Goal: Communication & Community: Answer question/provide support

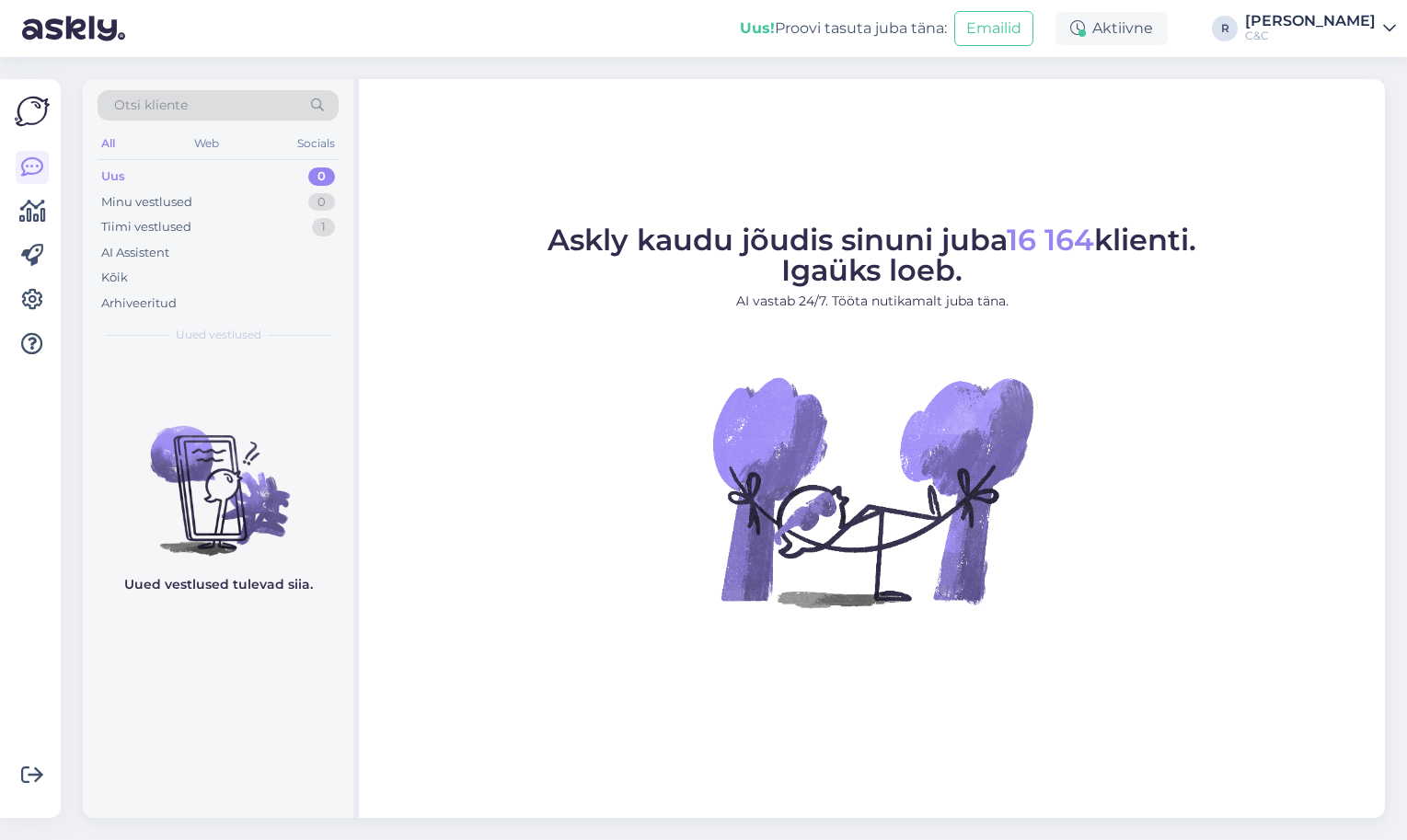
click at [1363, 38] on div "C&C" at bounding box center [1311, 36] width 130 height 15
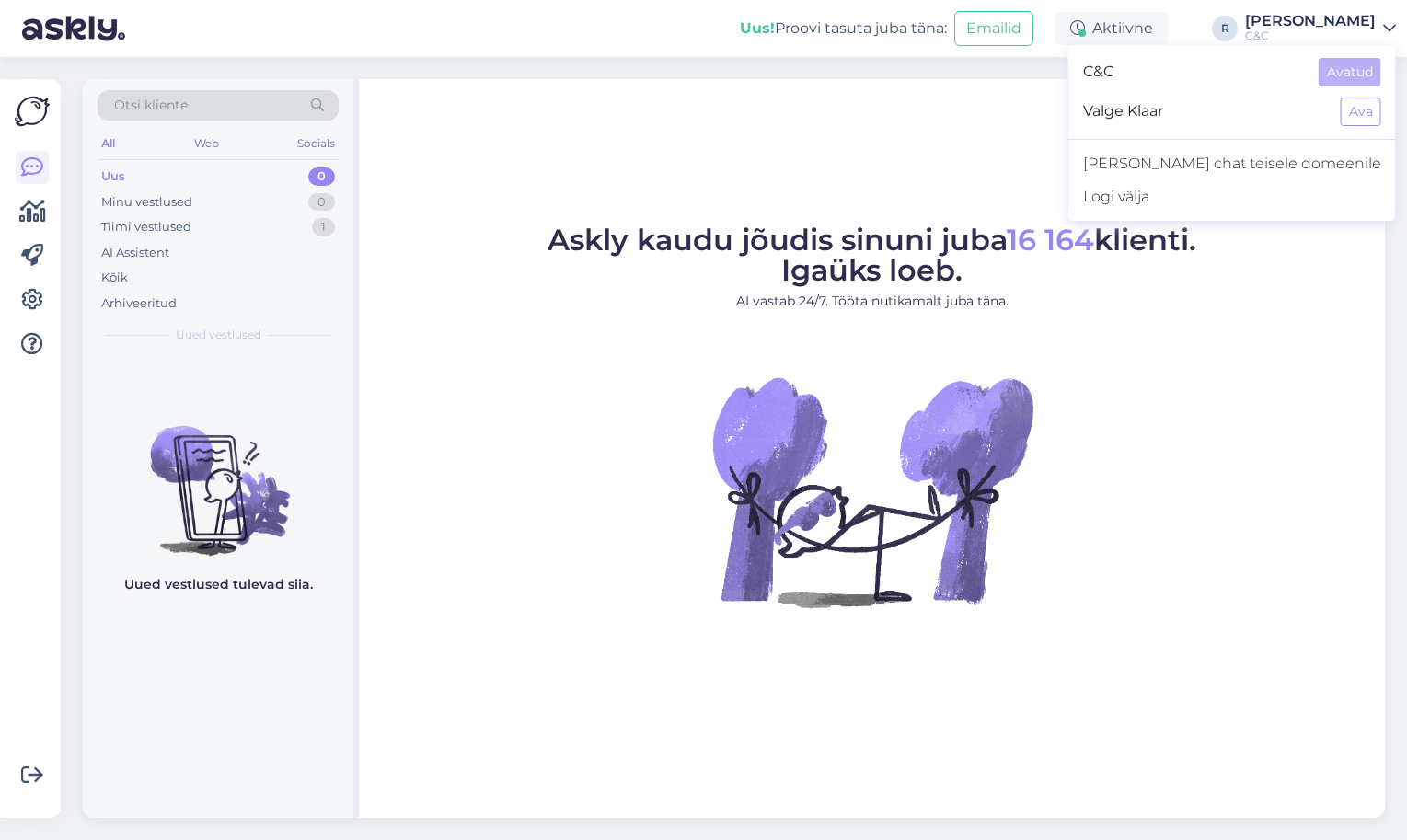
click at [1362, 35] on div "C&C" at bounding box center [1311, 36] width 130 height 15
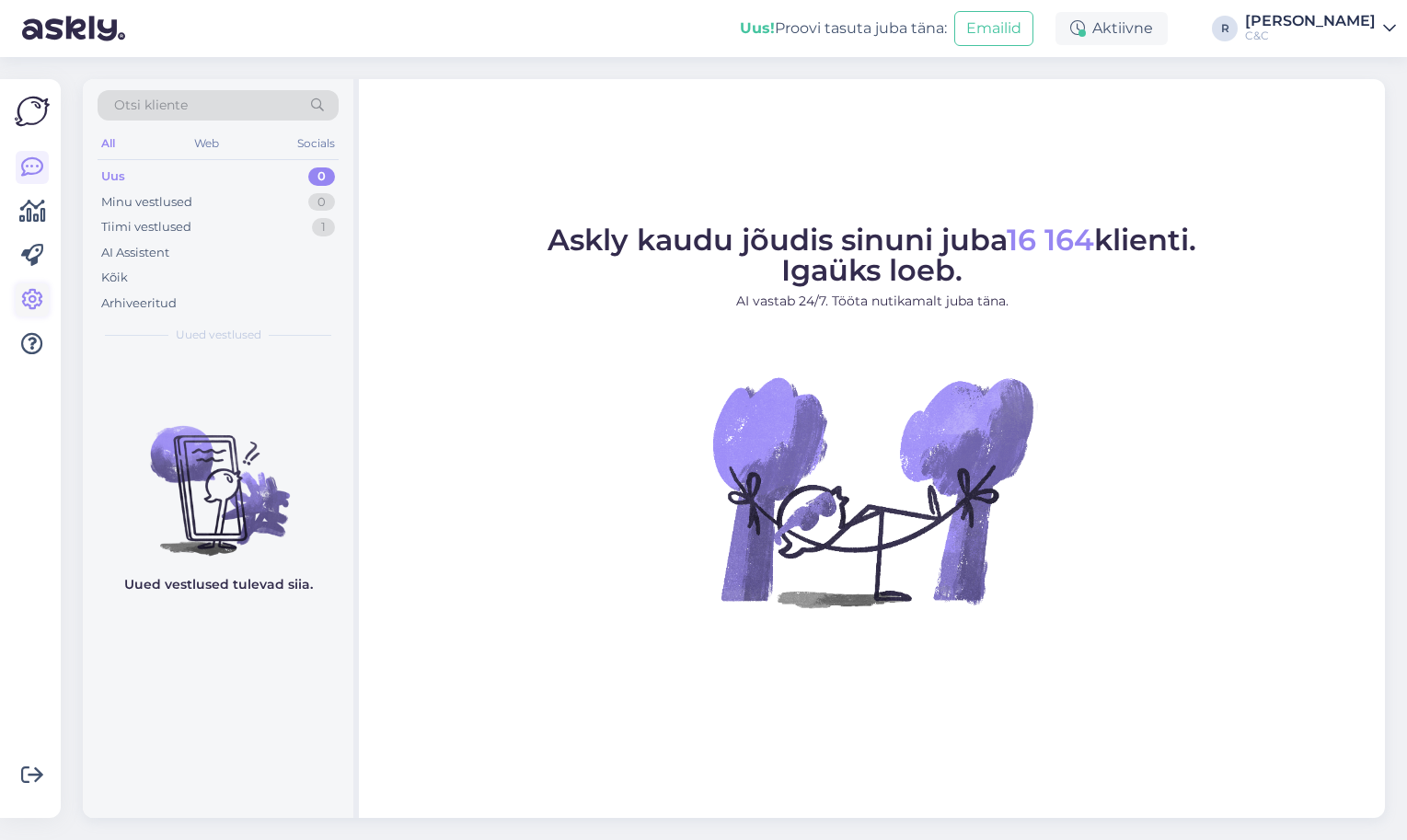
click at [40, 309] on icon at bounding box center [31, 300] width 22 height 22
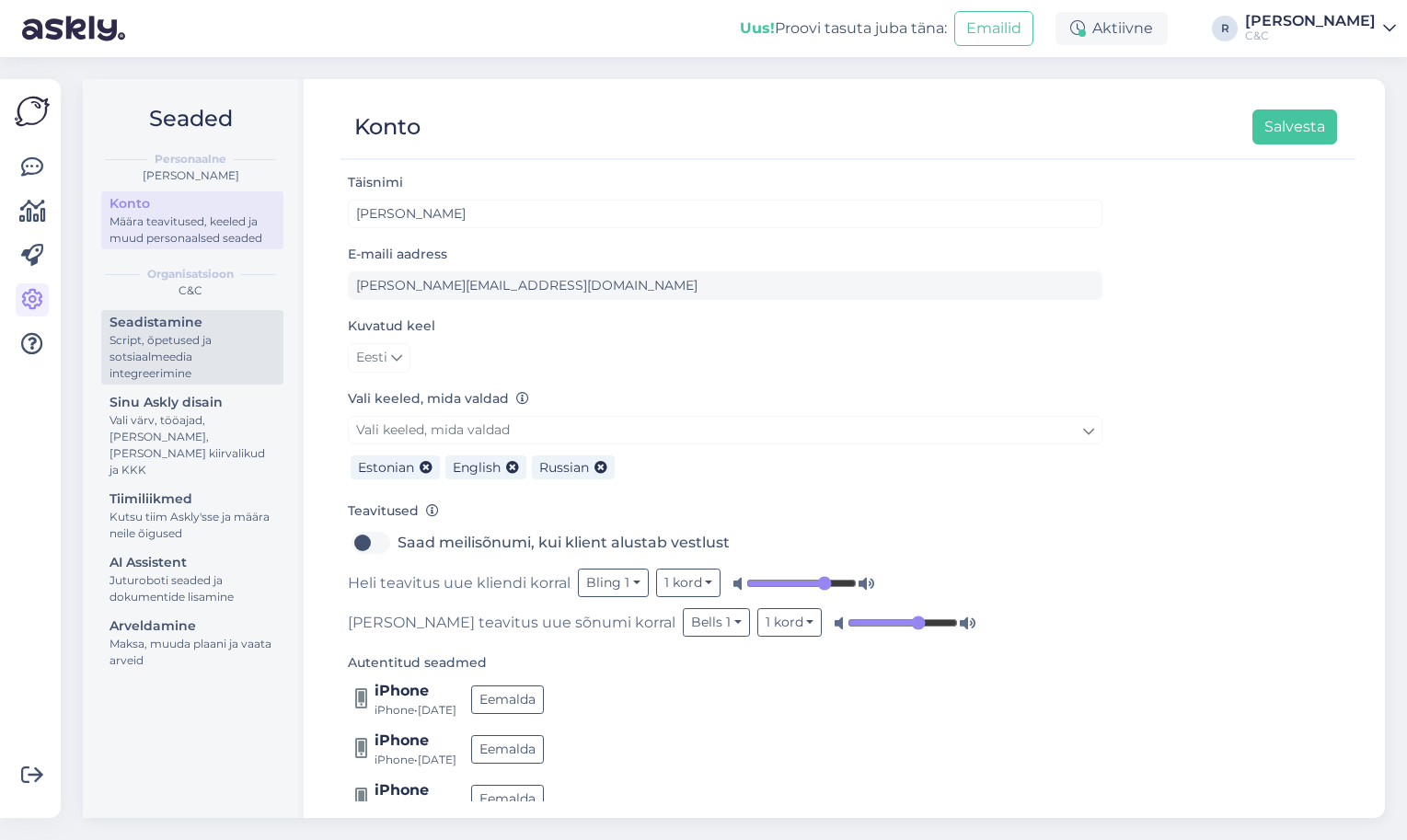
click at [213, 363] on div "Script, õpetused ja sotsiaalmeedia integreerimine" at bounding box center [192, 357] width 165 height 50
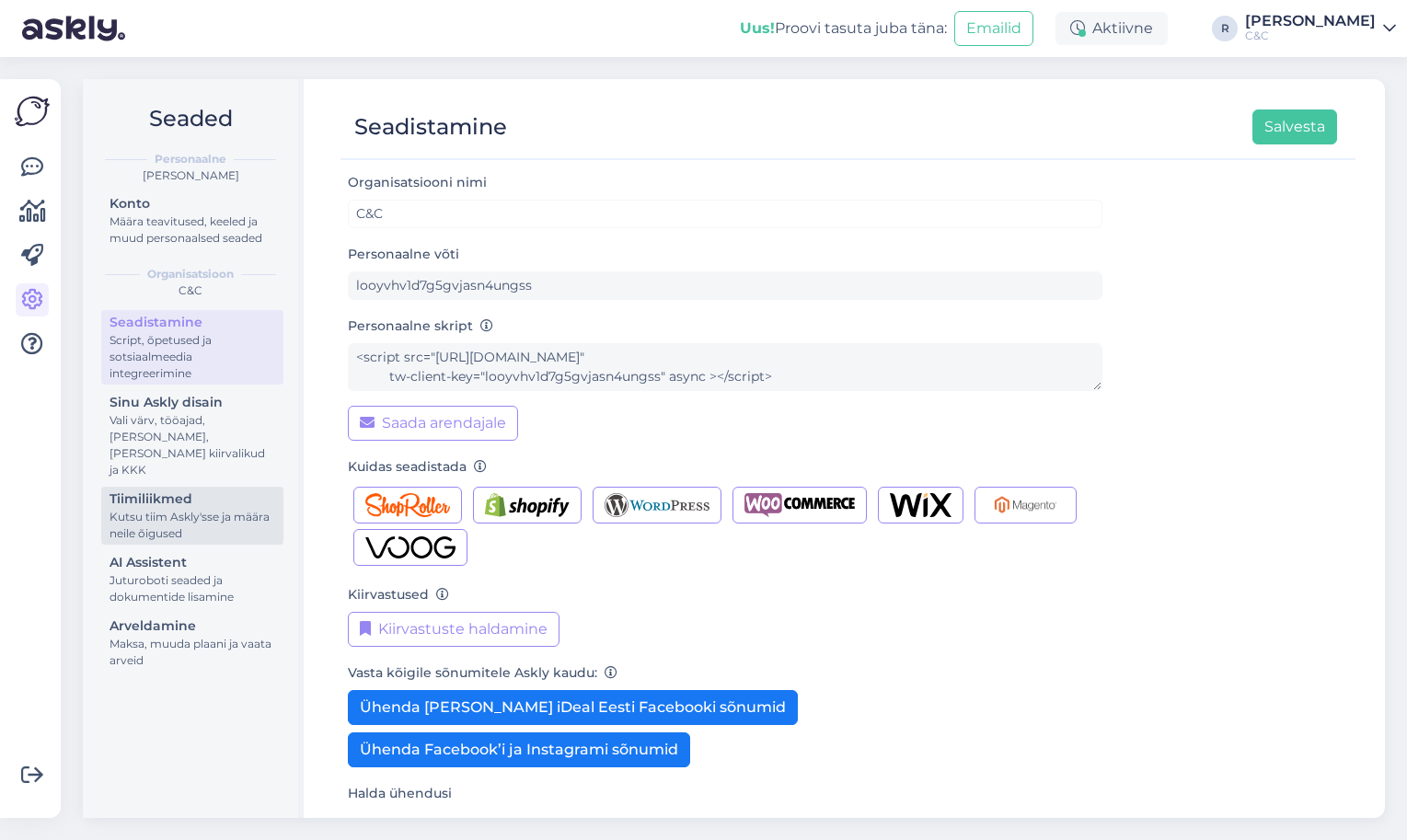
click at [165, 489] on div "Tiimiliikmed" at bounding box center [192, 499] width 165 height 19
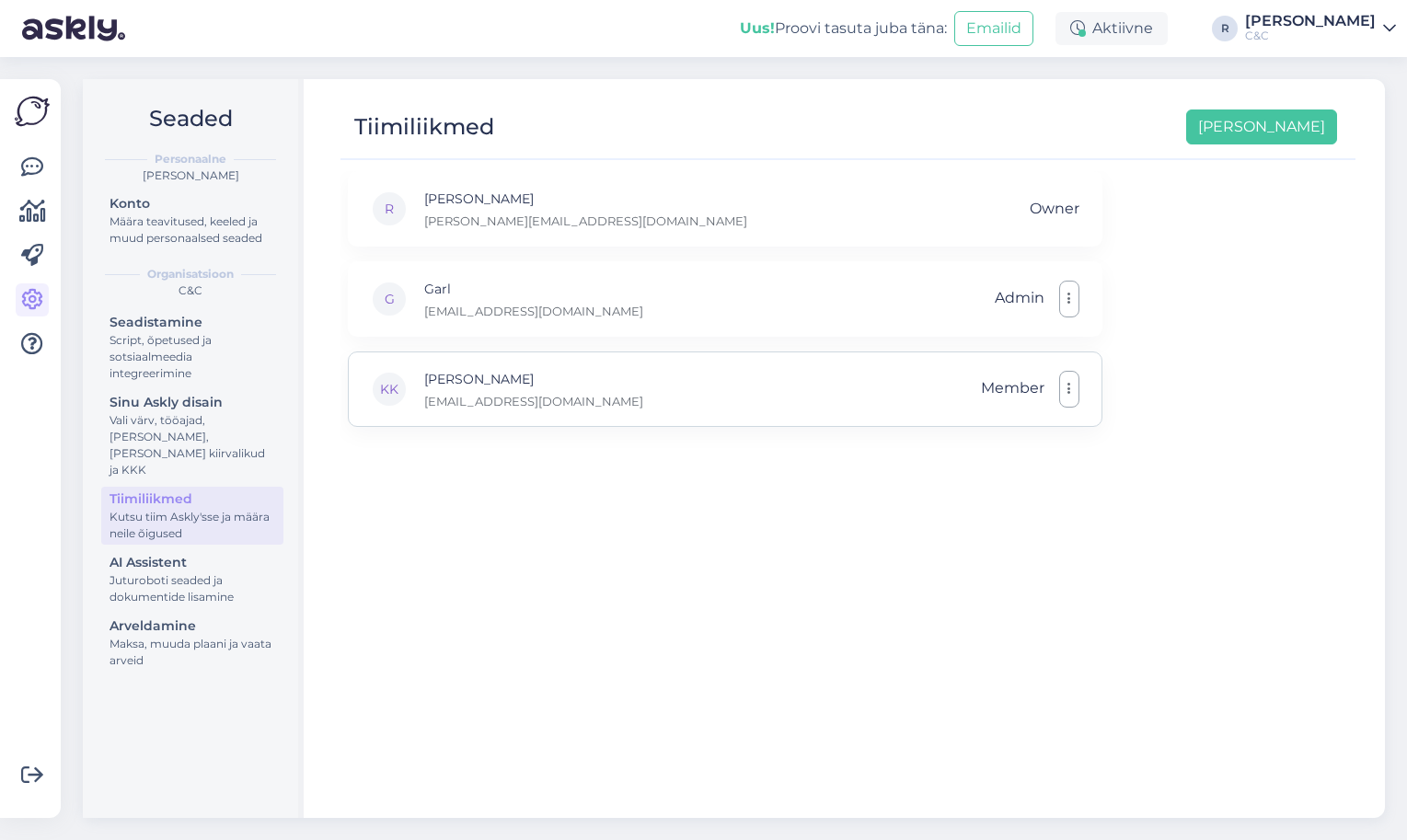
click at [1068, 389] on icon "button" at bounding box center [1070, 389] width 4 height 15
click at [973, 475] on link "Eemalda" at bounding box center [983, 478] width 195 height 46
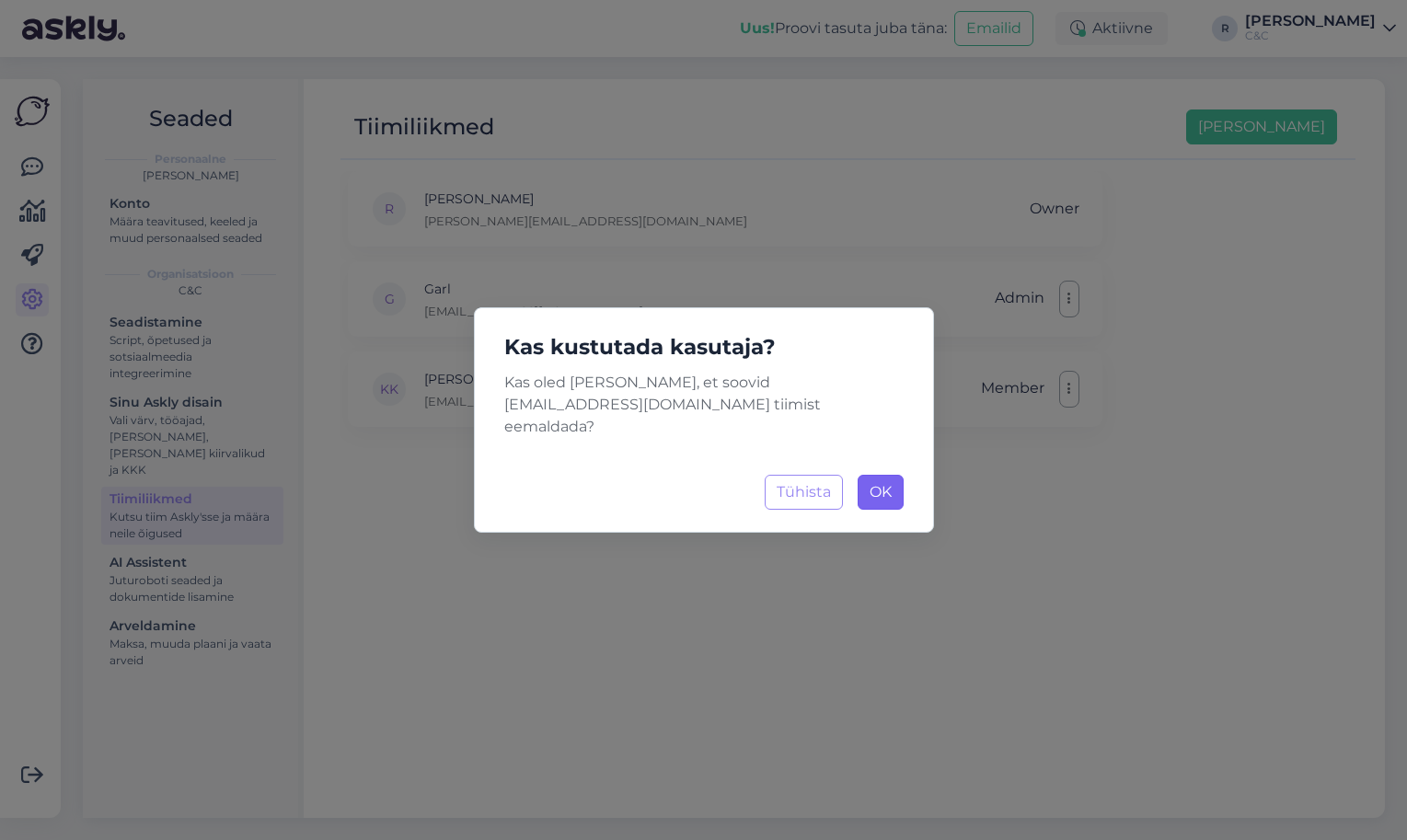
click at [900, 493] on button "OK Laadimine..." at bounding box center [881, 492] width 46 height 35
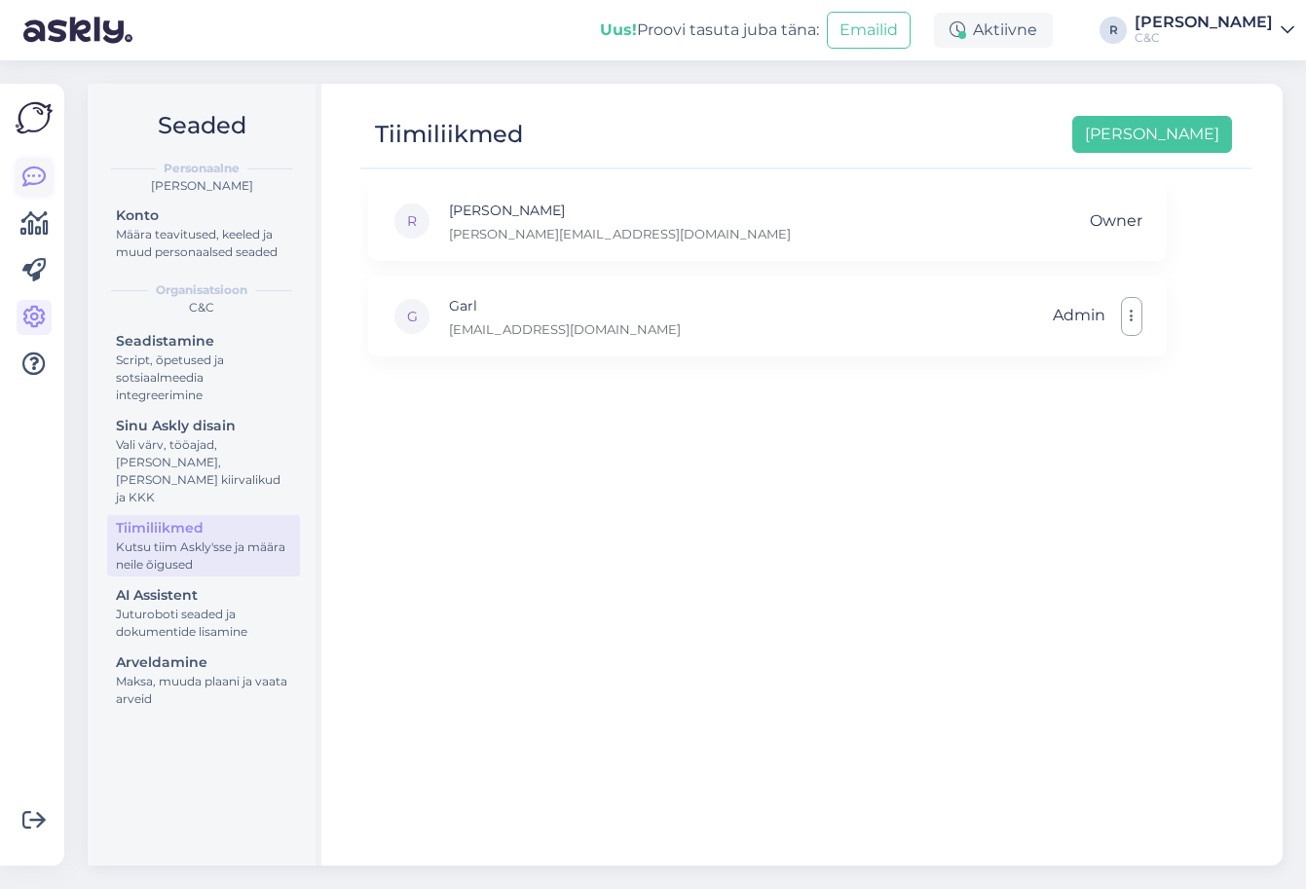
click at [42, 174] on icon at bounding box center [33, 177] width 23 height 23
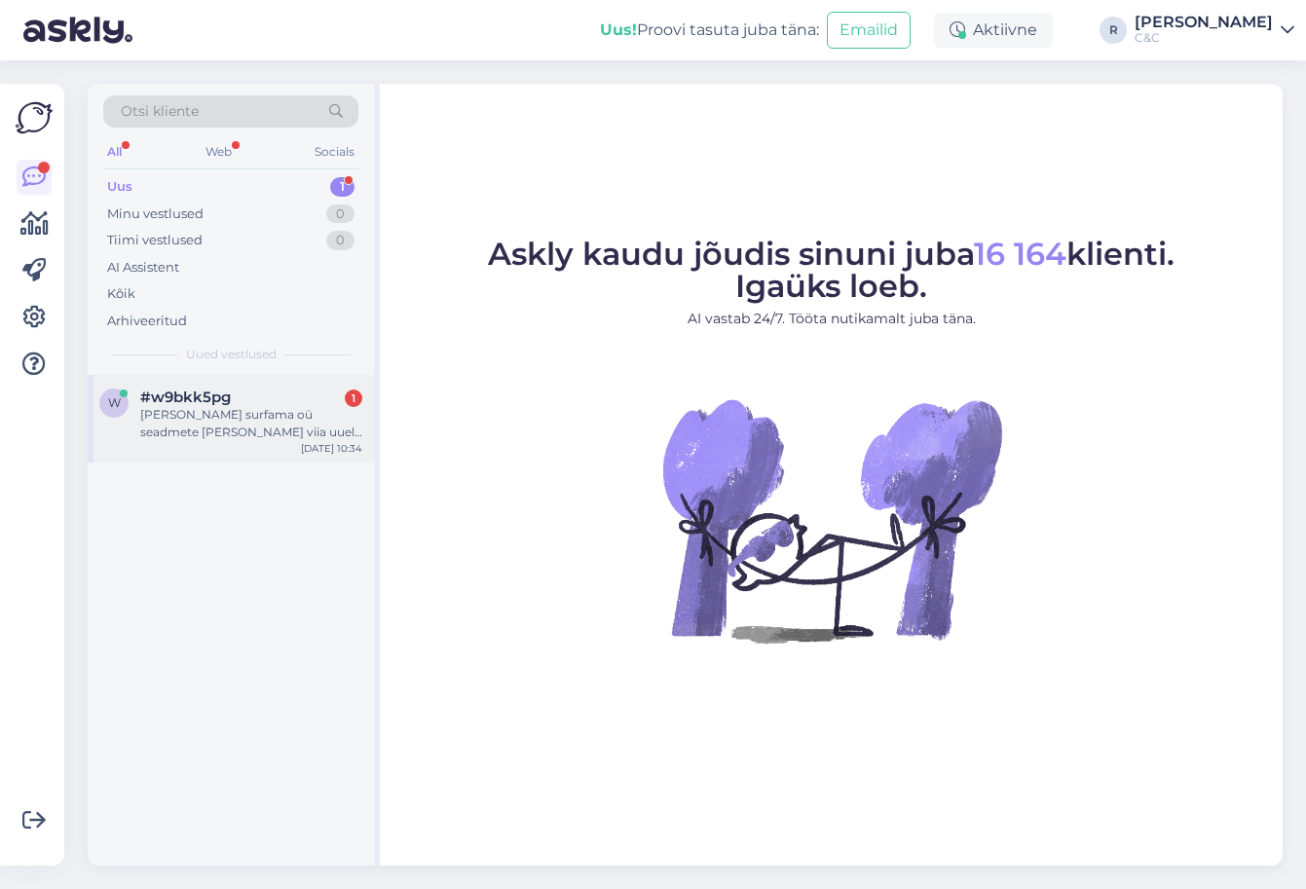
click at [274, 417] on div "Tere soovin surfama oü seadmete rendi üle viia uuele firmale" at bounding box center [251, 423] width 222 height 35
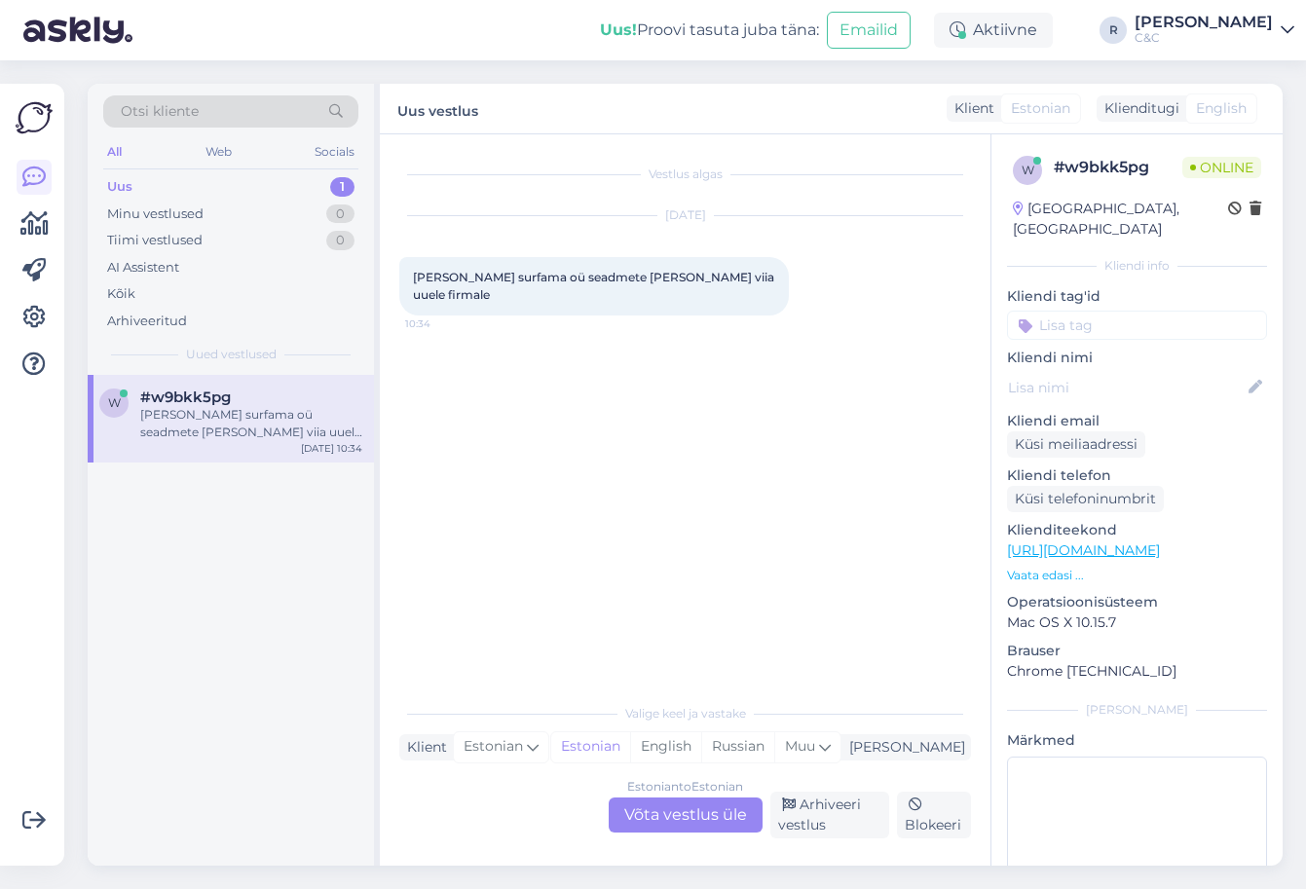
click at [704, 810] on div "Estonian to Estonian Võta vestlus üle" at bounding box center [686, 815] width 154 height 35
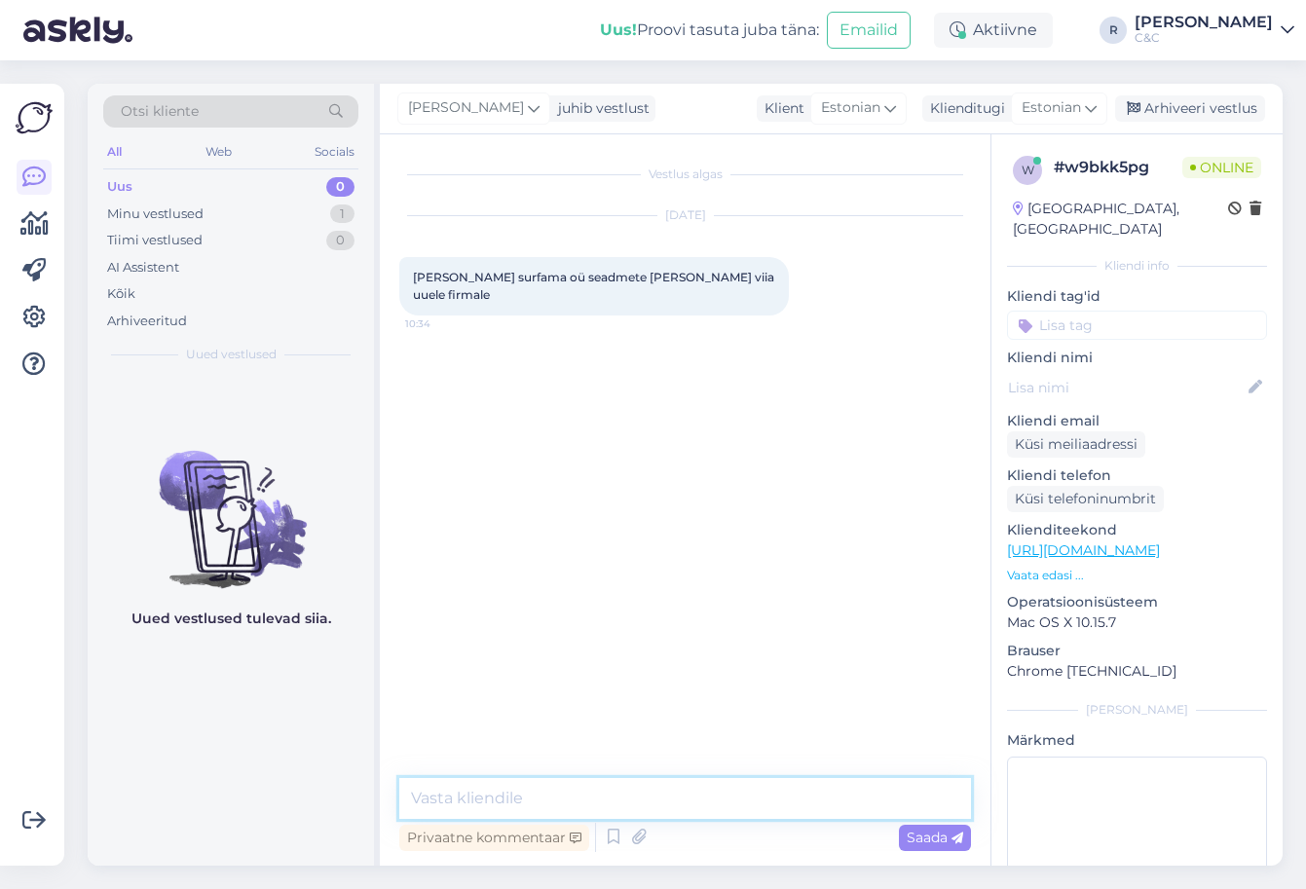
click at [642, 801] on textarea at bounding box center [685, 798] width 572 height 41
type textarea "Tere!"
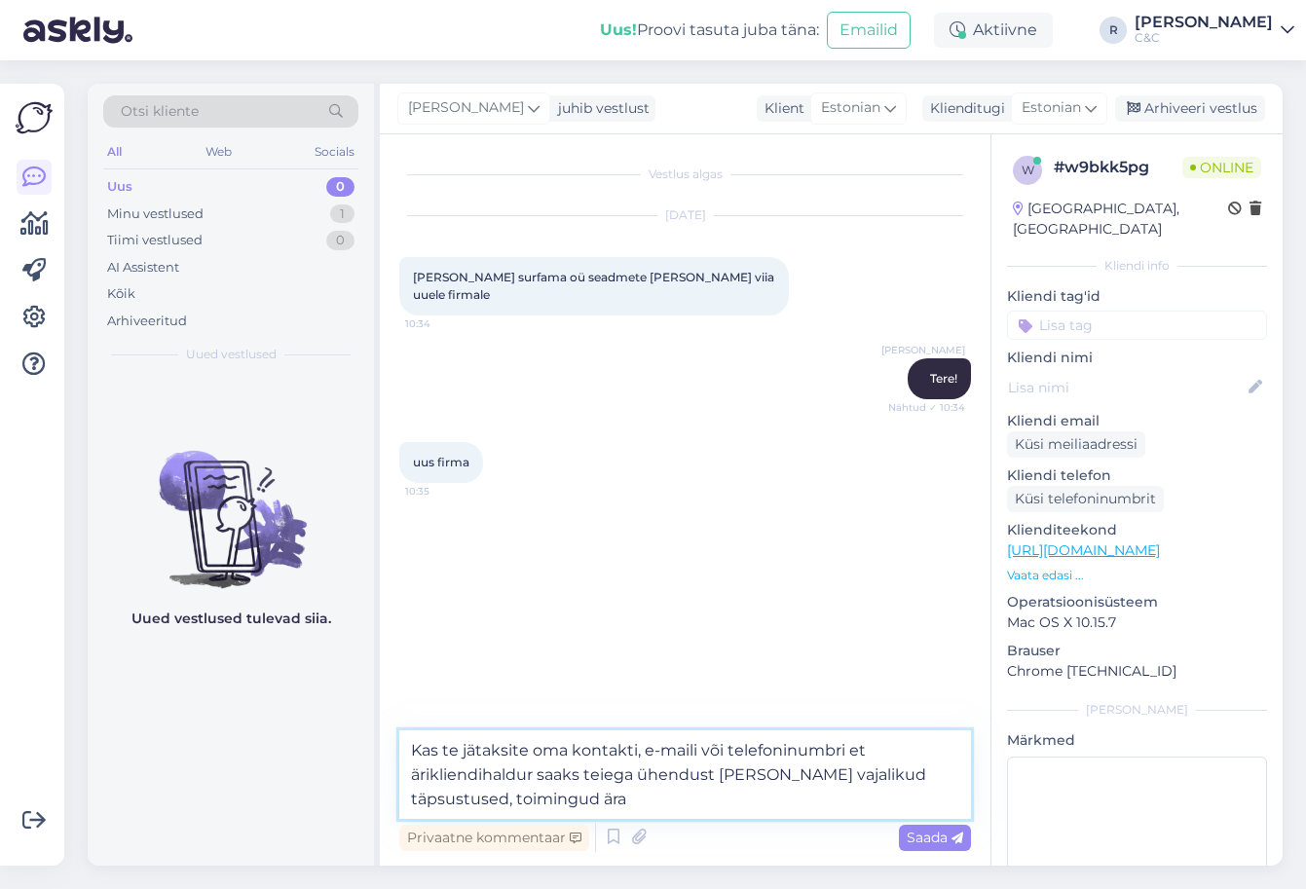
type textarea "Kas te jätaksite oma kontakti, e-maili või telefoninumbri et ärikliendihaldur s…"
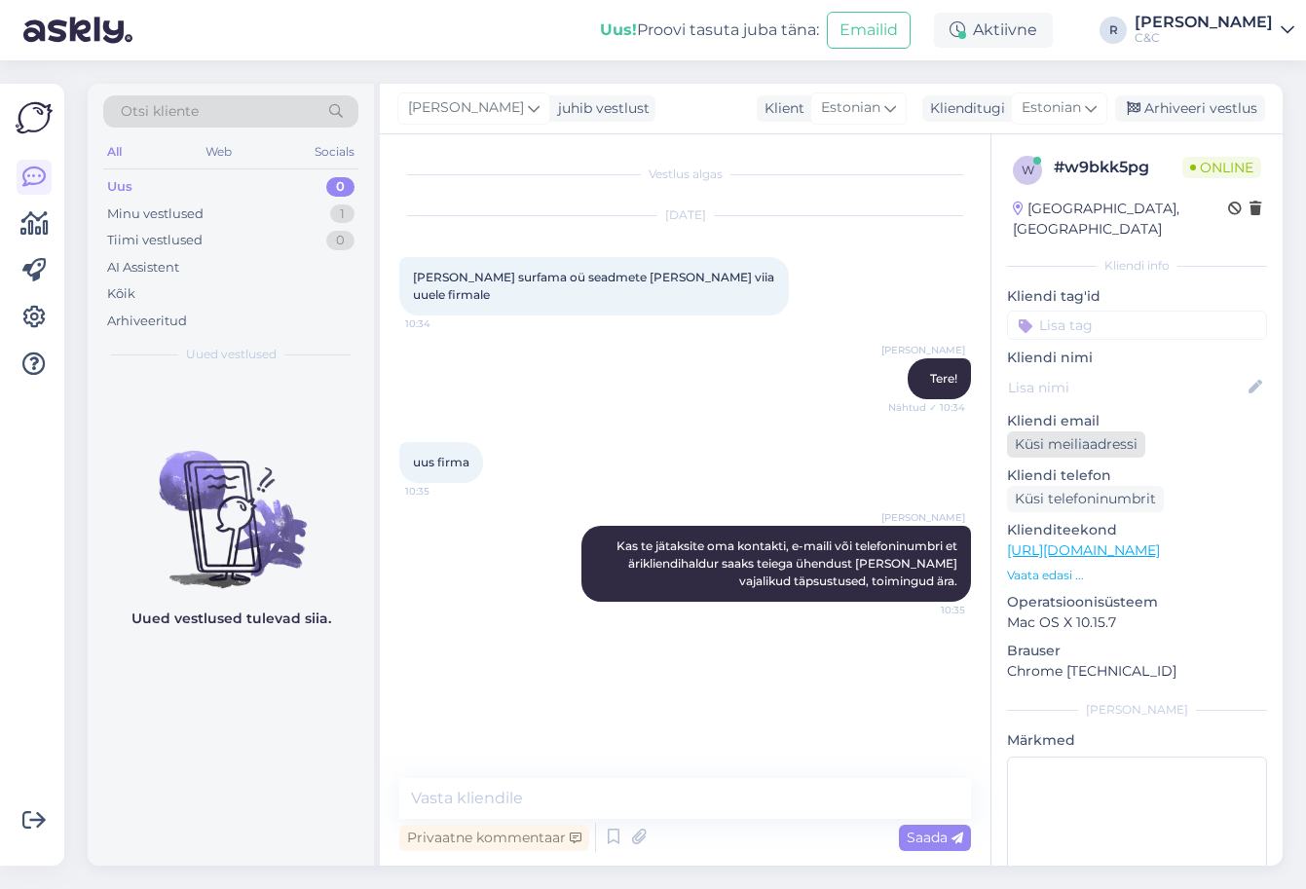
click at [1061, 431] on div "Küsi meiliaadressi" at bounding box center [1076, 444] width 138 height 26
click at [1042, 487] on div "Küsi telefoninumbrit" at bounding box center [1085, 499] width 157 height 26
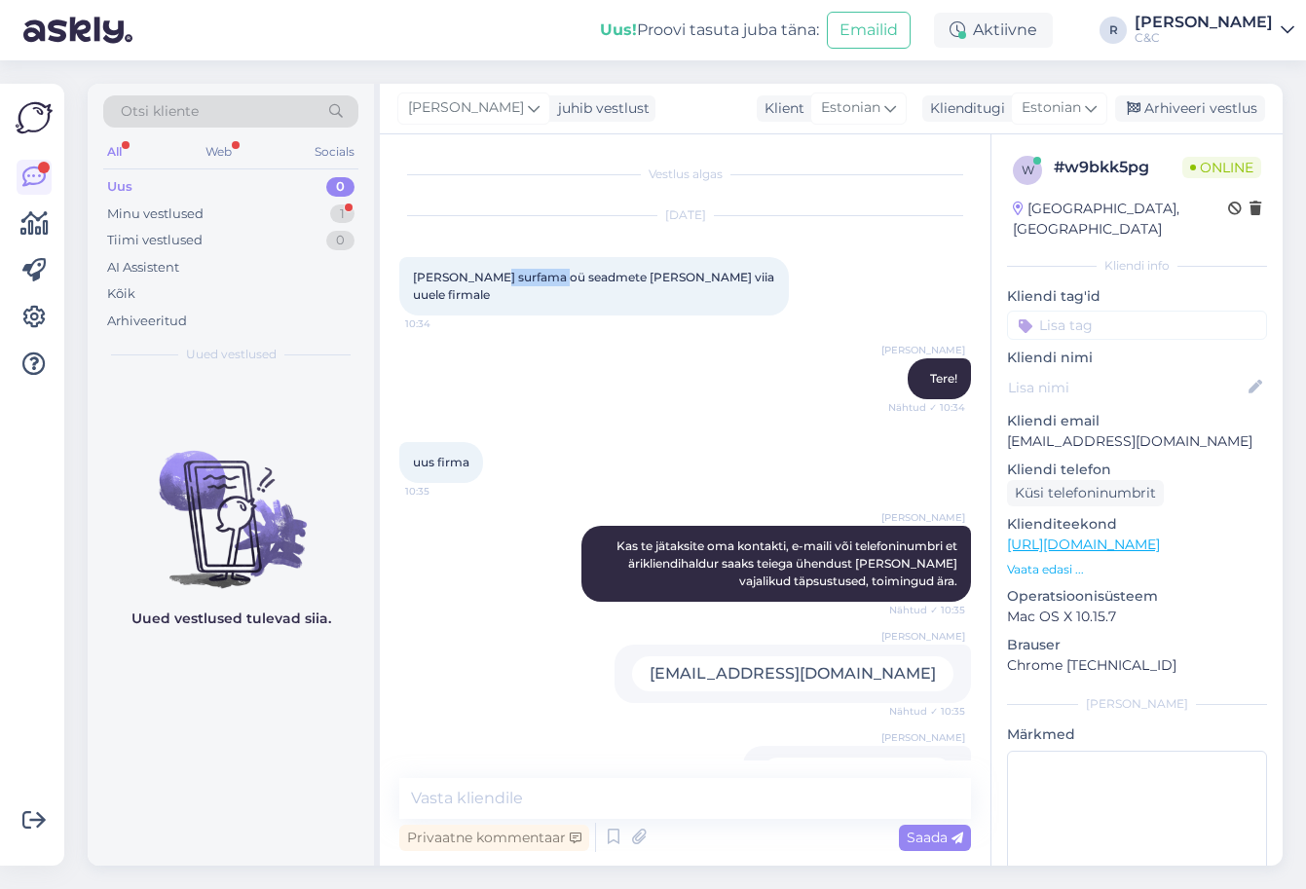
drag, startPoint x: 550, startPoint y: 280, endPoint x: 481, endPoint y: 279, distance: 69.2
click at [481, 279] on span "Tere soovin surfama oü seadmete rendi üle viia uuele firmale" at bounding box center [595, 286] width 364 height 32
copy span "surfama oü"
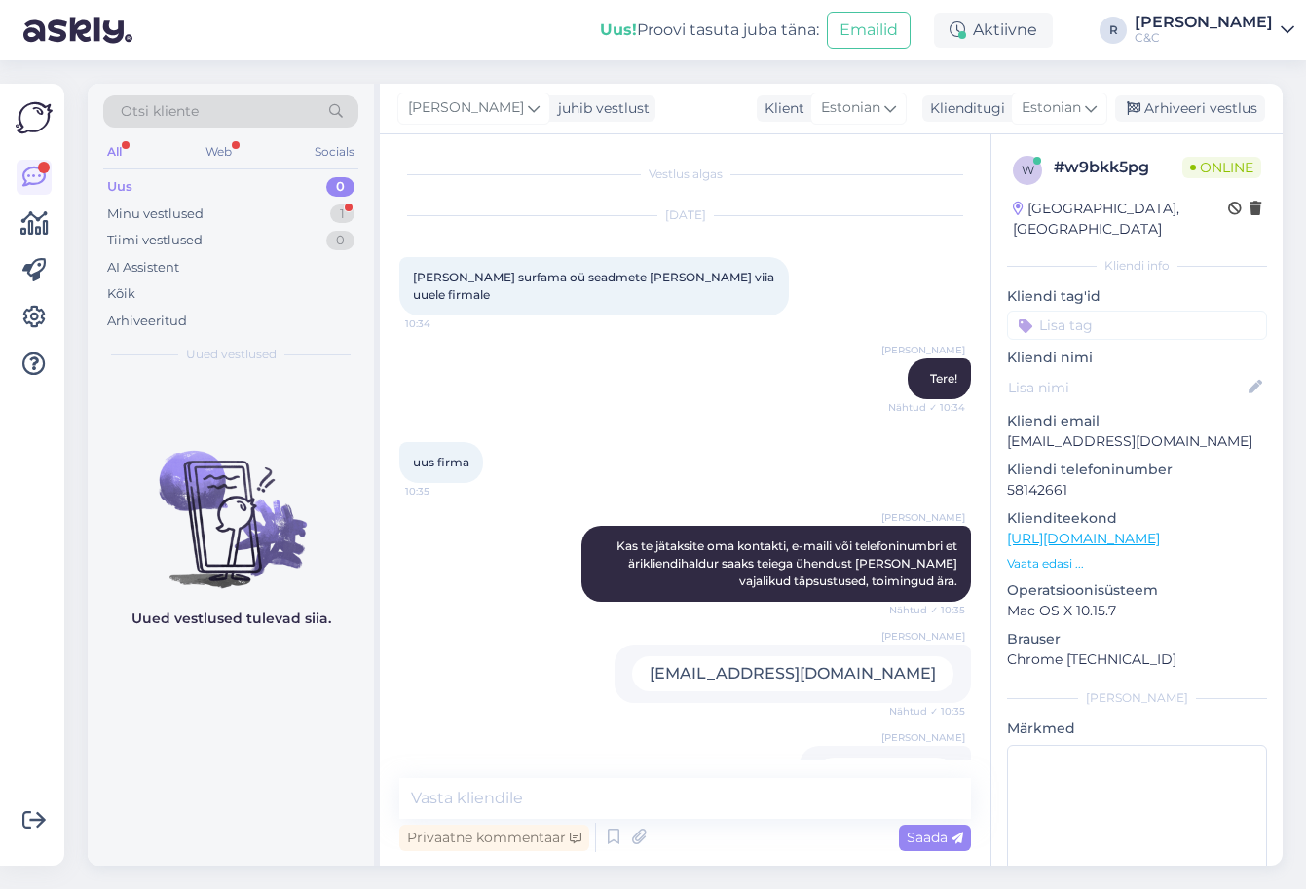
click at [618, 275] on span "Tere soovin surfama oü seadmete rendi üle viia uuele firmale" at bounding box center [595, 286] width 364 height 32
copy div "Tere soovin surfama oü seadmete rendi üle viia uuele firmale 10:34"
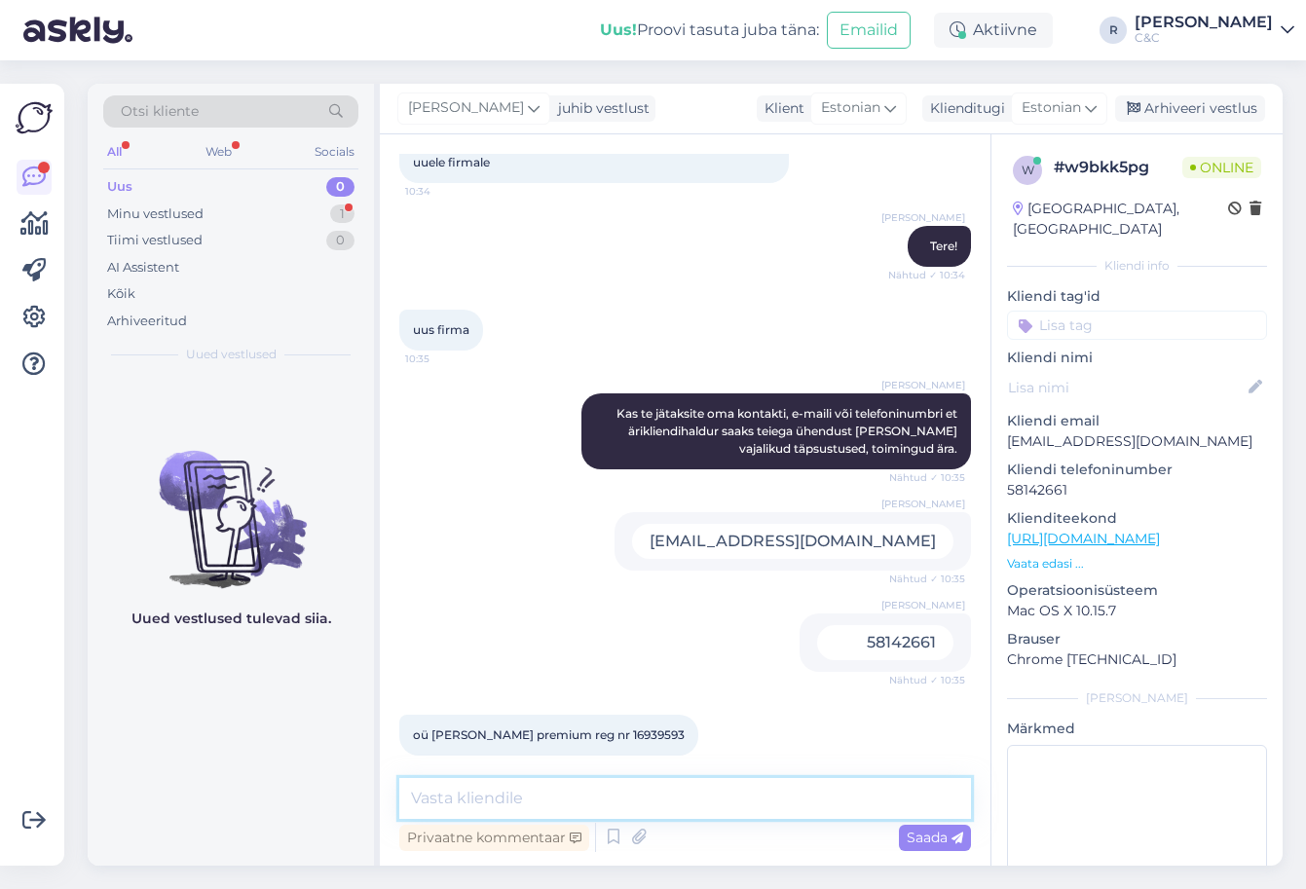
click at [537, 795] on textarea at bounding box center [685, 798] width 572 height 41
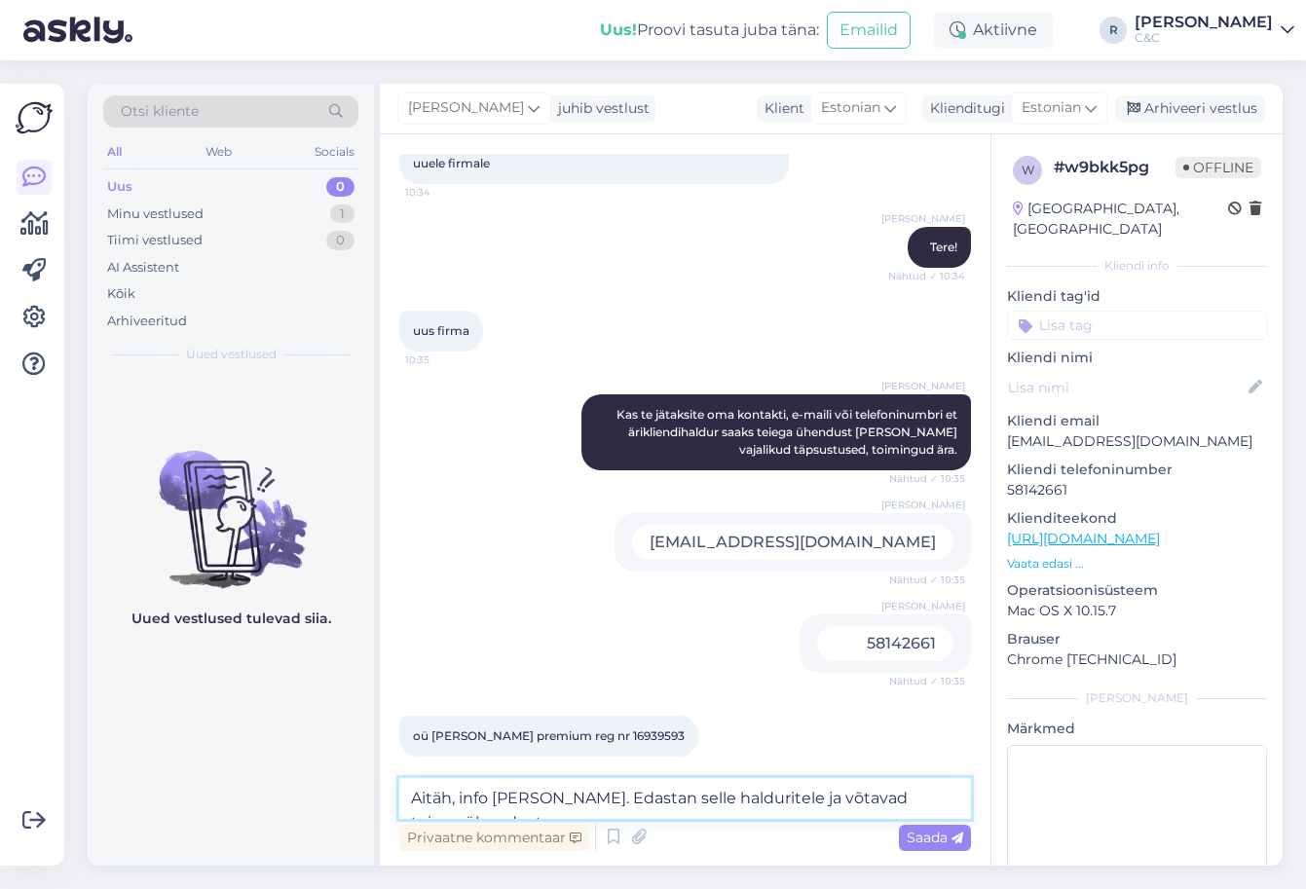
type textarea "Aitäh, info käes. Edastan selle halduritele ja võtavad teiega ühendust :)"
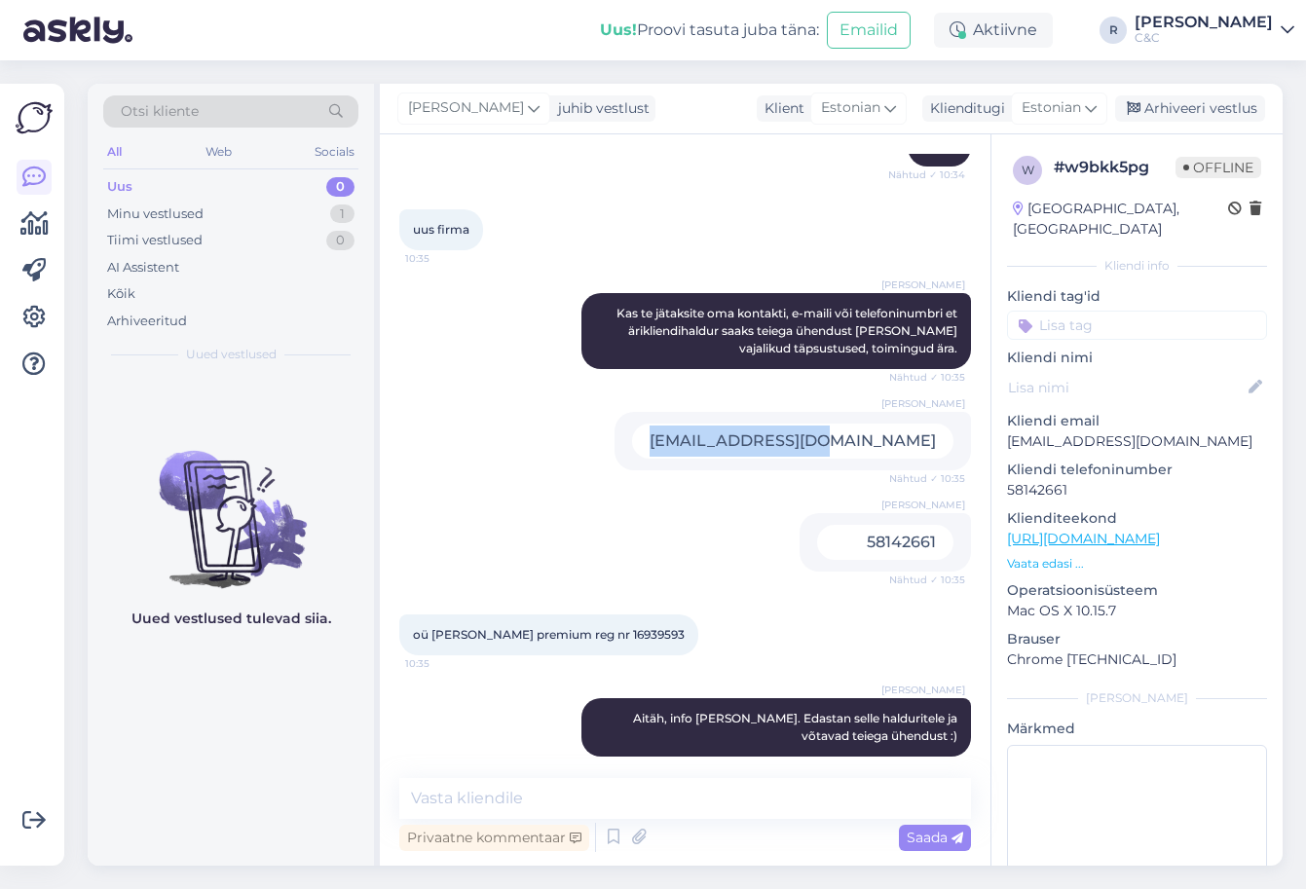
drag, startPoint x: 932, startPoint y: 425, endPoint x: 720, endPoint y: 427, distance: 212.3
click at [720, 427] on div "Ross surfama3@gmail.com Nähtud ✓ 10:35" at bounding box center [793, 441] width 356 height 58
copy div "surfama3@gmail.com"
click at [874, 525] on div "58142661" at bounding box center [885, 542] width 136 height 35
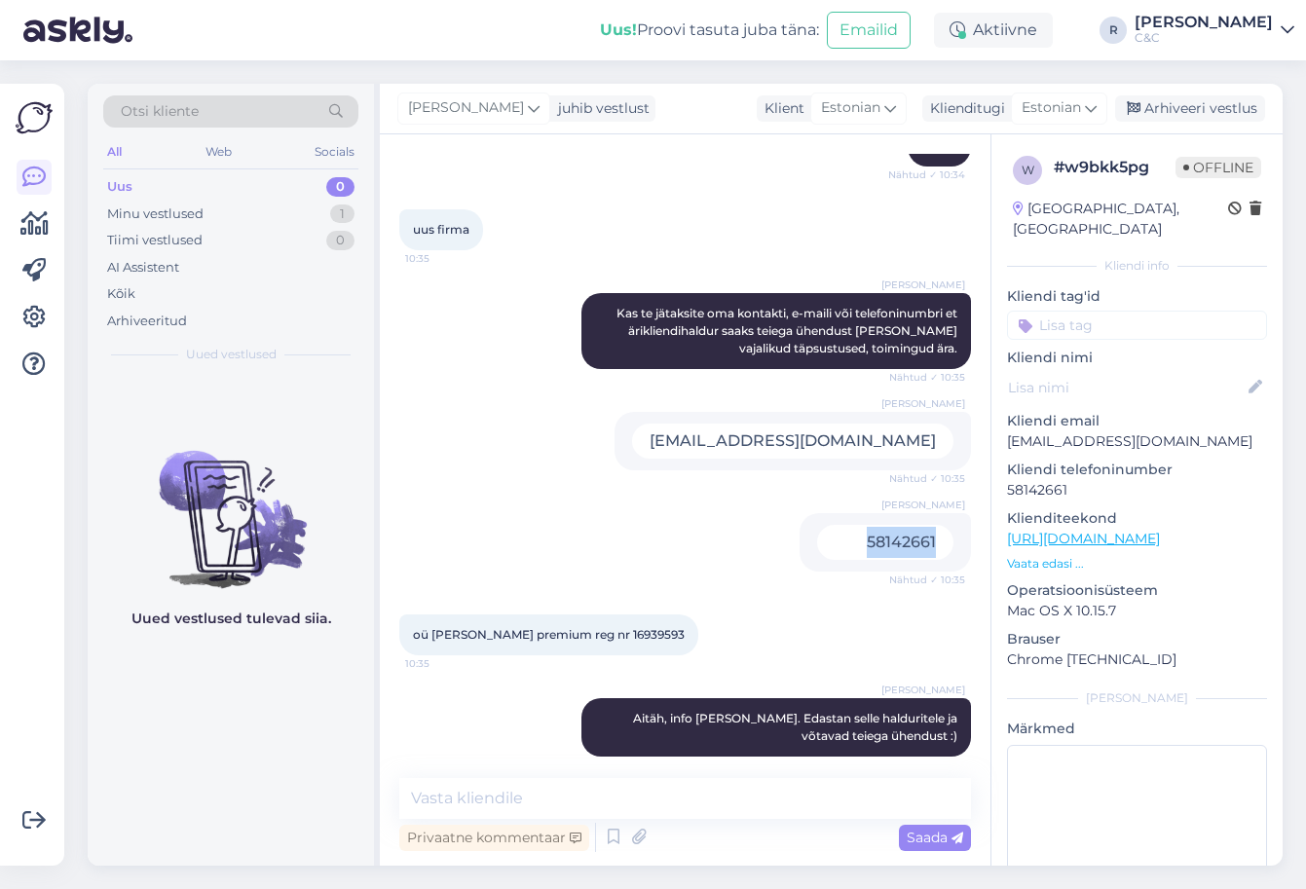
copy div "58142661"
click at [1192, 97] on div "Arhiveeri vestlus" at bounding box center [1190, 108] width 150 height 26
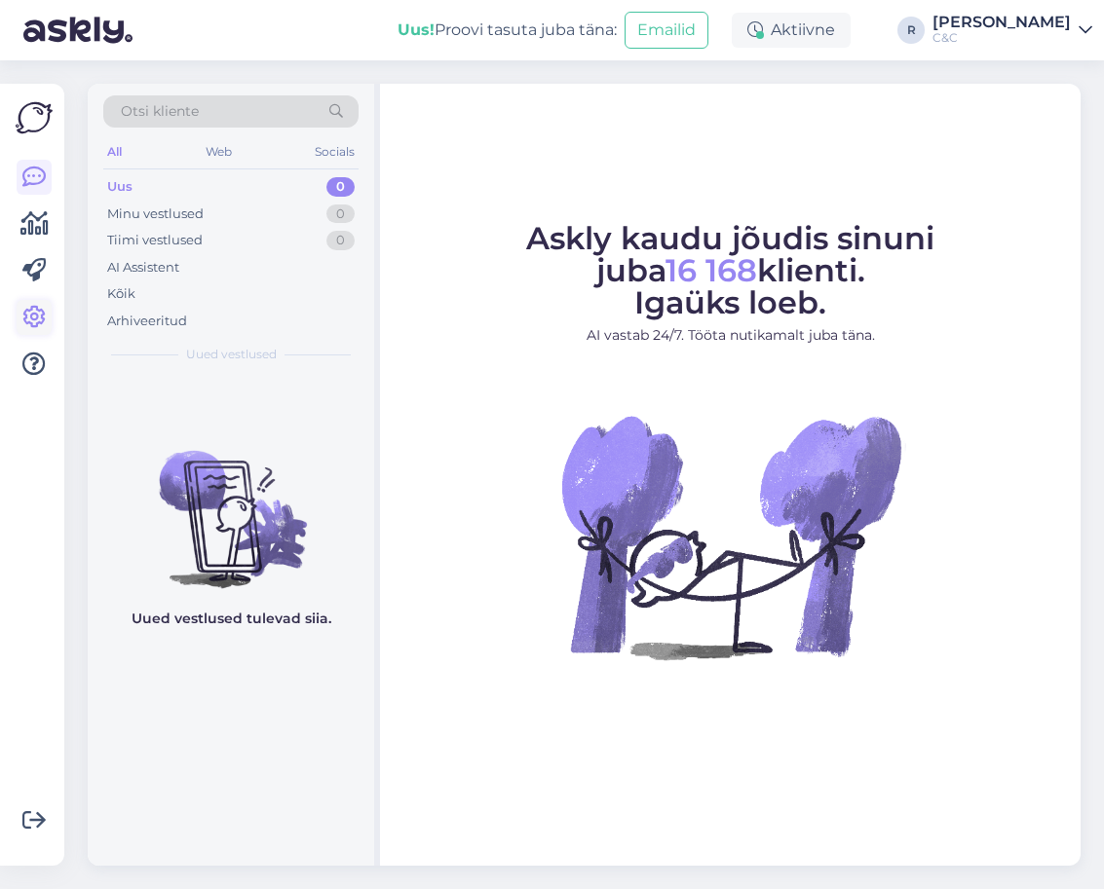
click at [43, 302] on link at bounding box center [34, 317] width 35 height 35
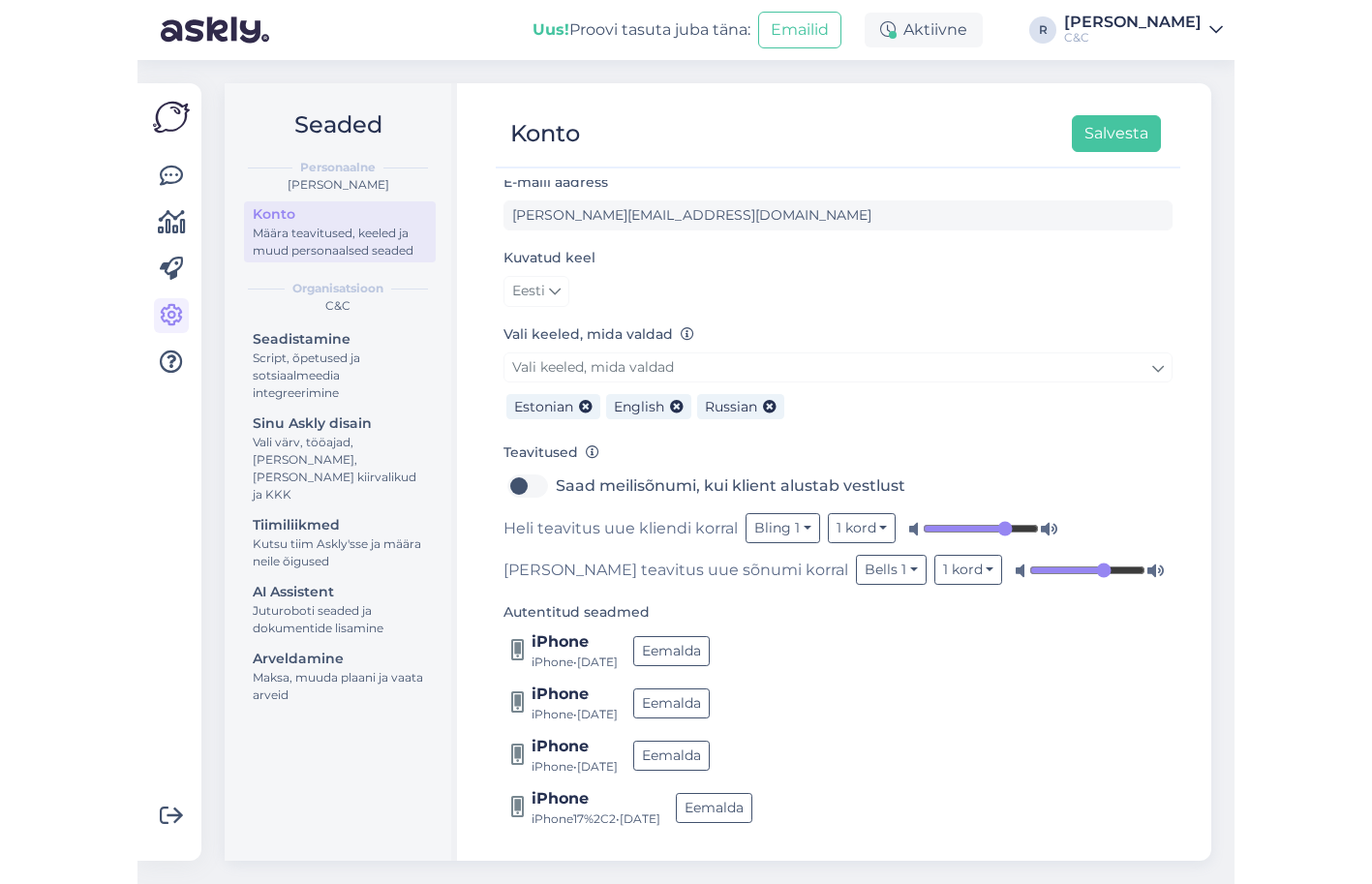
scroll to position [85, 0]
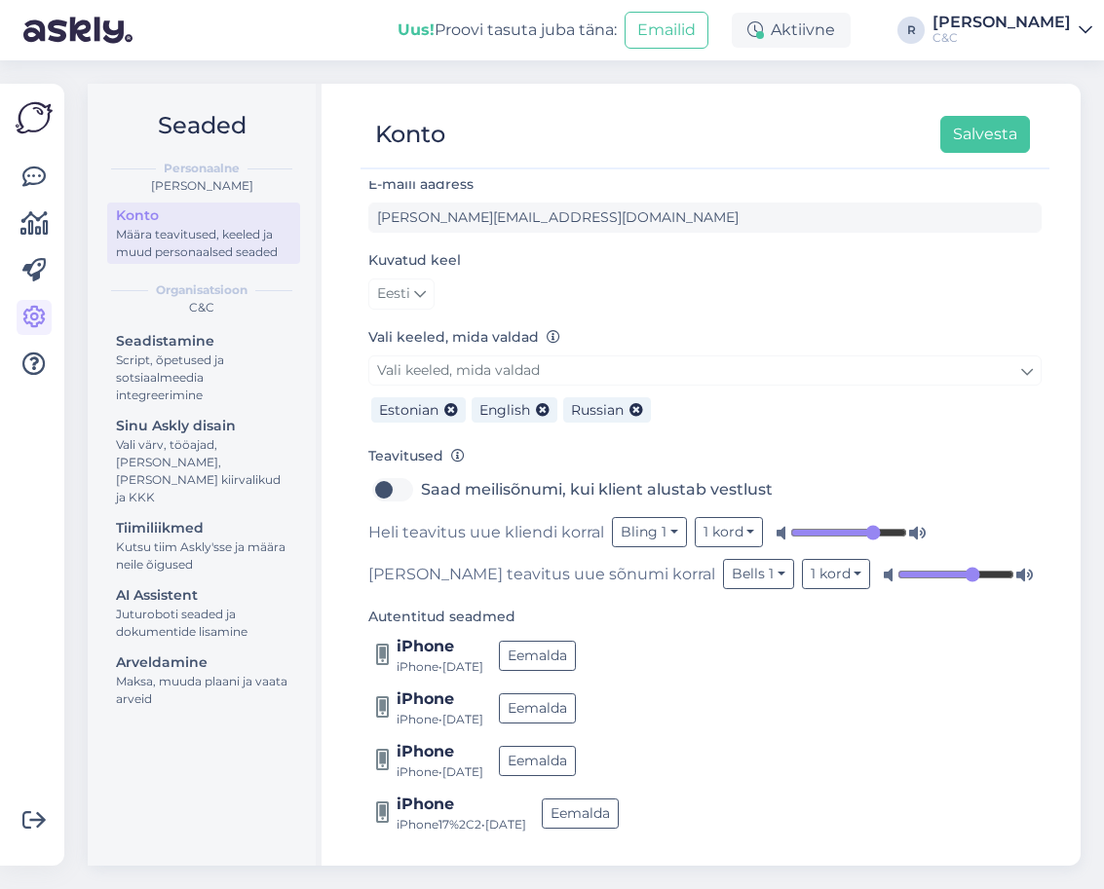
click at [41, 203] on div at bounding box center [34, 271] width 35 height 222
click at [40, 185] on icon at bounding box center [33, 177] width 23 height 23
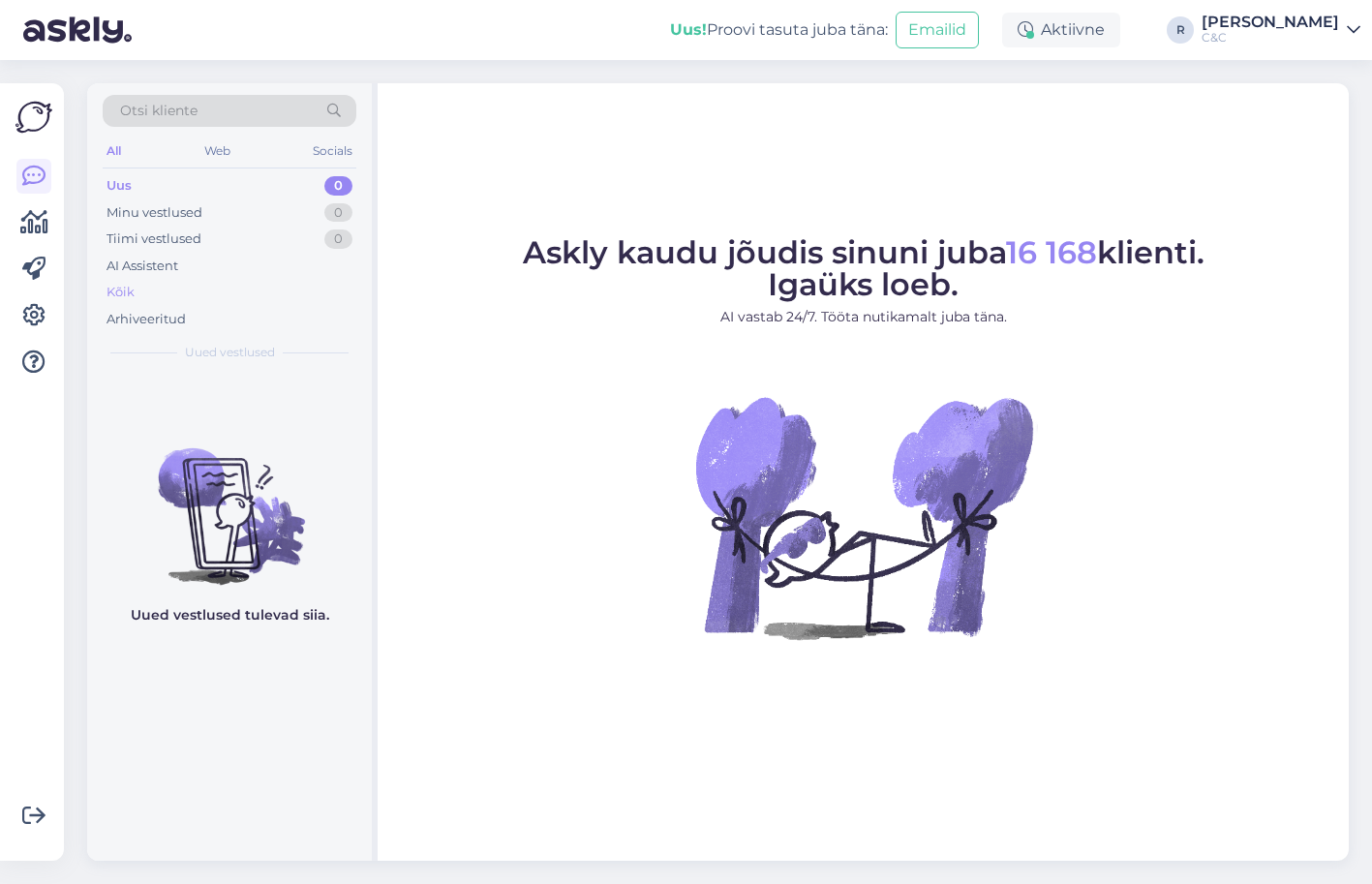
click at [202, 279] on div "Kõik" at bounding box center [229, 292] width 254 height 27
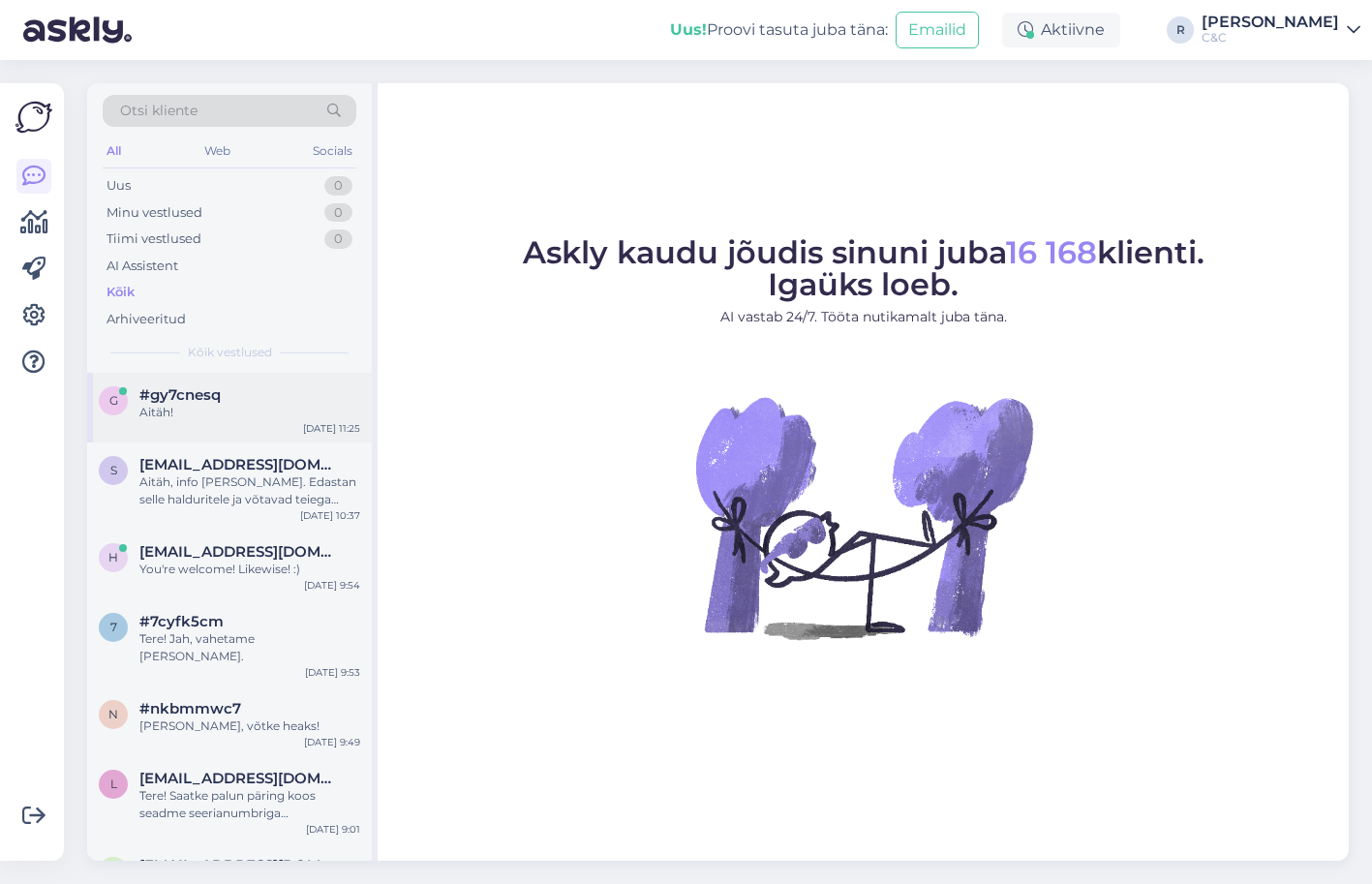
click at [202, 424] on div "g #gy7cnesq Aitäh! Sep 1 11:25" at bounding box center [230, 408] width 284 height 70
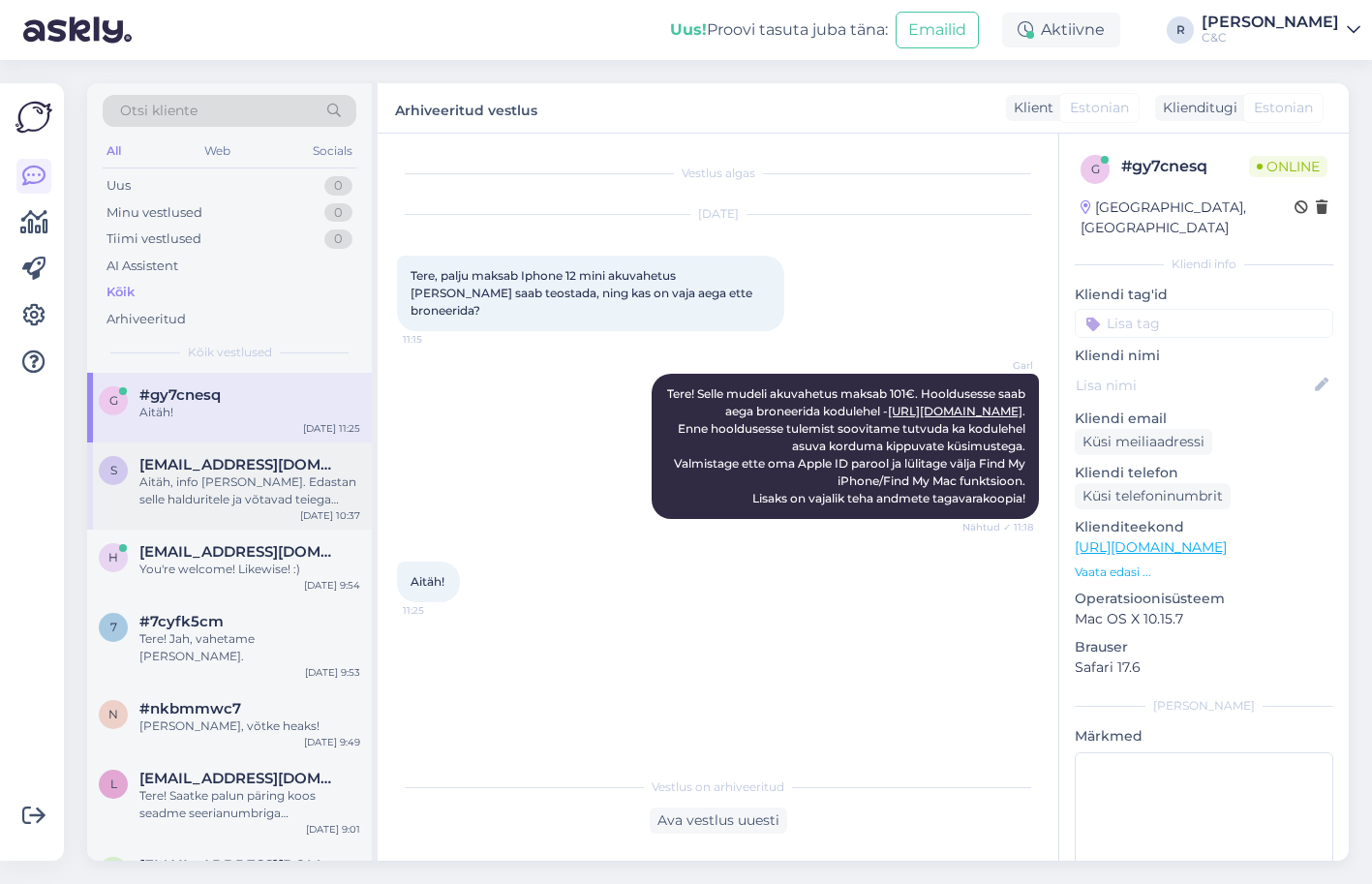
click at [224, 477] on div "Aitäh, info käes. Edastan selle halduritele ja võtavad teiega ühendust :)" at bounding box center [250, 490] width 221 height 35
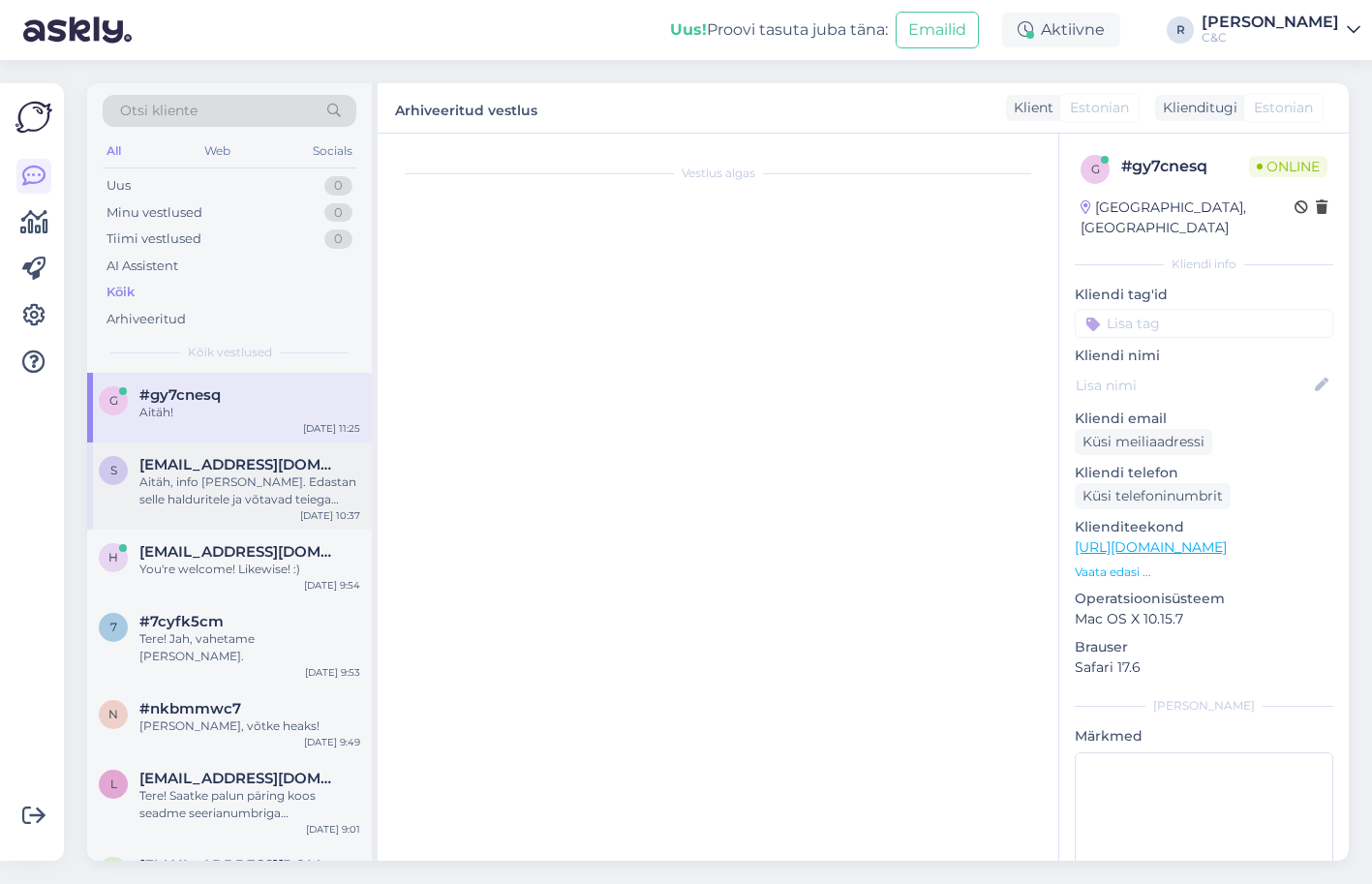
scroll to position [239, 0]
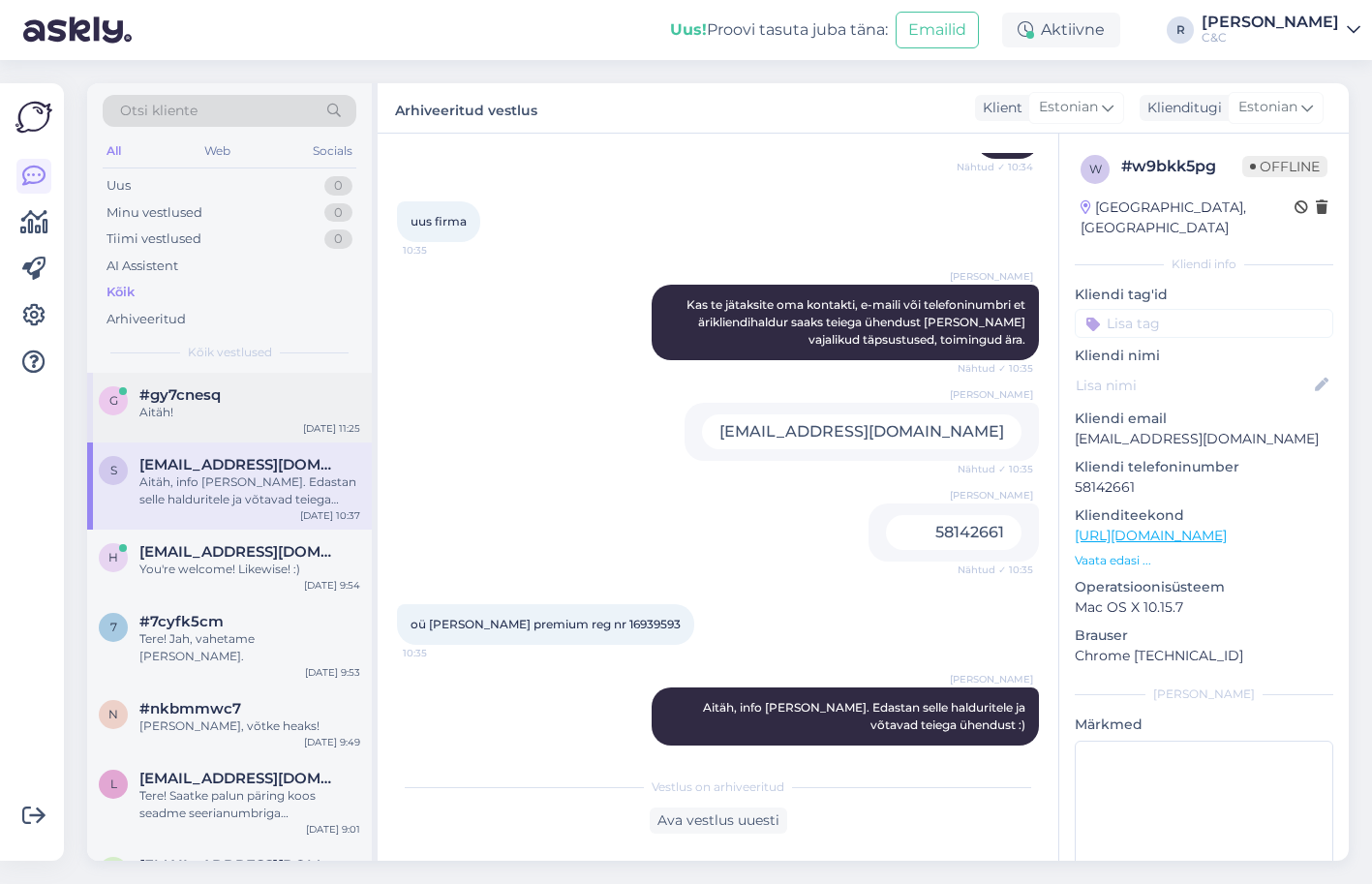
click at [240, 410] on div "Aitäh!" at bounding box center [250, 413] width 221 height 18
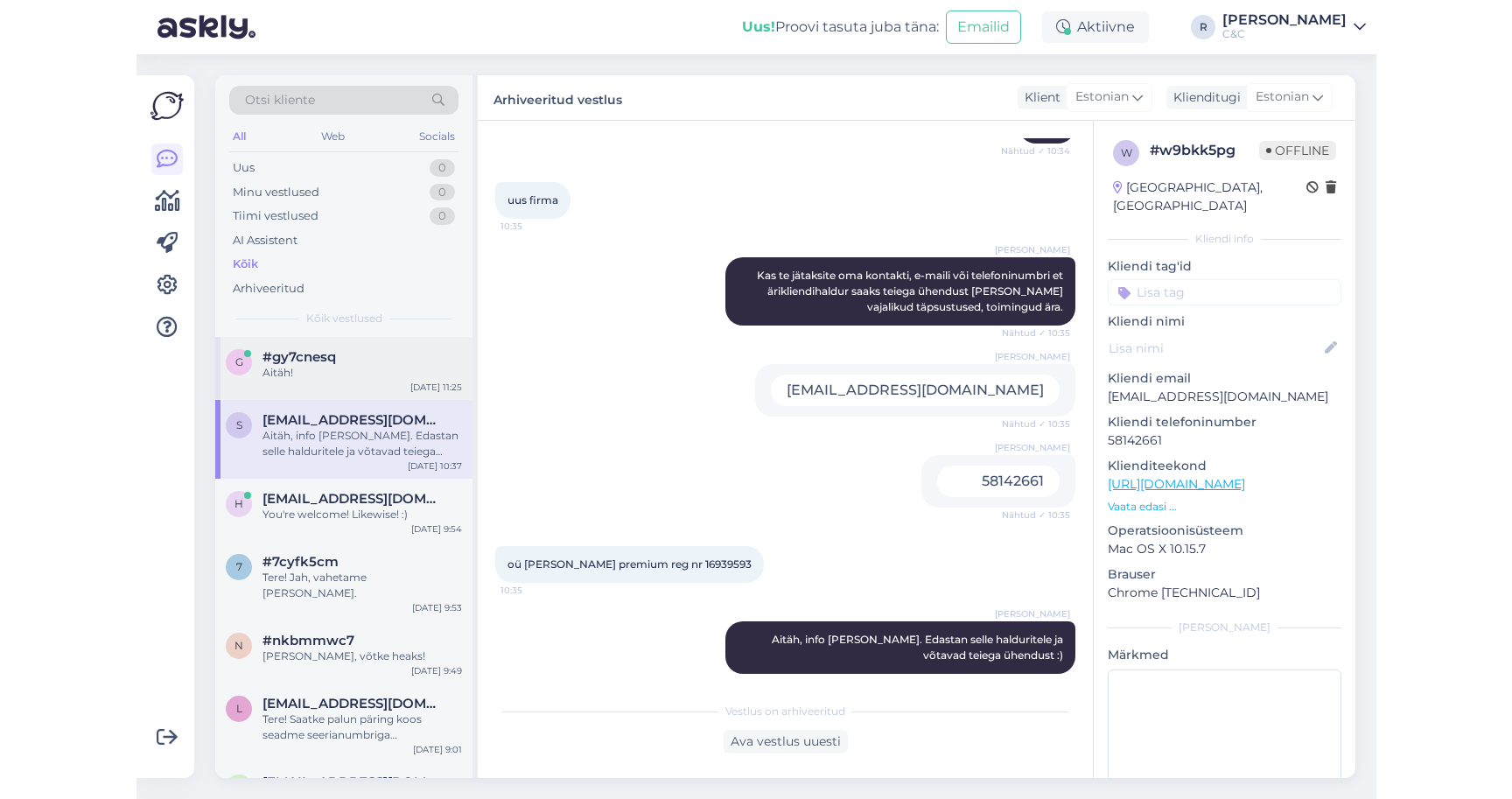
scroll to position [0, 0]
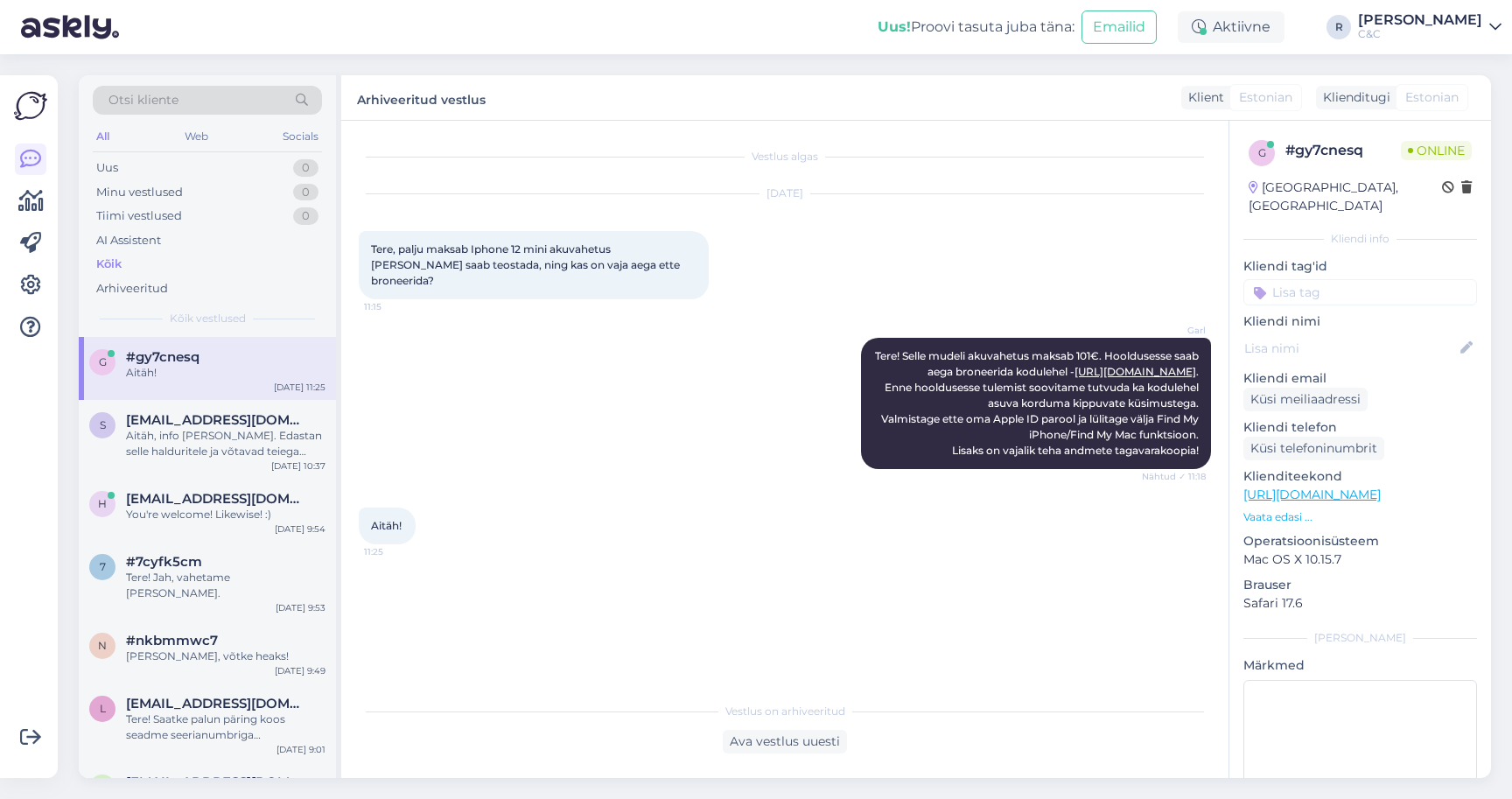
click at [615, 355] on div "Garl Tere! Selle mudeli akuvahetus maksab 101€. Hooldusesse saab aega broneerid…" at bounding box center [784, 404] width 853 height 170
click at [43, 291] on link at bounding box center [31, 285] width 31 height 31
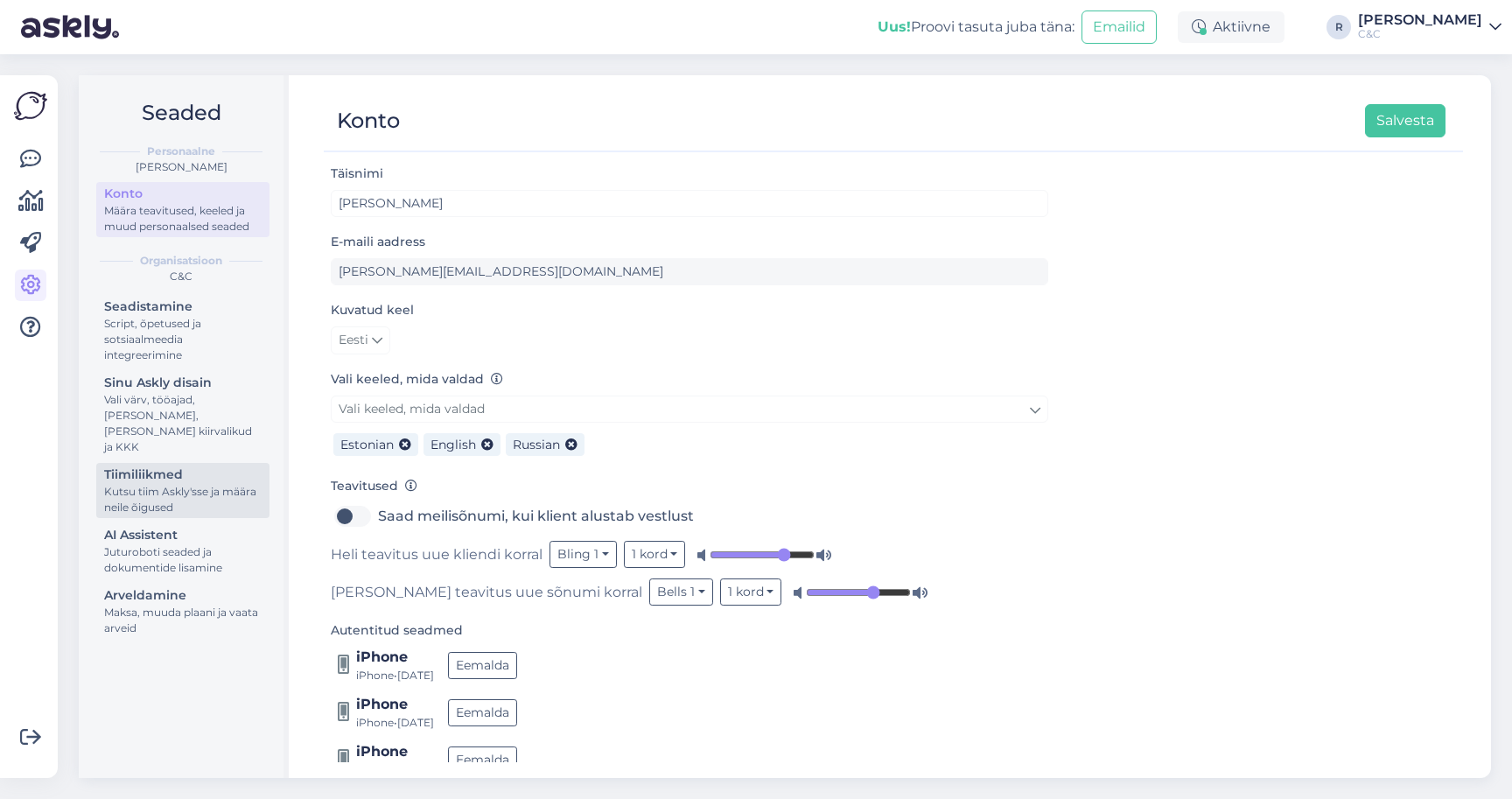
click at [193, 484] on div "Kutsu tiim Askly'sse ja määra neile õigused" at bounding box center [182, 500] width 157 height 31
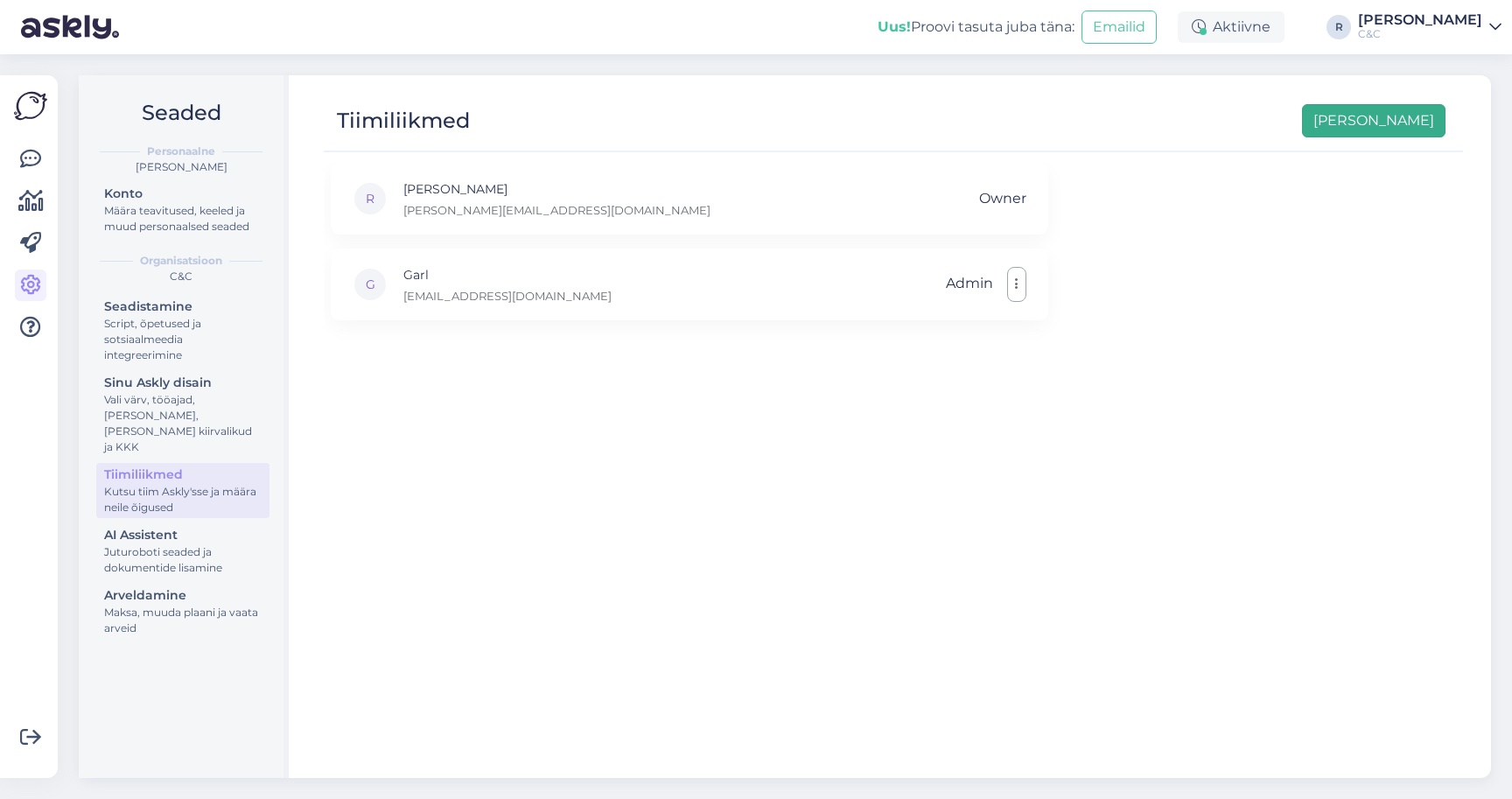
click at [991, 118] on button "[PERSON_NAME]" at bounding box center [1374, 120] width 144 height 33
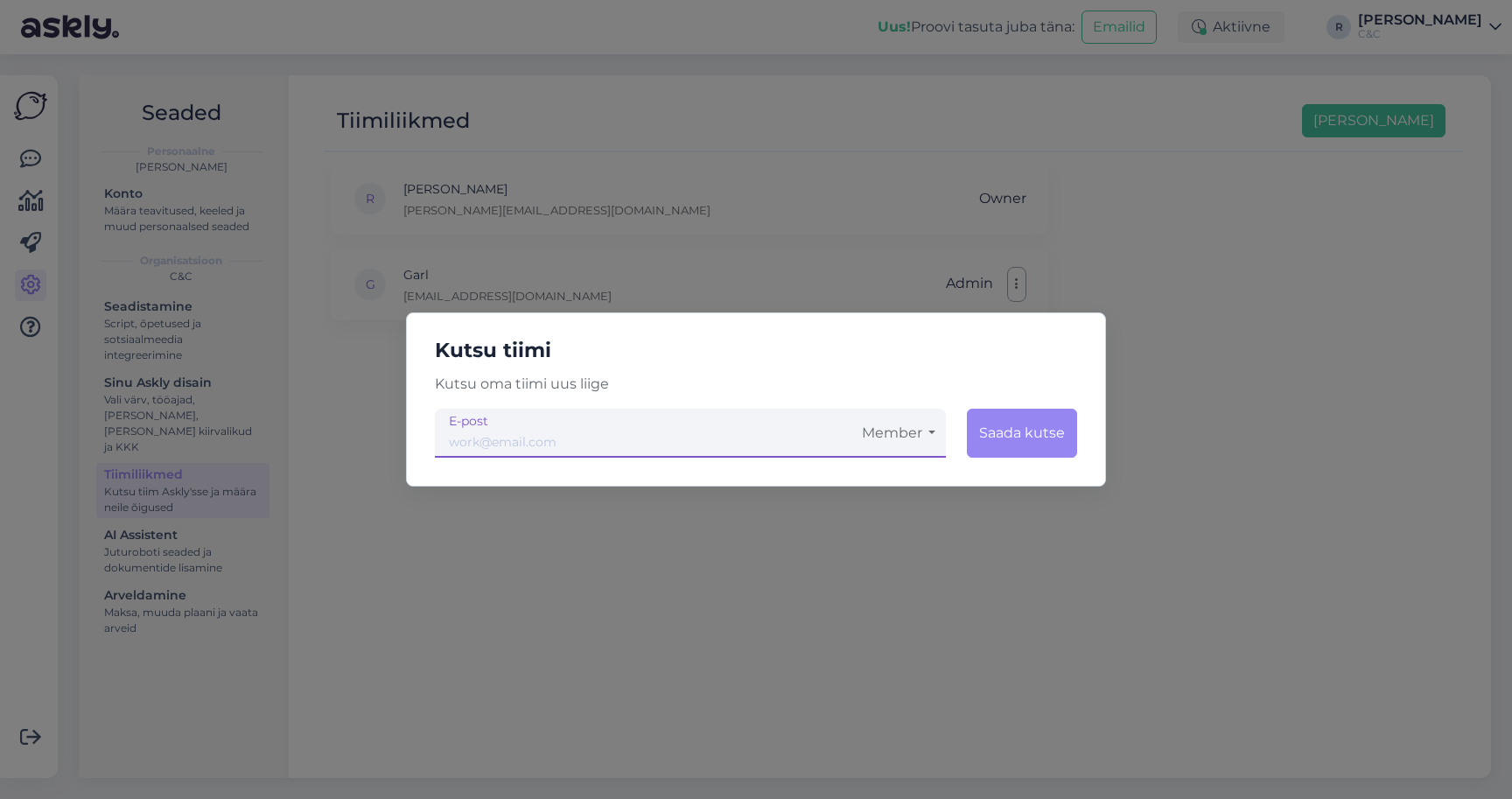
click at [509, 455] on input "email" at bounding box center [643, 433] width 417 height 49
click at [585, 435] on input "email" at bounding box center [643, 433] width 417 height 49
click at [539, 452] on input "email" at bounding box center [643, 433] width 417 height 49
click at [622, 443] on input "[EMAIL_ADDRESS][DOMAIN_NAME]" at bounding box center [643, 433] width 417 height 49
type input "[EMAIL_ADDRESS][DOMAIN_NAME]"
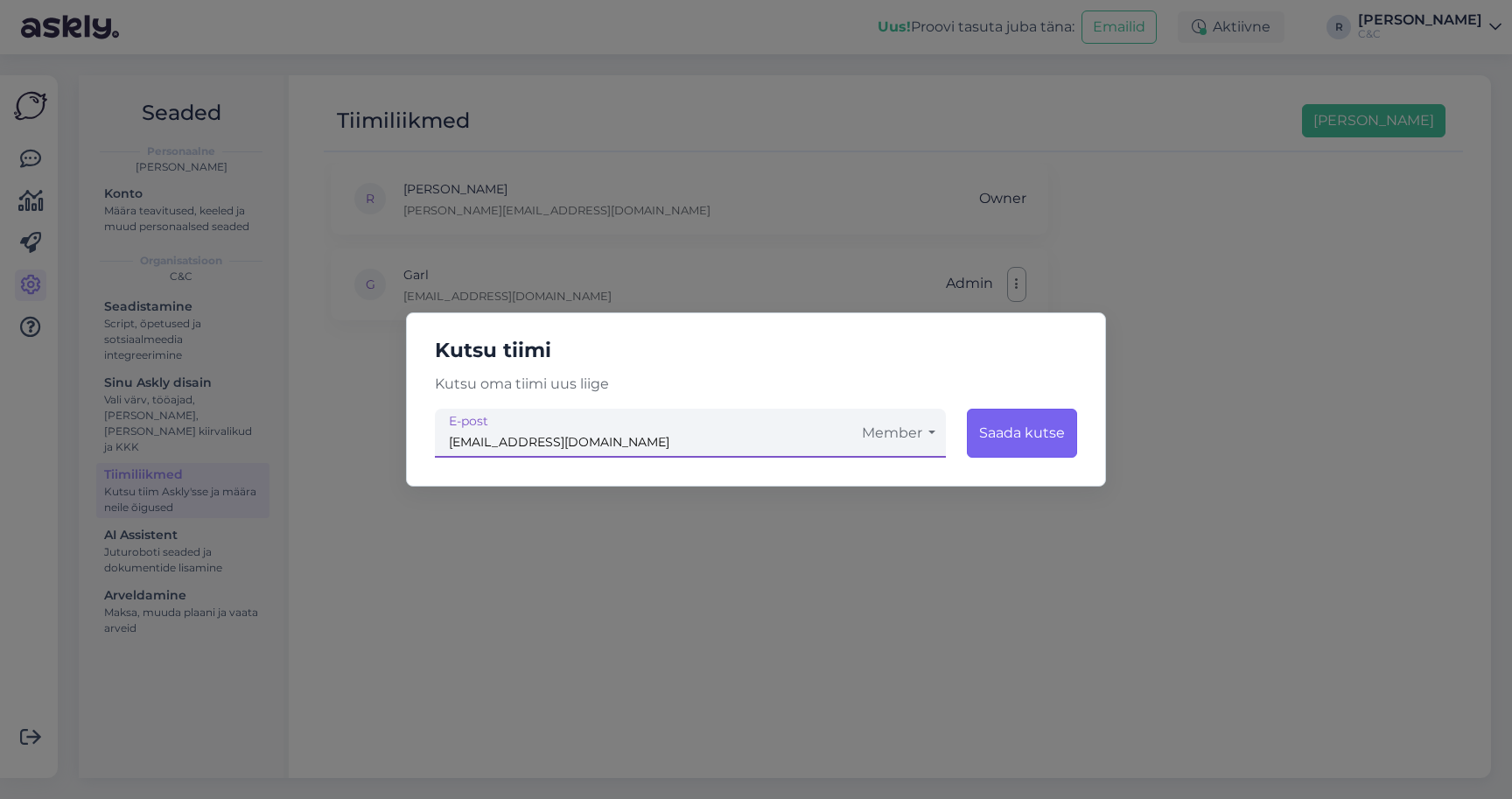
click at [991, 442] on button "Saada kutse" at bounding box center [1021, 433] width 111 height 49
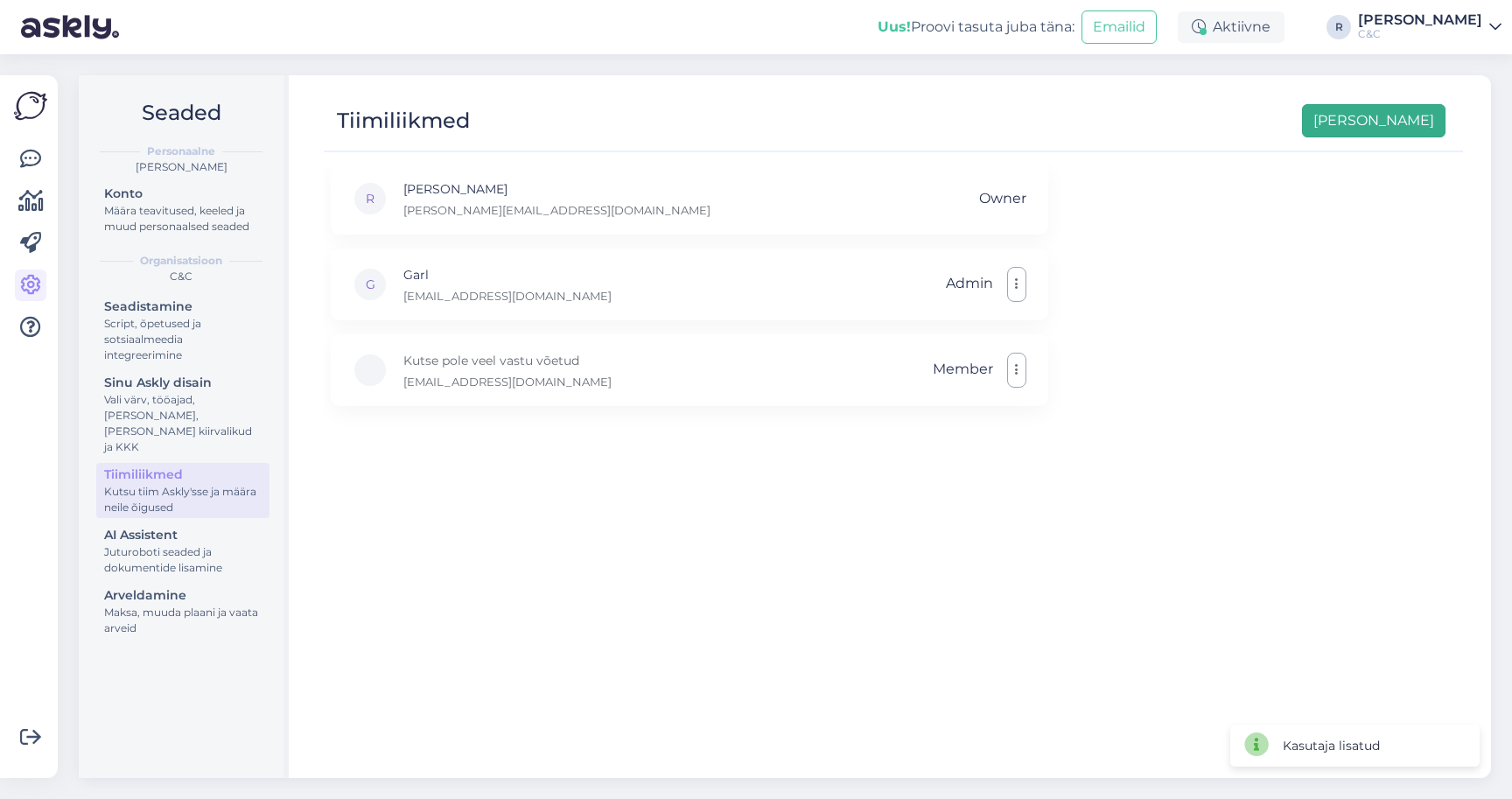
click at [991, 120] on button "[PERSON_NAME]" at bounding box center [1374, 120] width 144 height 33
click at [604, 417] on div "R Ross ross@ideal.ee Owner G Garl garl@ideal.ee Admin Kutse pole veel vastu võe…" at bounding box center [893, 462] width 1139 height 599
click at [991, 121] on button "Lisa uus" at bounding box center [1374, 120] width 144 height 33
click at [991, 120] on button "Lisa uus" at bounding box center [1374, 120] width 144 height 33
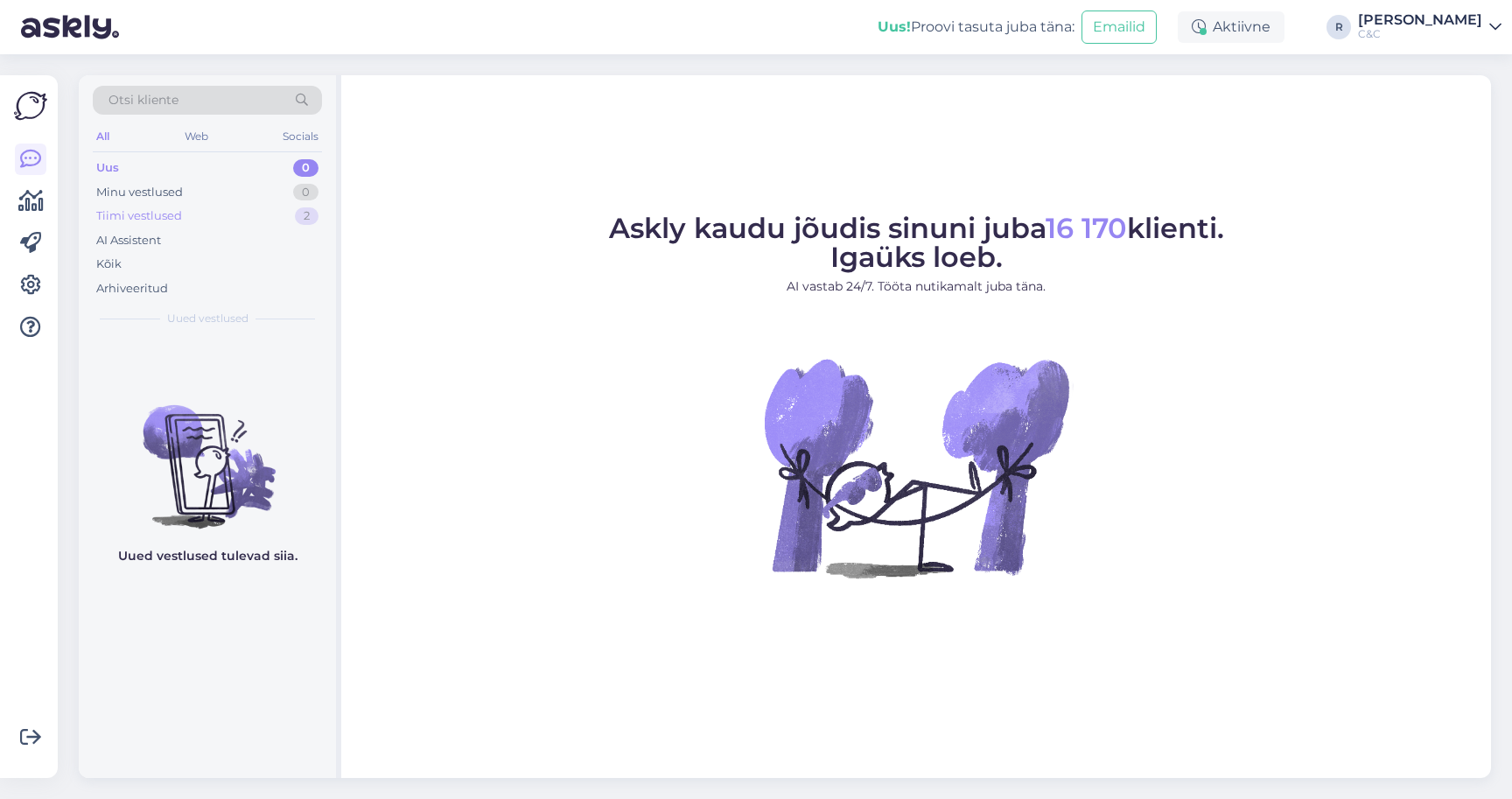
click at [226, 219] on div "Tiimi vestlused 2" at bounding box center [207, 216] width 229 height 24
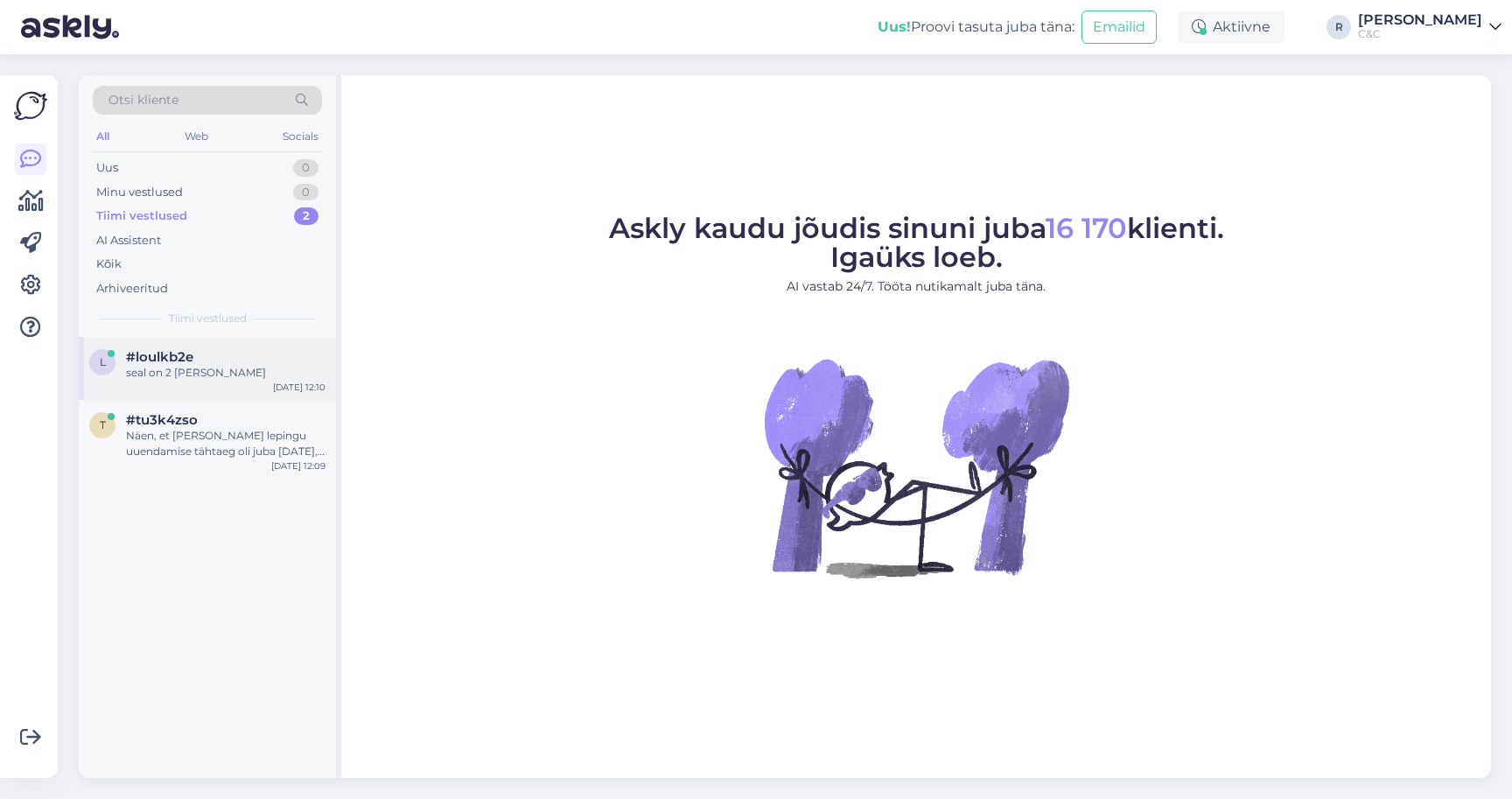
click at [198, 367] on div "seal on 2 hinda" at bounding box center [225, 373] width 199 height 16
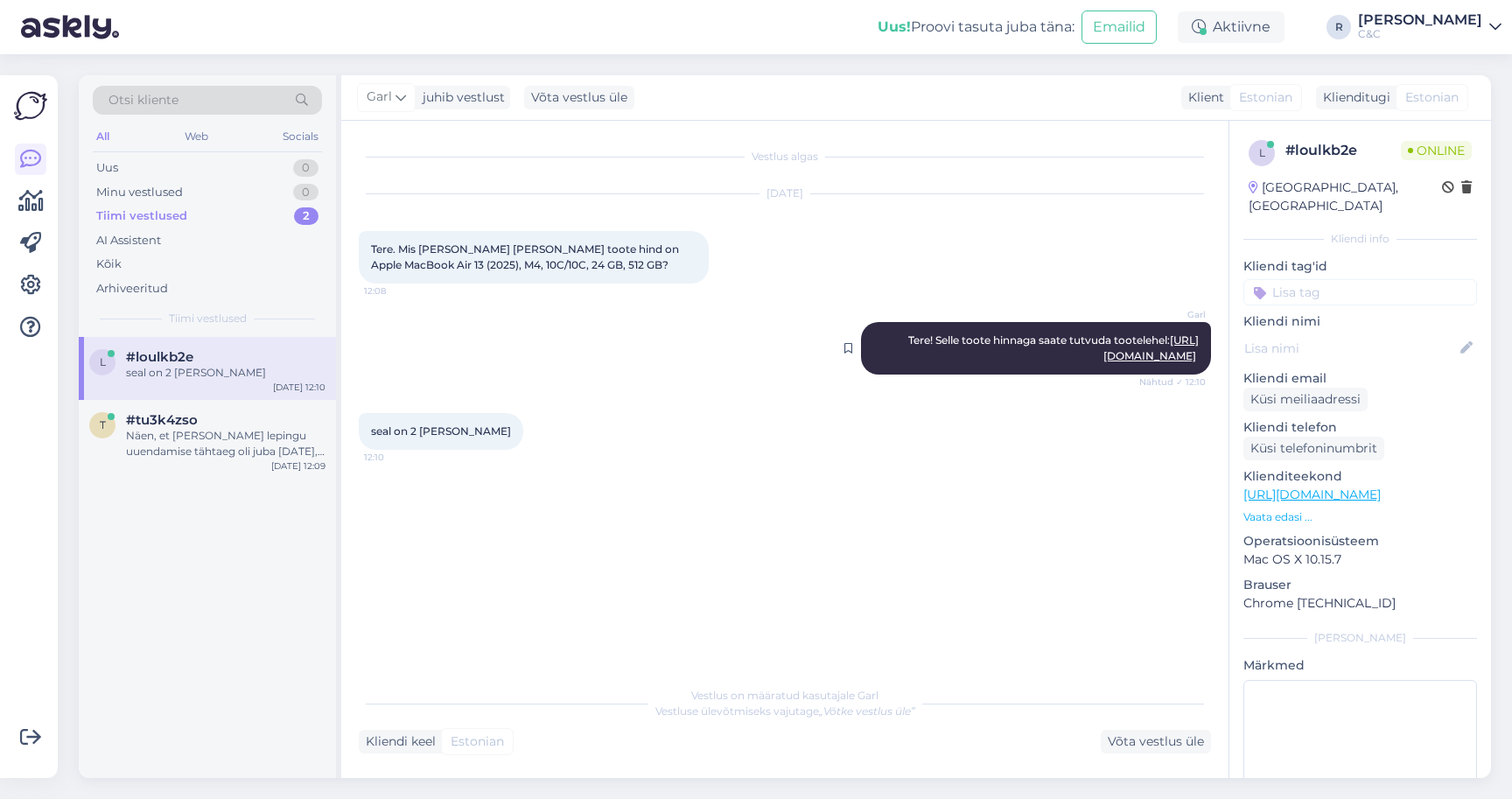
click at [1103, 356] on link "https://www.shop.cec.ee/macbook-air-13-apple-m4?color=151&erply_storage=53&erpl…" at bounding box center [1151, 348] width 95 height 29
click at [280, 447] on div "Oi :D Aga kas kaupluses tehakse ikka tagasiostu vanadele seadmetele uute soetam…" at bounding box center [225, 443] width 199 height 31
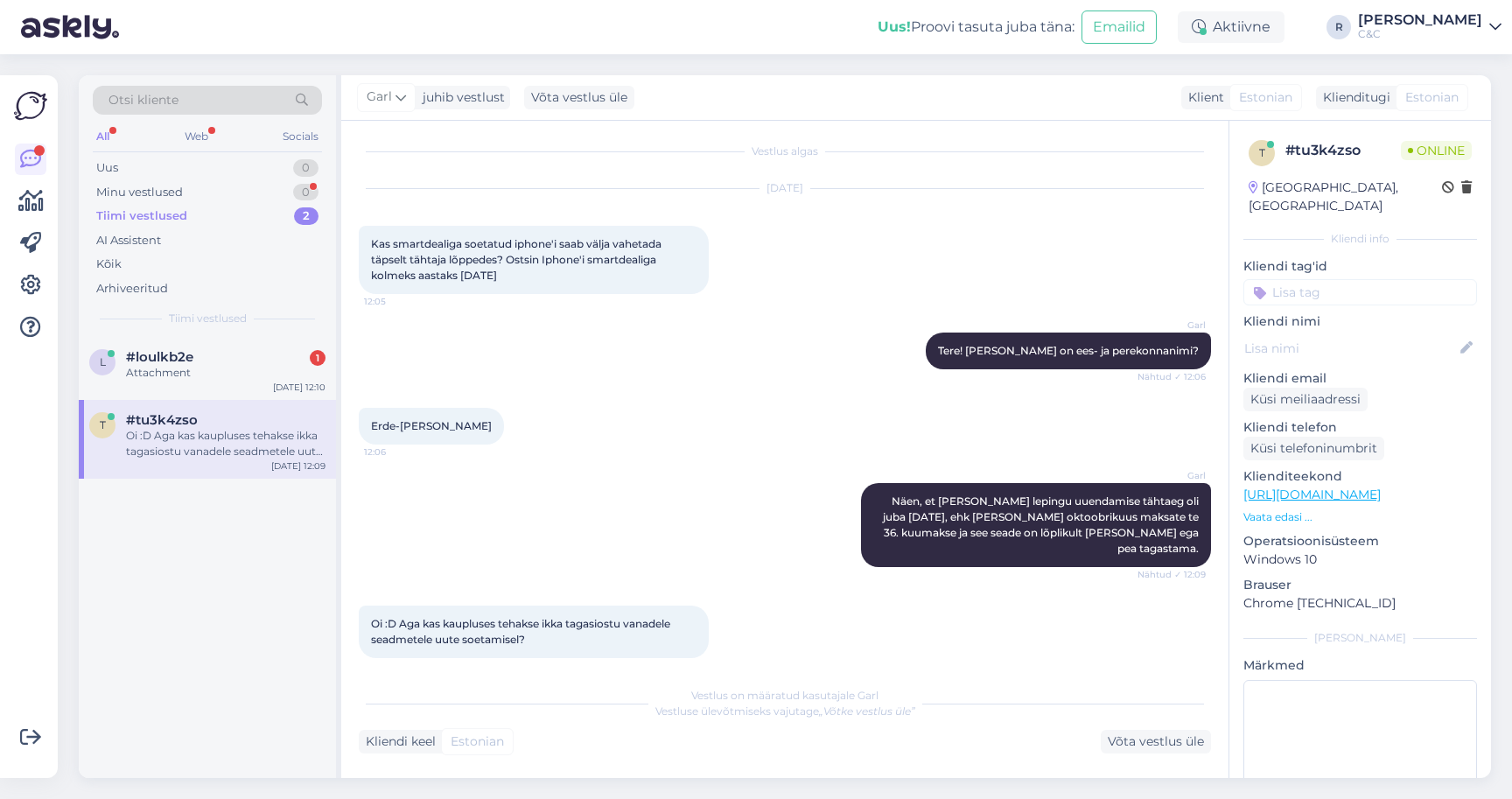
scroll to position [81, 0]
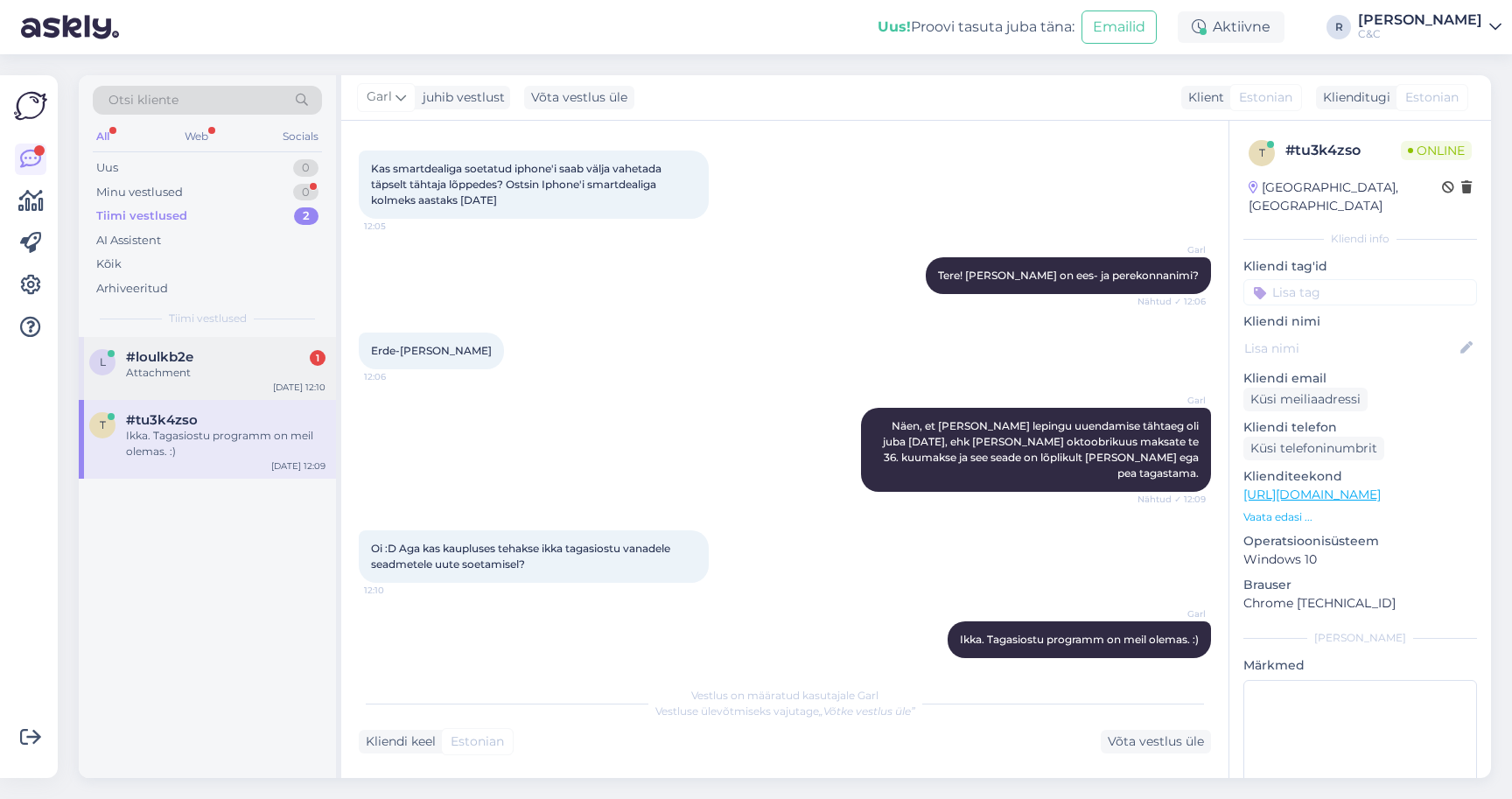
click at [270, 353] on div "#loulkb2e 1" at bounding box center [225, 358] width 199 height 16
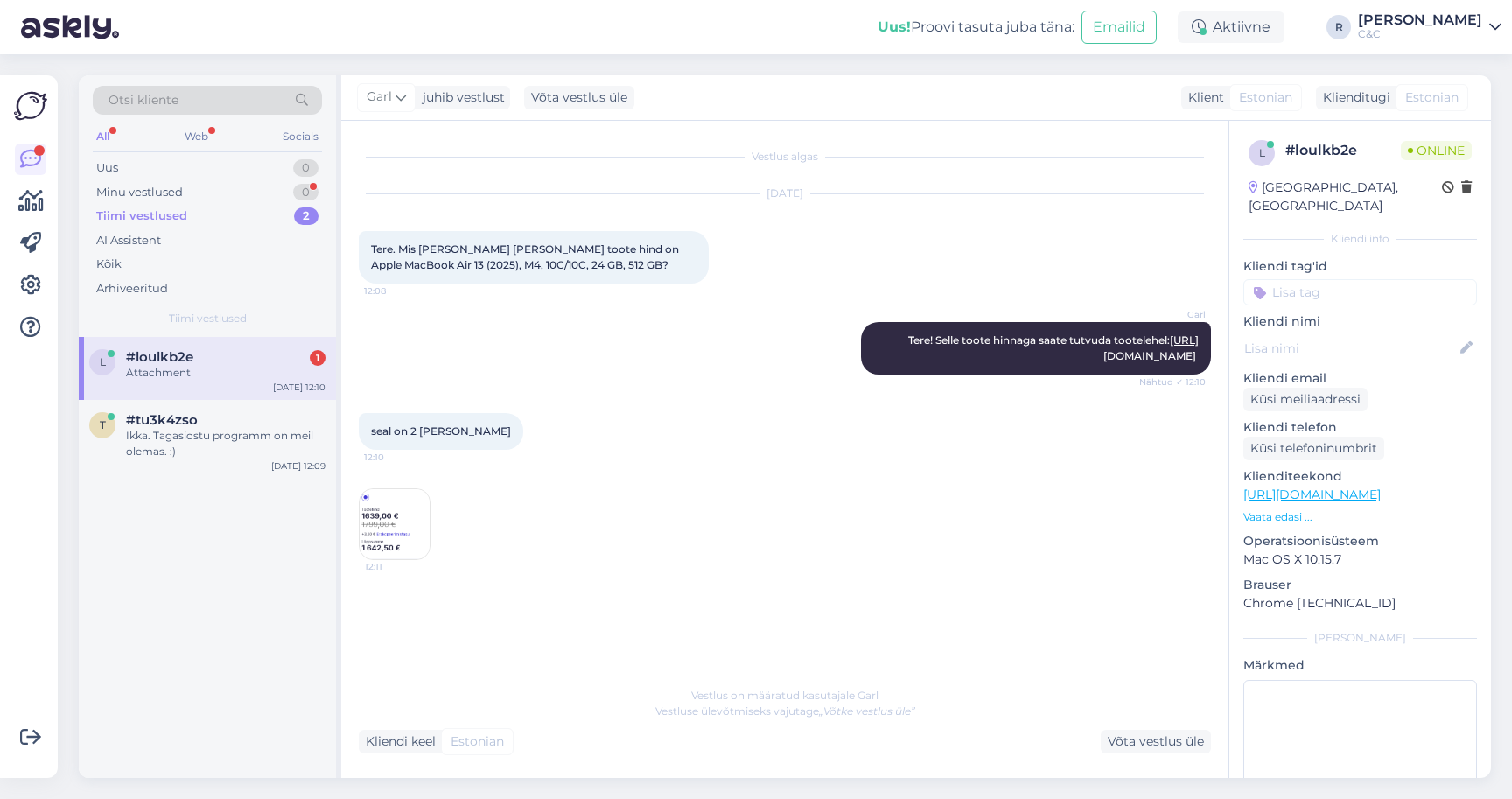
click at [376, 548] on img at bounding box center [394, 524] width 70 height 70
click at [405, 559] on img at bounding box center [394, 524] width 70 height 70
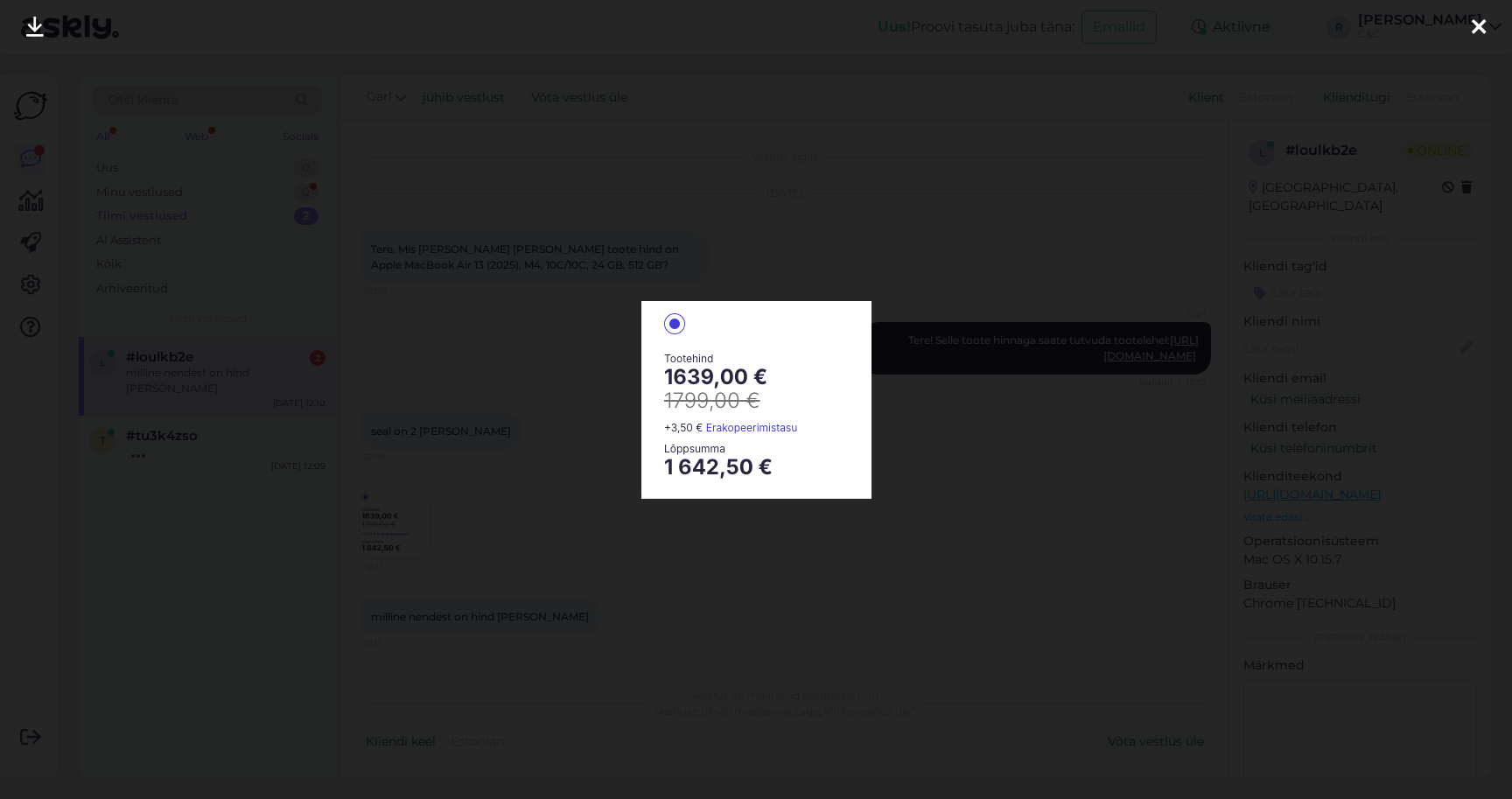
scroll to position [24, 0]
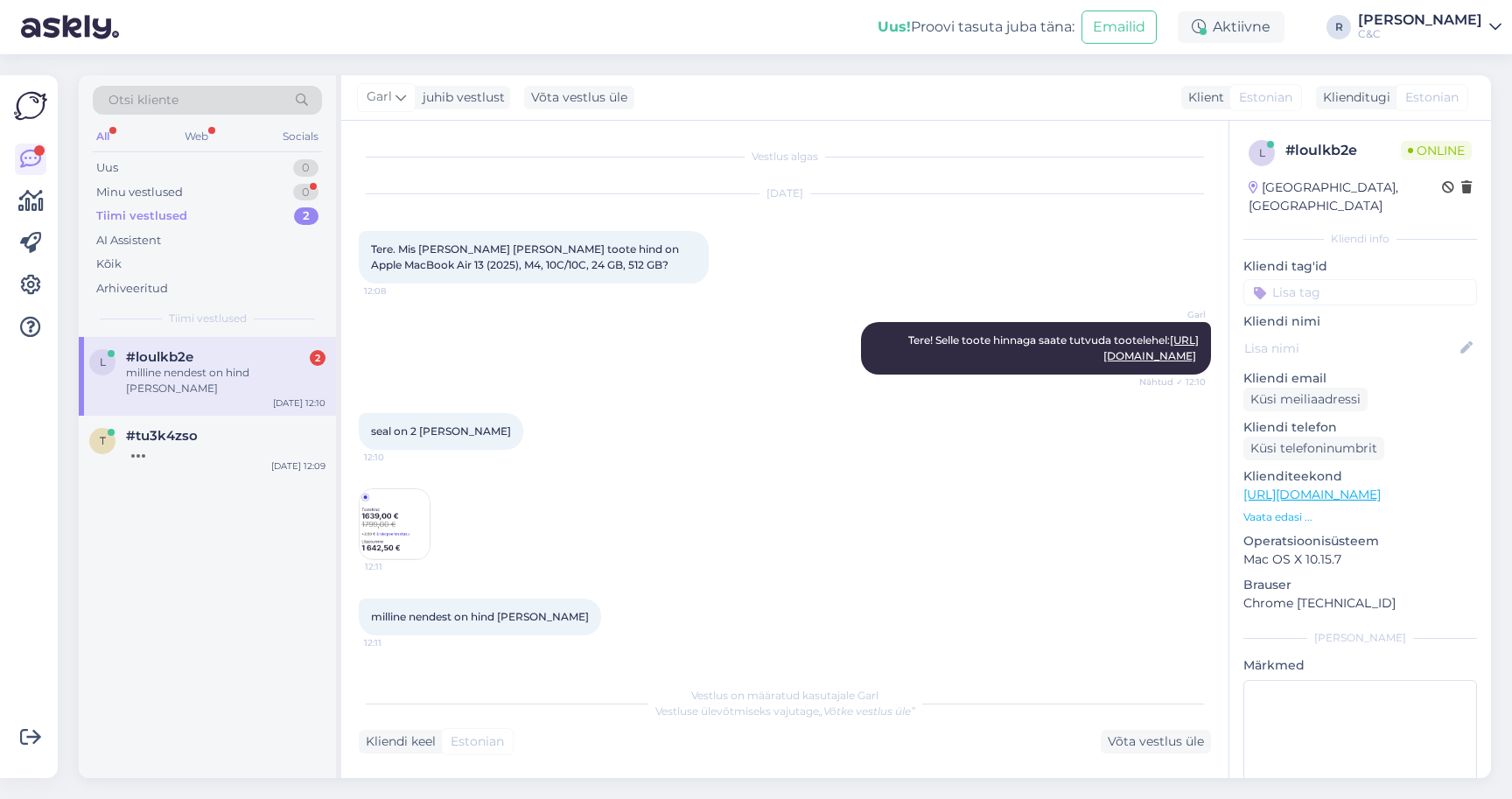
click at [402, 544] on img at bounding box center [394, 524] width 70 height 70
click at [1126, 734] on div "Võta vestlus üle" at bounding box center [1155, 741] width 111 height 23
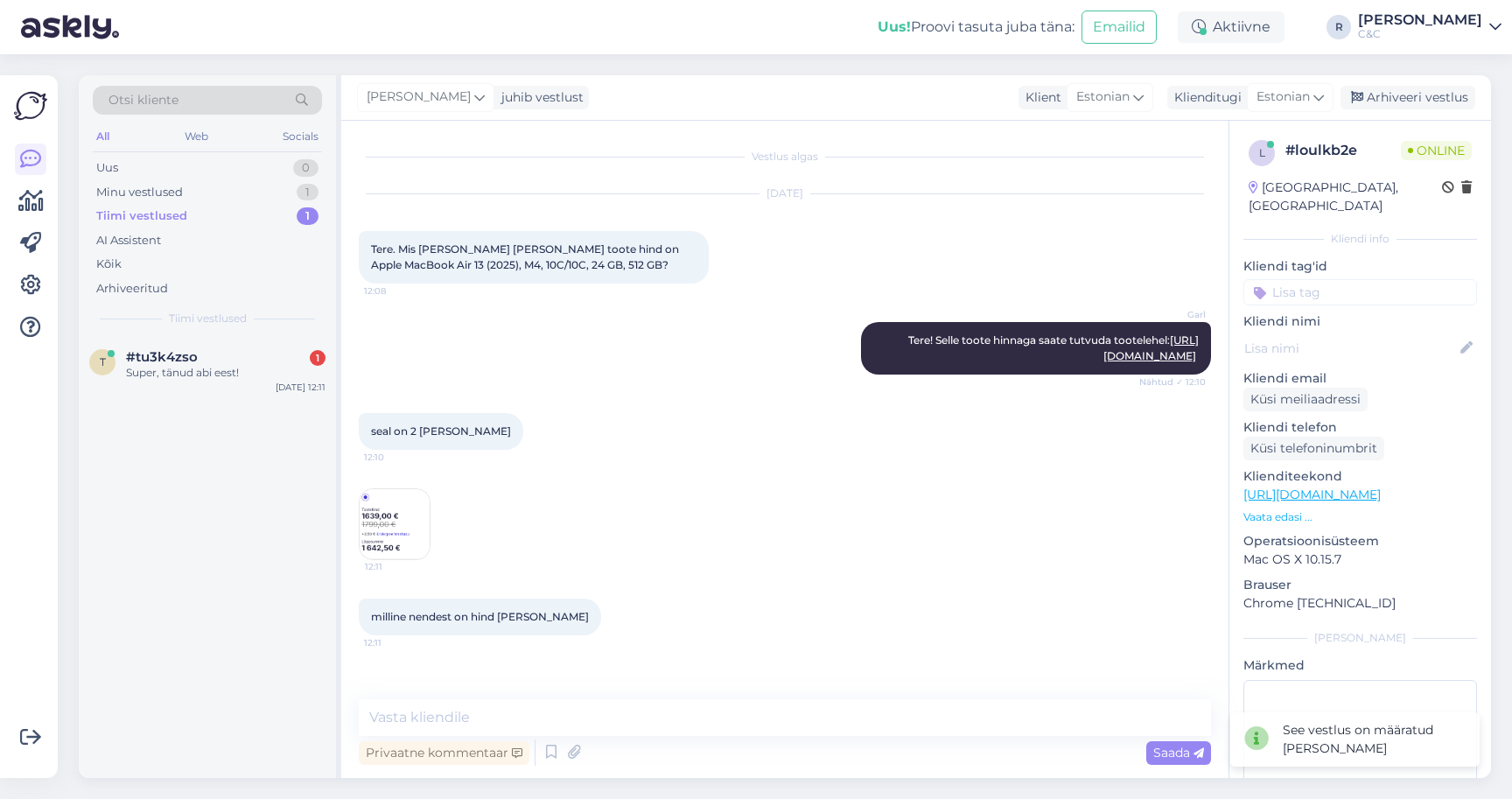
click at [786, 740] on div "Privaatne kommentaar Saada" at bounding box center [784, 752] width 853 height 33
click at [786, 730] on textarea at bounding box center [784, 717] width 853 height 37
click at [376, 549] on img at bounding box center [394, 524] width 70 height 70
click at [544, 716] on textarea at bounding box center [784, 717] width 853 height 37
click at [416, 555] on img at bounding box center [394, 524] width 70 height 70
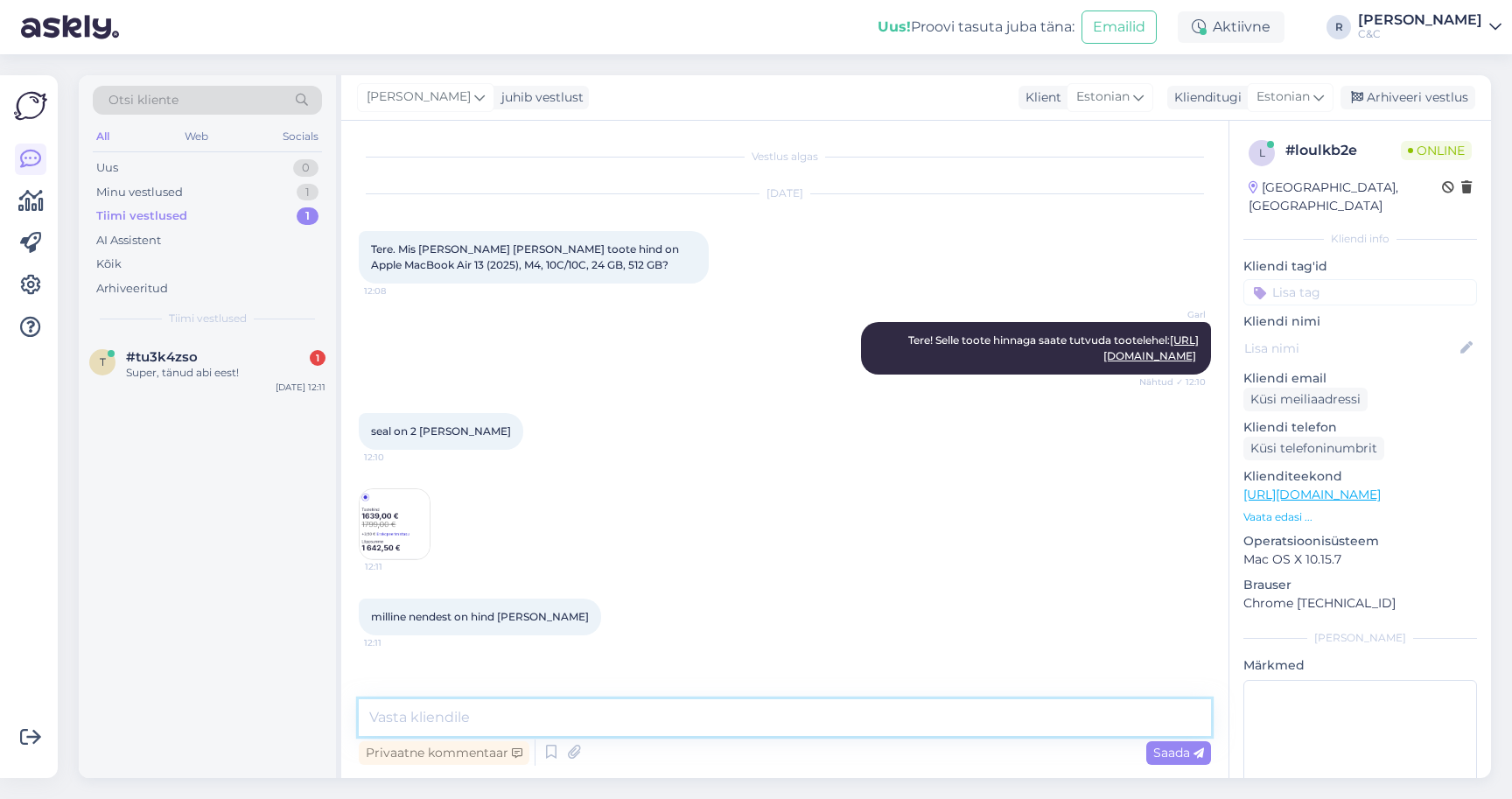
click at [554, 723] on textarea at bounding box center [784, 717] width 853 height 37
type textarea "1"
click at [382, 538] on img at bounding box center [394, 524] width 70 height 70
click at [480, 715] on textarea at bounding box center [784, 717] width 853 height 37
type textarea "-"
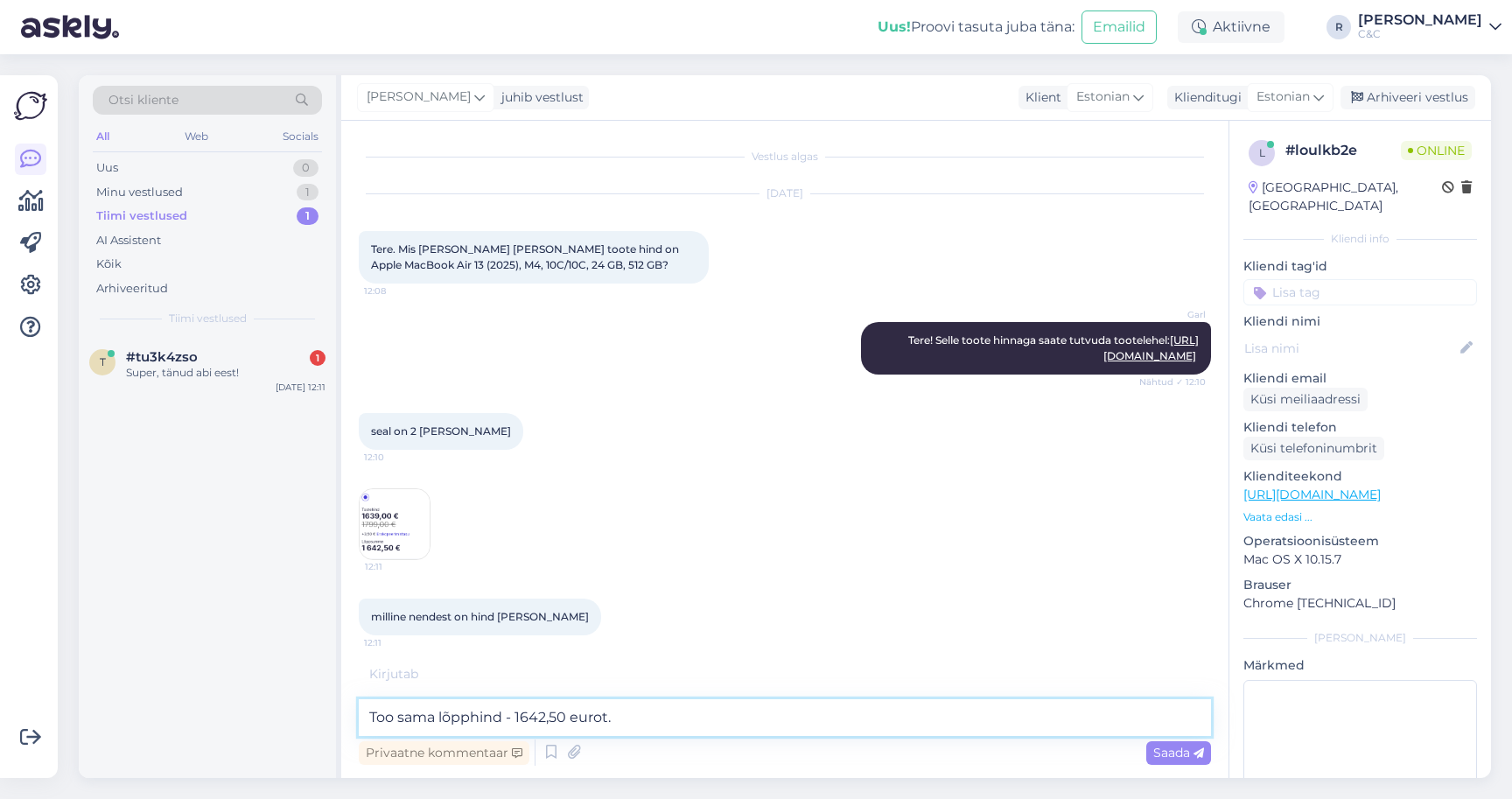
type textarea "Too sama lõpphind - 1642,50 eurot."
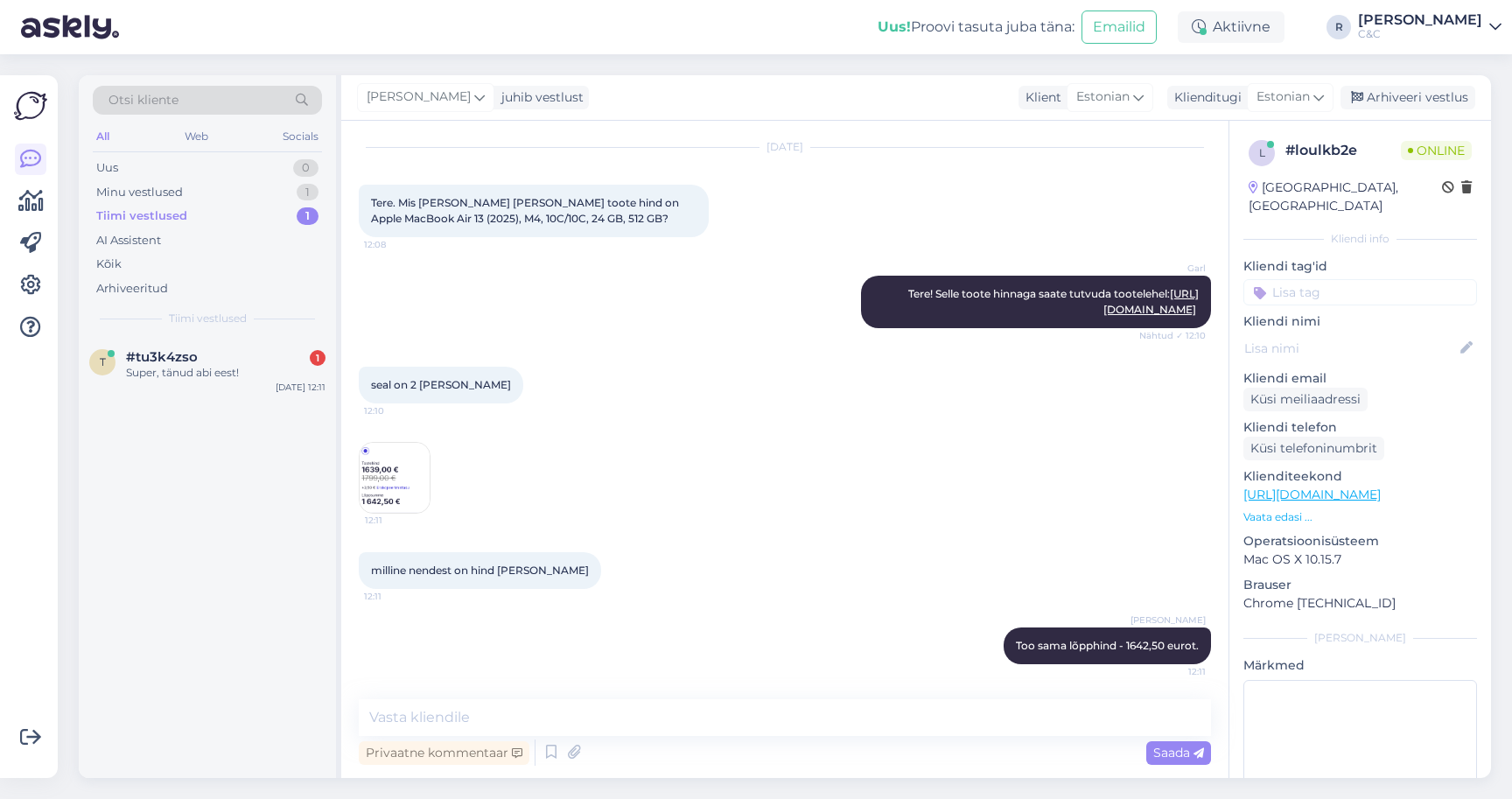
click at [387, 494] on img at bounding box center [394, 478] width 70 height 70
click at [1103, 287] on link "https://www.shop.cec.ee/macbook-air-13-apple-m4?color=151&erply_storage=53&erpl…" at bounding box center [1151, 301] width 95 height 29
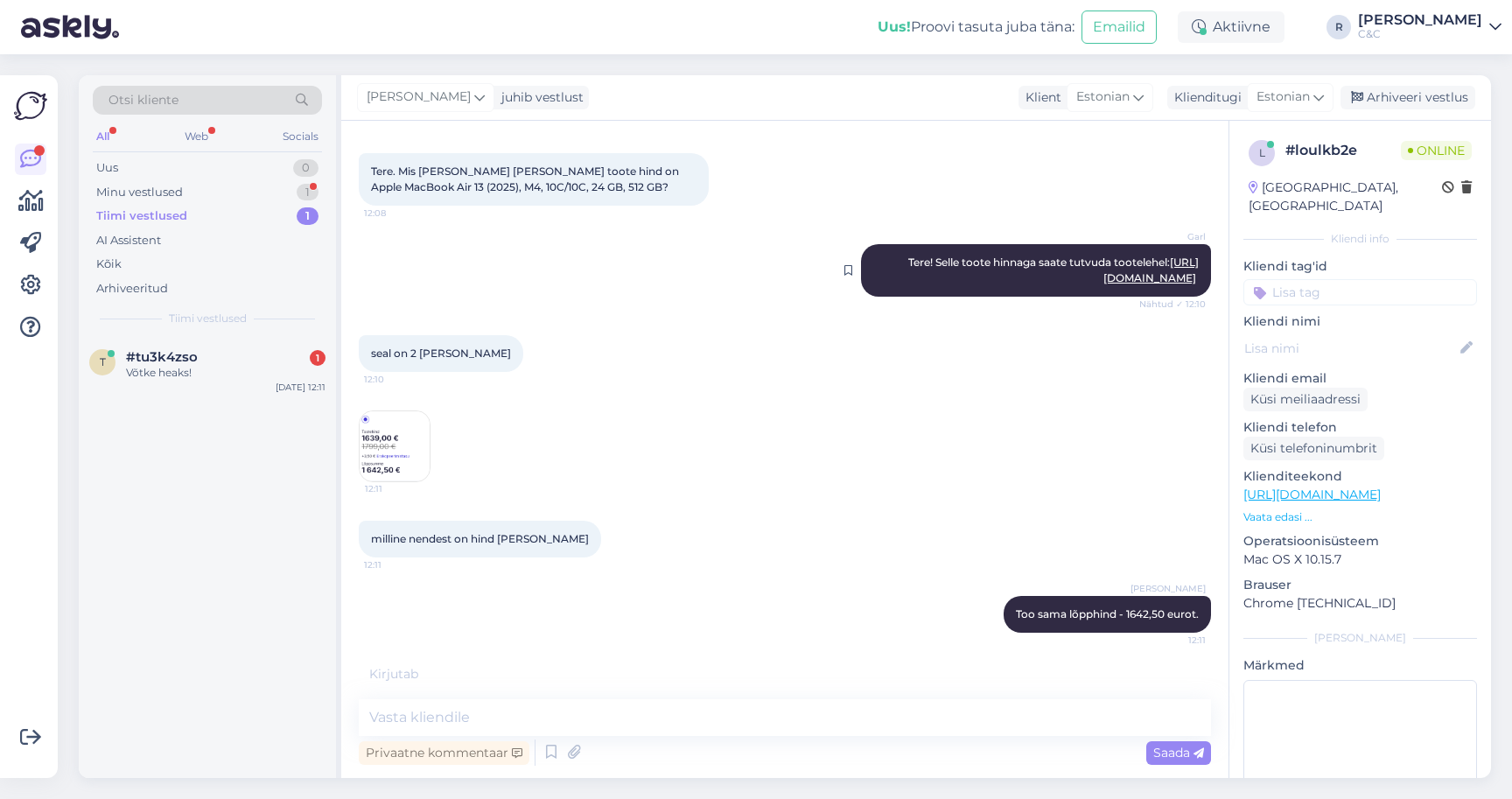
scroll to position [153, 0]
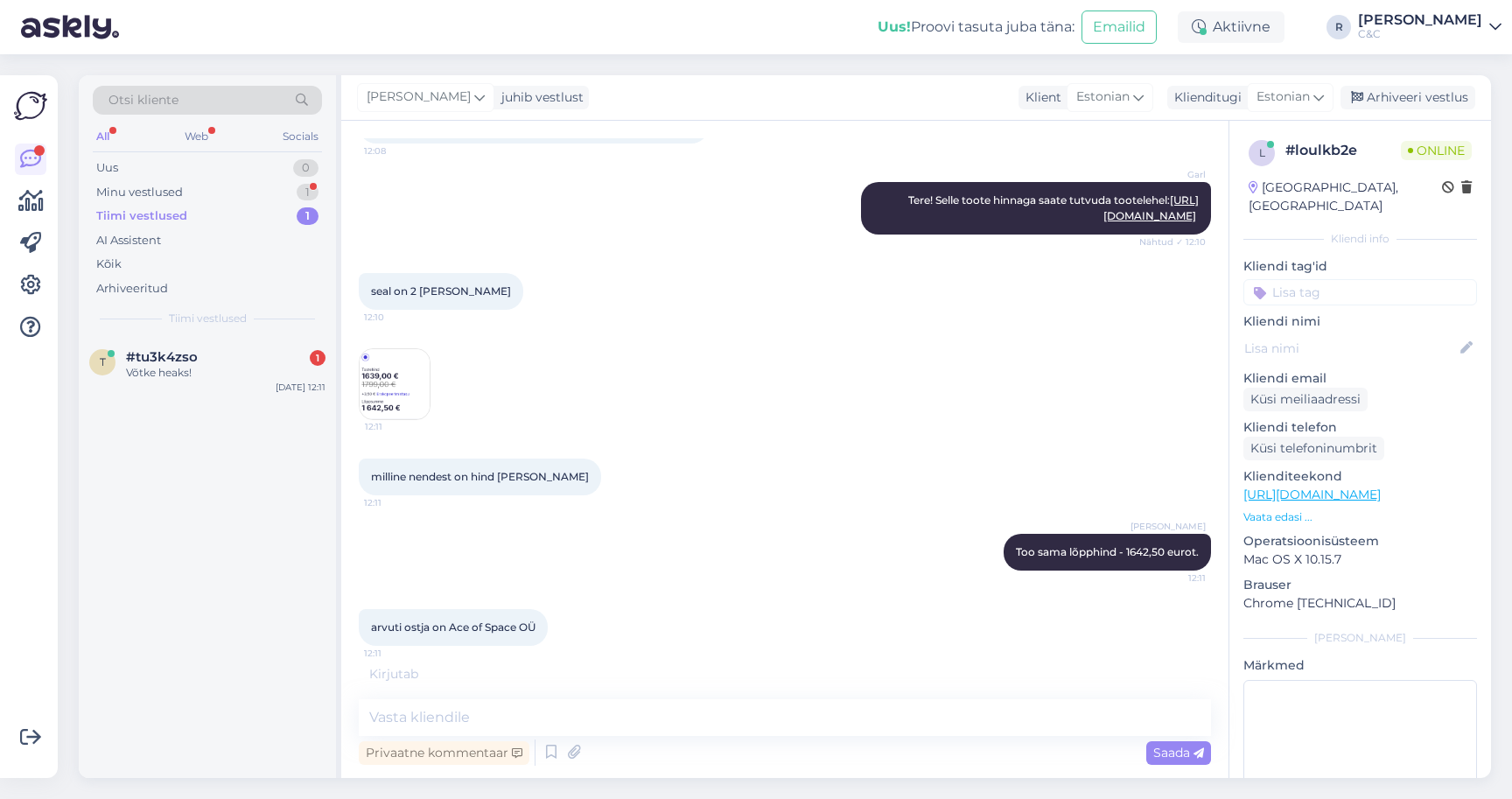
click at [480, 475] on div "milline nendest on hind täna ostes 12:11" at bounding box center [784, 477] width 853 height 75
drag, startPoint x: 449, startPoint y: 644, endPoint x: 560, endPoint y: 644, distance: 111.0
click at [548, 644] on div "arvuti ostja on Ace of Space OÜ 12:11" at bounding box center [453, 627] width 189 height 37
copy div "Ace of Space OÜ 12:11"
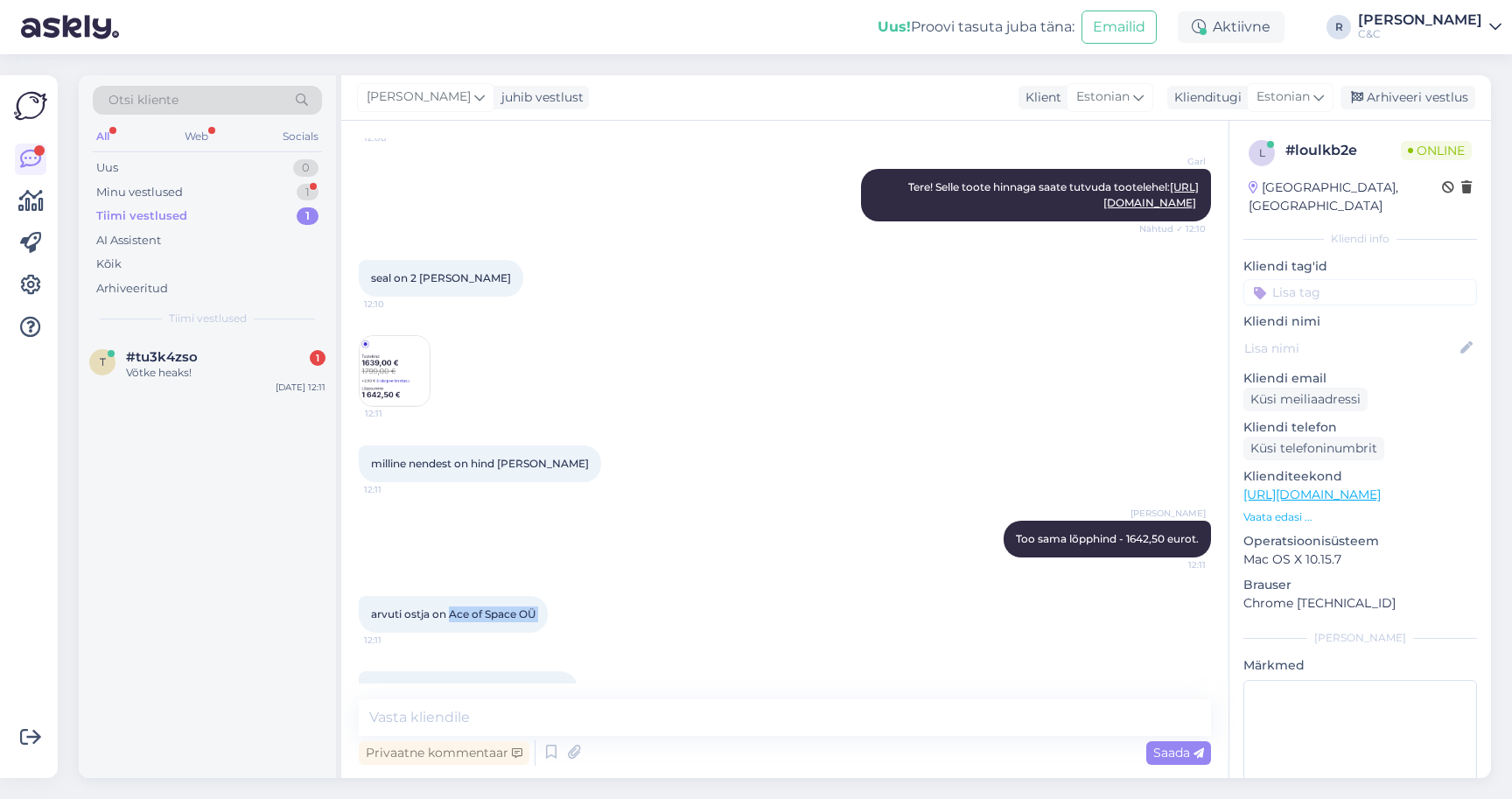
scroll to position [320, 0]
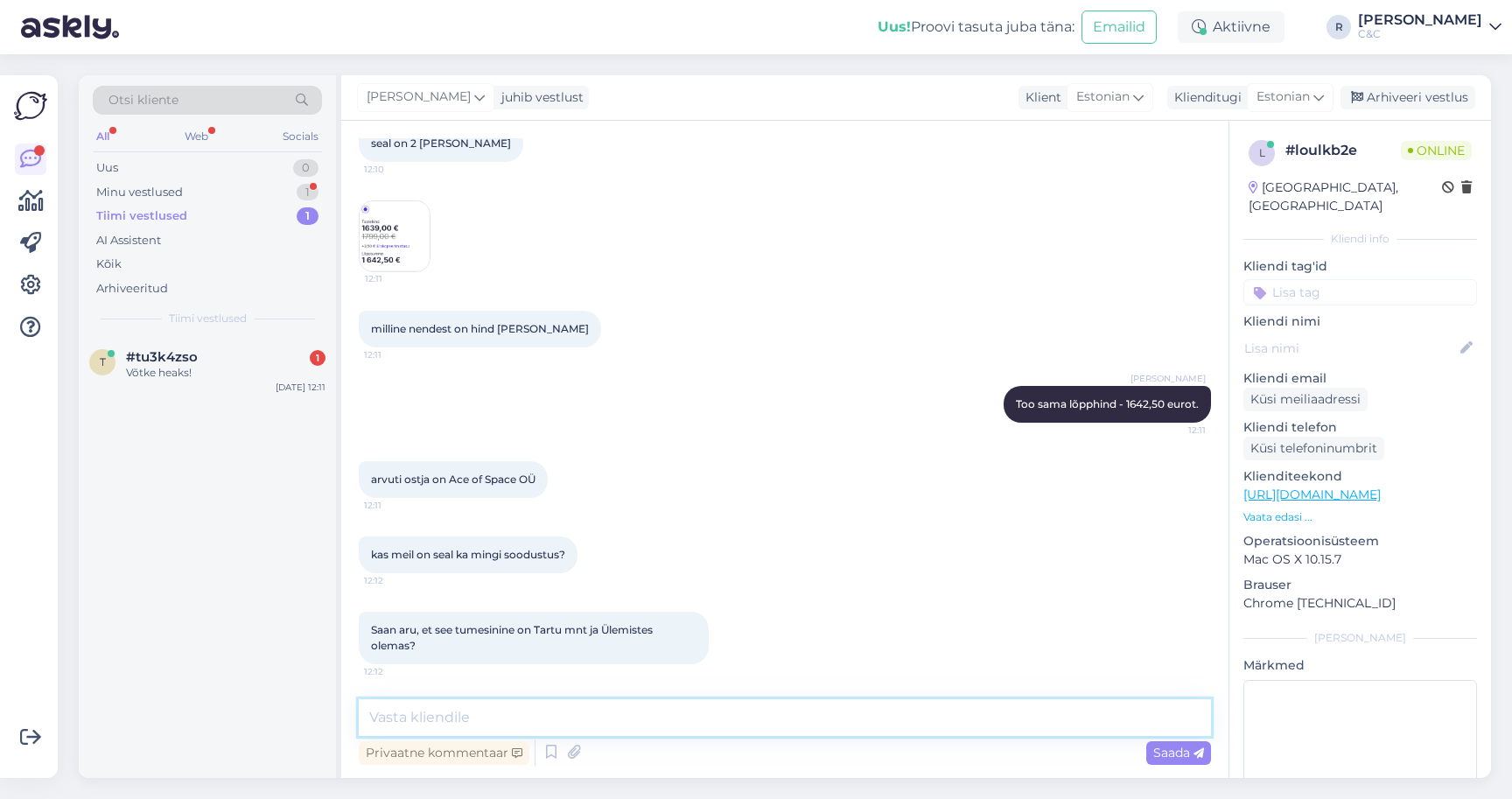
click at [552, 712] on textarea at bounding box center [784, 717] width 853 height 37
type textarea "Kuna ostate ettevõttele siis ma"
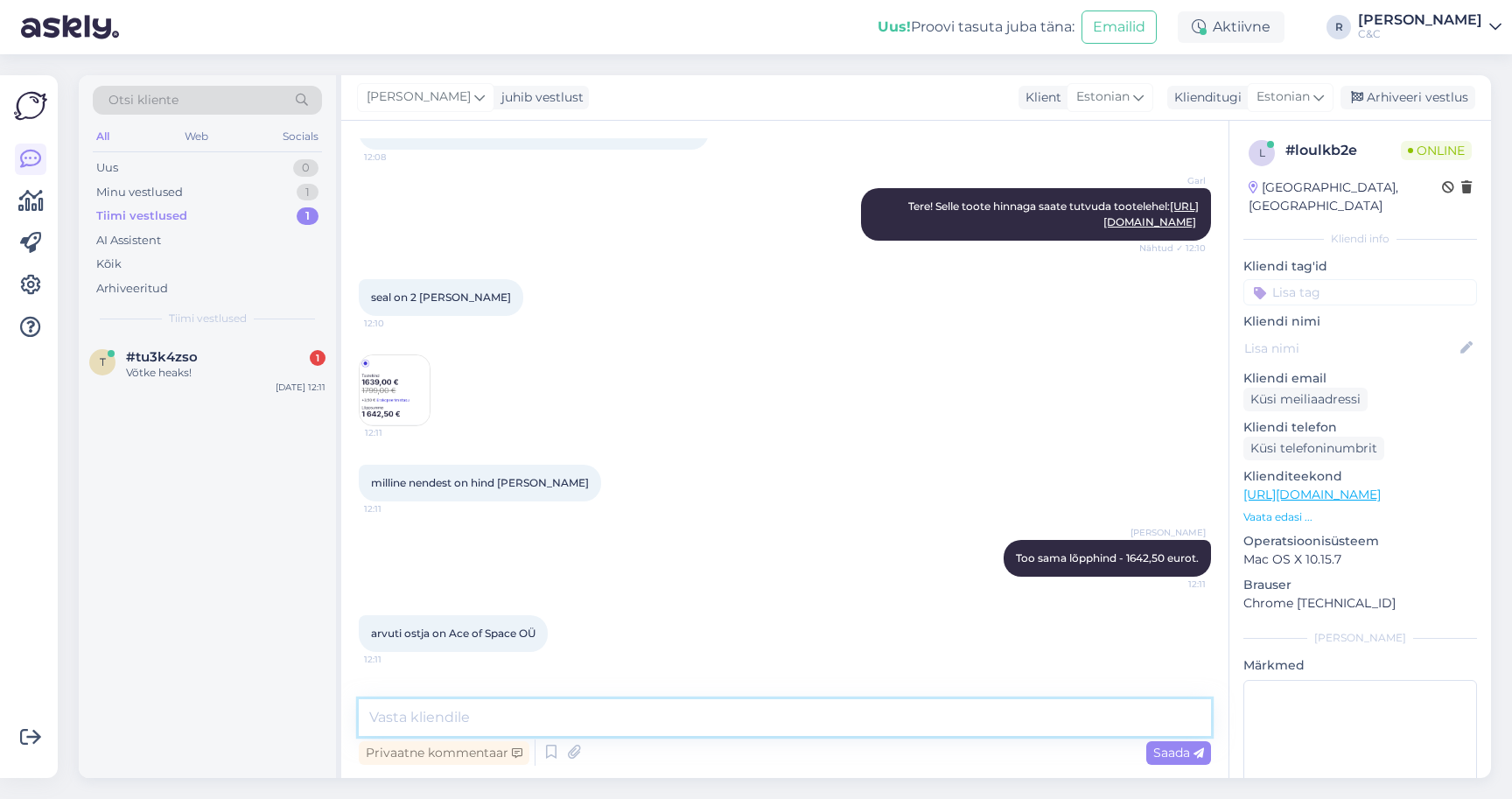
scroll to position [141, 0]
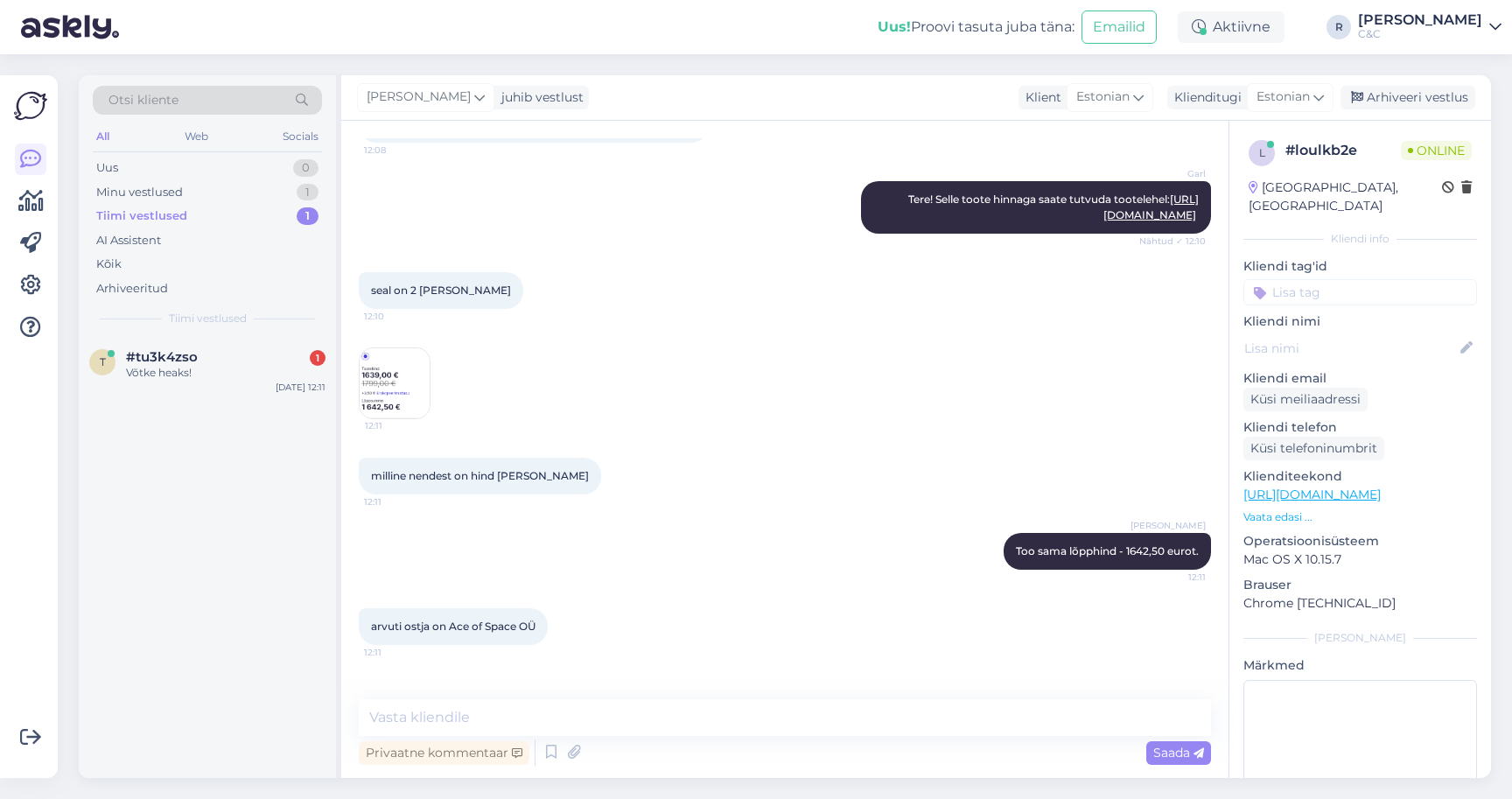
click at [433, 413] on div "12:11" at bounding box center [784, 383] width 853 height 111
click at [411, 413] on img at bounding box center [394, 384] width 70 height 70
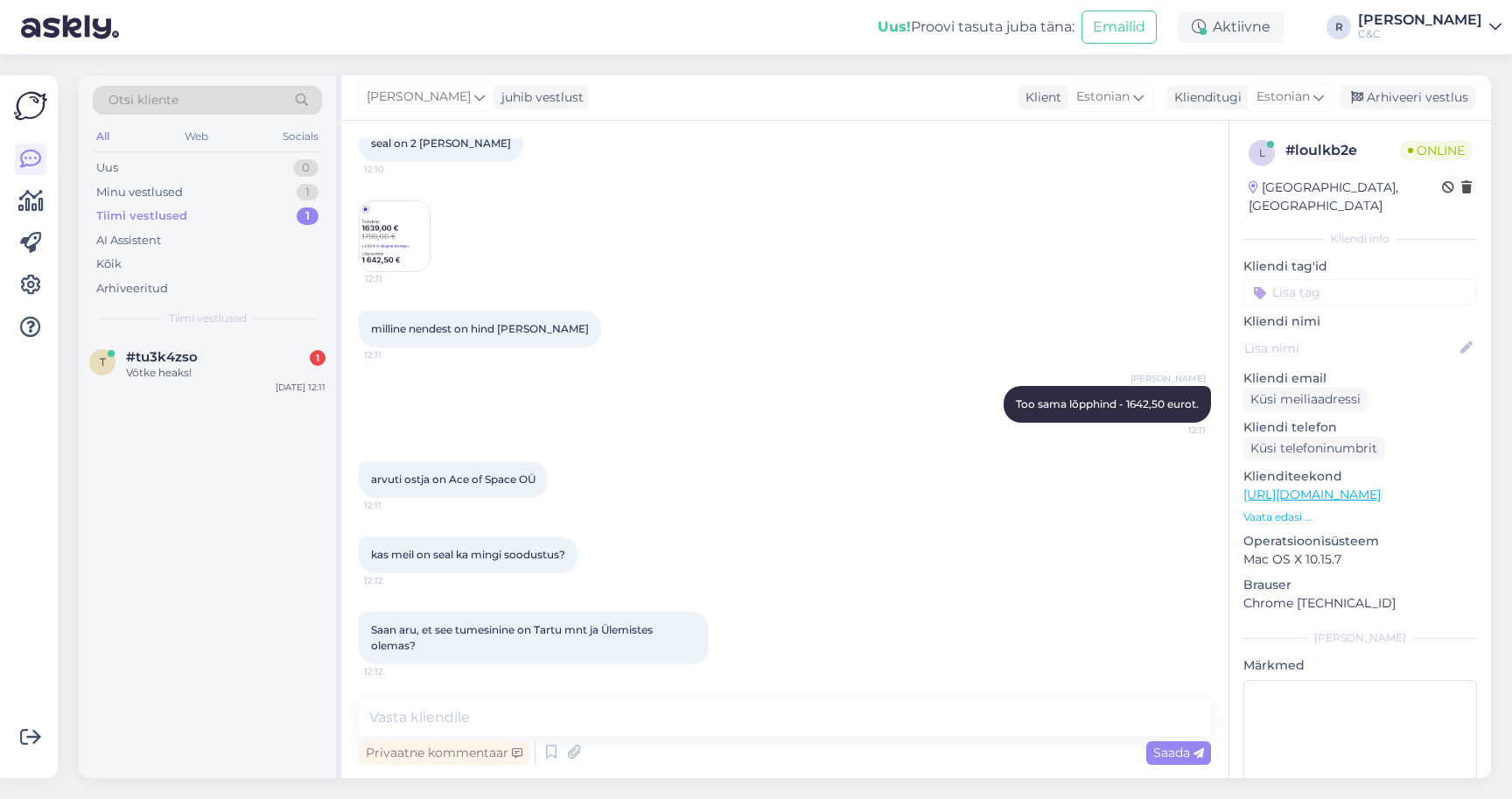
scroll to position [320, 0]
click at [418, 724] on textarea at bounding box center [784, 717] width 853 height 37
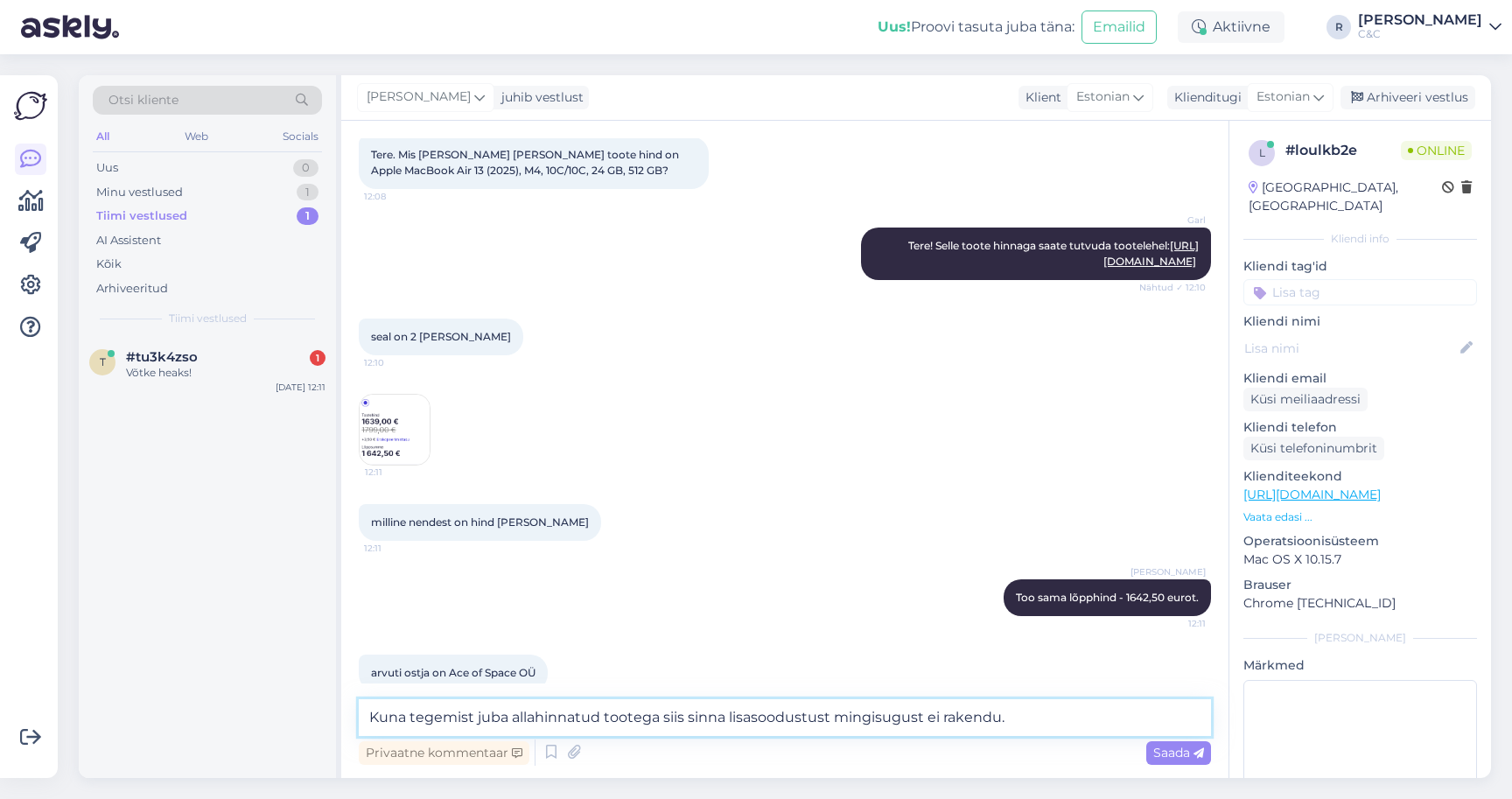
scroll to position [98, 0]
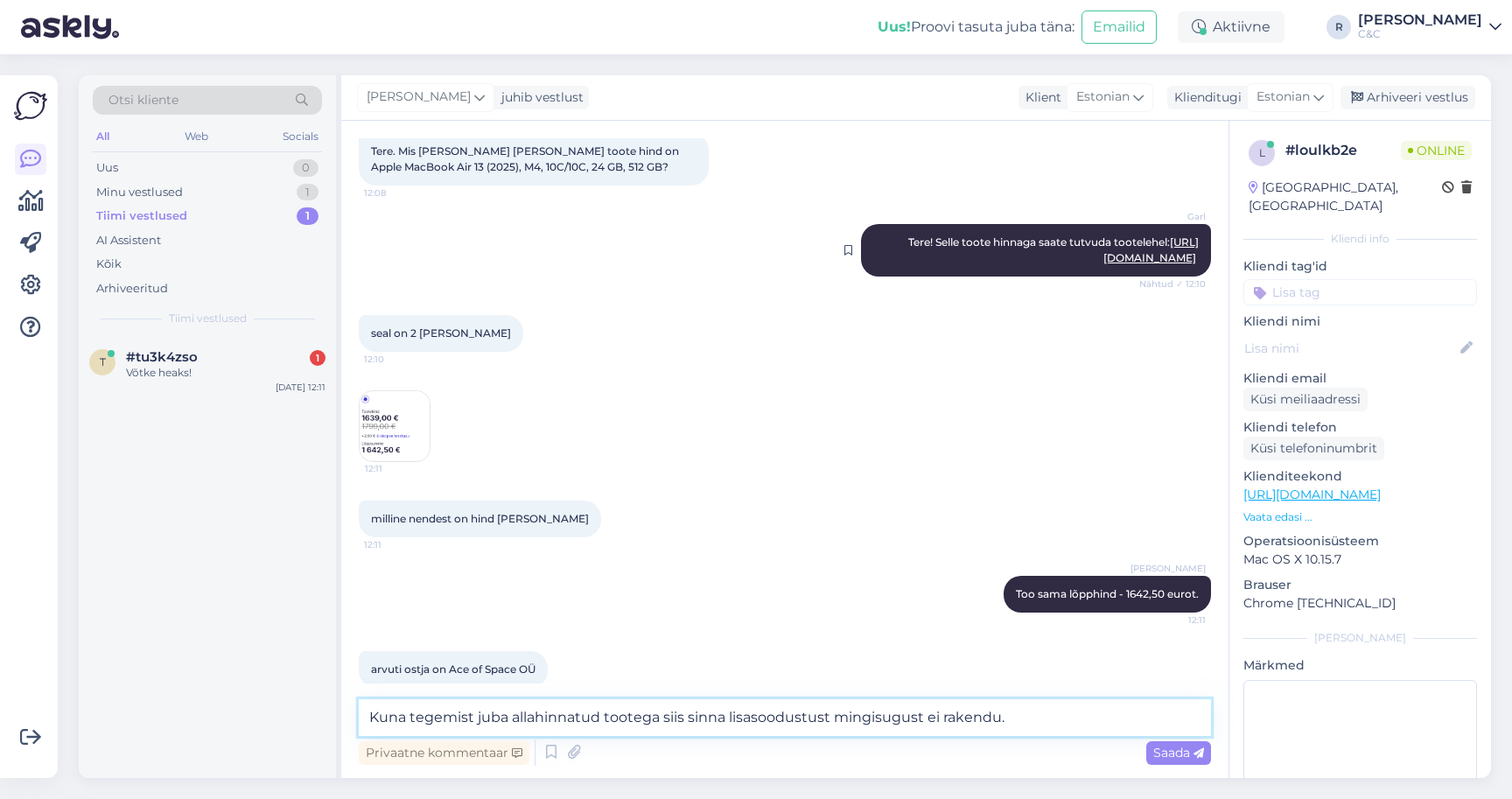
type textarea "Kuna tegemist juba allahinnatud tootega siis sinna lisasoodustust mingisugust e…"
click at [1103, 264] on link "https://www.shop.cec.ee/macbook-air-13-apple-m4?color=151&erply_storage=53&erpl…" at bounding box center [1151, 250] width 95 height 29
click at [1040, 721] on textarea "Kuna tegemist juba allahinnatud tootega siis sinna lisasoodustust mingisugust e…" at bounding box center [784, 717] width 853 height 37
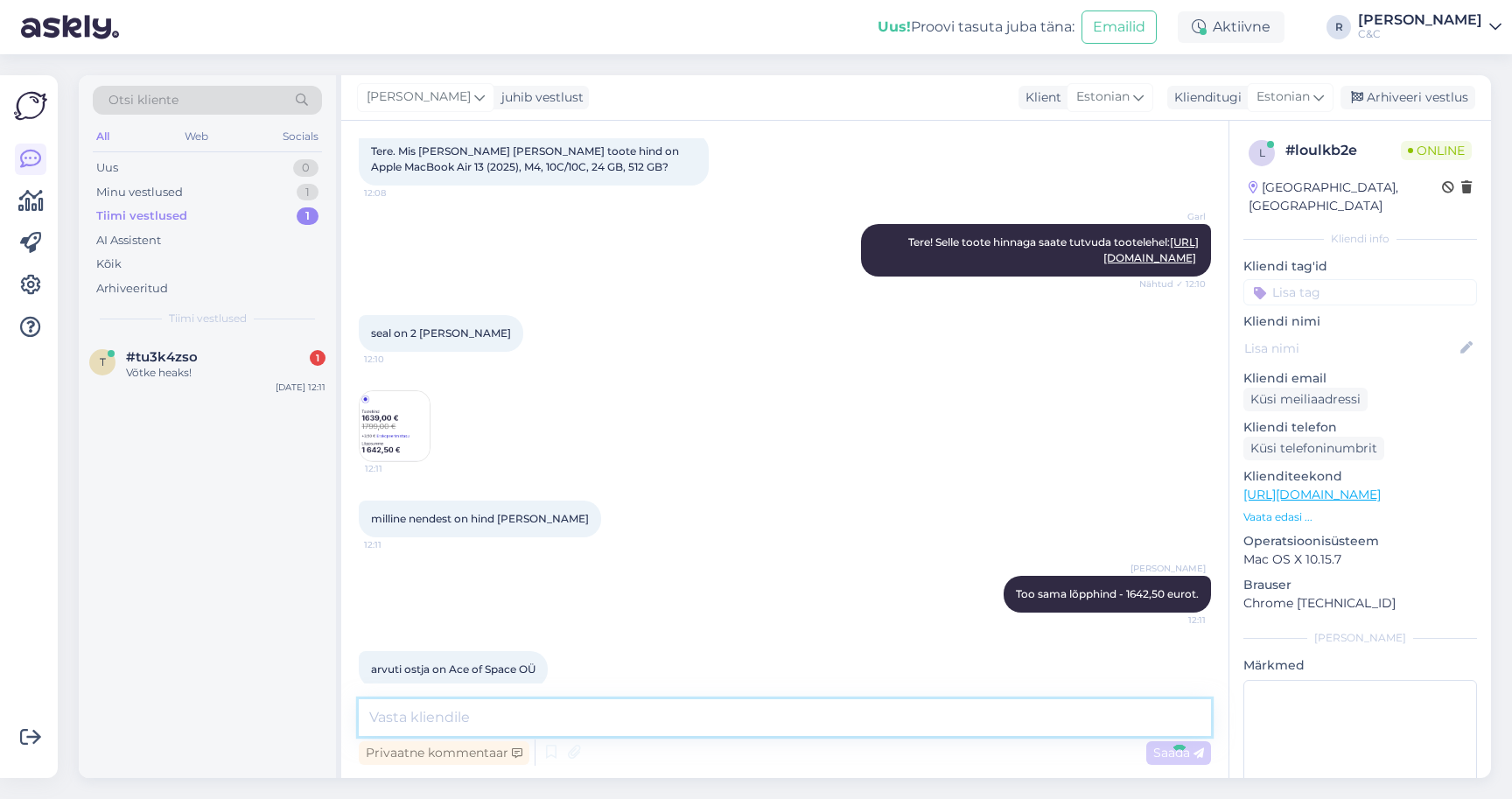
scroll to position [411, 0]
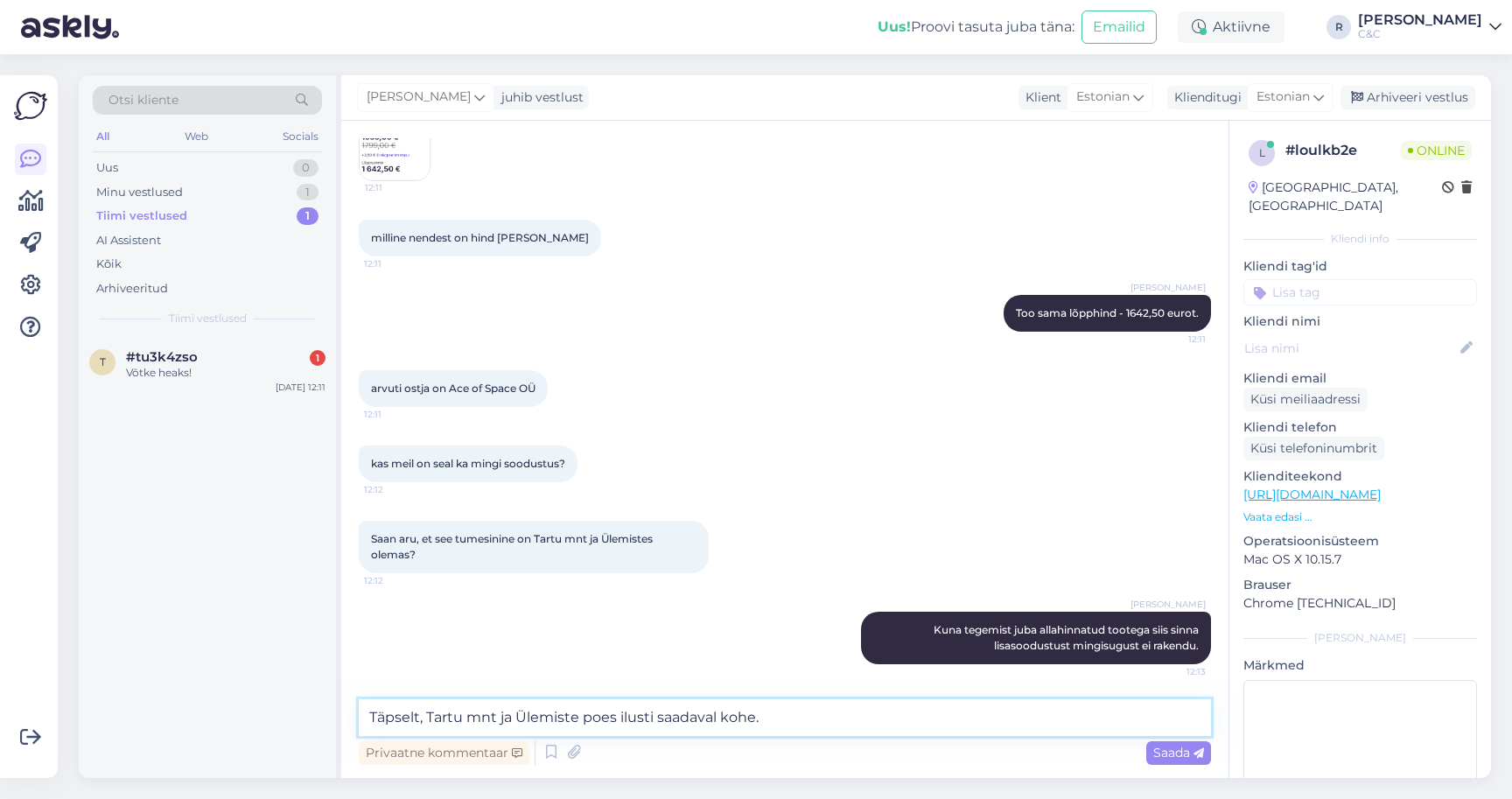
type textarea "Täpselt, Tartu mnt ja Ülemiste poes ilusti saadaval kohe."
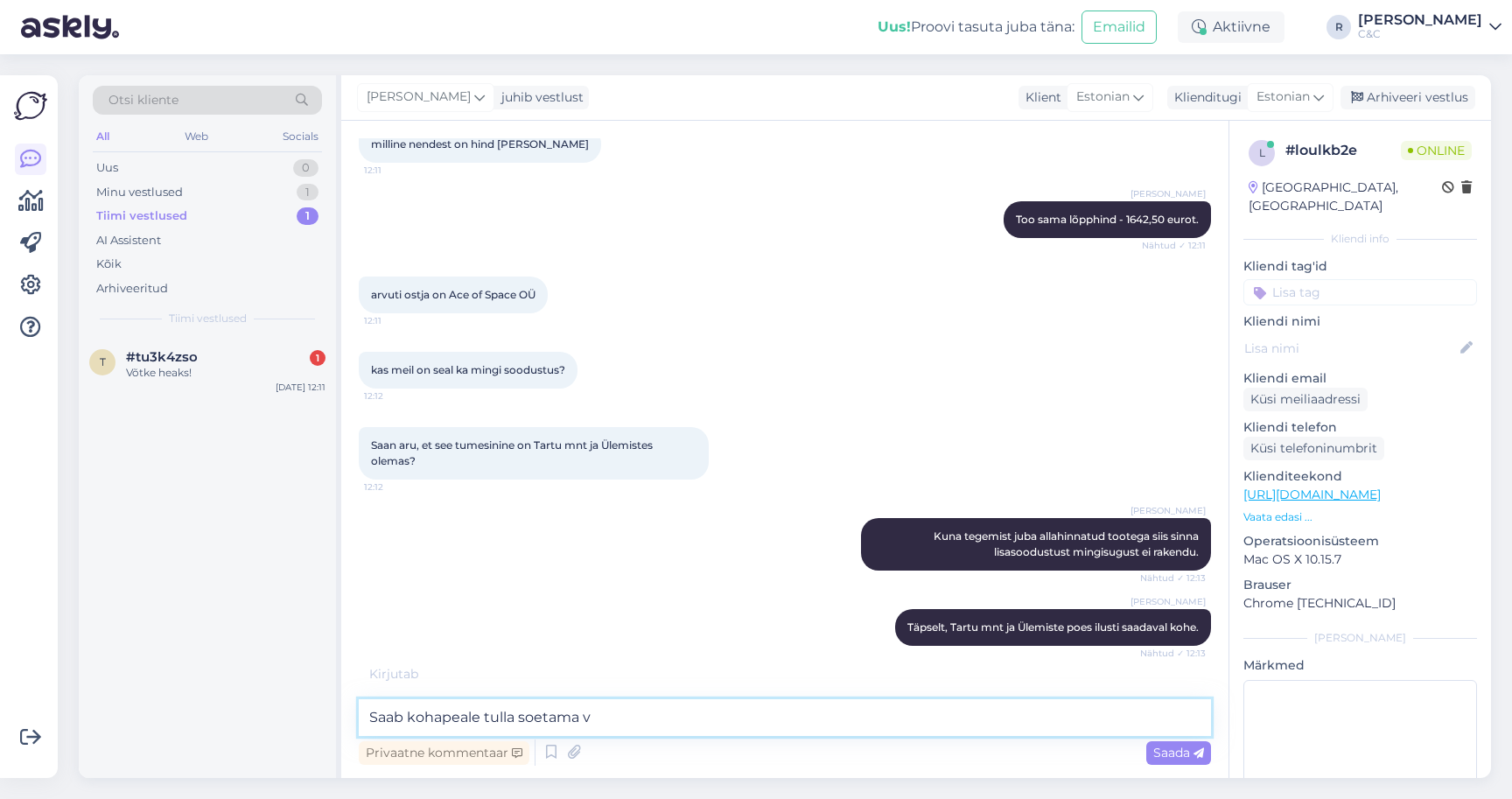
type textarea "Saab kohapeale tulla soetama võ"
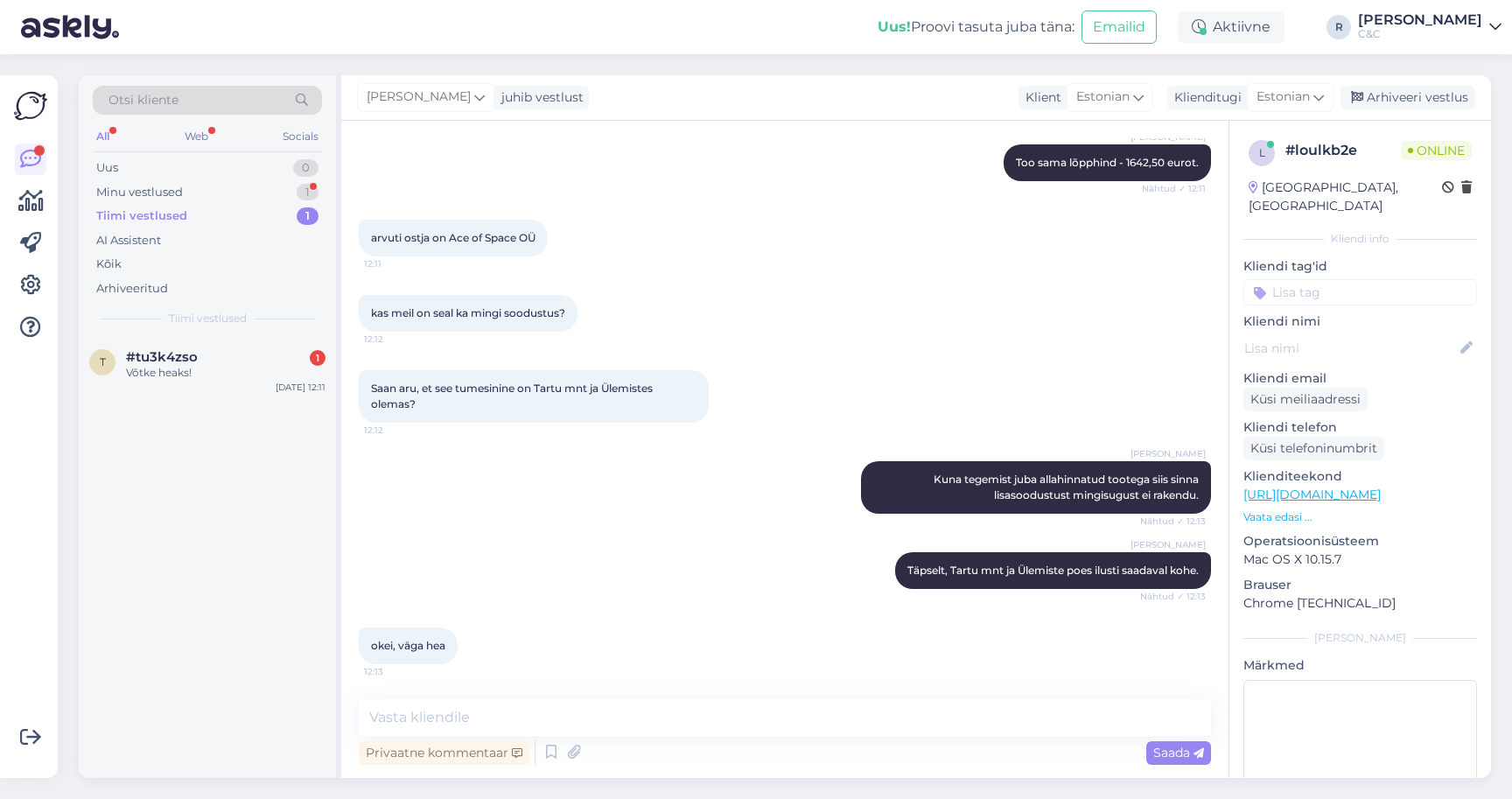
click at [820, 0] on div "Uus! Proovi tasuta juba täna: Emailid Aktiivne R Ross C&C" at bounding box center [756, 27] width 1512 height 54
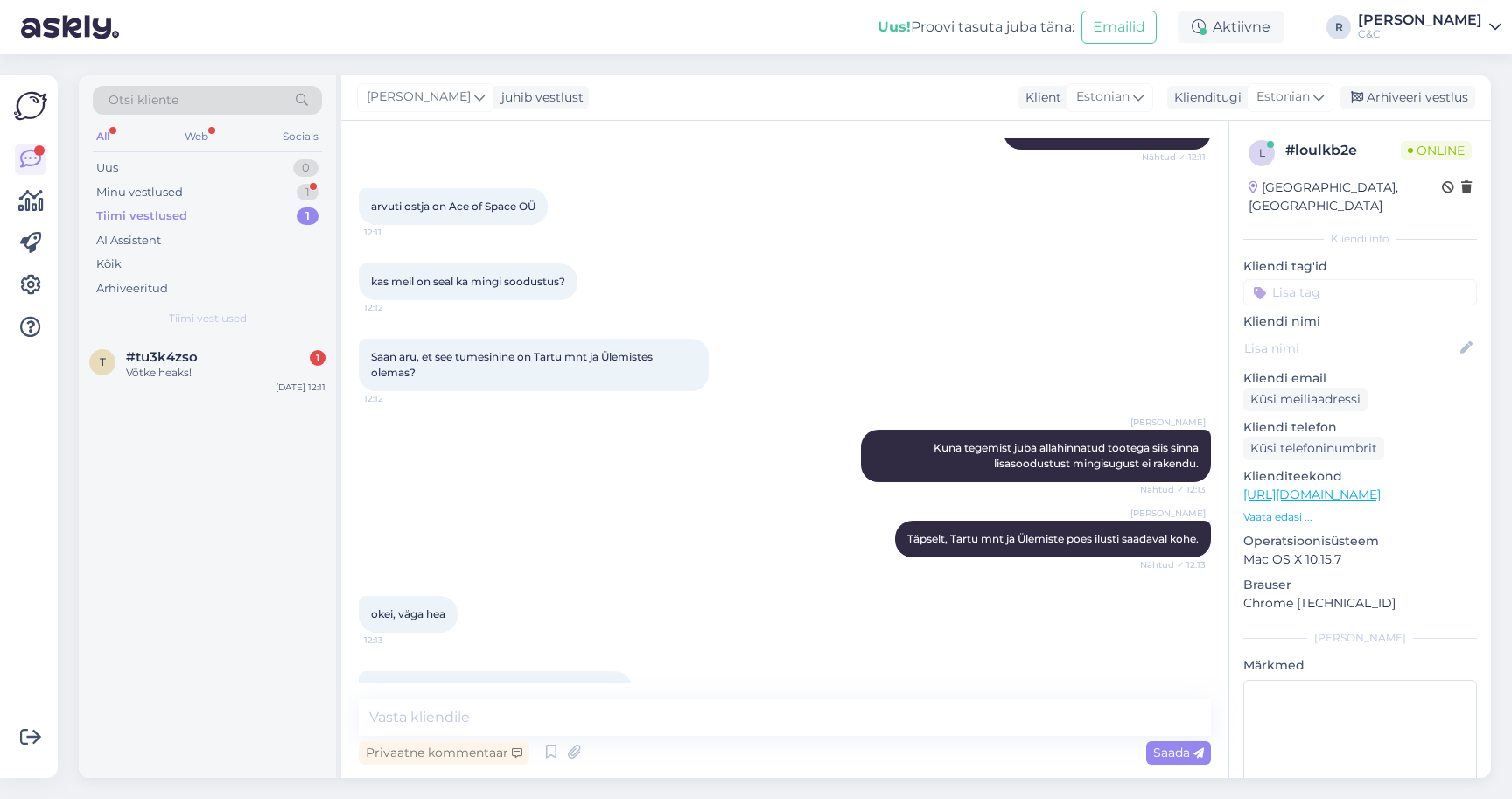
scroll to position [0, 0]
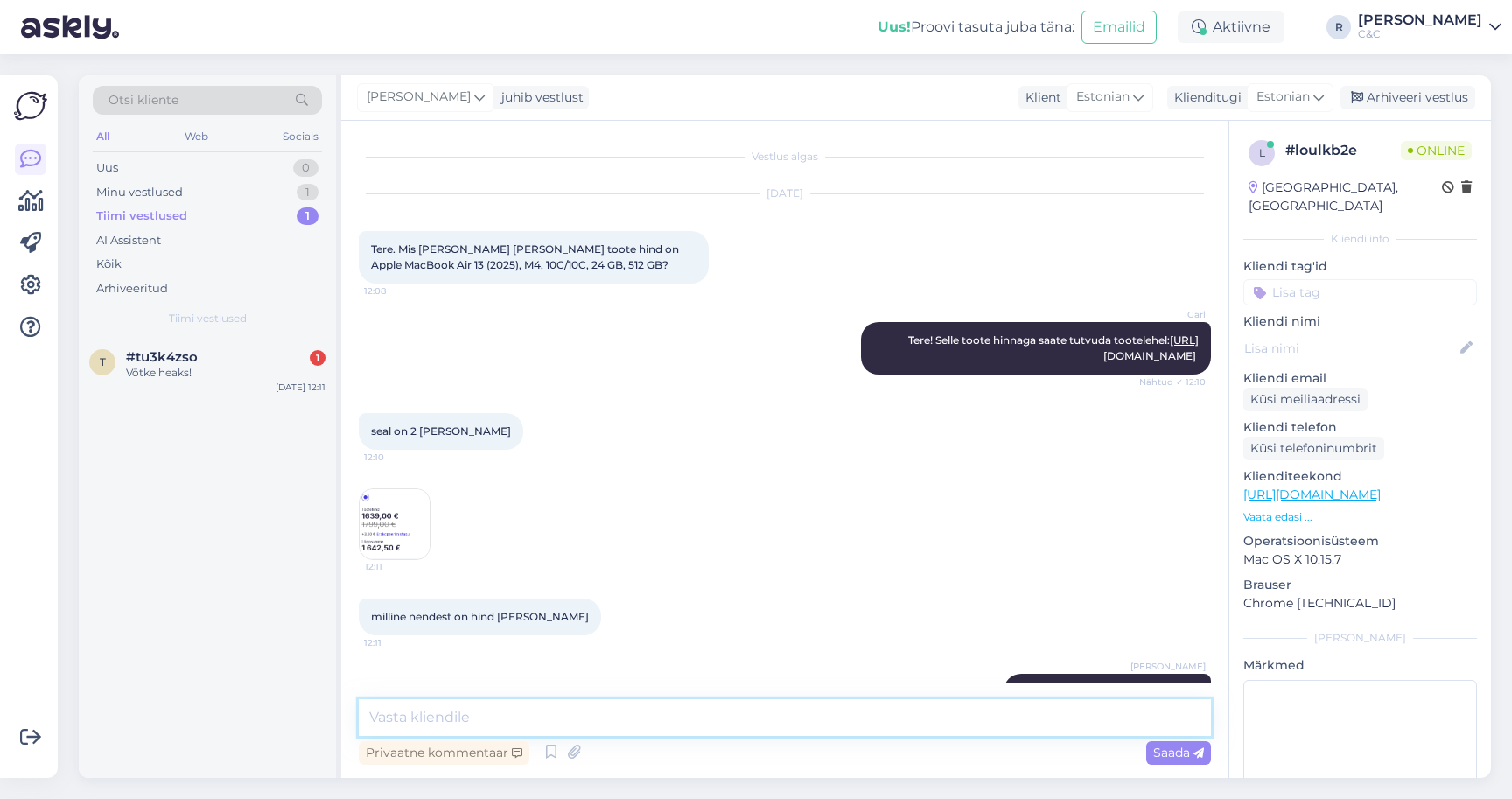
click at [541, 705] on textarea at bounding box center [784, 717] width 853 height 37
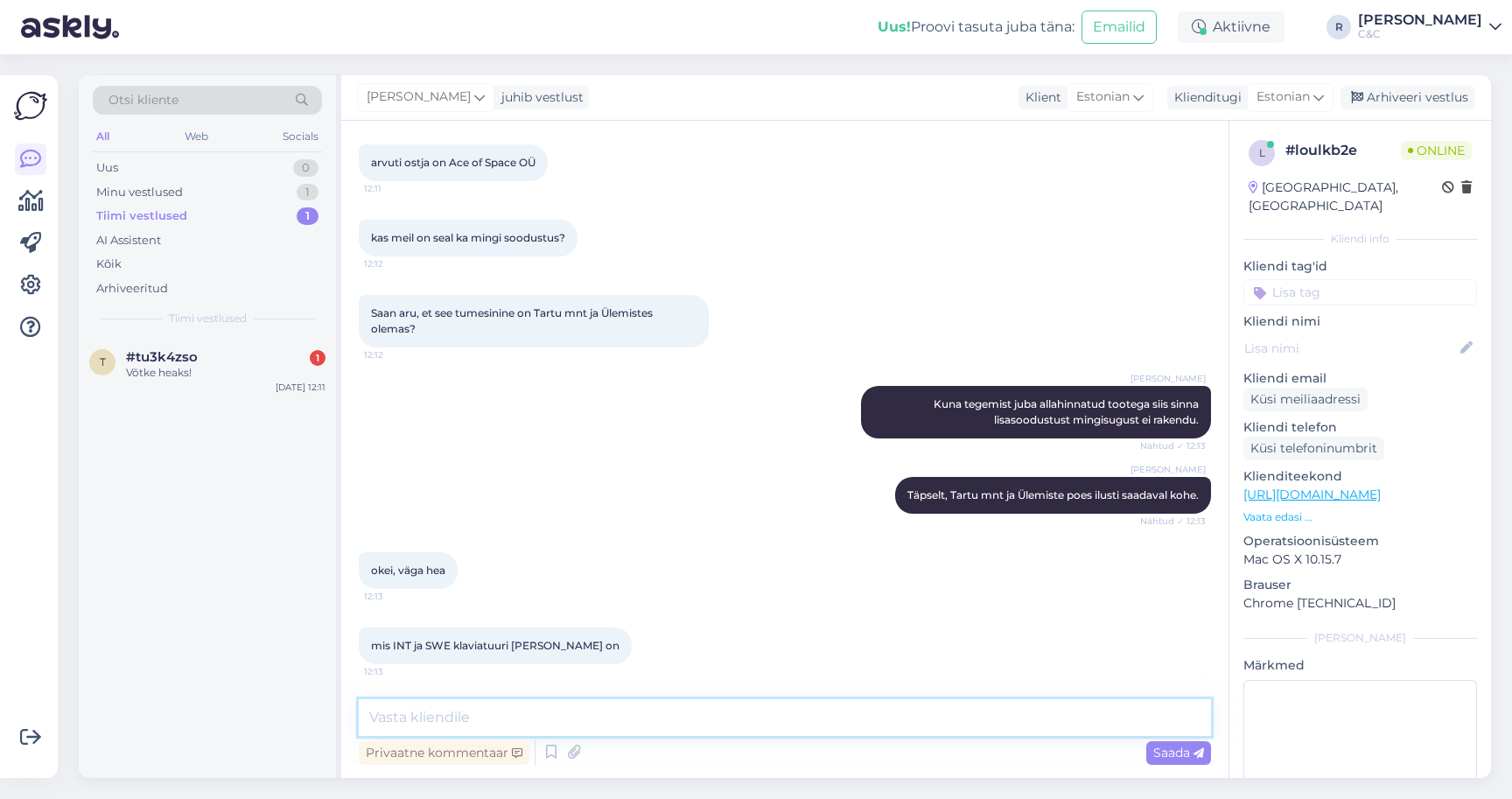
scroll to position [636, 0]
type textarea "SWE on täpitähtedega ehk meie inimestele parem ja mugavam lahendus."
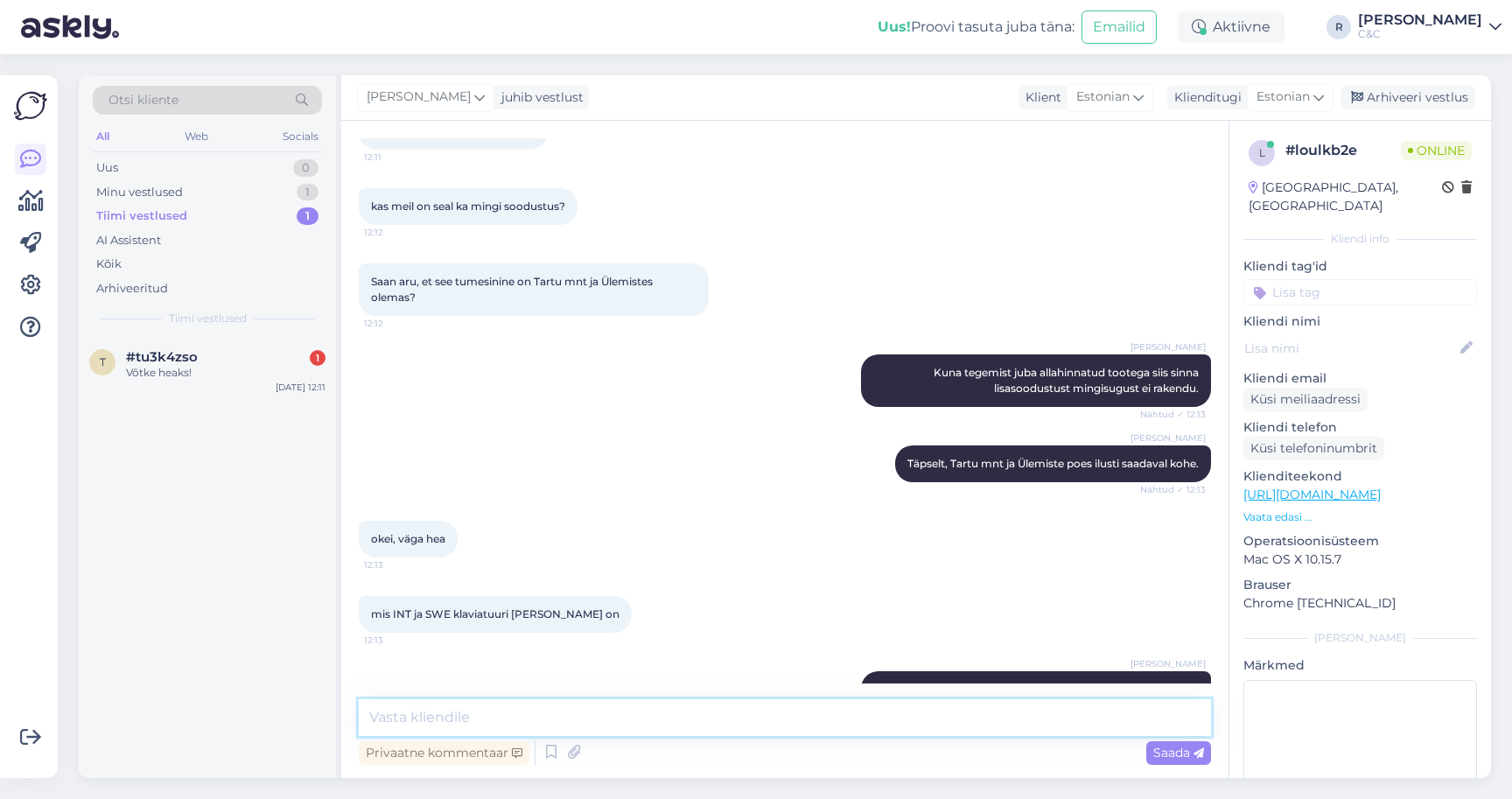
scroll to position [727, 0]
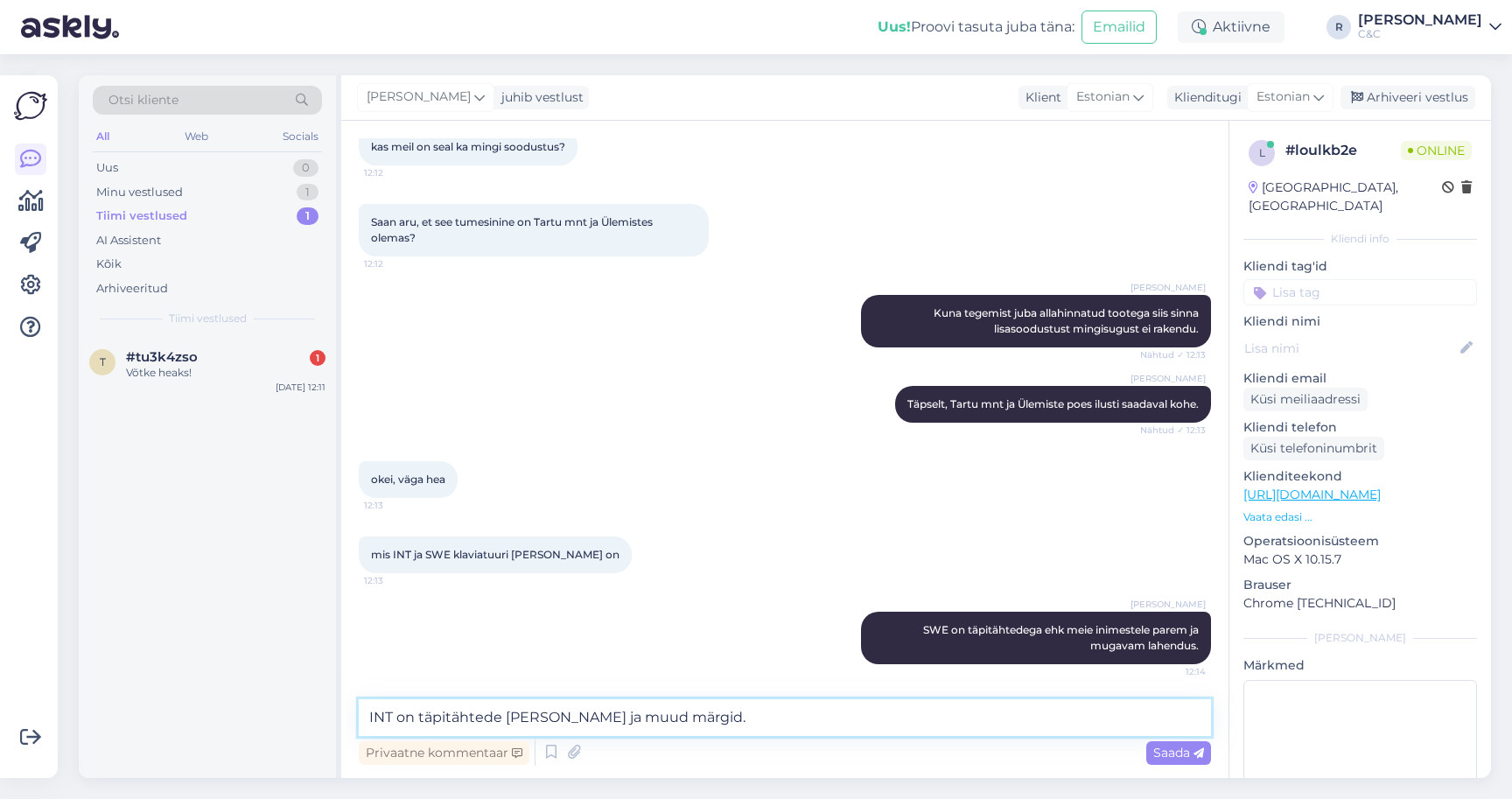
type textarea "INT on täpitähtede kohal sulud ja muud märgid."
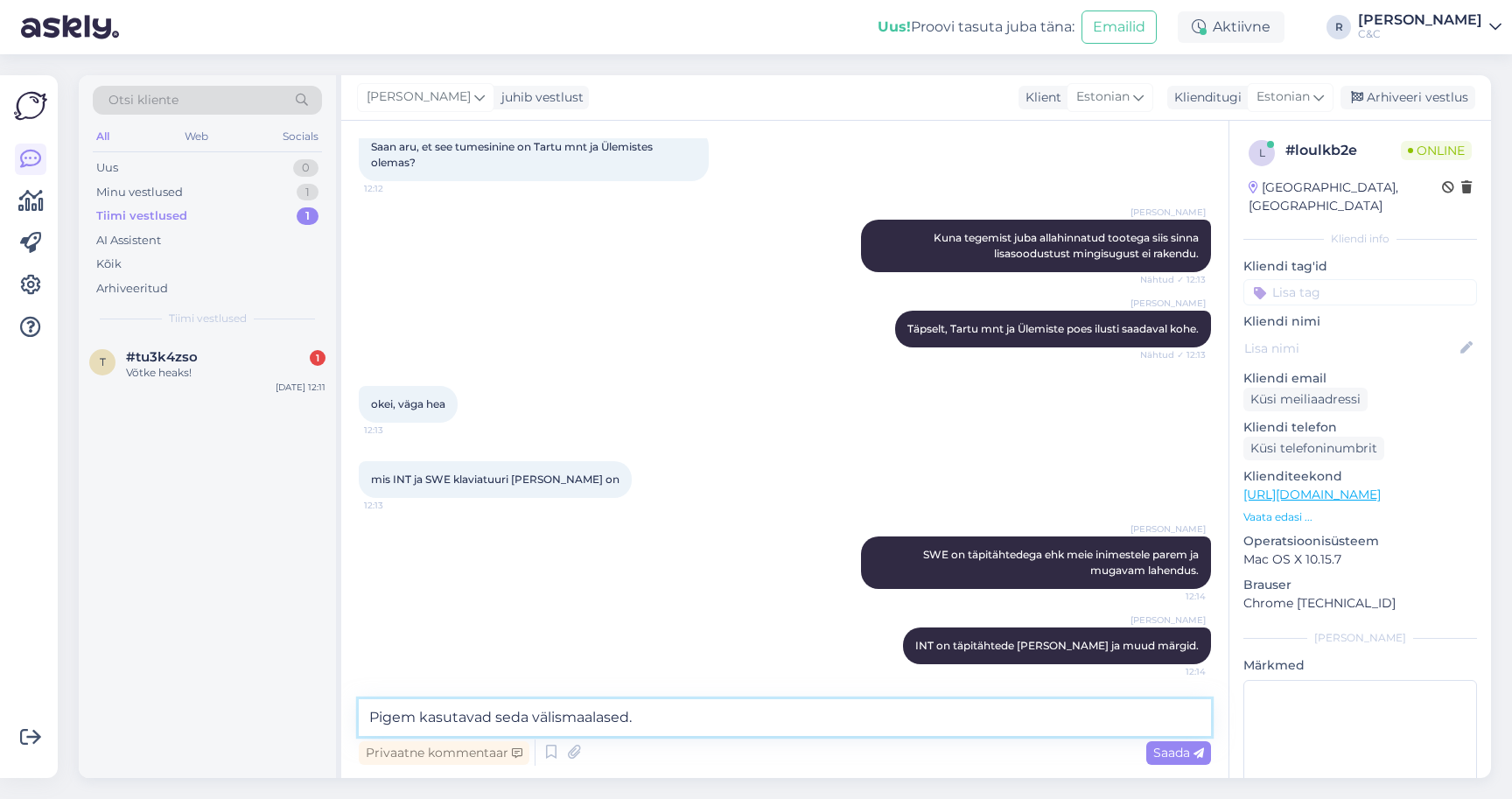
type textarea "Pigem kasutavad seda välismaalased."
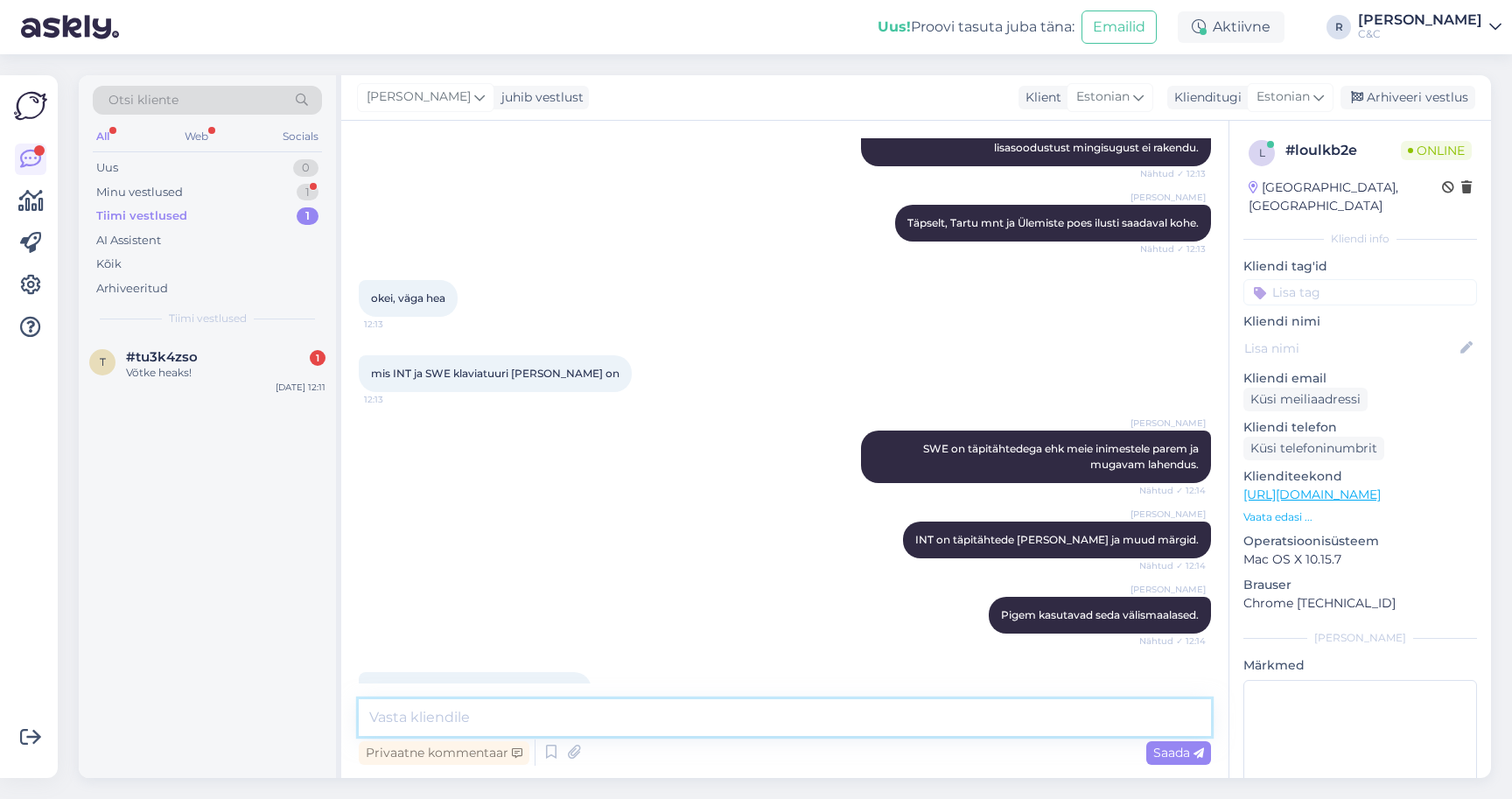
scroll to position [972, 0]
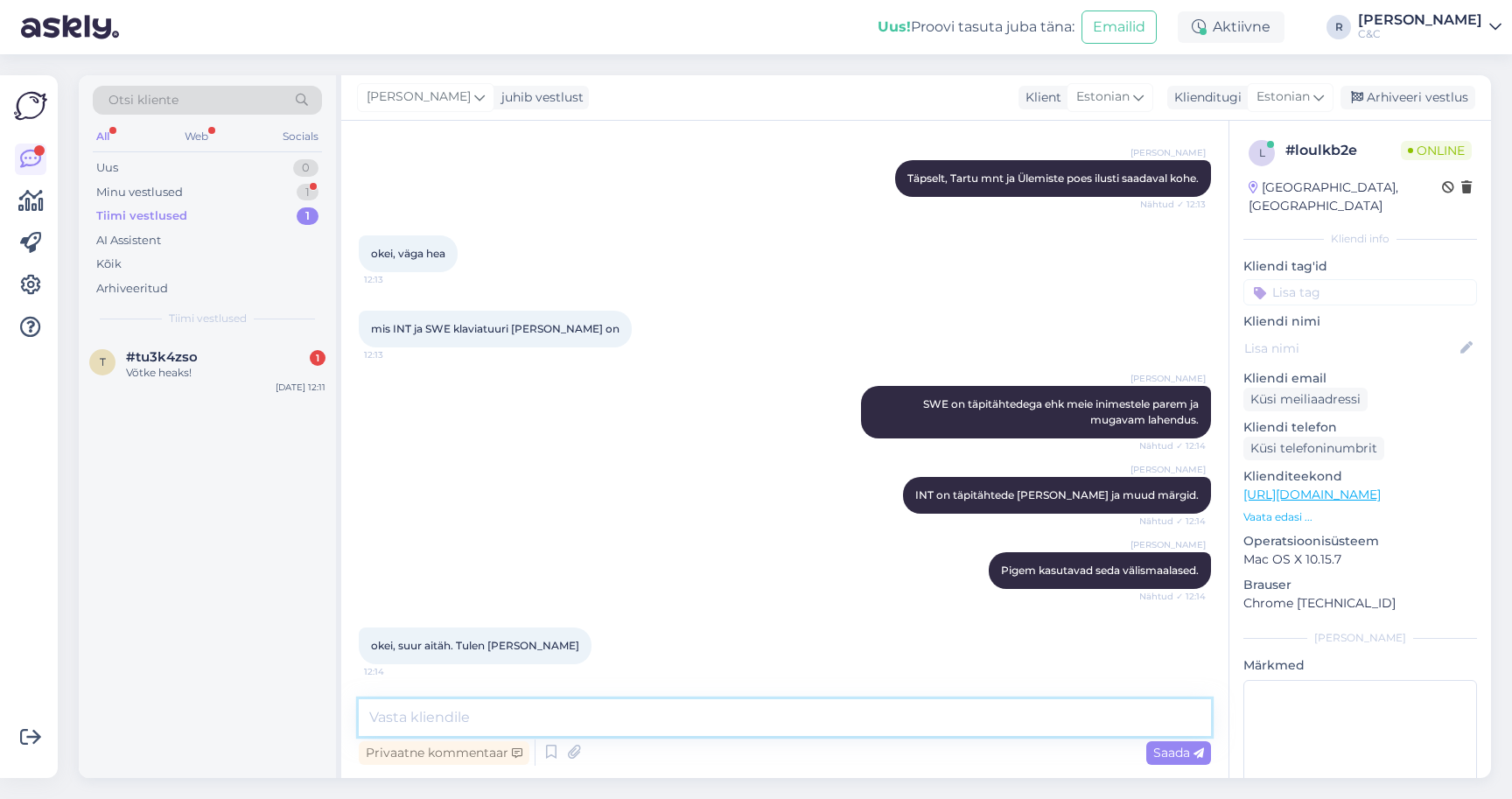
click at [608, 724] on textarea at bounding box center [784, 717] width 853 height 37
type textarea "Teeme nii, kõike paremat! :)"
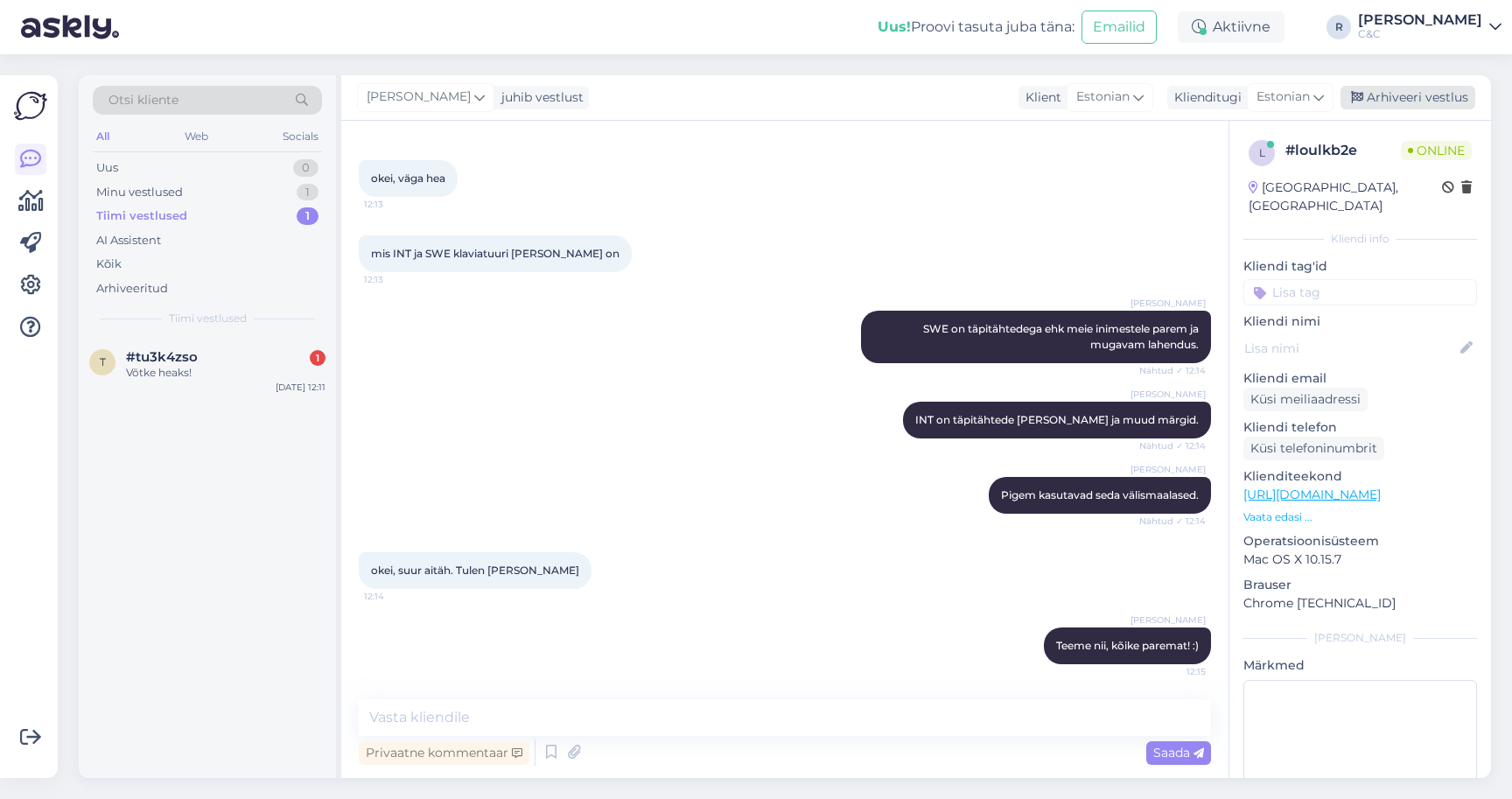
click at [1413, 94] on div "Arhiveeri vestlus" at bounding box center [1408, 97] width 135 height 23
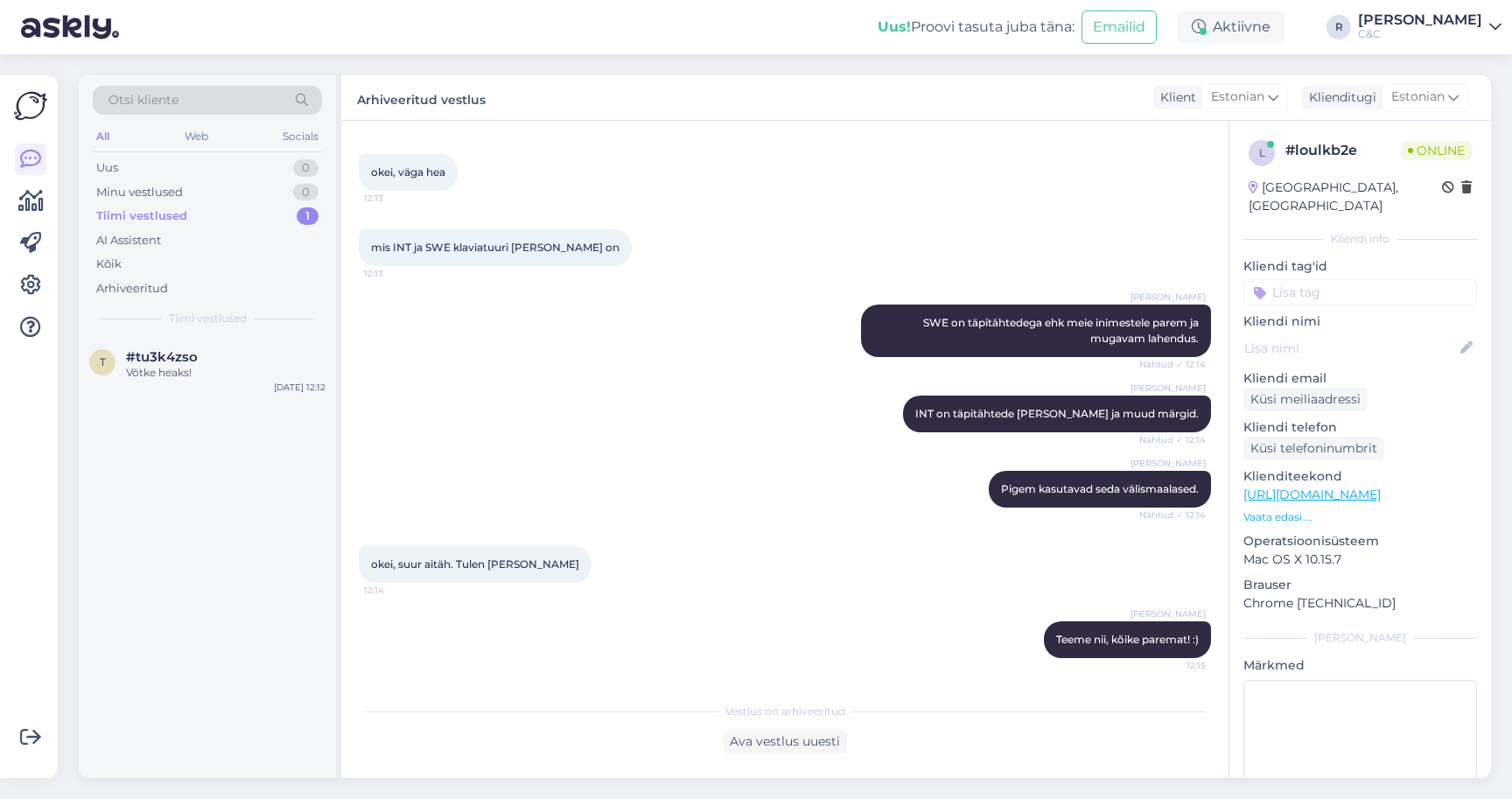
click at [717, 203] on div "okei, väga hea 12:13" at bounding box center [784, 173] width 853 height 75
click at [1483, 40] on link "Ross C&C" at bounding box center [1430, 27] width 144 height 28
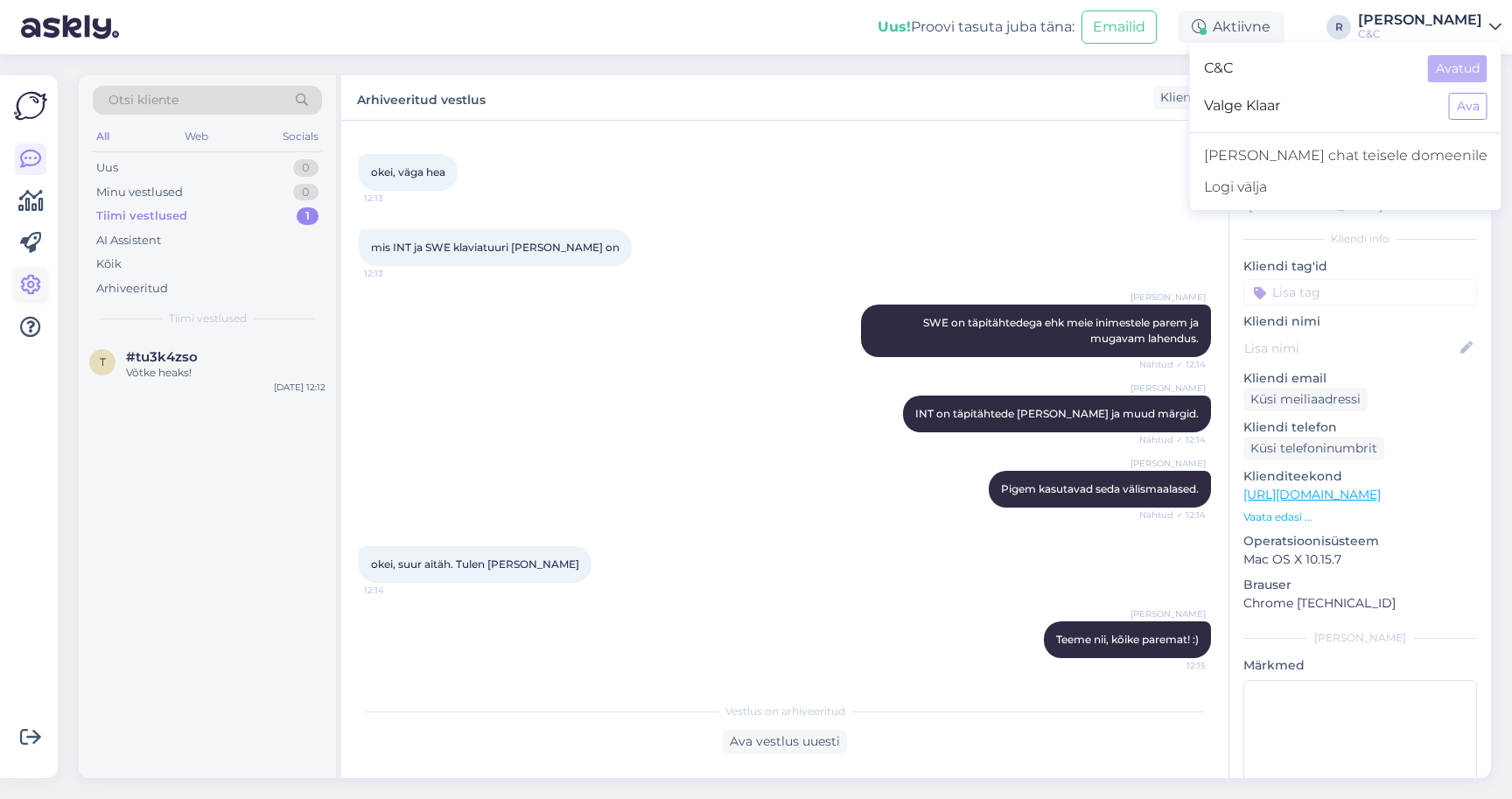
click at [22, 285] on icon at bounding box center [30, 285] width 21 height 21
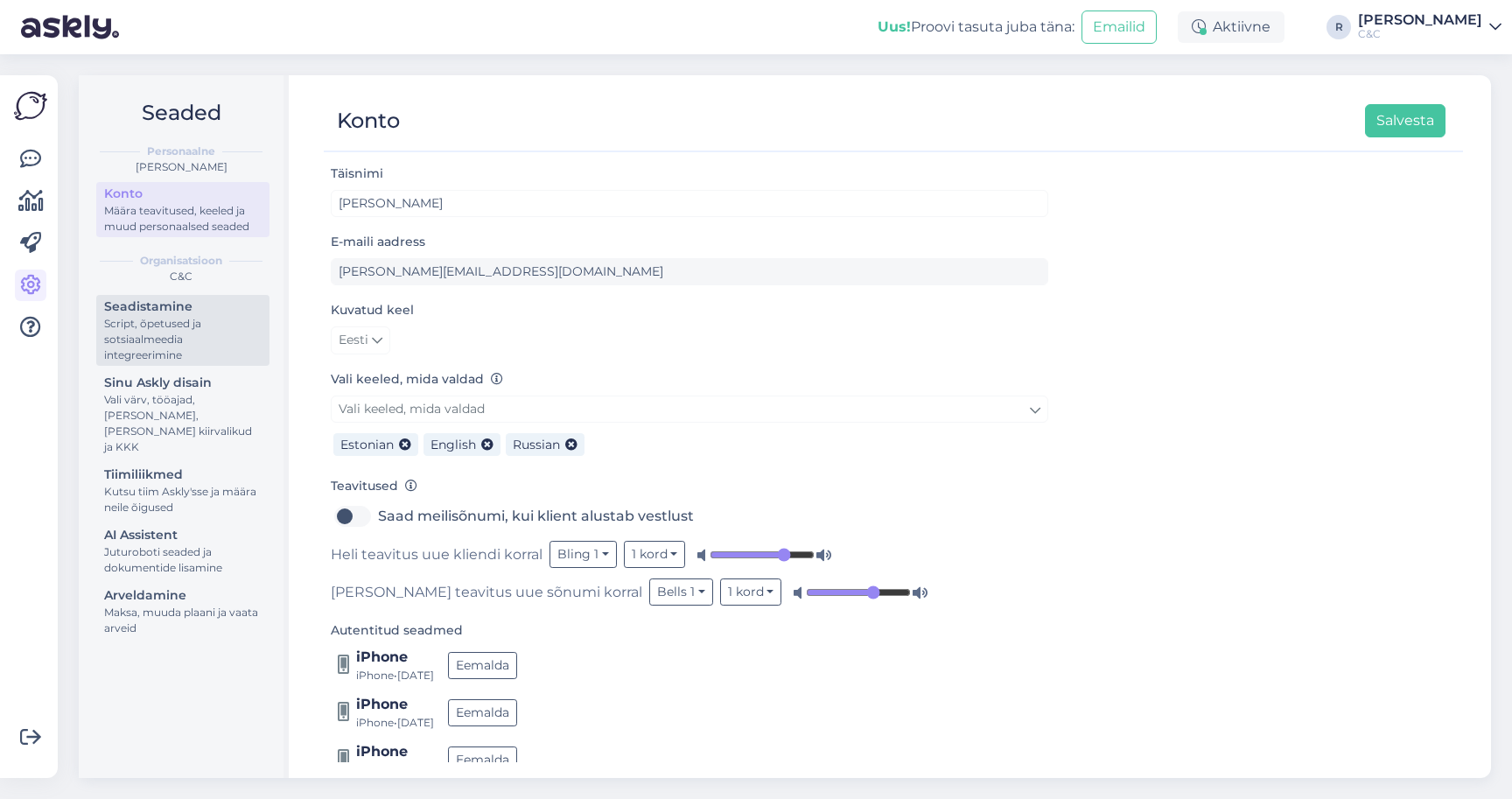
click at [222, 342] on div "Script, õpetused ja sotsiaalmeedia integreerimine" at bounding box center [182, 340] width 157 height 48
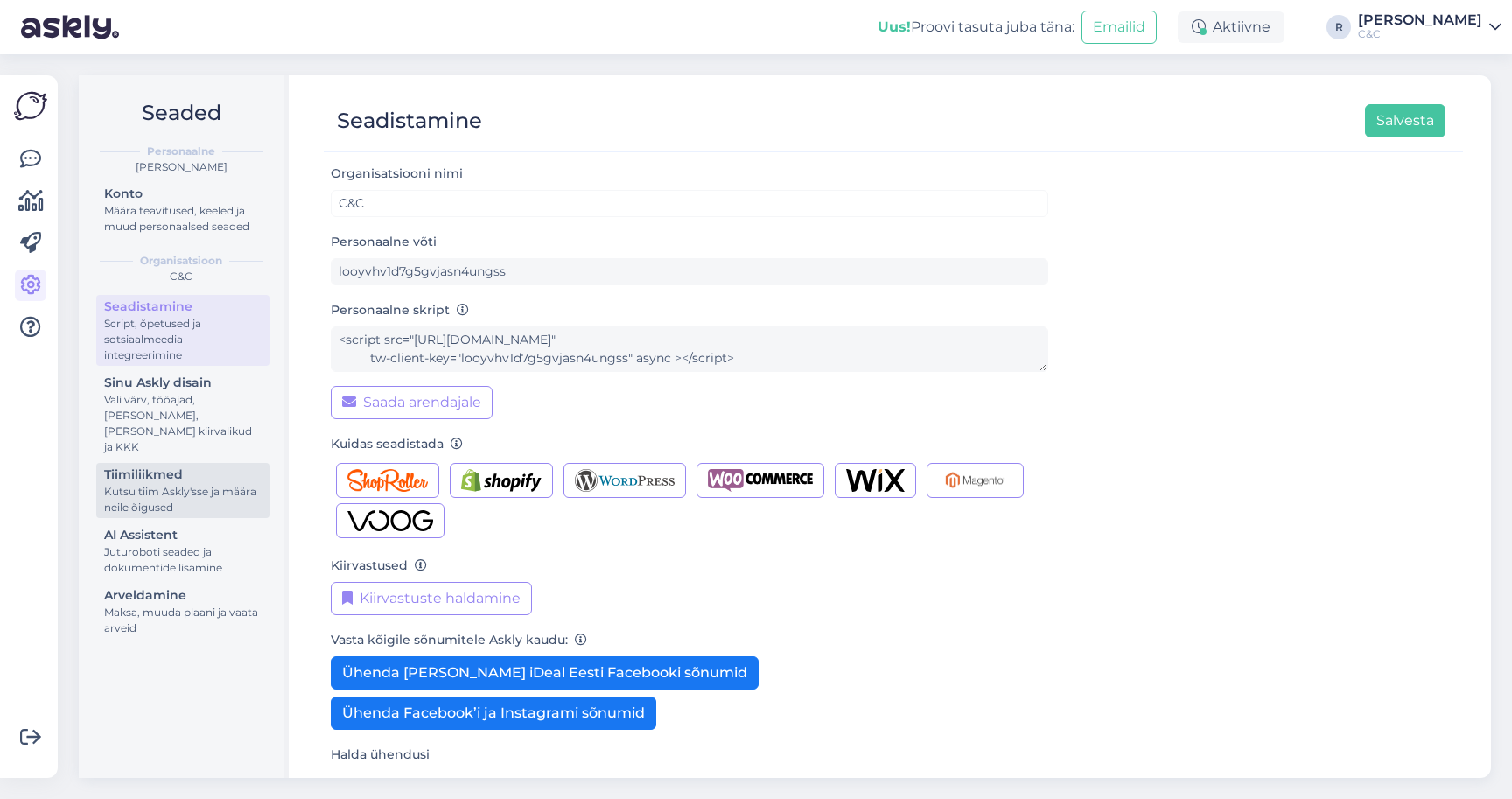
click at [194, 466] on div "Tiimiliikmed" at bounding box center [182, 475] width 157 height 18
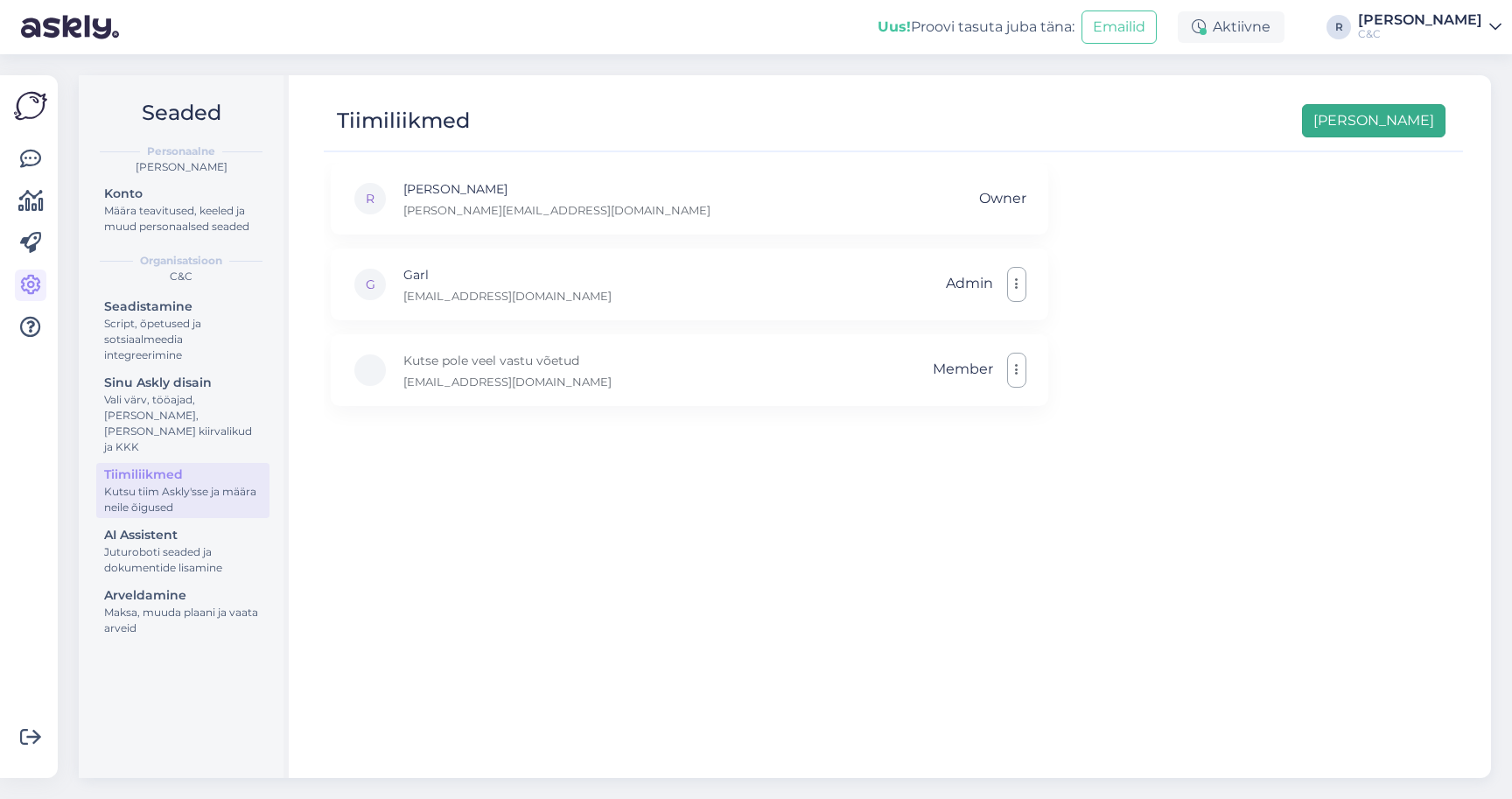
click at [1402, 129] on button "[PERSON_NAME]" at bounding box center [1374, 120] width 144 height 33
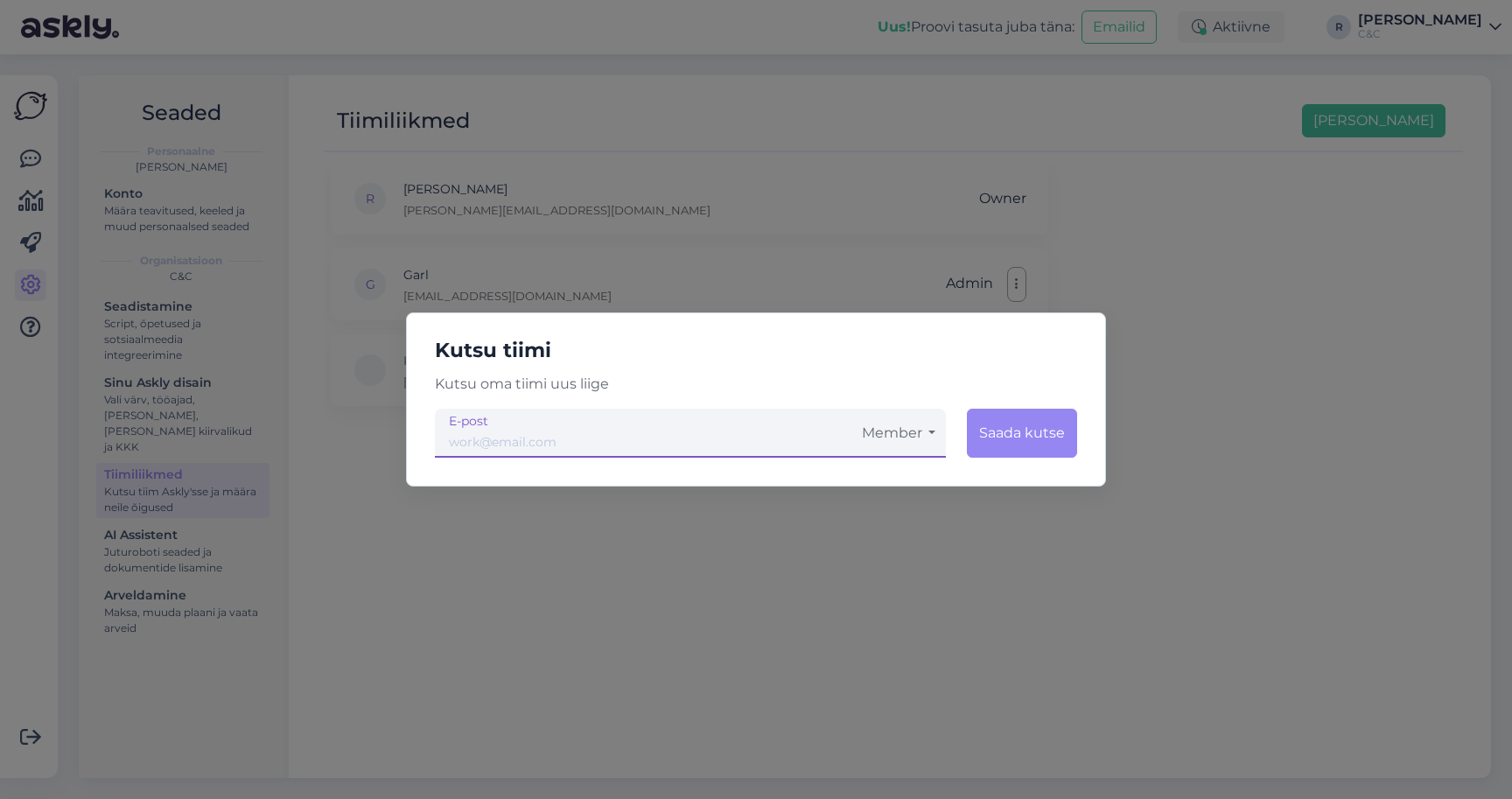
click at [676, 459] on div "Kutsu tiimi Kutsu oma tiimi uus liige Member Saada kutse E-post" at bounding box center [756, 400] width 700 height 174
click at [676, 455] on input "email" at bounding box center [643, 433] width 417 height 49
type input "[EMAIL_ADDRESS][DOMAIN_NAME]"
click at [1008, 440] on button "Saada kutse" at bounding box center [1021, 433] width 111 height 49
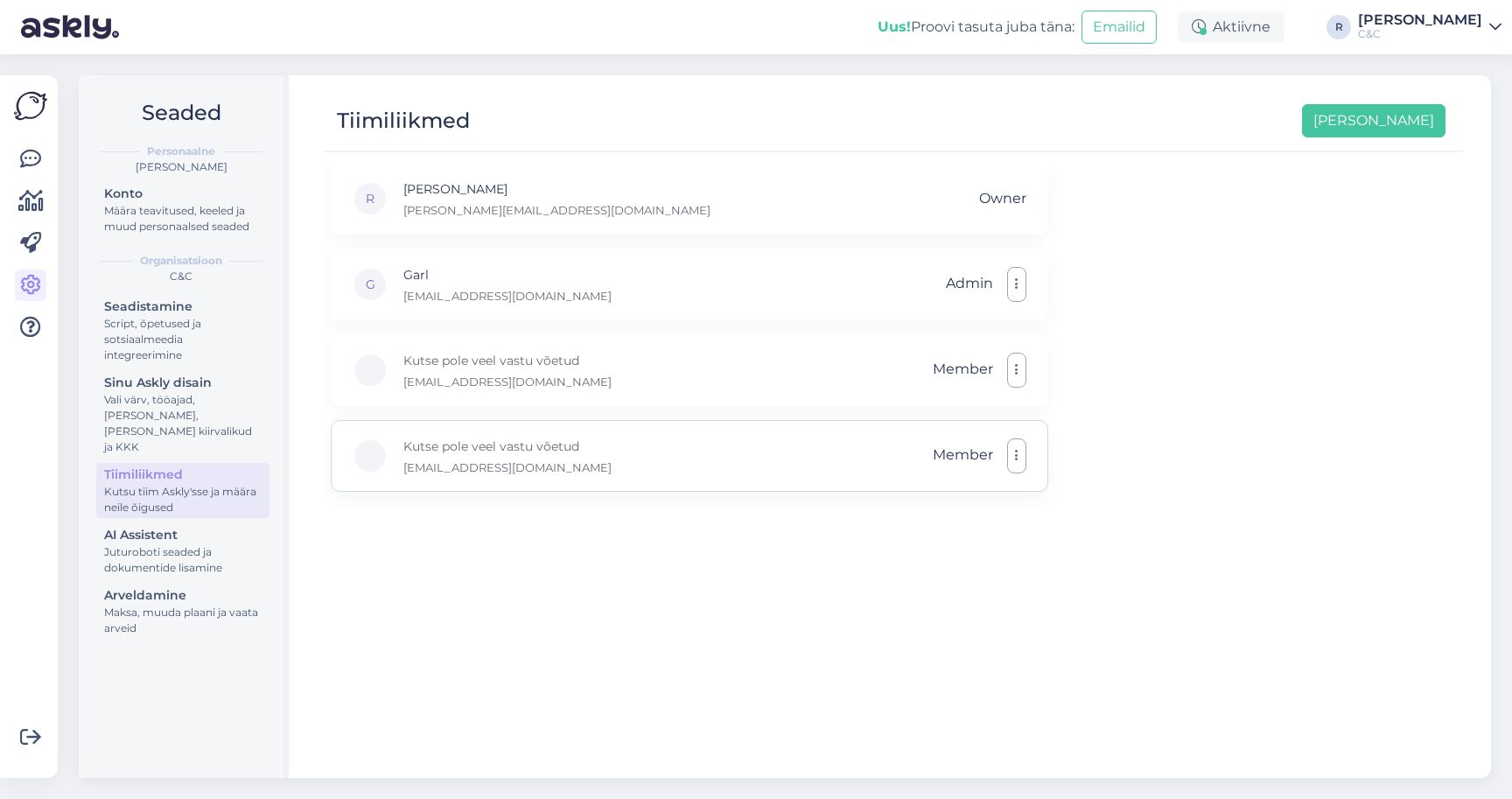
click at [1016, 444] on button "button" at bounding box center [1016, 456] width 19 height 35
click at [1110, 439] on div "R Ross [EMAIL_ADDRESS][DOMAIN_NAME] Owner G Garl [EMAIL_ADDRESS][DOMAIN_NAME] A…" at bounding box center [893, 462] width 1139 height 599
click at [1013, 453] on button "button" at bounding box center [1016, 456] width 19 height 35
click at [933, 535] on link "Eemalda" at bounding box center [934, 541] width 185 height 44
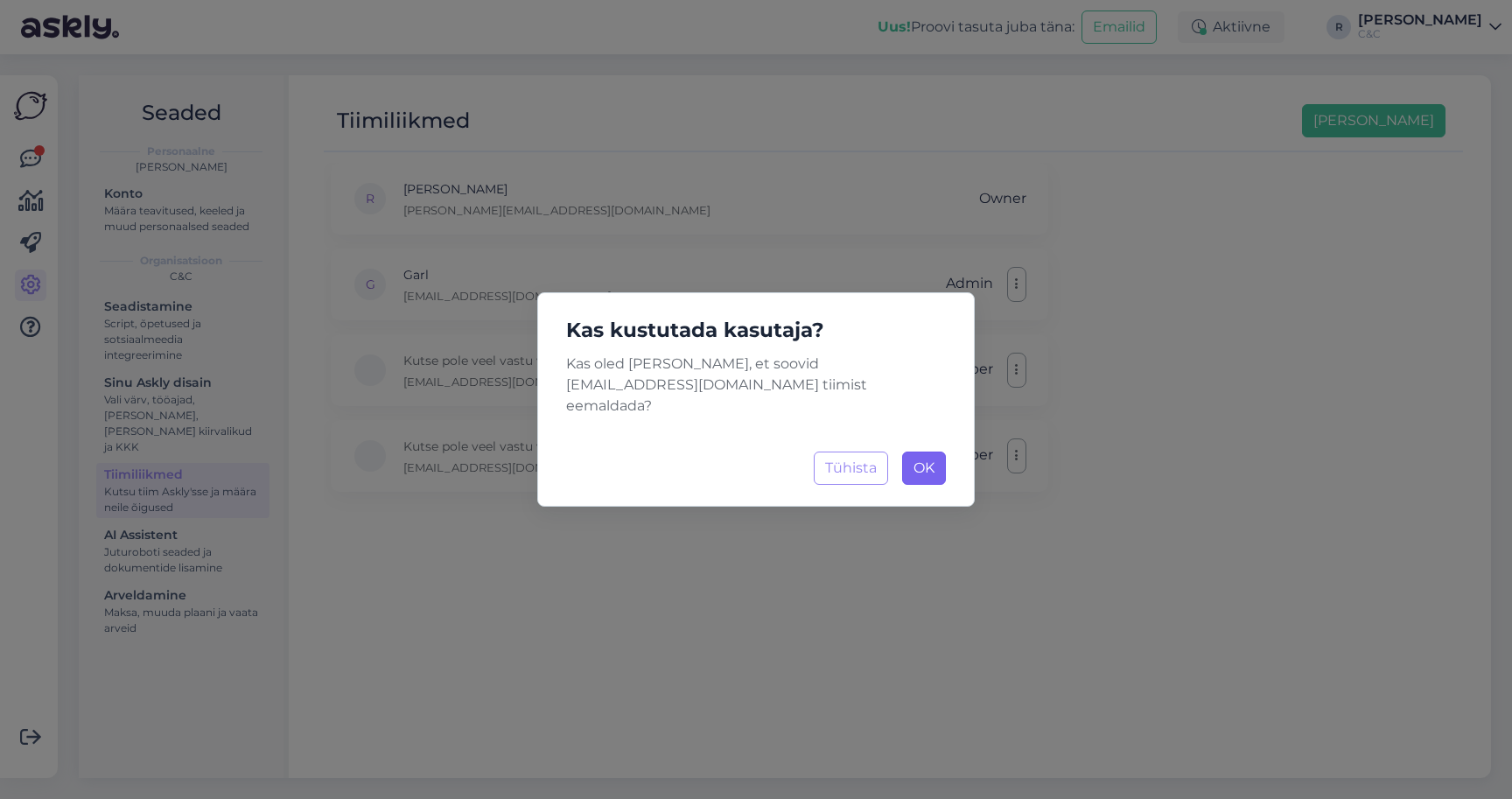
click at [928, 459] on span "OK" at bounding box center [924, 467] width 21 height 17
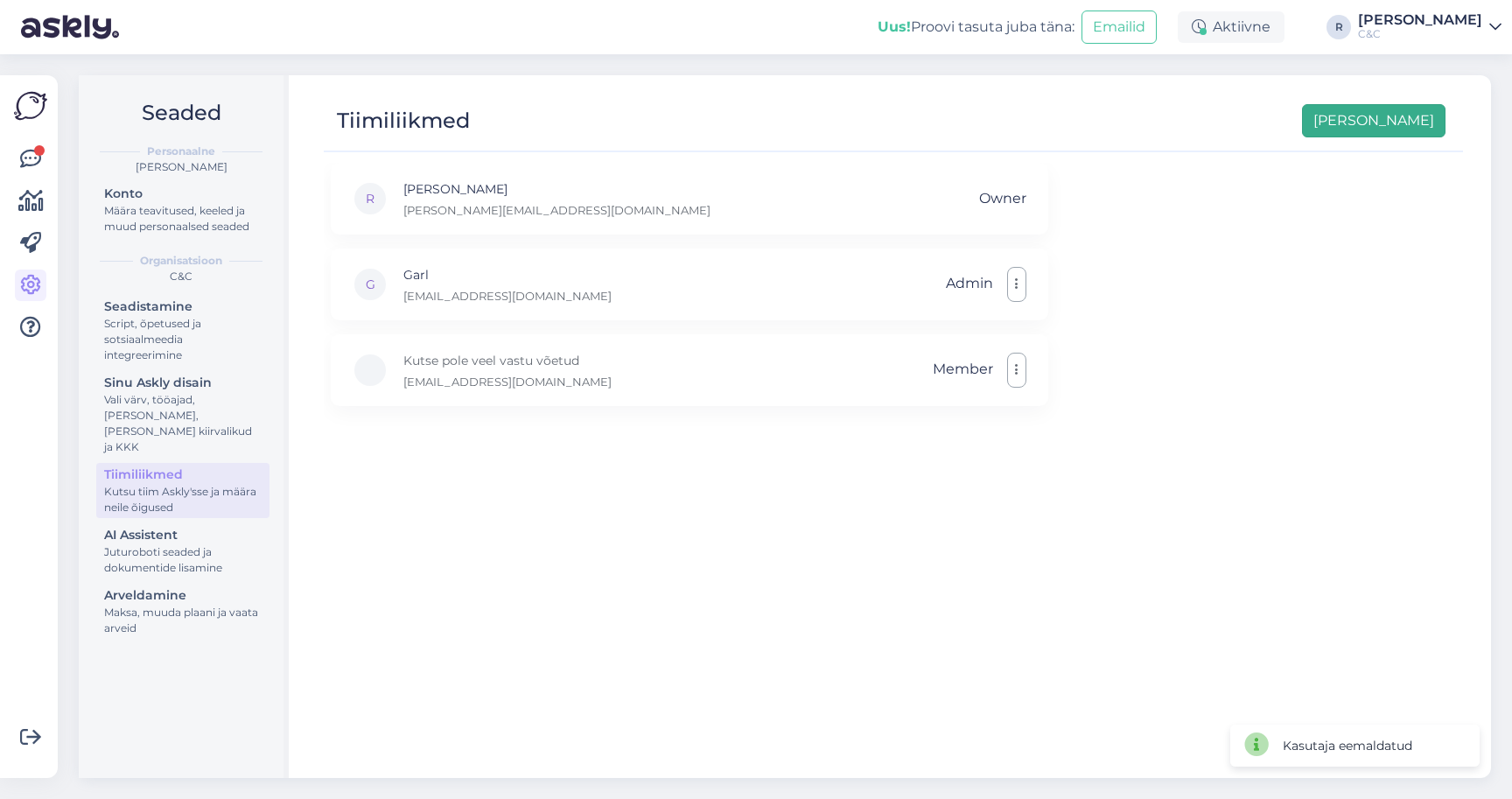
click at [1409, 127] on button "[PERSON_NAME]" at bounding box center [1374, 120] width 144 height 33
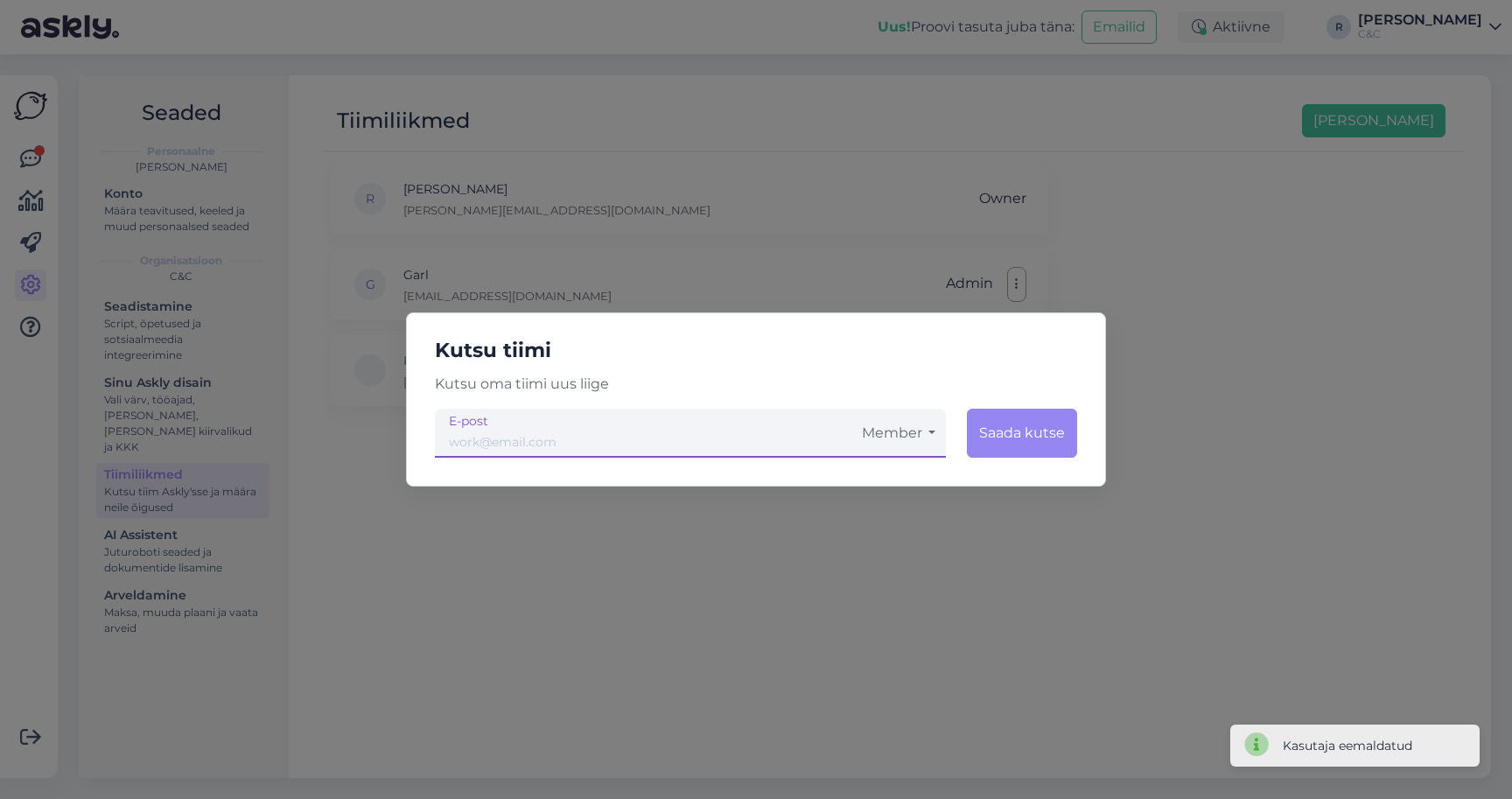
click at [619, 426] on input "email" at bounding box center [643, 433] width 417 height 49
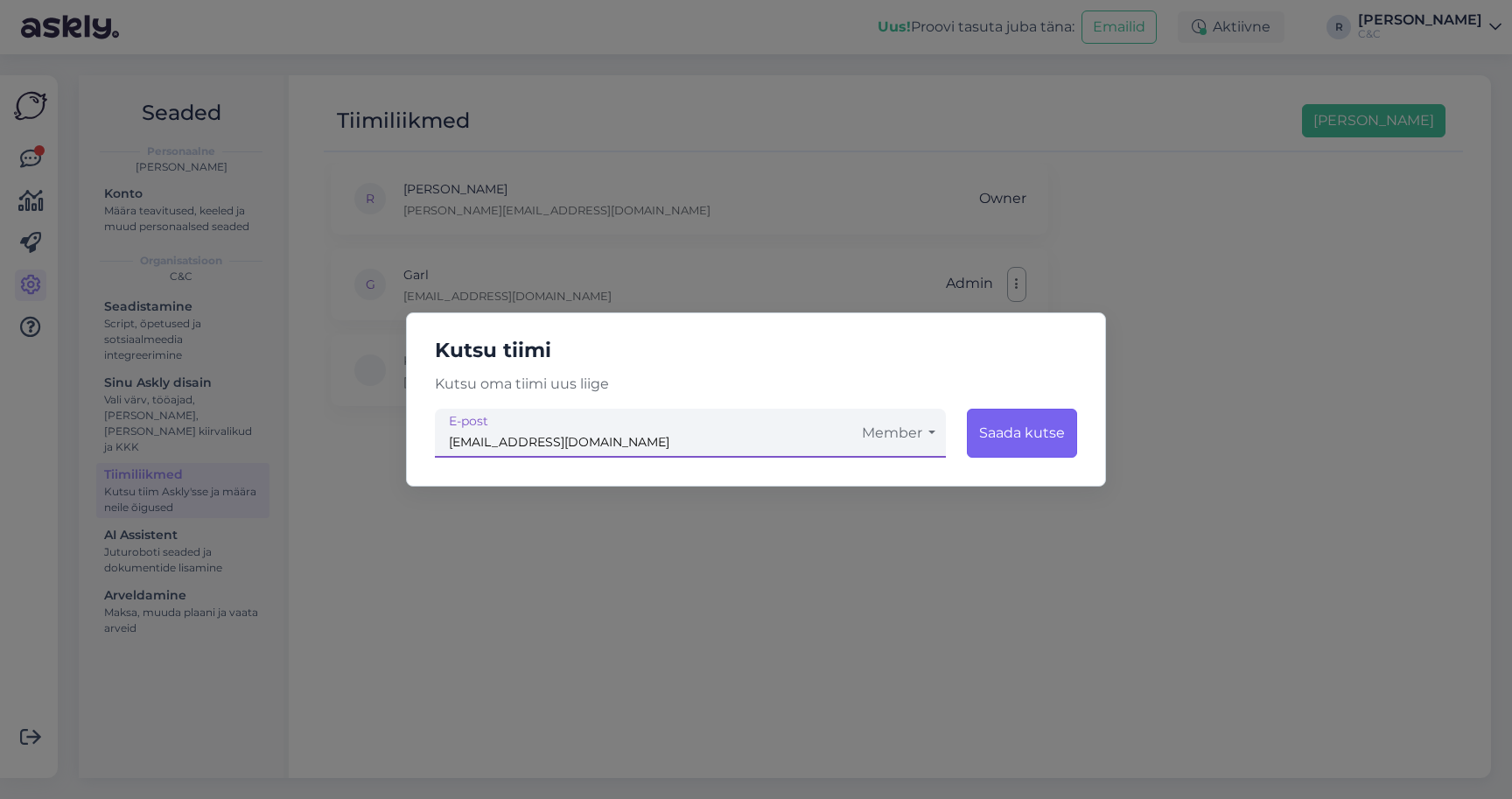
type input "[EMAIL_ADDRESS][DOMAIN_NAME]"
click at [1035, 447] on button "Saada kutse" at bounding box center [1021, 433] width 111 height 49
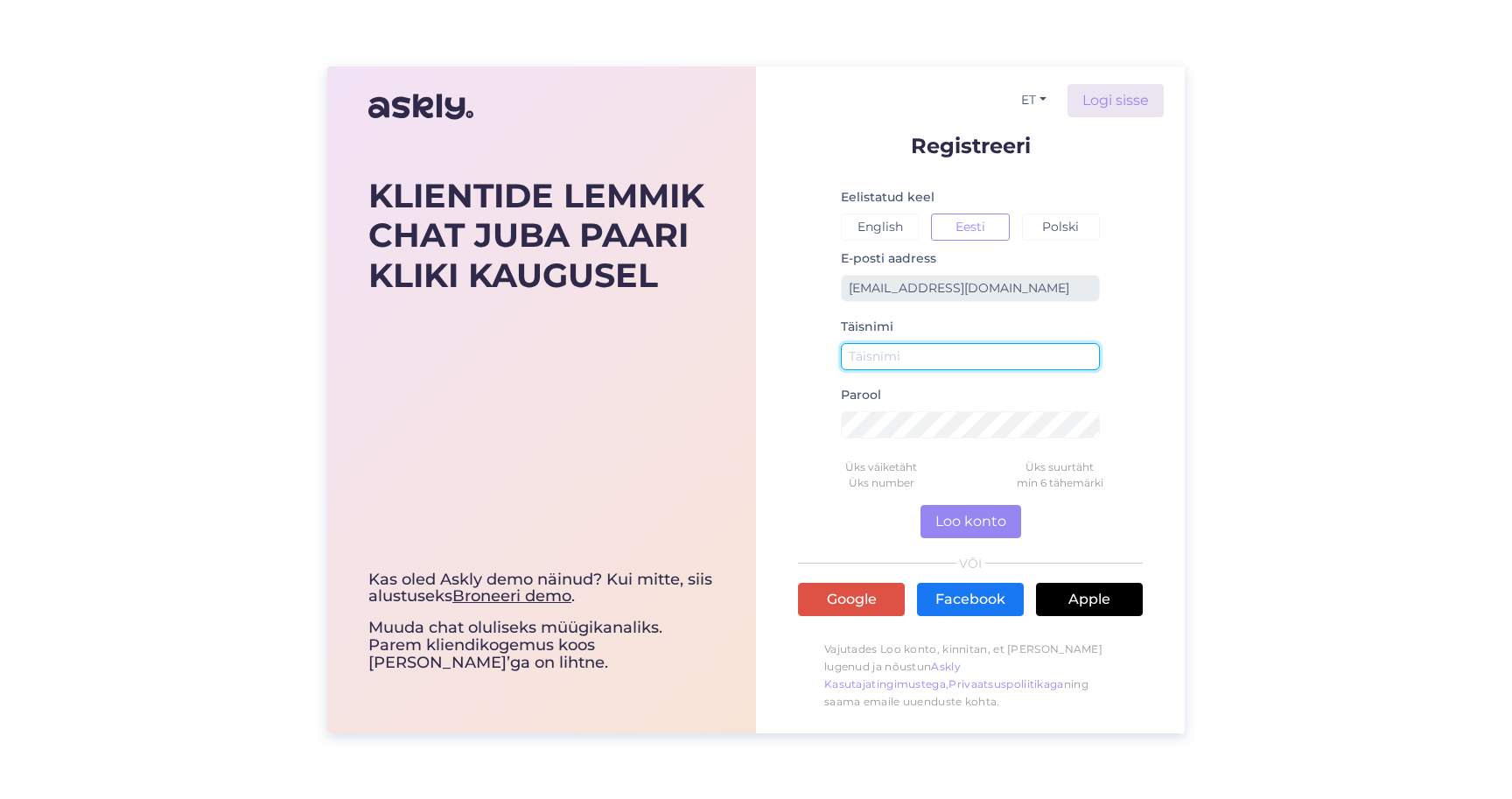
click at [902, 356] on input "text" at bounding box center [970, 357] width 259 height 27
type input "Janely"
click at [983, 530] on button "Loo konto" at bounding box center [971, 521] width 101 height 33
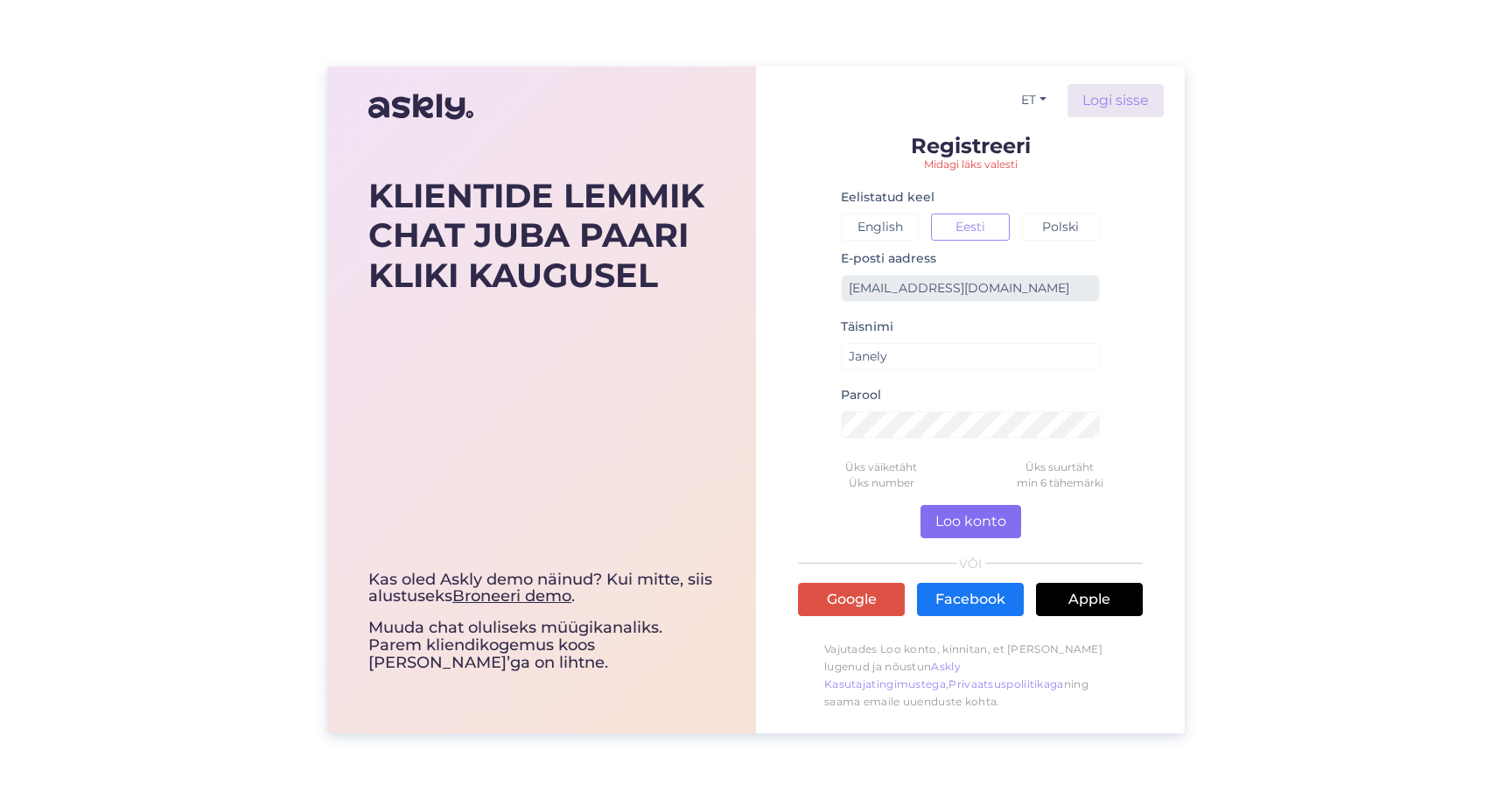
click at [977, 533] on button "Loo konto" at bounding box center [971, 521] width 101 height 33
click at [953, 519] on button "Loo konto" at bounding box center [971, 521] width 101 height 33
click at [1108, 95] on link "Logi sisse" at bounding box center [1115, 101] width 96 height 33
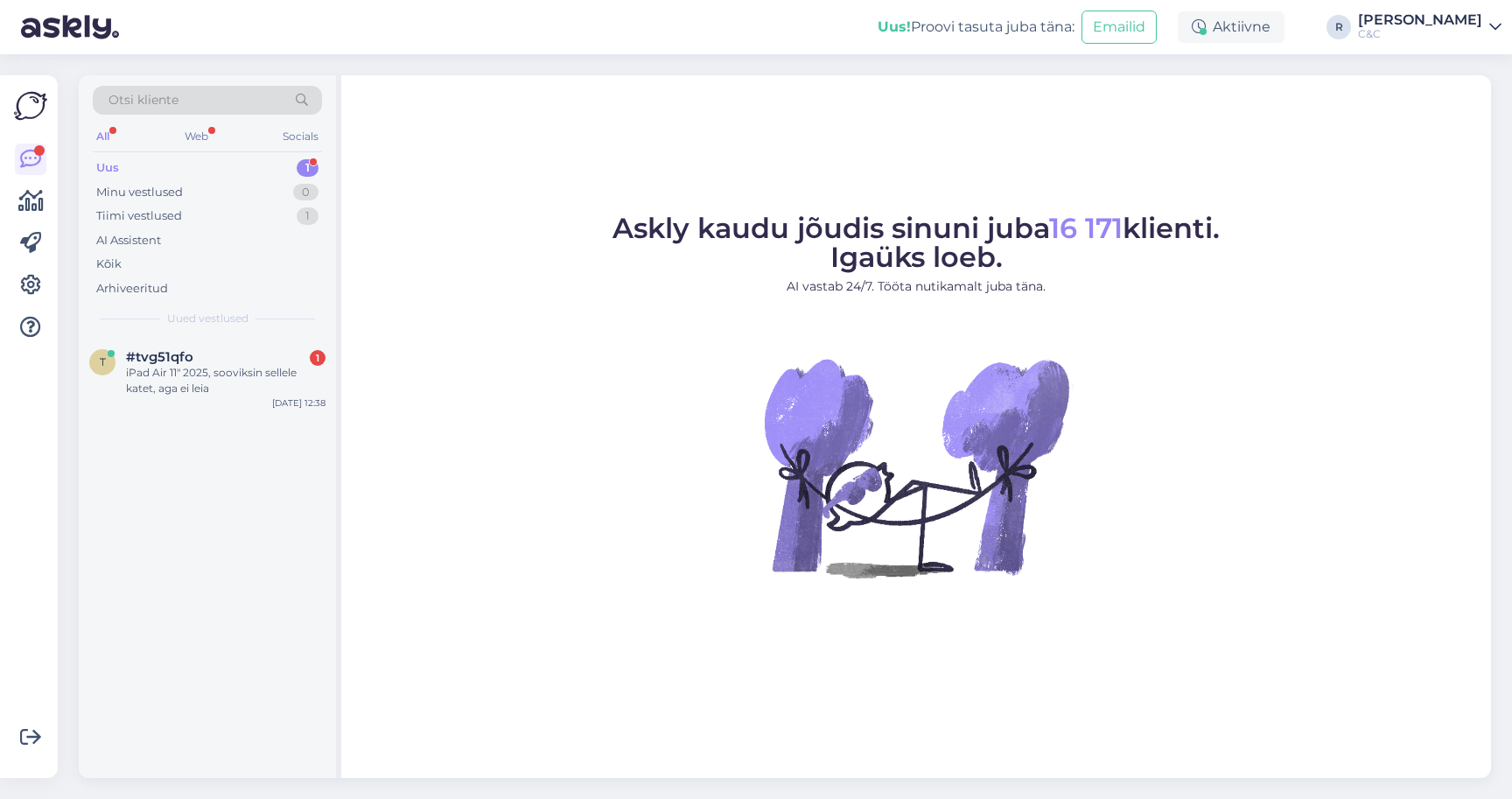
click at [1472, 28] on div "C&C" at bounding box center [1420, 34] width 124 height 14
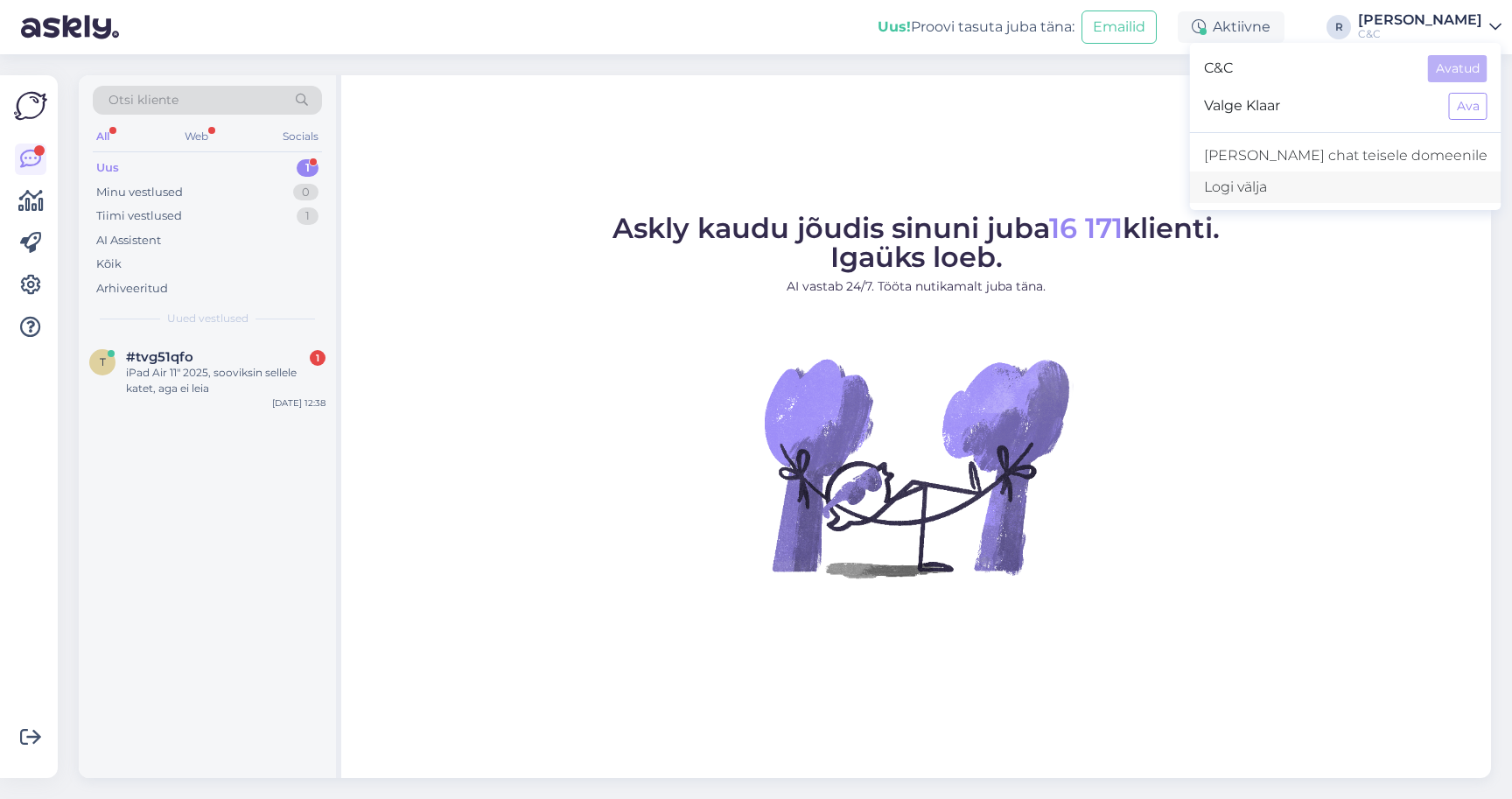
click at [1386, 188] on div "Logi välja" at bounding box center [1346, 187] width 312 height 31
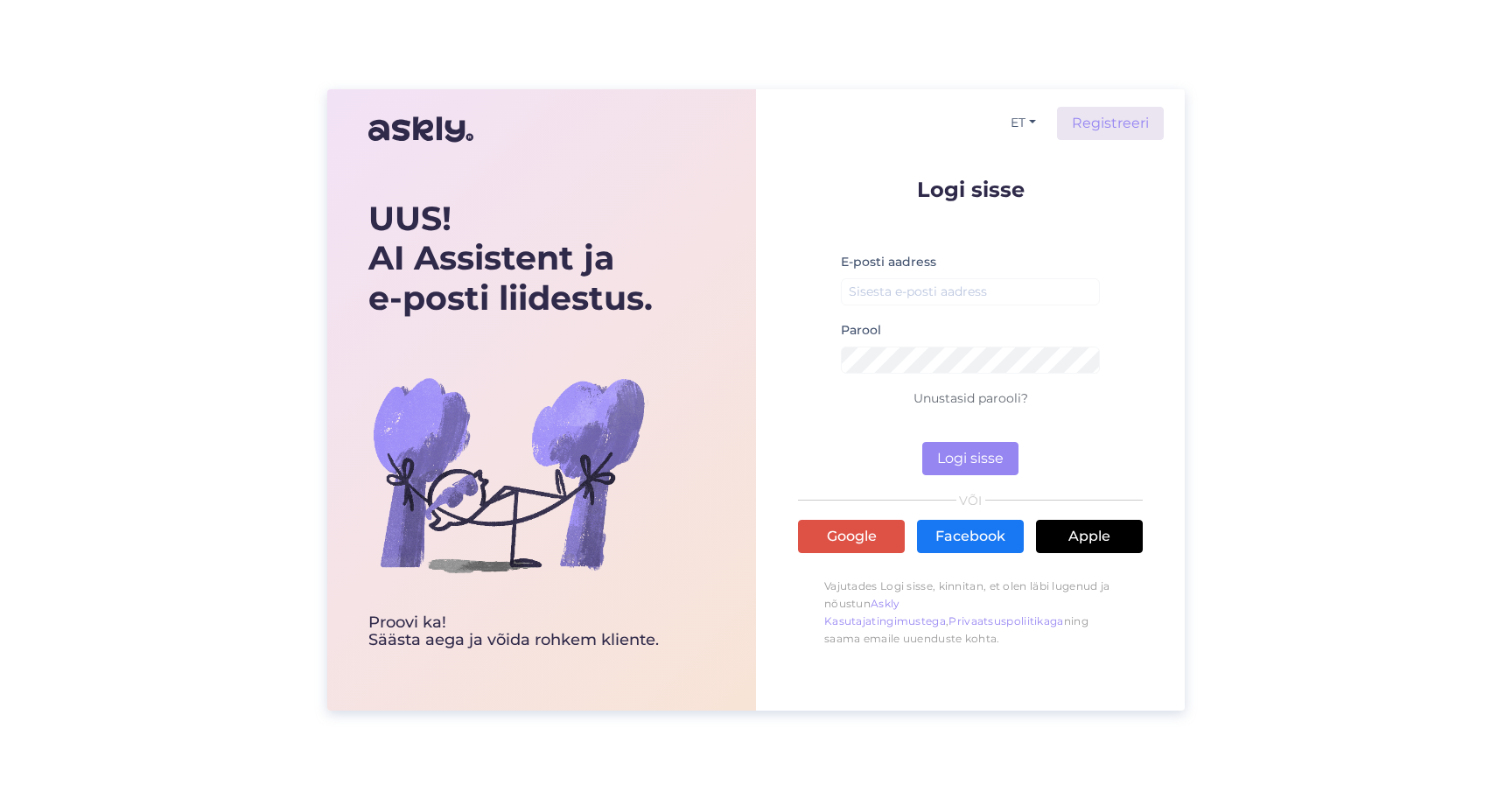
click at [1291, 311] on div "UUS! AI Assistent ja e-posti liidestus. Proovi ka! Säästa aega [PERSON_NAME] ro…" at bounding box center [756, 399] width 1512 height 799
click at [1083, 129] on link "Registreeri" at bounding box center [1110, 123] width 107 height 33
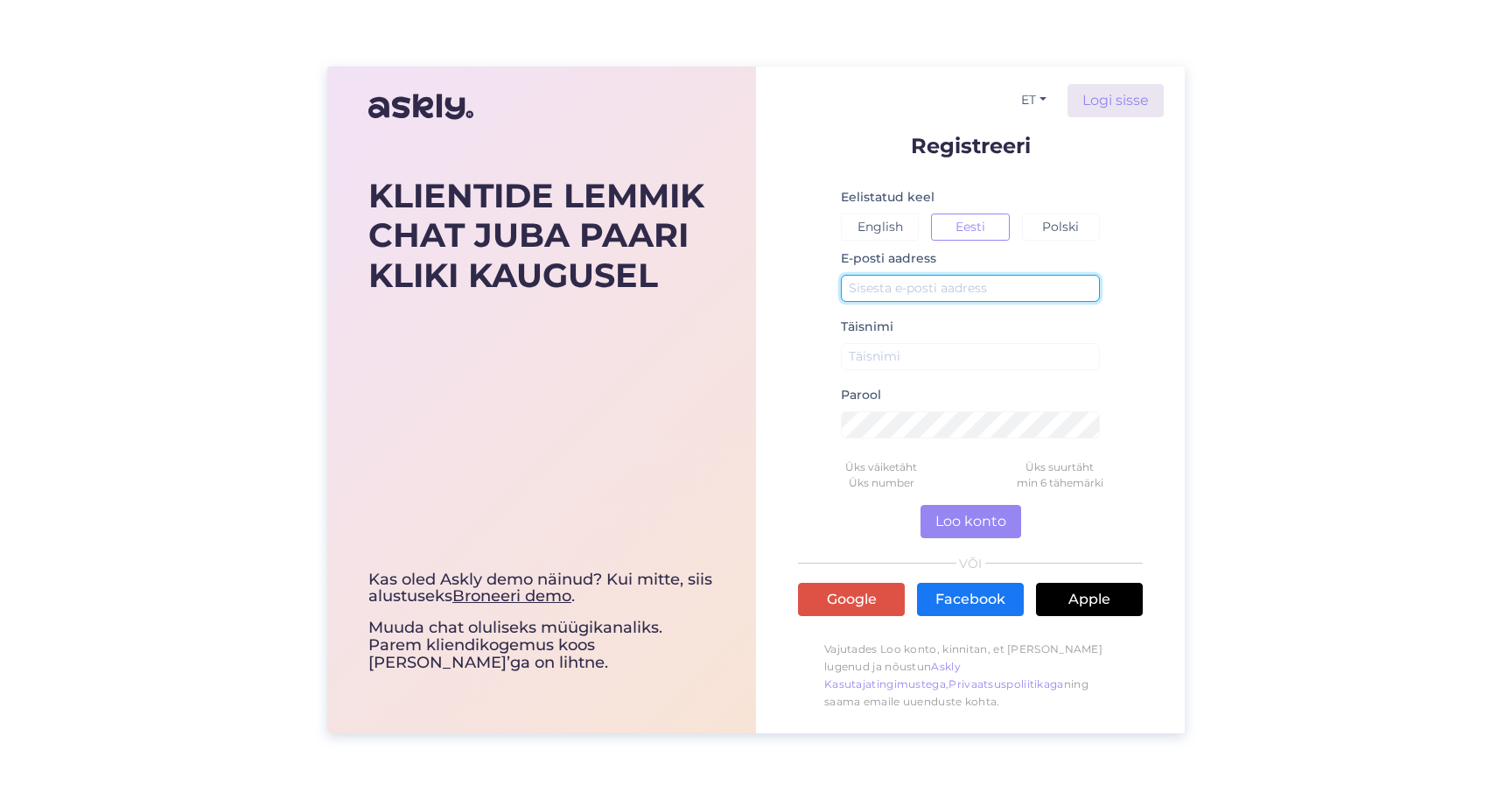
click at [926, 290] on input "text" at bounding box center [970, 289] width 259 height 27
type input "j.lehtsi@cec.com"
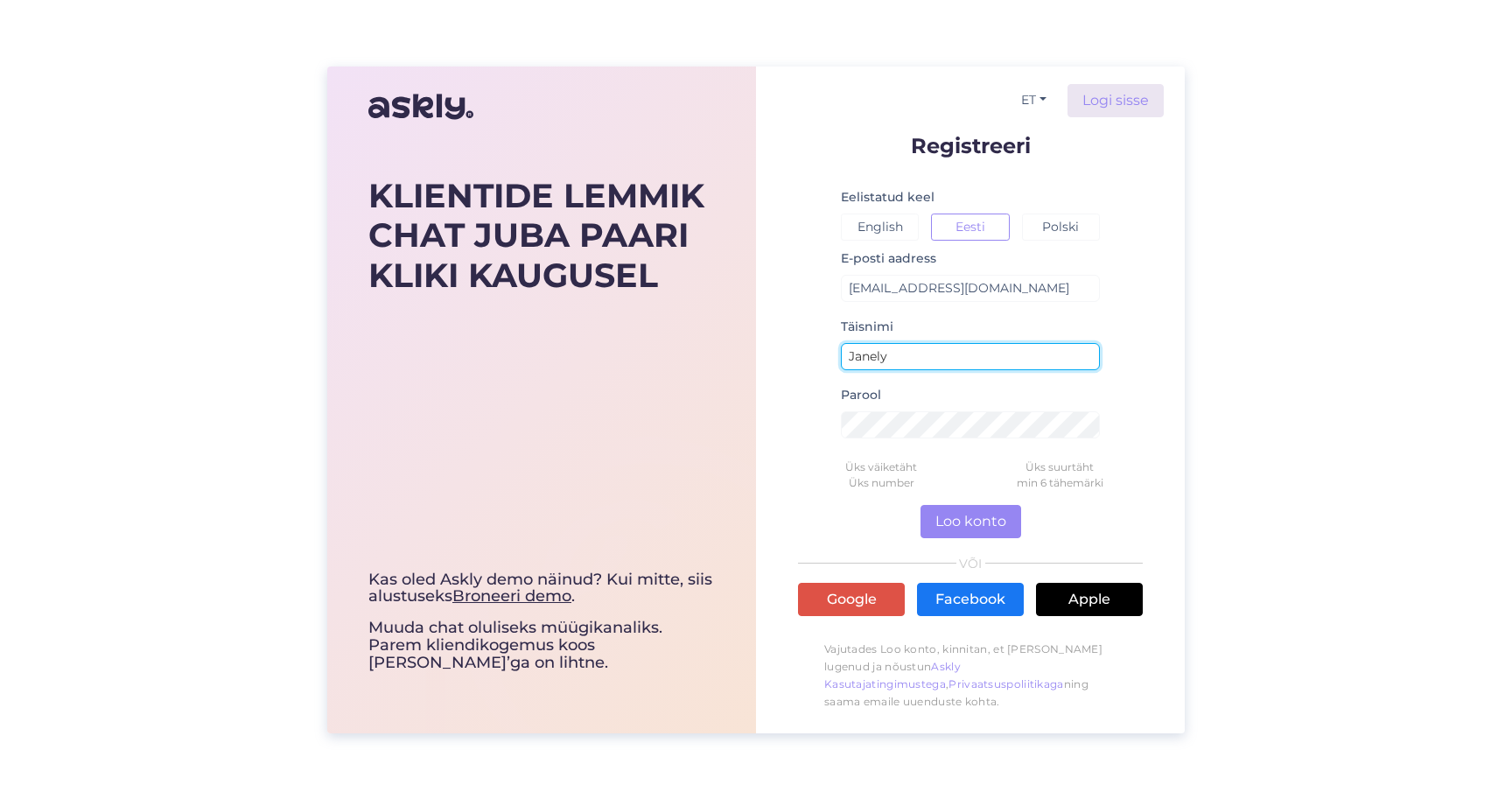
type input "Janely"
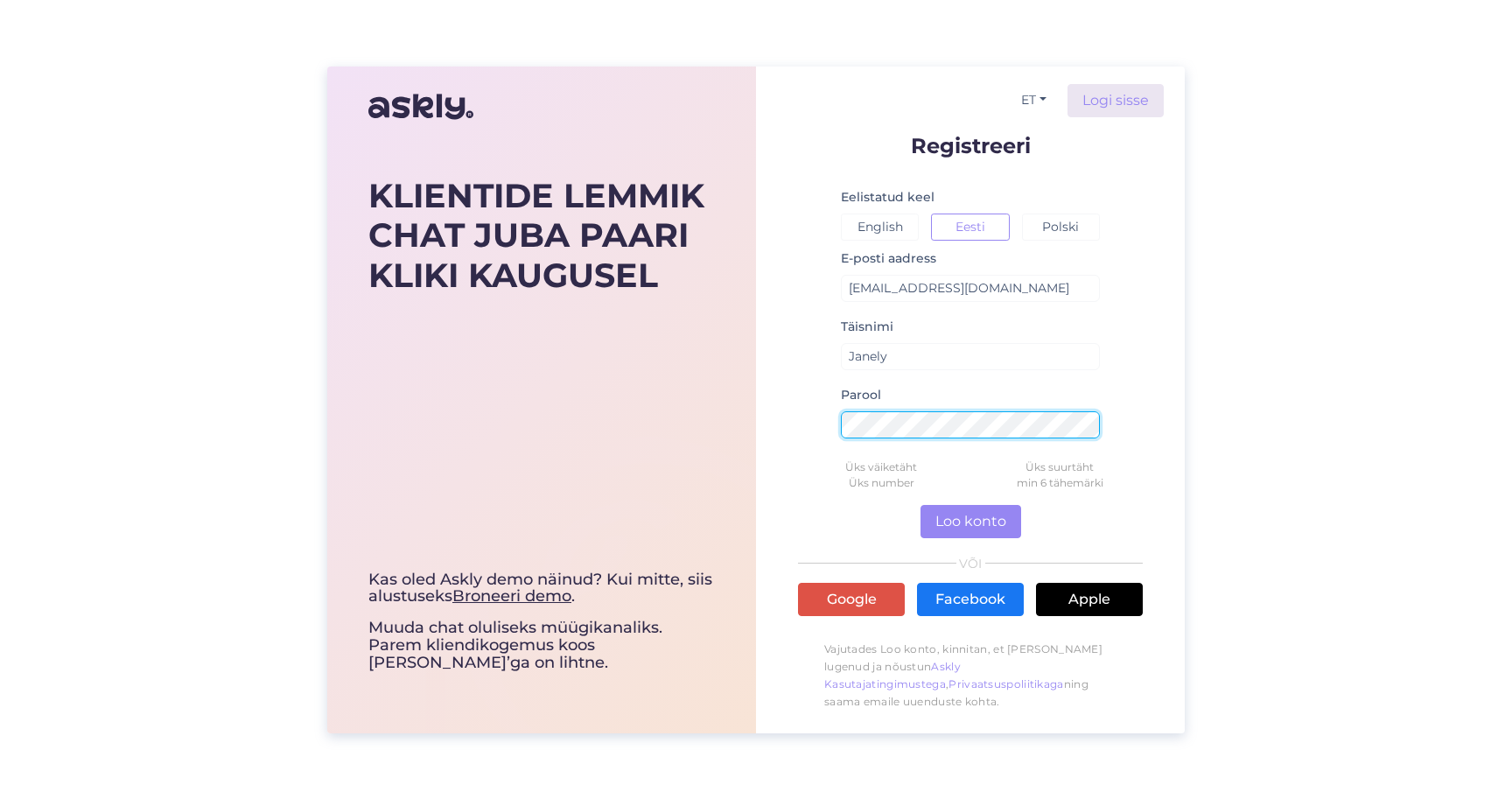
click at [970, 521] on button "Loo konto" at bounding box center [971, 521] width 101 height 33
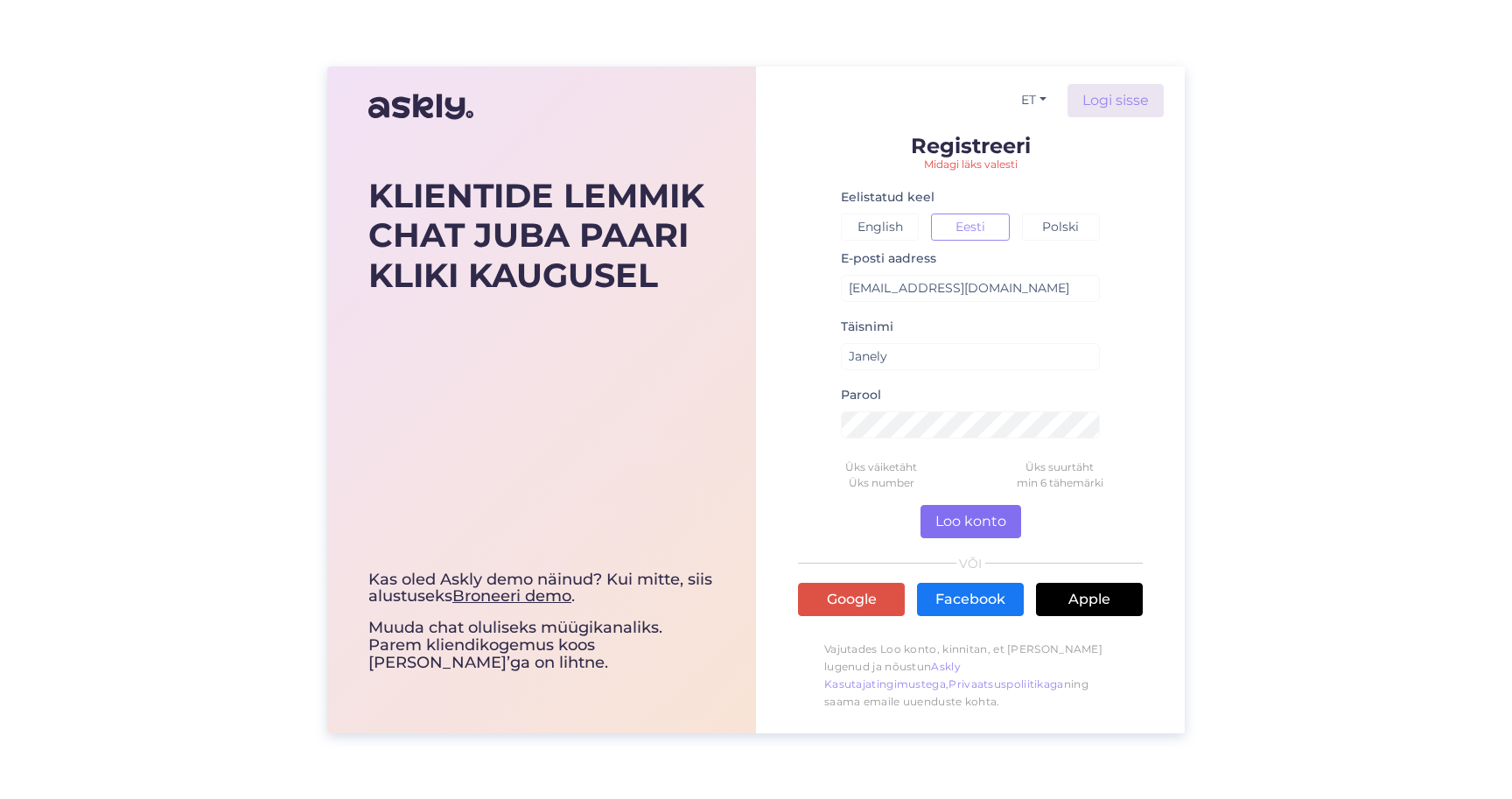
click at [987, 518] on button "Loo konto" at bounding box center [971, 521] width 101 height 33
click at [954, 515] on button "Loo konto" at bounding box center [971, 521] width 101 height 33
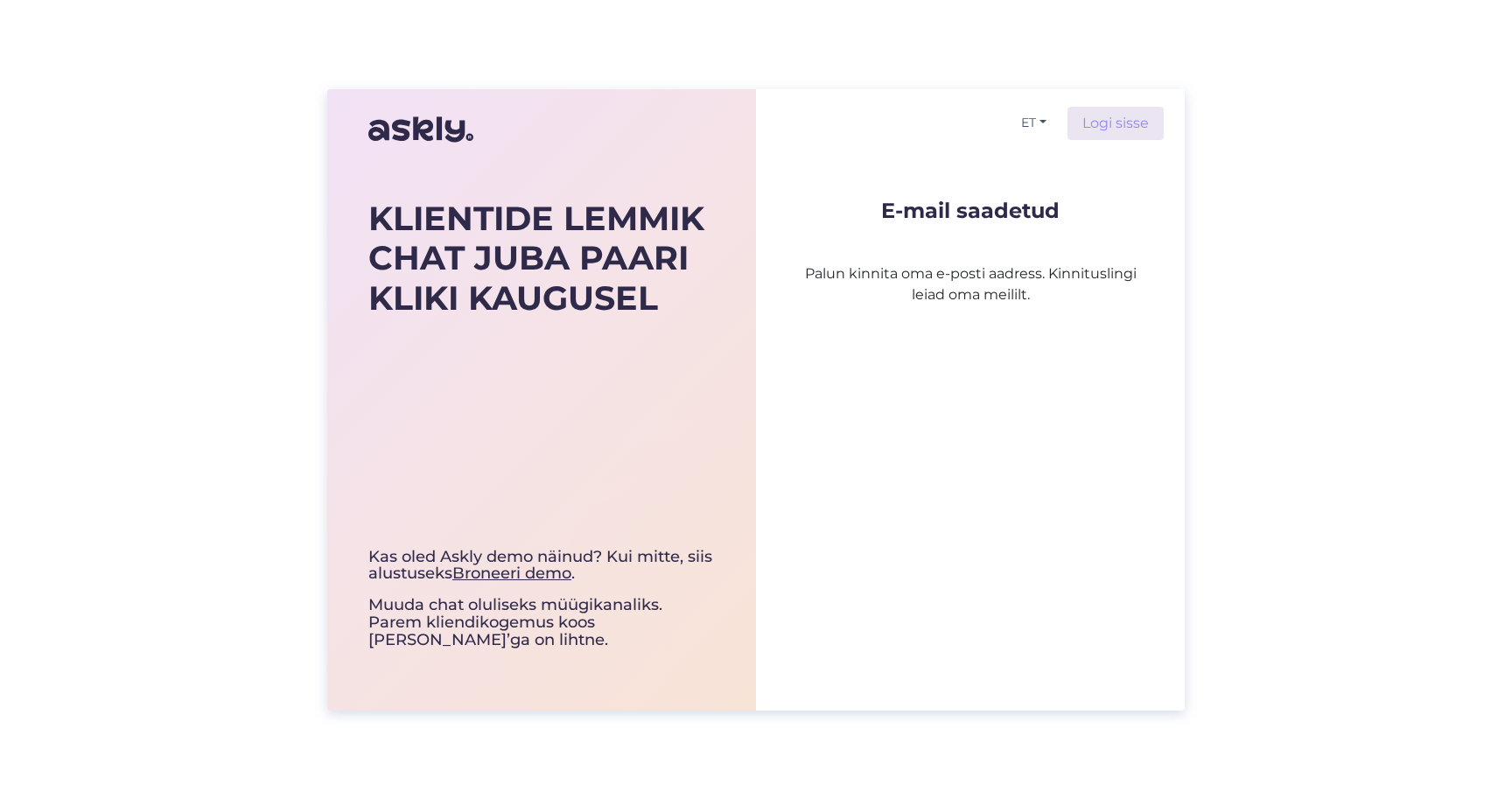
click at [1004, 194] on div "E-mail saadetud Palun kinnita oma e-posti aadress. Kinnituslingi leiad oma meil…" at bounding box center [970, 231] width 345 height 148
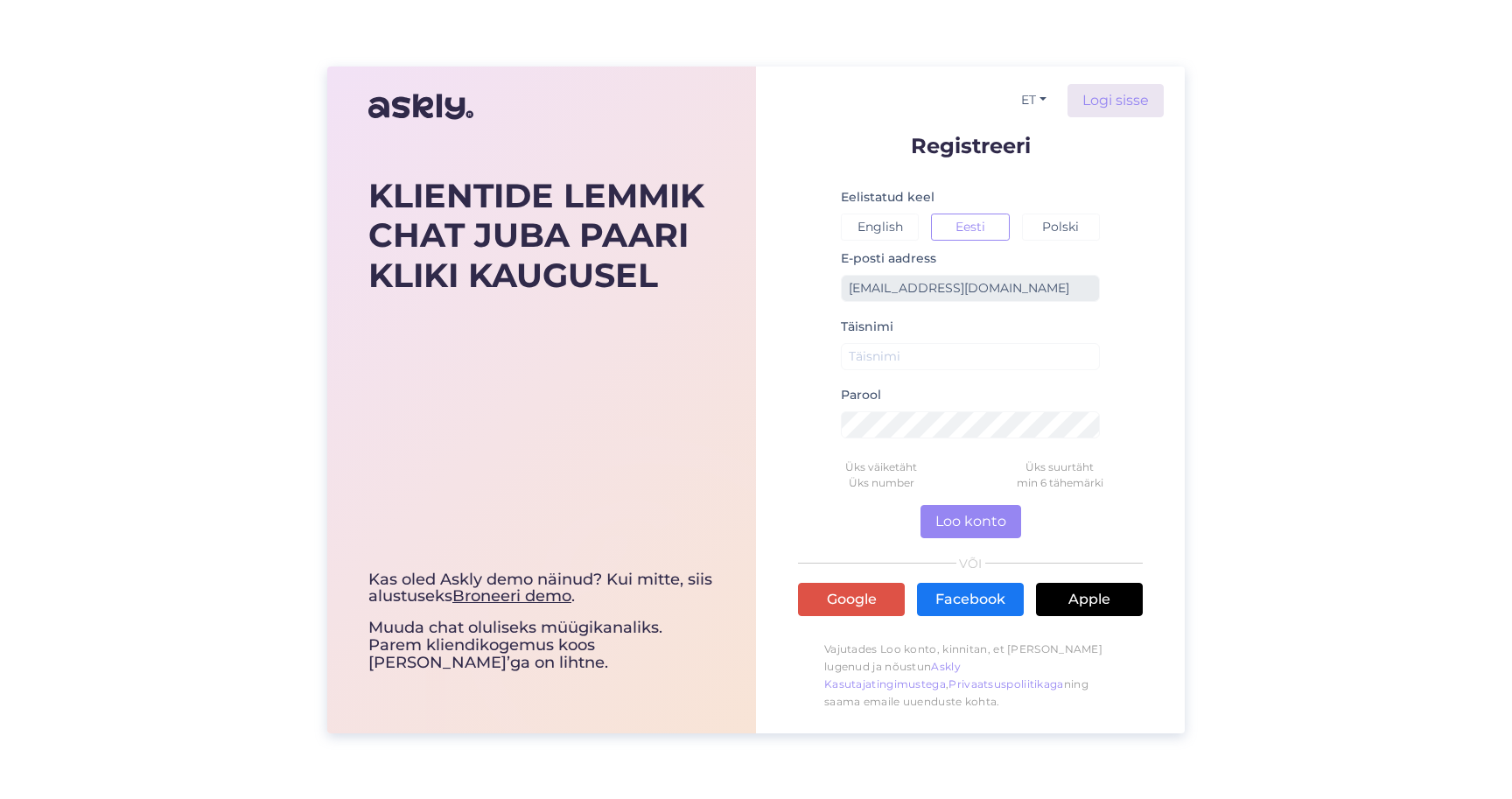
click at [893, 333] on div "Täisnimi" at bounding box center [970, 351] width 259 height 68
click at [887, 354] on input "text" at bounding box center [970, 357] width 259 height 27
type input "Janely"
click at [945, 520] on button "Loo konto" at bounding box center [971, 521] width 101 height 33
click at [1050, 224] on button "Polski" at bounding box center [1061, 227] width 78 height 27
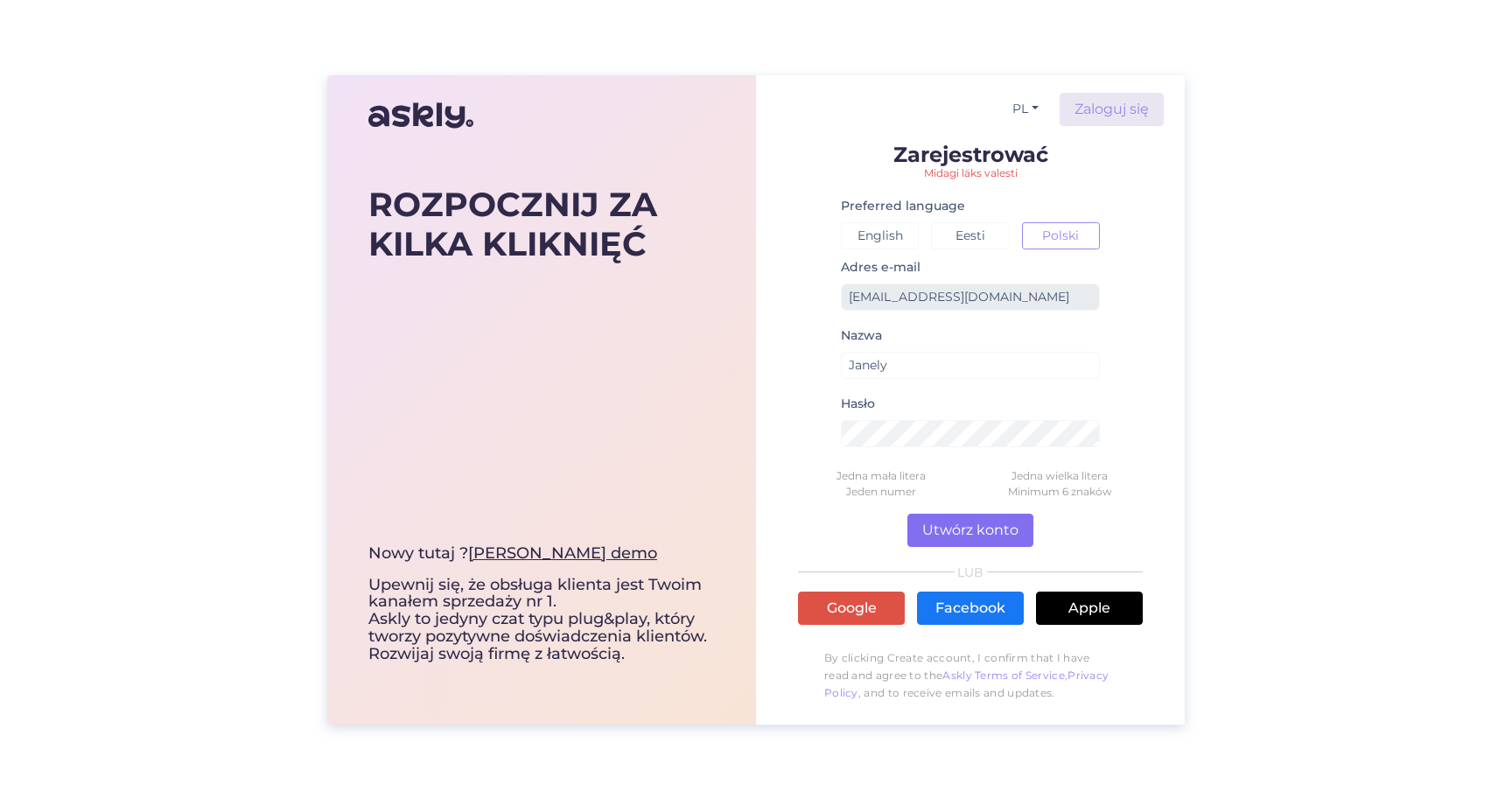
click at [959, 519] on button "Utwórz konto" at bounding box center [970, 530] width 126 height 33
click at [994, 226] on button "Eesti" at bounding box center [969, 235] width 78 height 27
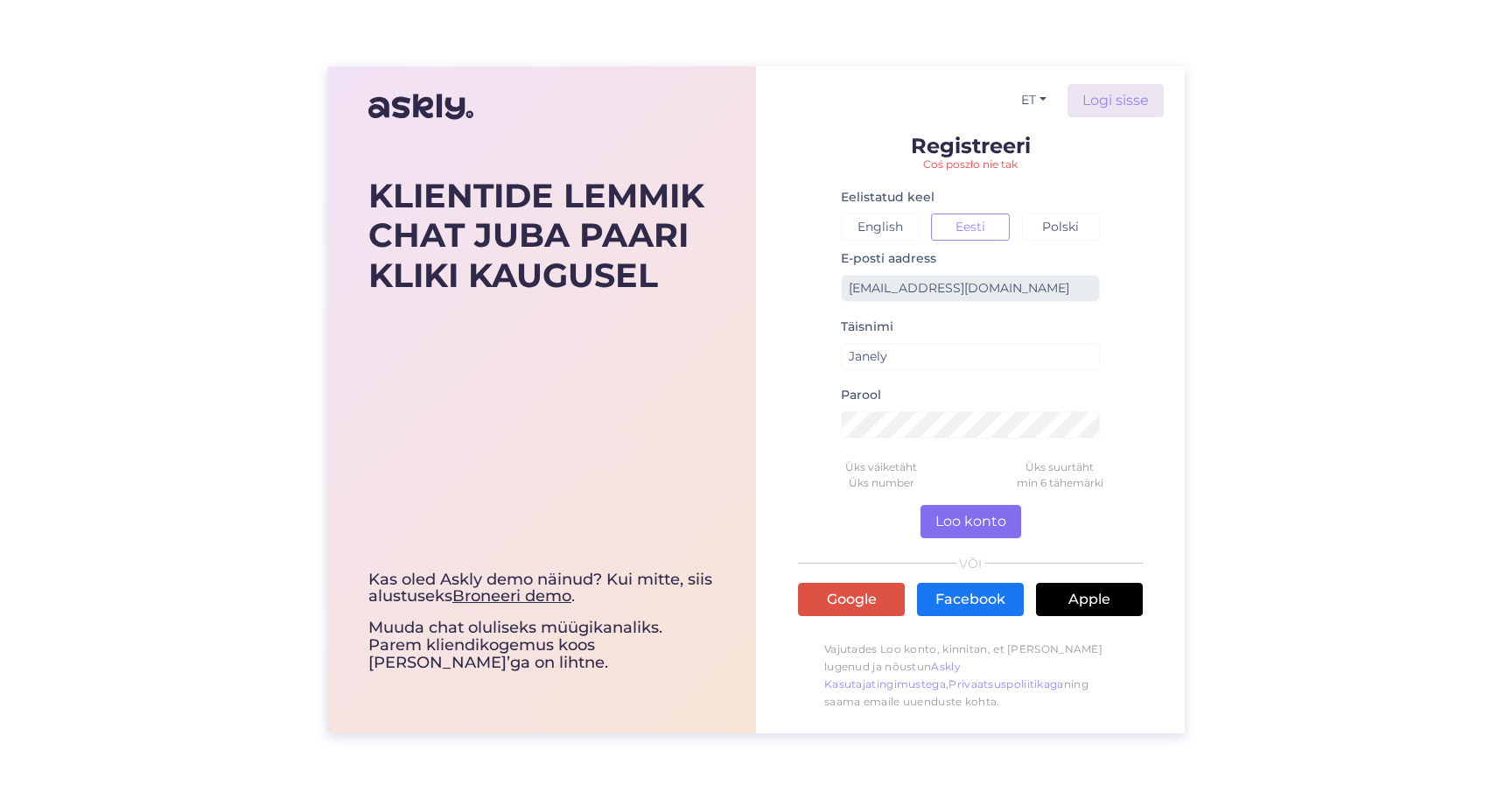
click at [963, 513] on button "Loo konto" at bounding box center [971, 521] width 101 height 33
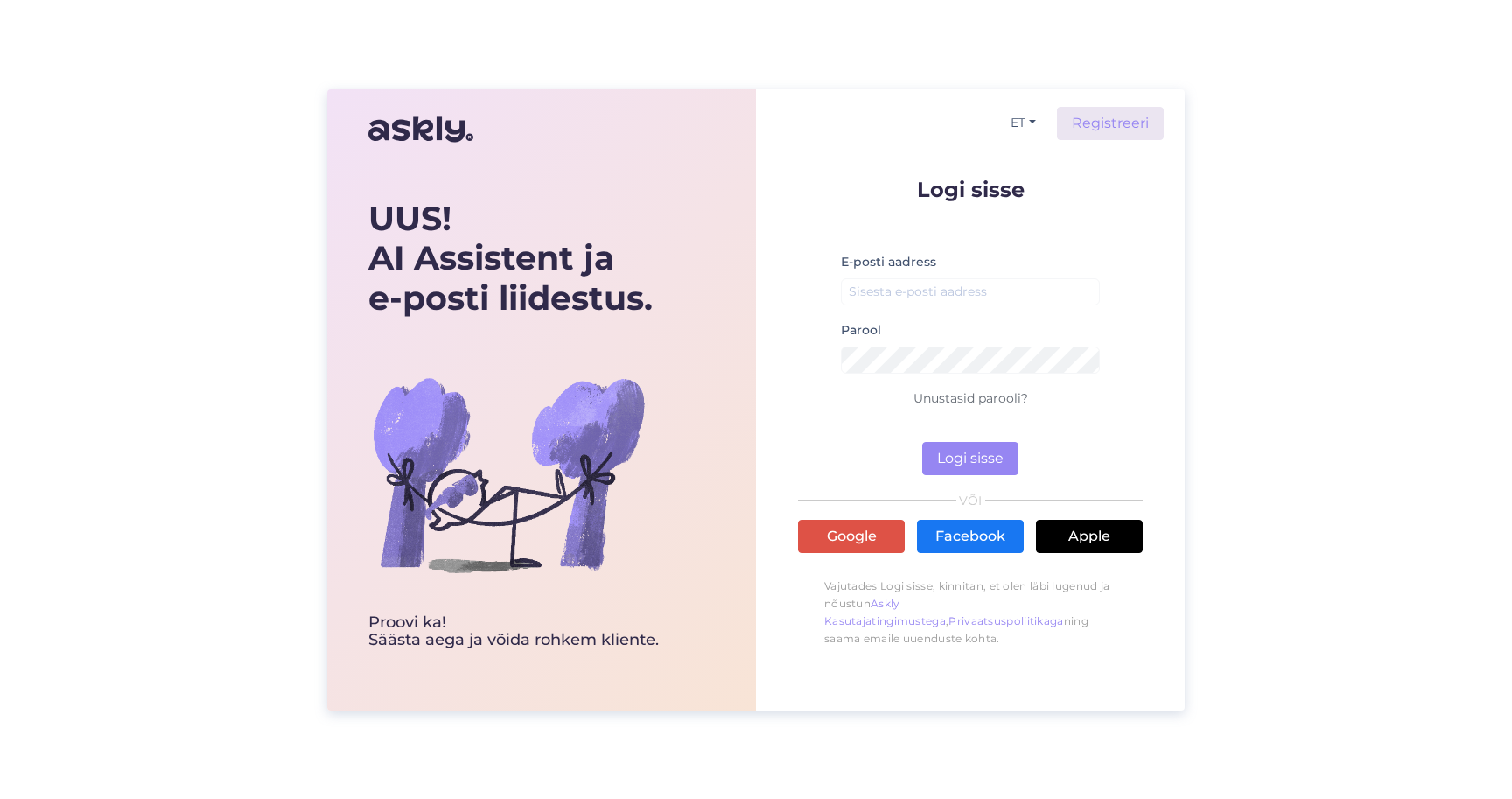
click at [1048, 175] on div "Logi sisse E-posti aadress Parool Unustasid parooli? Logi sisse VÕI Google Face…" at bounding box center [970, 413] width 345 height 513
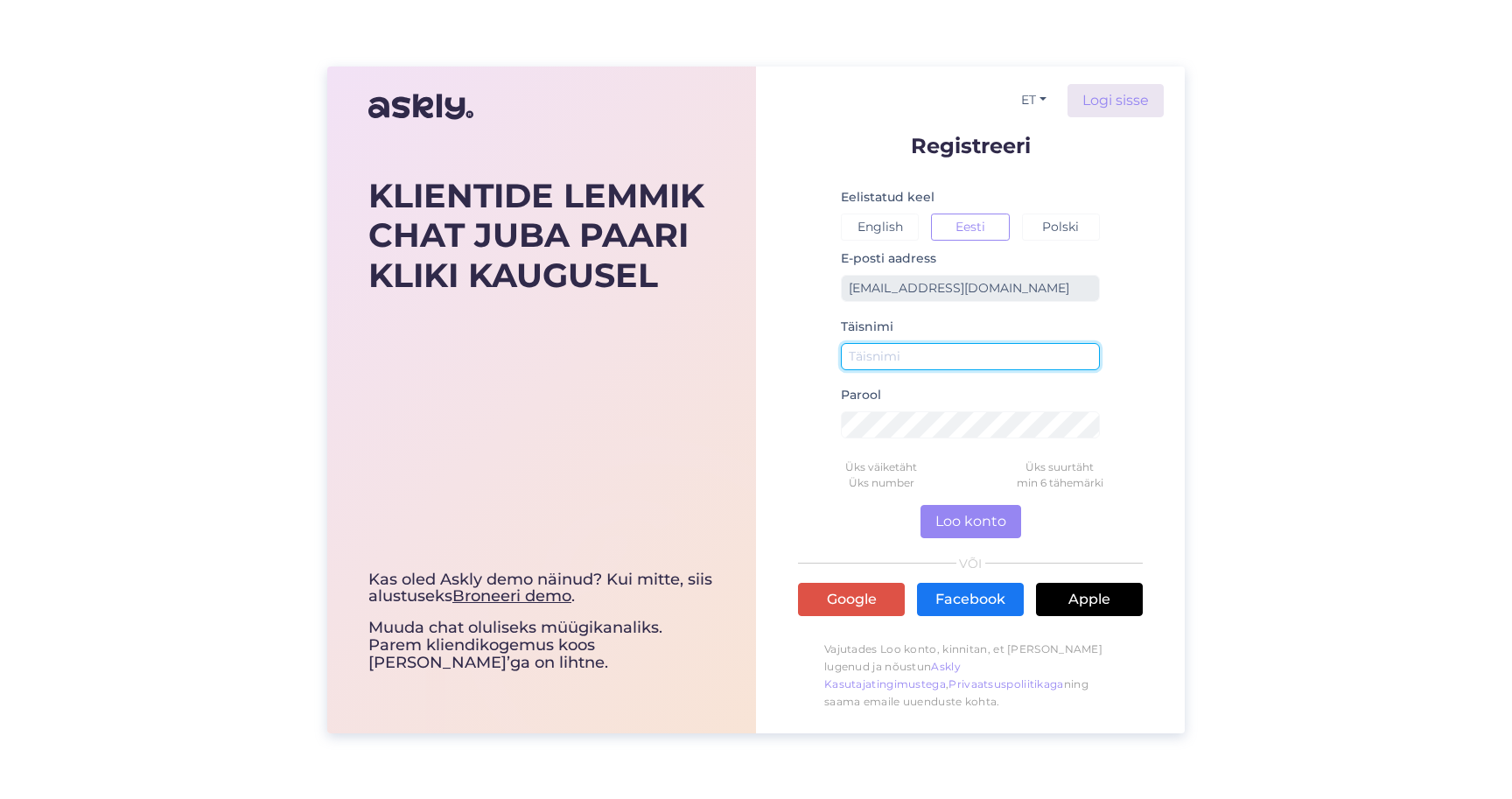
click at [895, 369] on input "text" at bounding box center [970, 357] width 259 height 27
type input "Janely"
click at [961, 522] on button "Loo konto" at bounding box center [971, 521] width 101 height 33
click at [986, 194] on div "Eelistatud keel English Eesti Polski" at bounding box center [970, 213] width 259 height 54
click at [844, 594] on link "Google" at bounding box center [851, 599] width 107 height 33
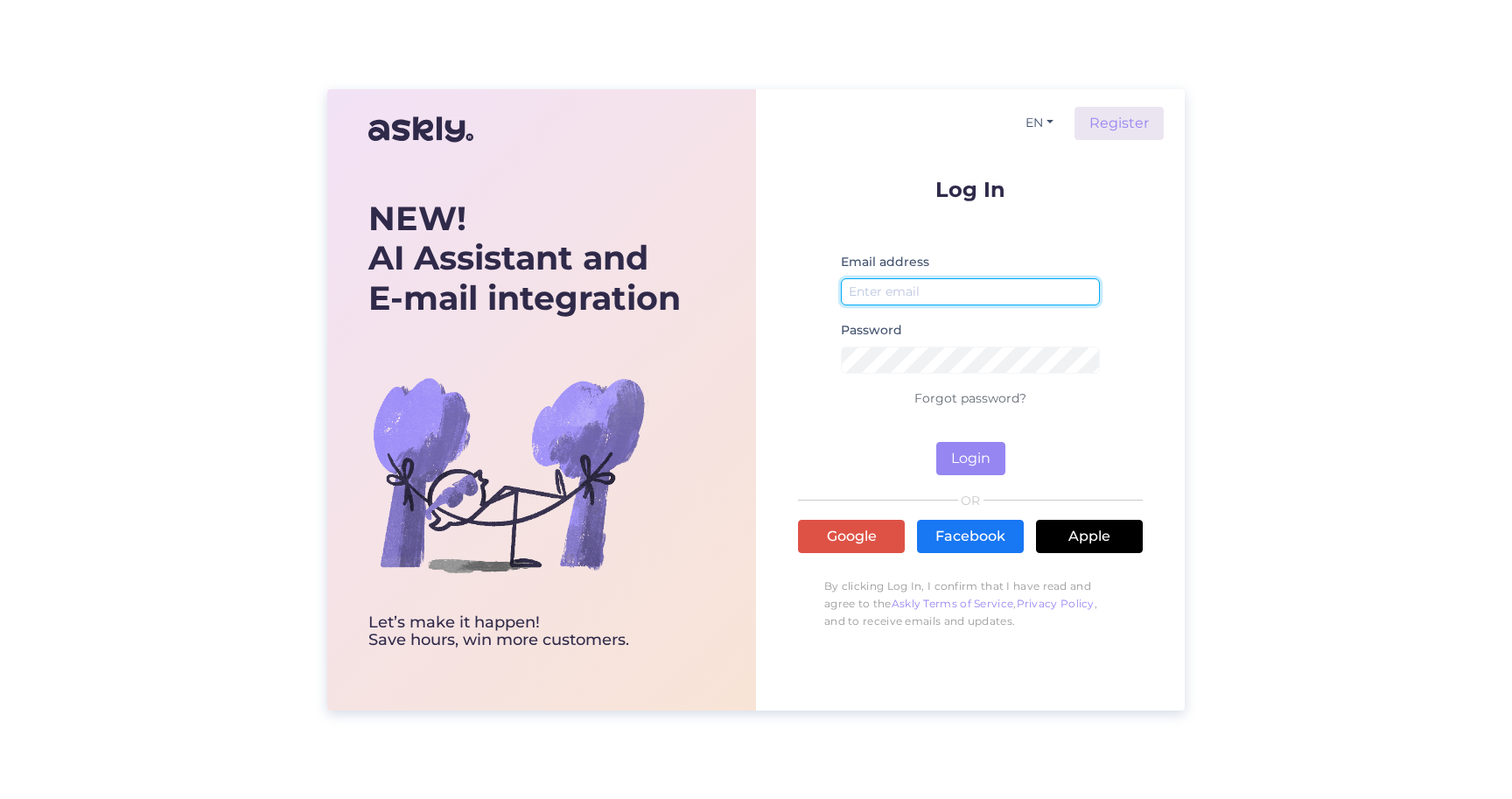
type input "ross@ideal.ee"
click at [977, 468] on button "Login" at bounding box center [970, 458] width 69 height 33
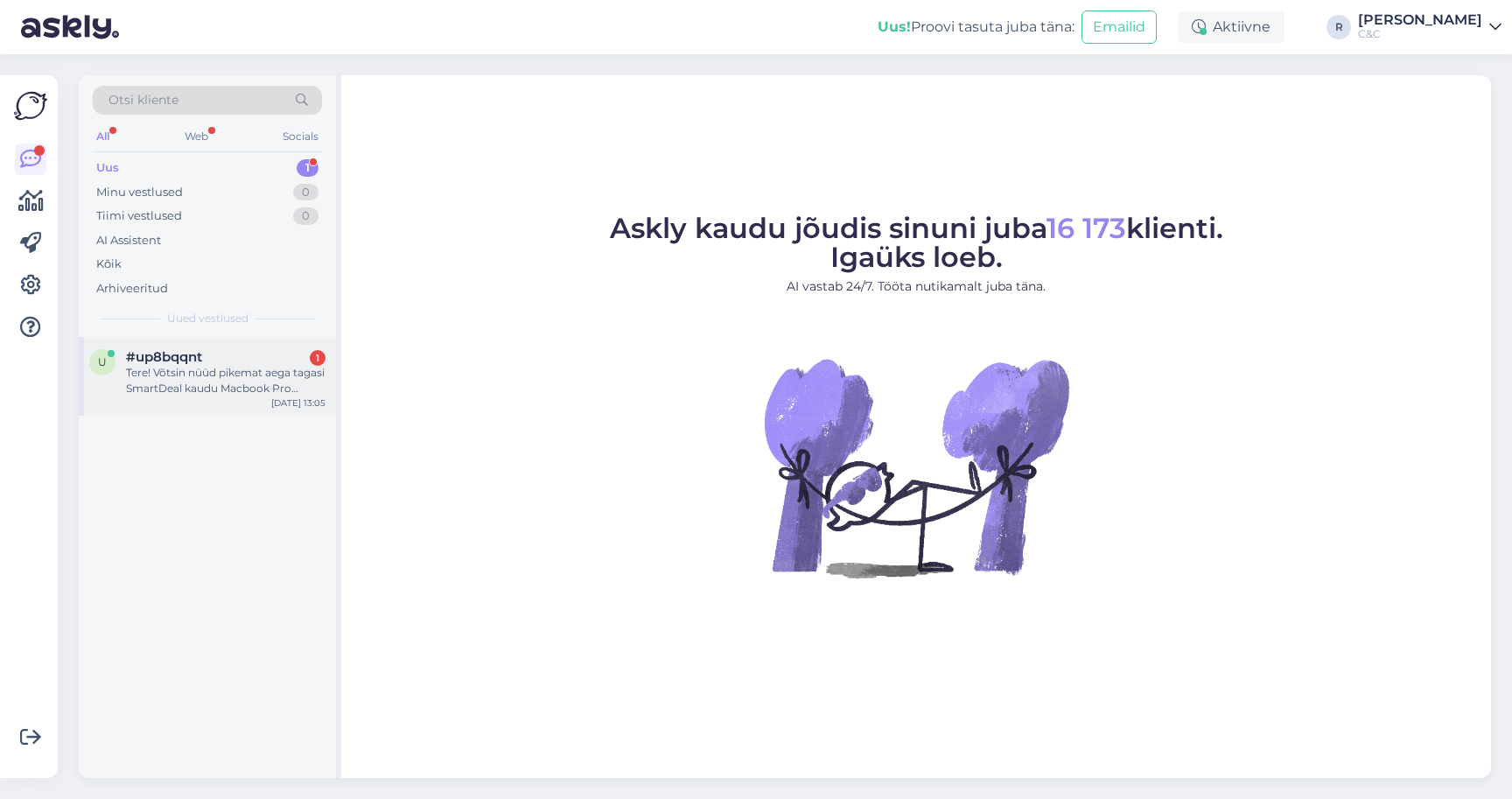
click at [236, 350] on div "#up8bqqnt 1" at bounding box center [225, 358] width 199 height 16
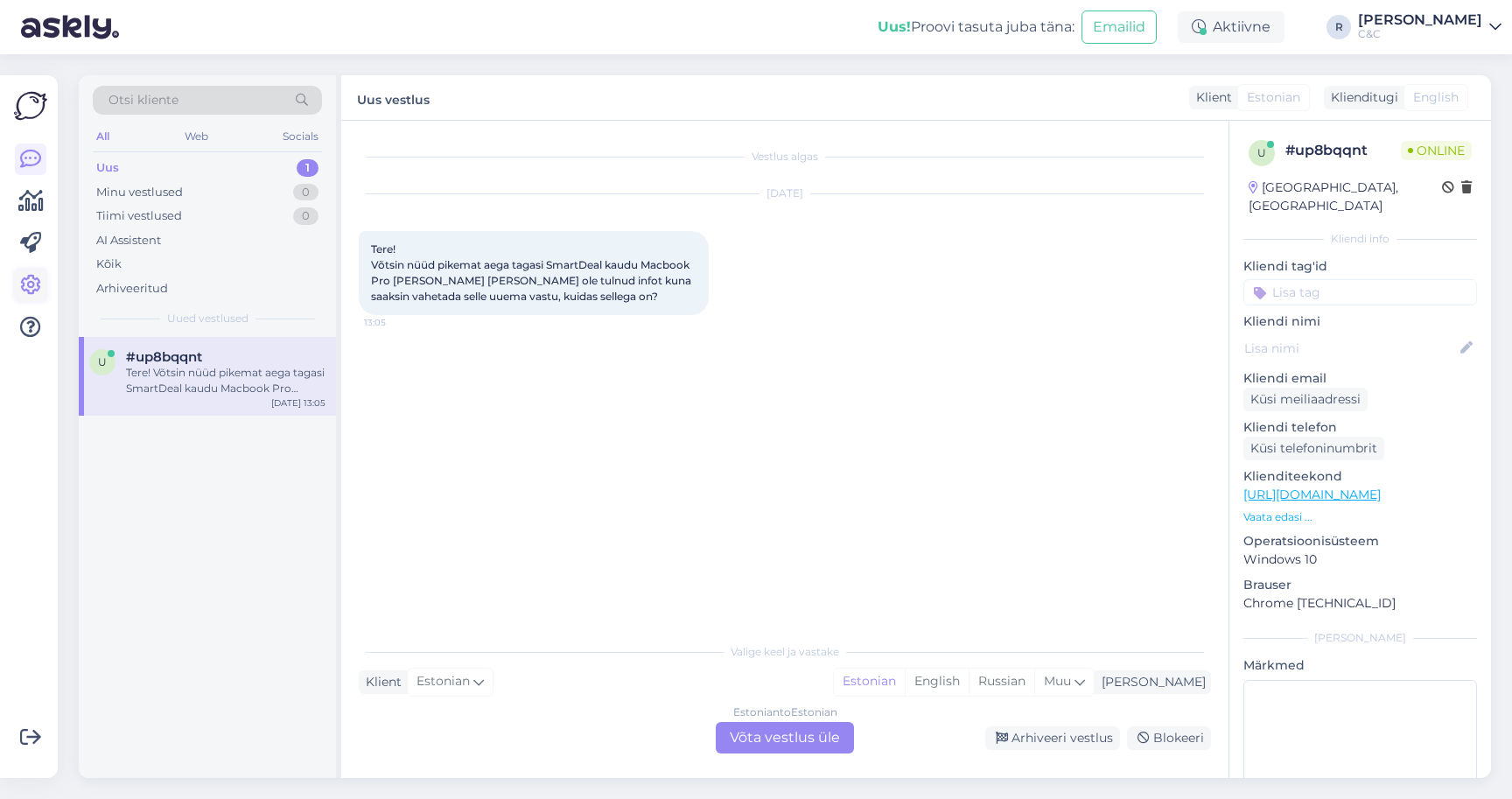
click at [20, 296] on link at bounding box center [31, 285] width 31 height 31
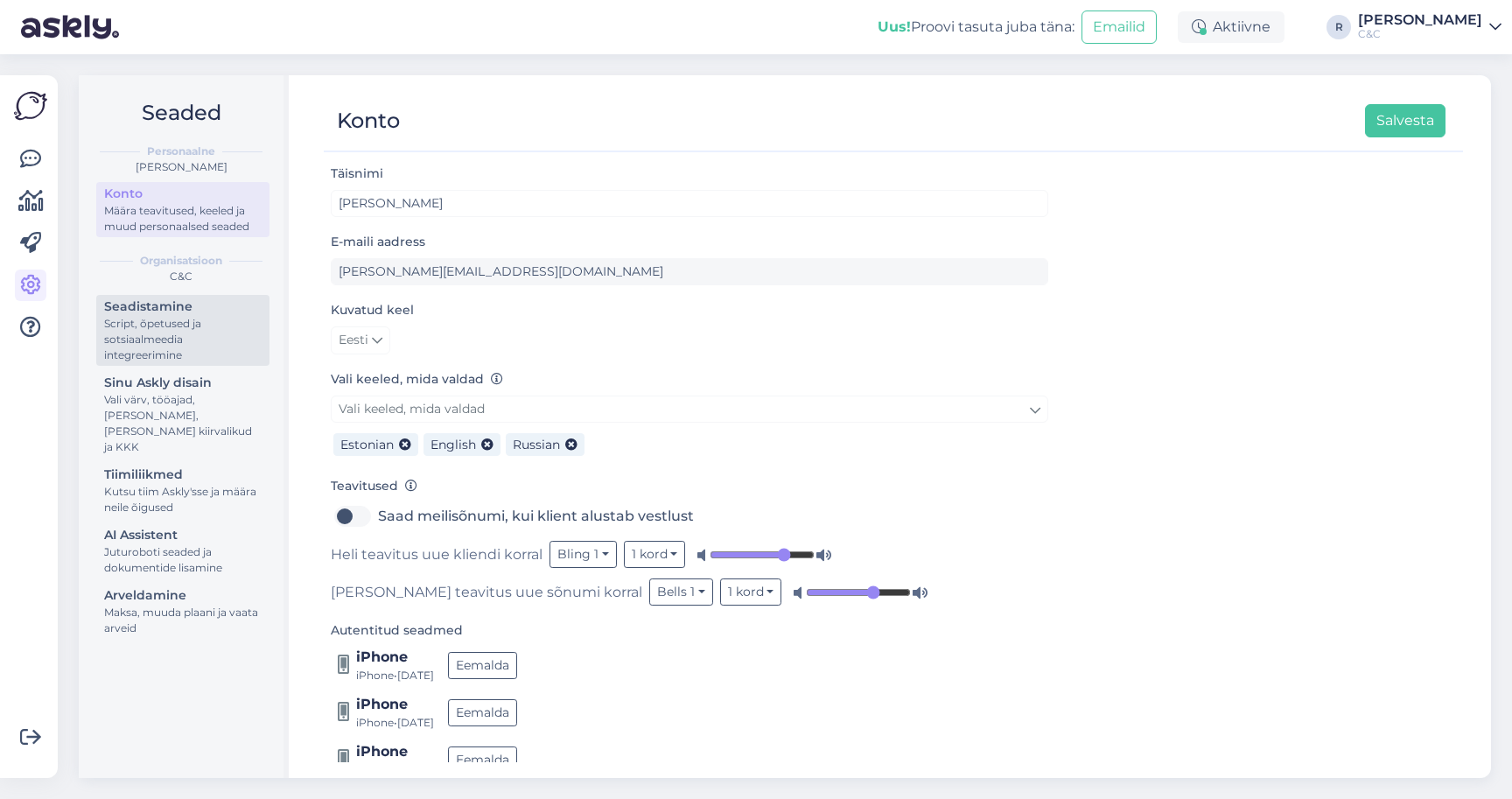
click at [153, 330] on div "Script, õpetused ja sotsiaalmeedia integreerimine" at bounding box center [182, 340] width 157 height 48
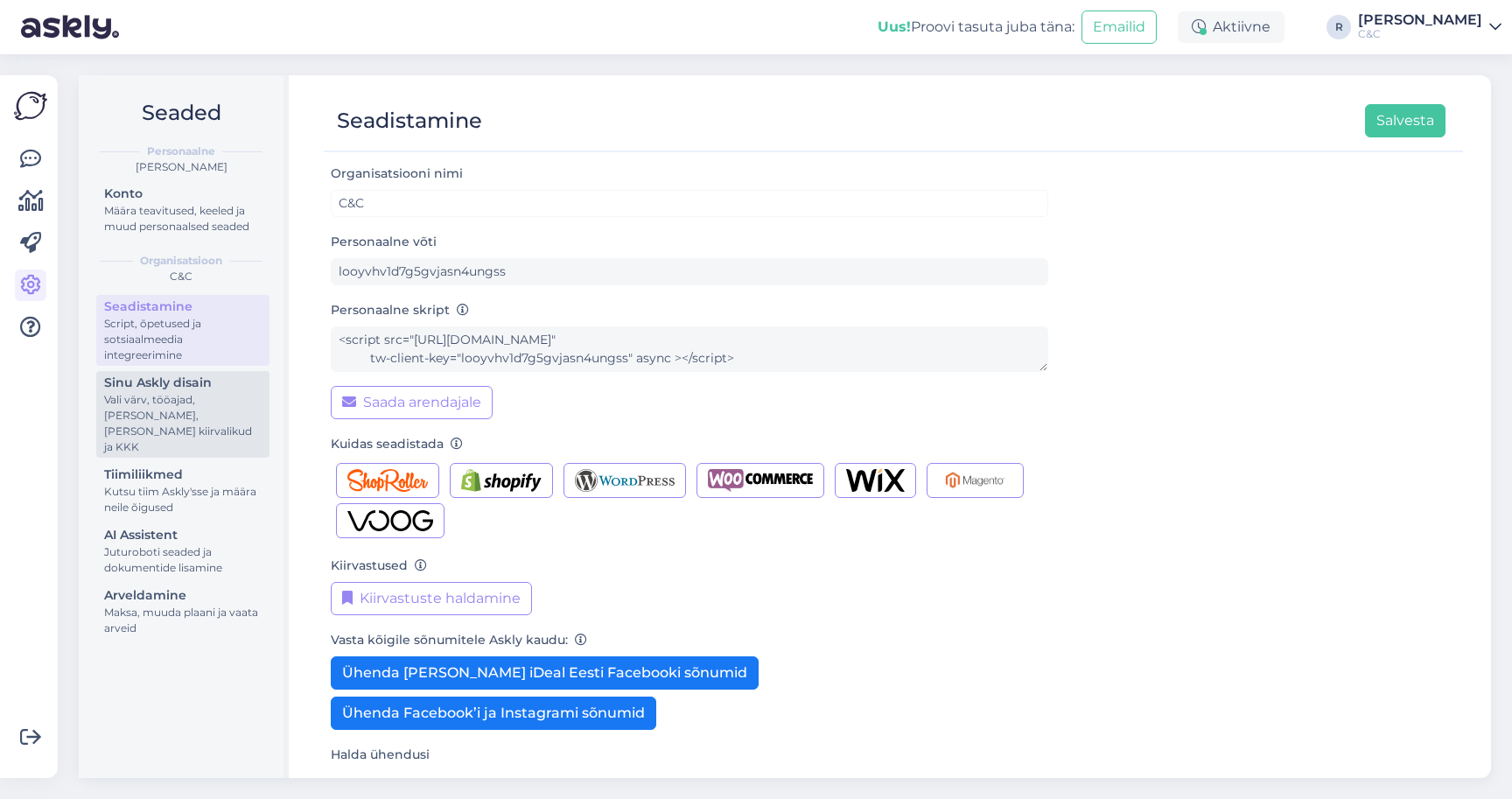
click at [159, 422] on div "Vali värv, tööajad, [PERSON_NAME], [PERSON_NAME] kiirvalikud ja KKK" at bounding box center [182, 423] width 157 height 63
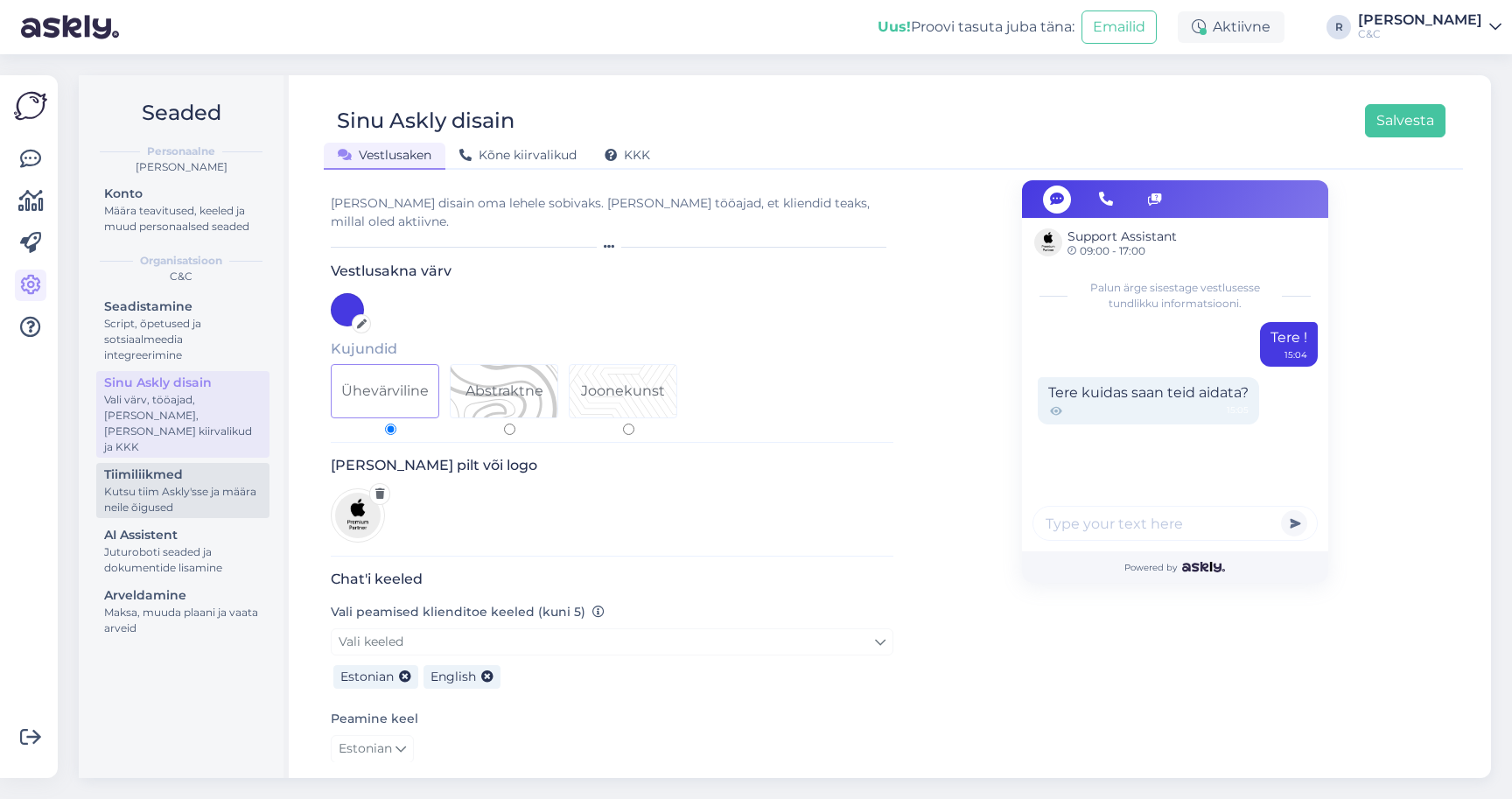
click at [153, 466] on div "Tiimiliikmed" at bounding box center [182, 475] width 157 height 18
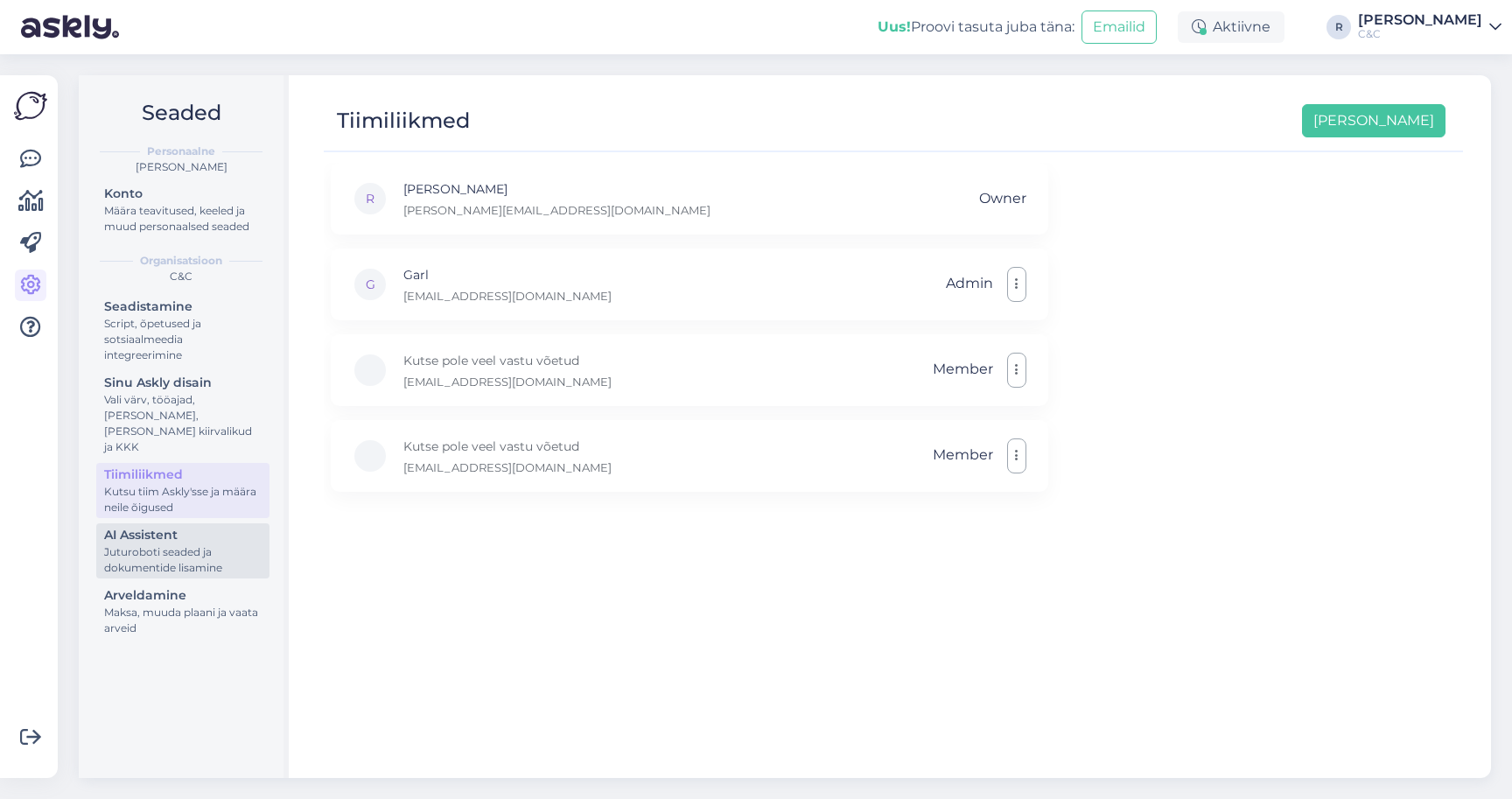
click at [143, 545] on div "Juturoboti seaded ja dokumentide lisamine" at bounding box center [182, 560] width 157 height 31
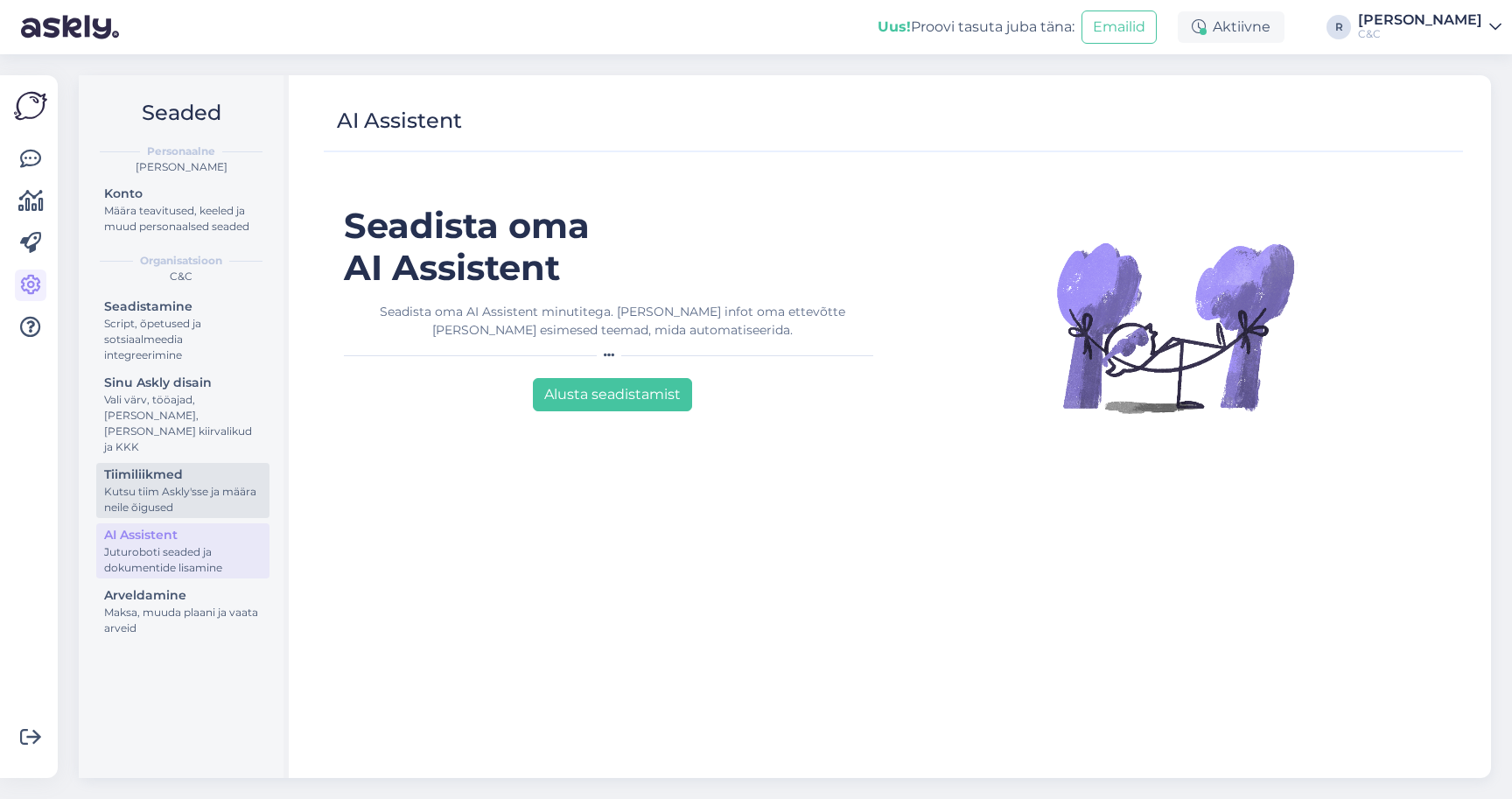
click at [172, 484] on div "Kutsu tiim Askly'sse ja määra neile õigused" at bounding box center [182, 500] width 157 height 31
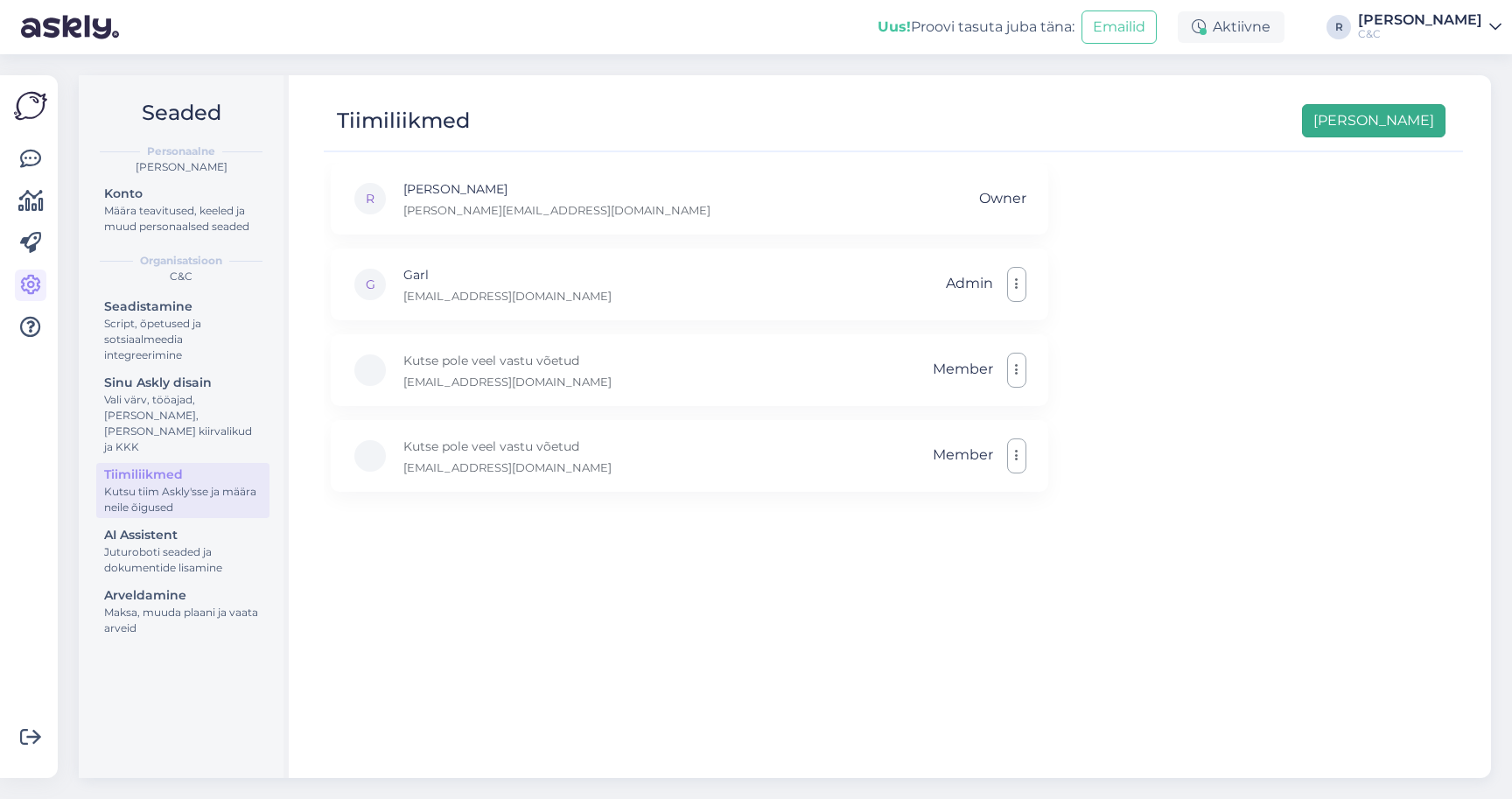
click at [1407, 126] on button "[PERSON_NAME]" at bounding box center [1374, 120] width 144 height 33
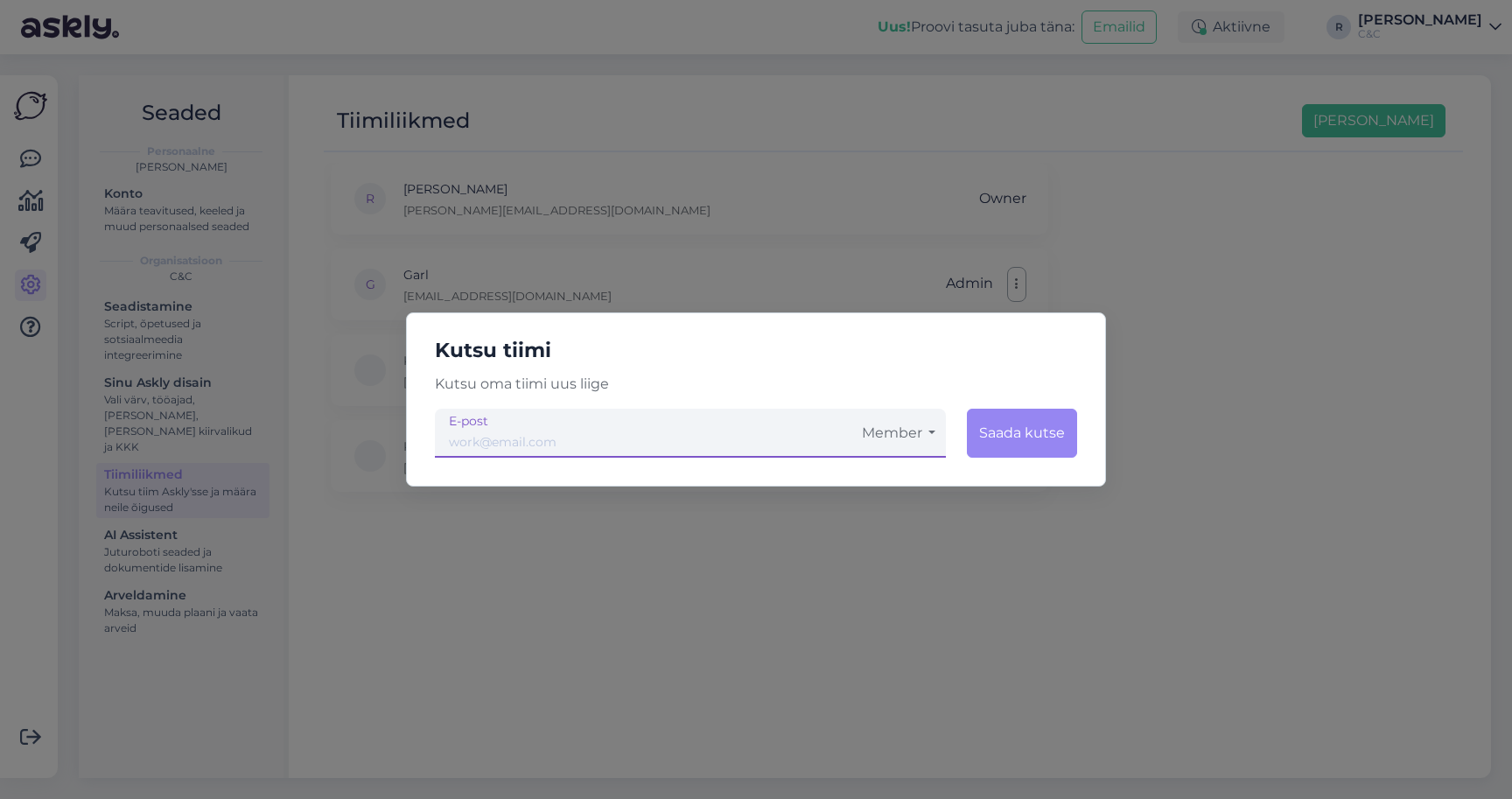
click at [560, 428] on input "email" at bounding box center [643, 433] width 417 height 49
type input "[EMAIL_ADDRESS][DOMAIN_NAME]"
click at [1026, 439] on button "Saada kutse" at bounding box center [1021, 433] width 111 height 49
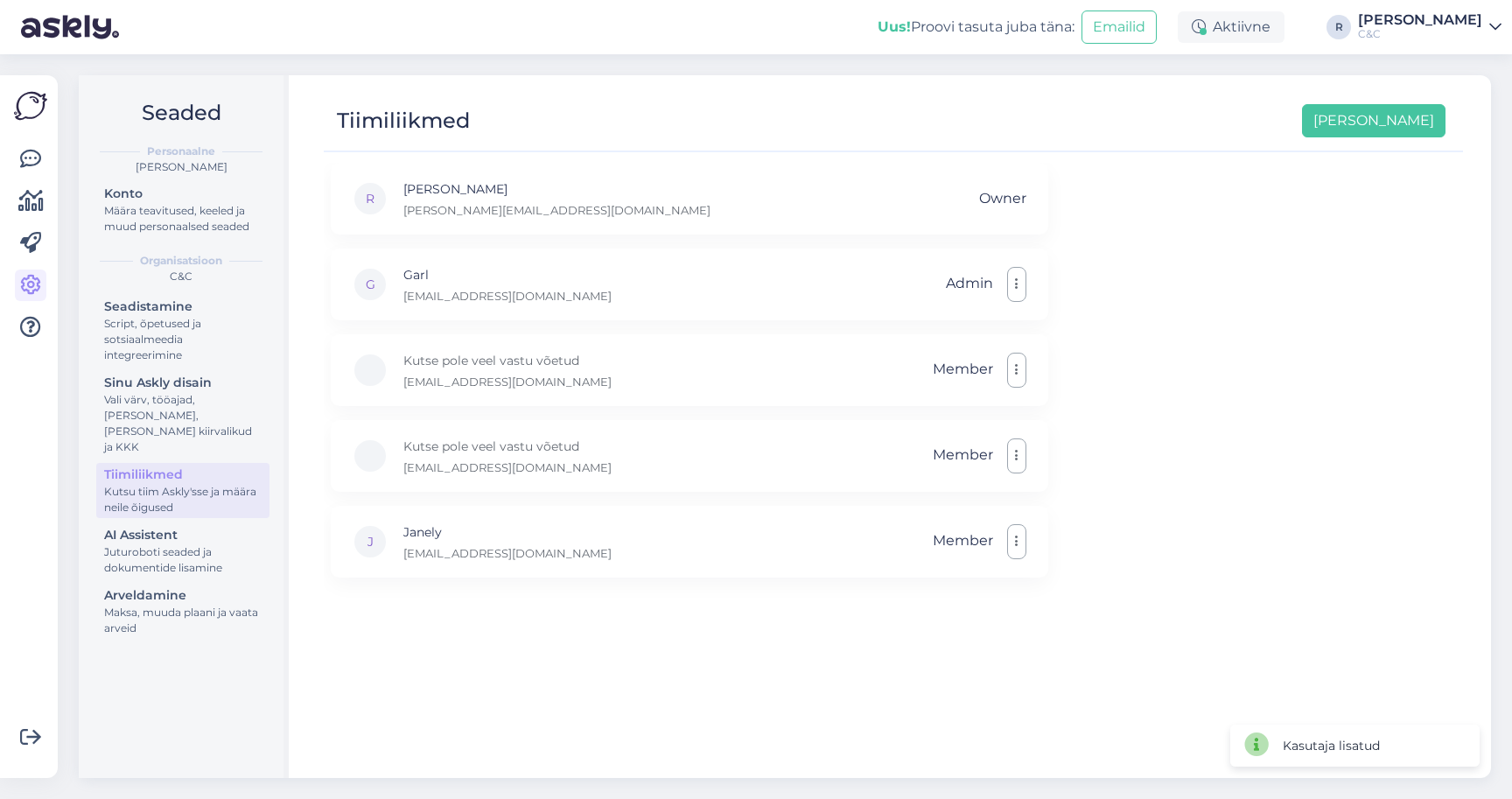
click at [1121, 402] on div "R Ross [EMAIL_ADDRESS][DOMAIN_NAME] Owner G Garl [EMAIL_ADDRESS][DOMAIN_NAME] A…" at bounding box center [893, 462] width 1139 height 599
click at [818, 599] on div "R Ross [EMAIL_ADDRESS][DOMAIN_NAME] Owner G Garl [EMAIL_ADDRESS][DOMAIN_NAME] A…" at bounding box center [893, 462] width 1139 height 599
click at [1471, 22] on div "[PERSON_NAME]" at bounding box center [1420, 21] width 124 height 14
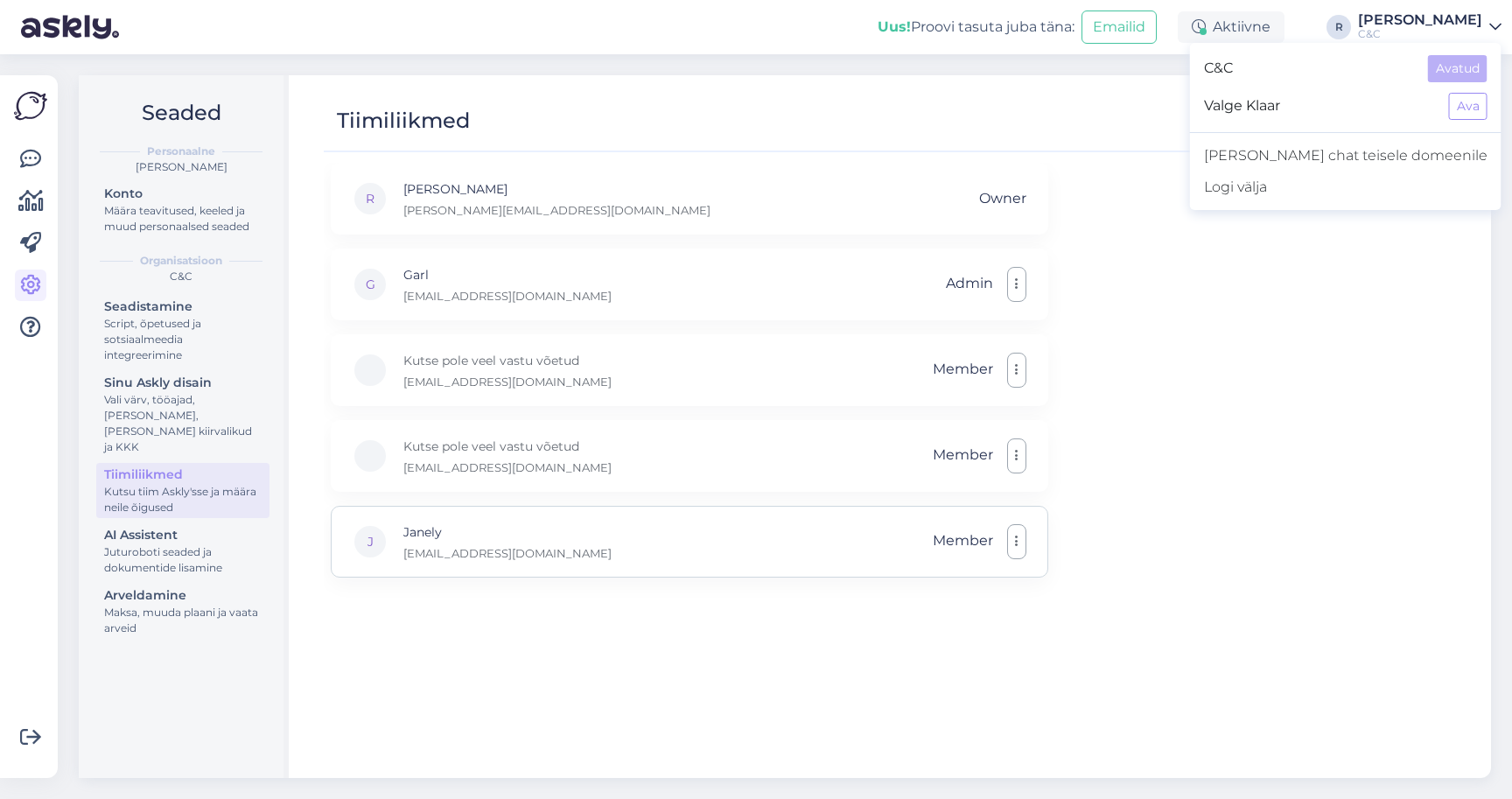
click at [521, 543] on div "J Janely [EMAIL_ADDRESS][DOMAIN_NAME] Member" at bounding box center [689, 542] width 718 height 72
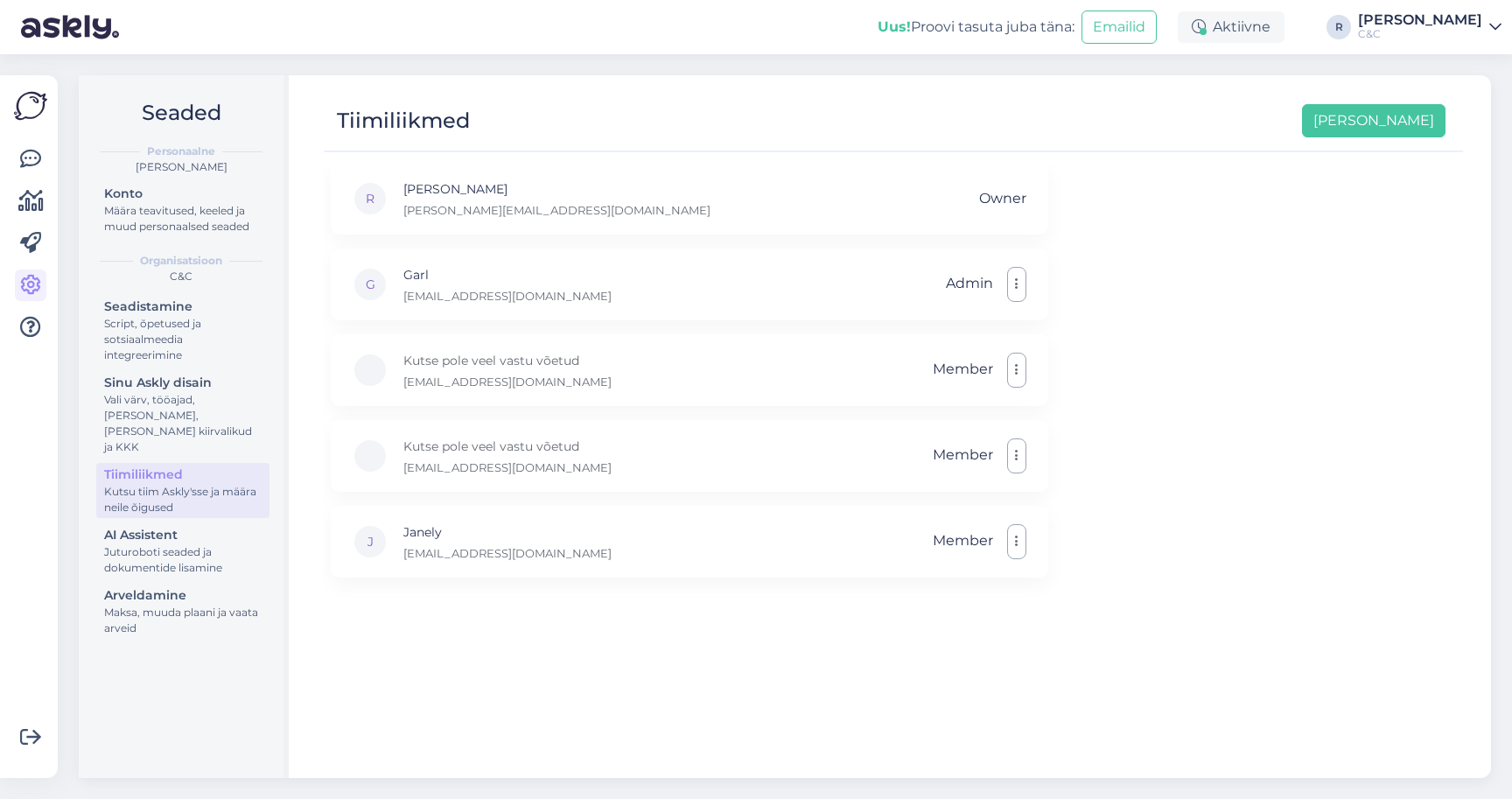
click at [44, 114] on img at bounding box center [31, 105] width 33 height 33
click at [43, 157] on link at bounding box center [31, 159] width 31 height 31
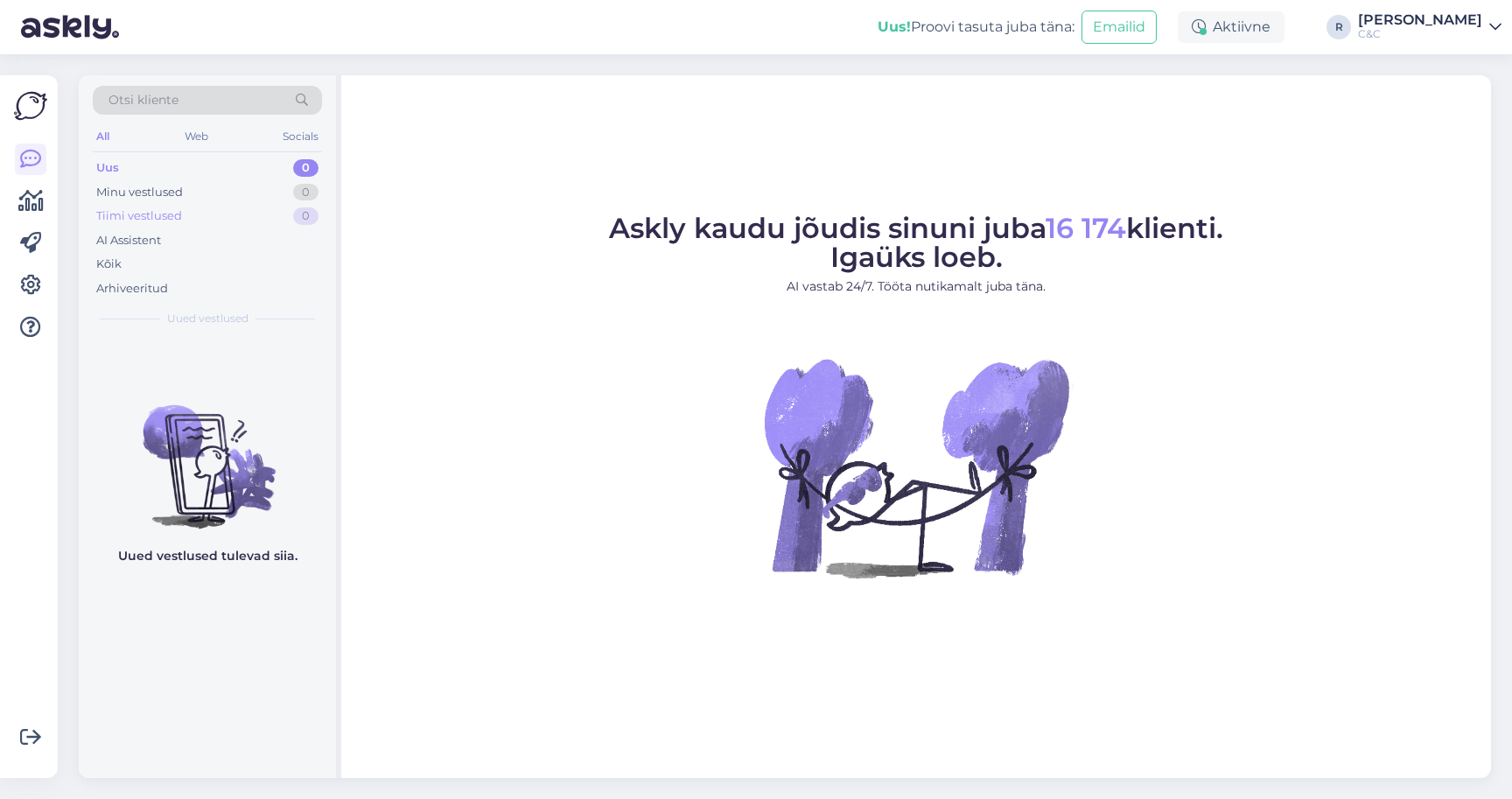
click at [225, 214] on div "Tiimi vestlused 0" at bounding box center [207, 216] width 229 height 24
click at [225, 190] on div "Minu vestlused 0" at bounding box center [207, 192] width 229 height 24
click at [237, 165] on div "Uus 1" at bounding box center [207, 167] width 229 height 24
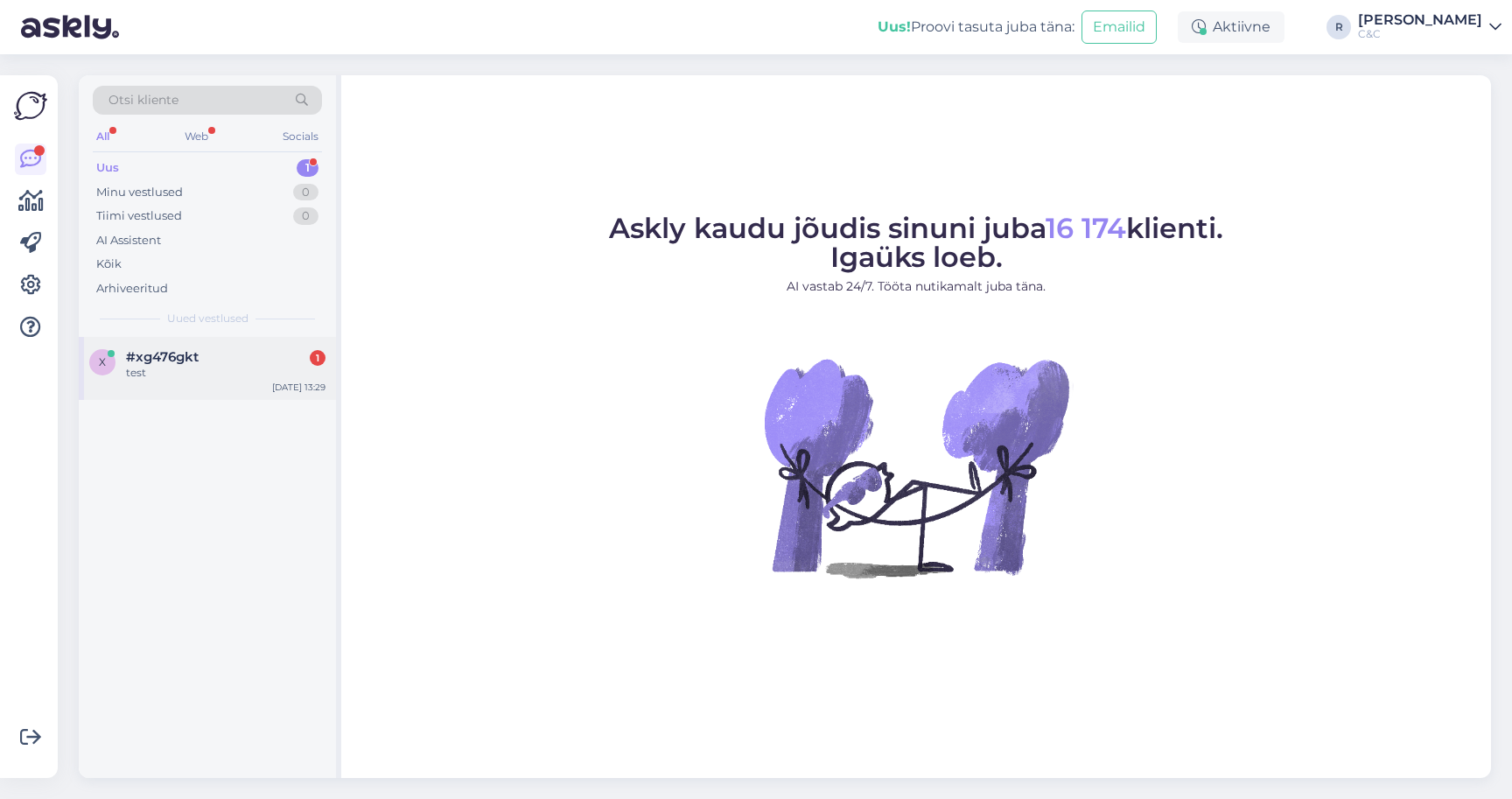
click at [236, 373] on div "test" at bounding box center [225, 373] width 199 height 16
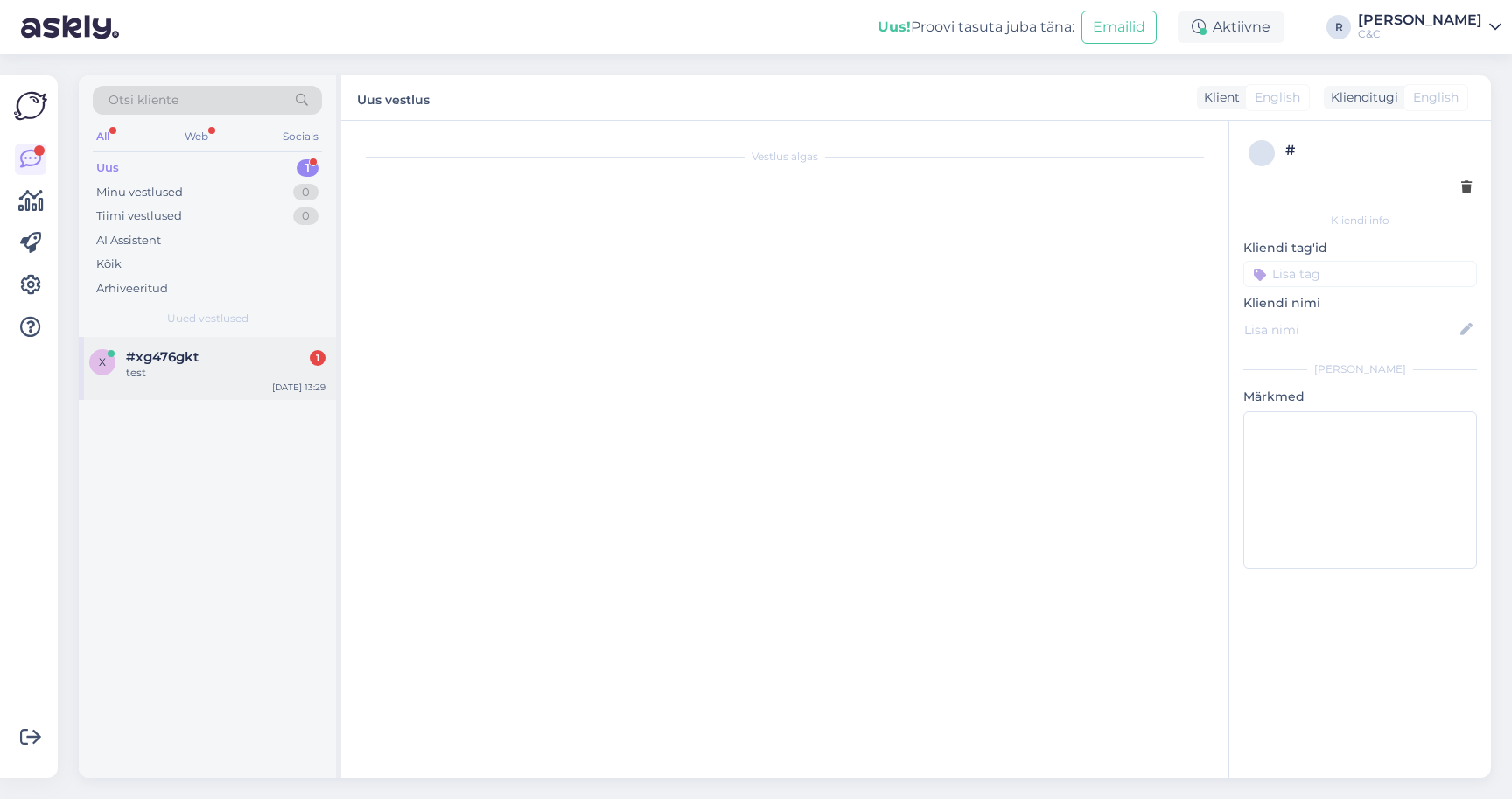
scroll to position [13, 0]
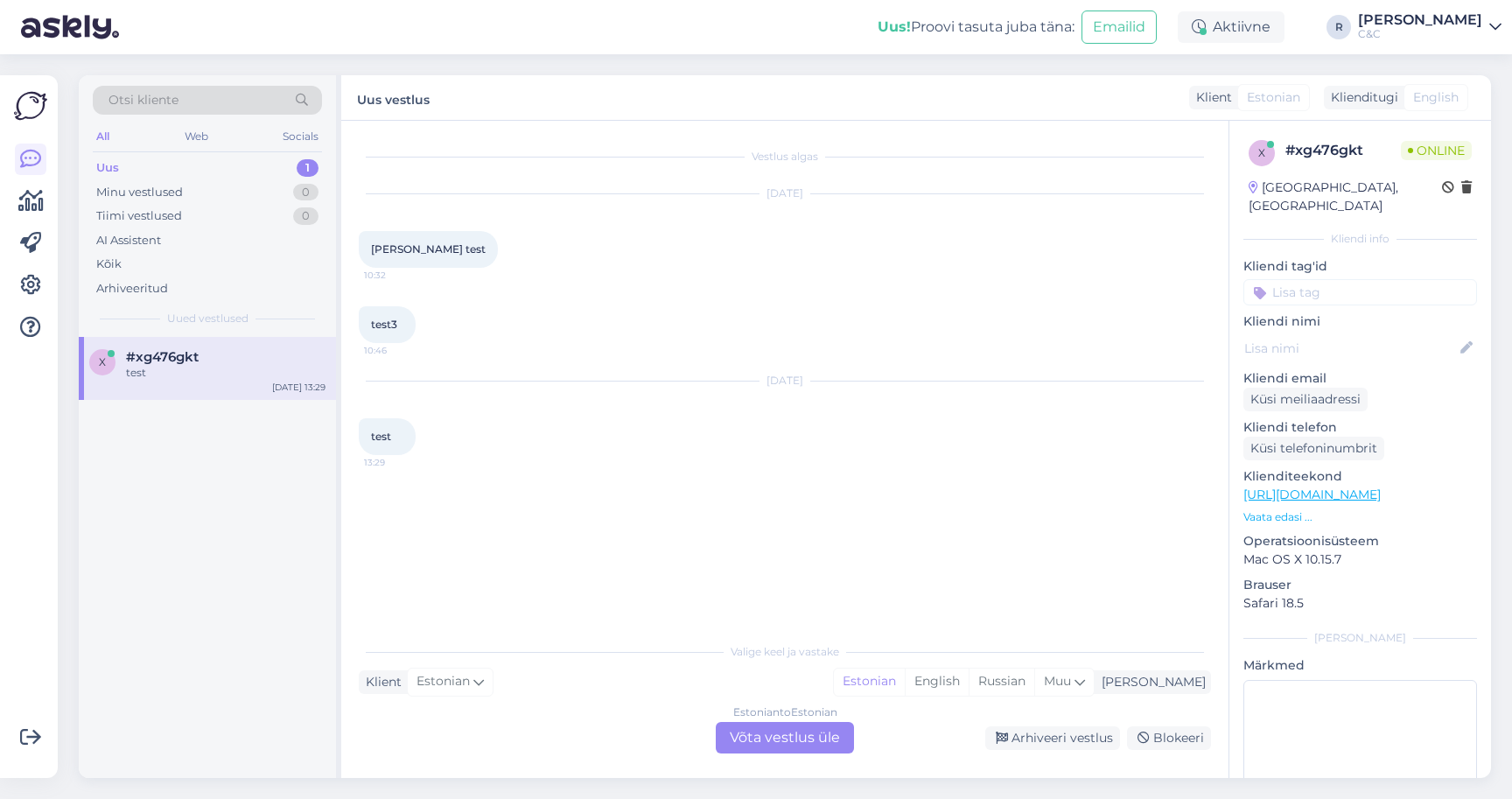
click at [780, 725] on div "Estonian to Estonian Võta vestlus üle" at bounding box center [785, 738] width 138 height 31
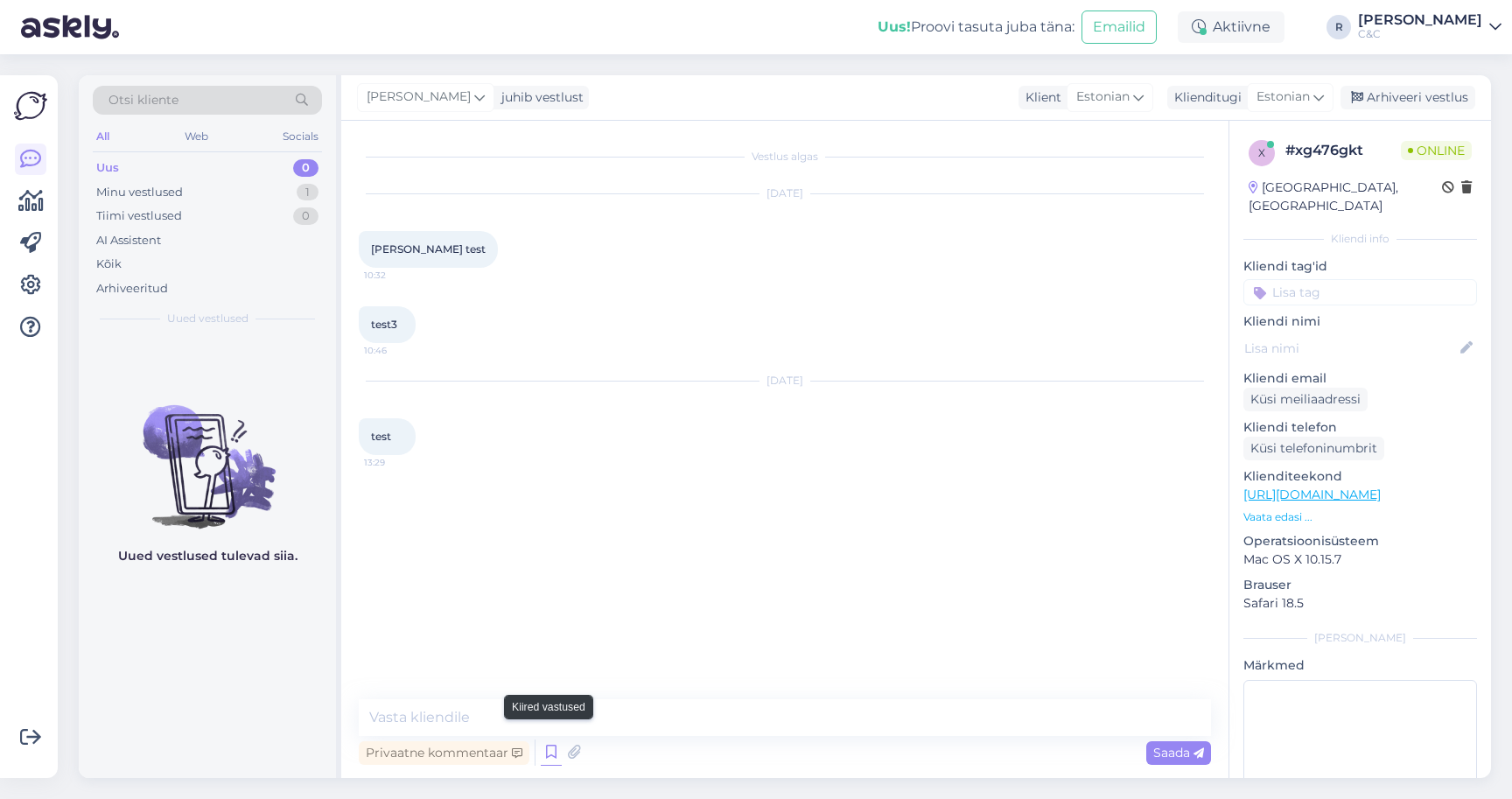
click at [550, 740] on icon at bounding box center [551, 752] width 21 height 26
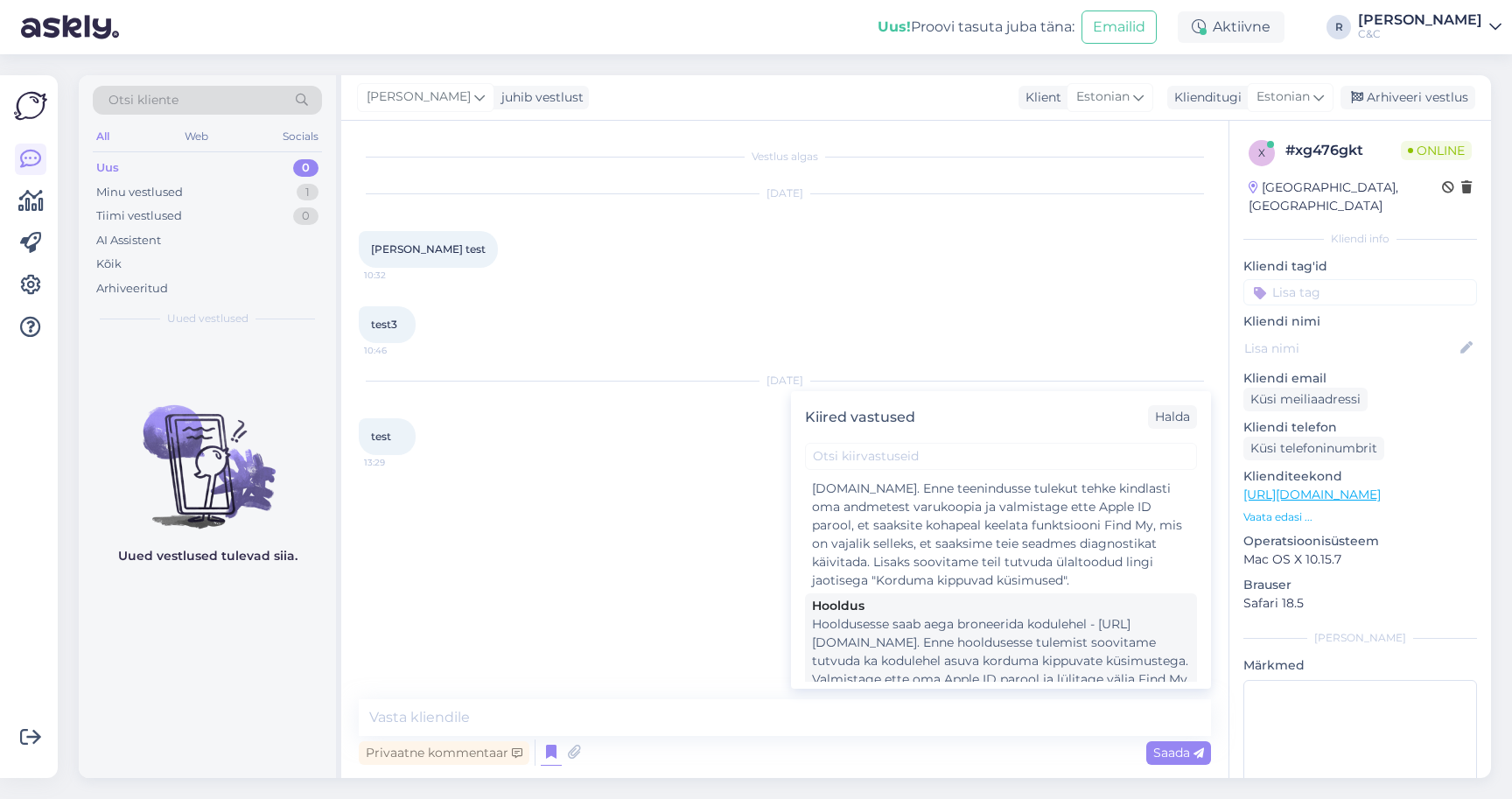
scroll to position [2814, 0]
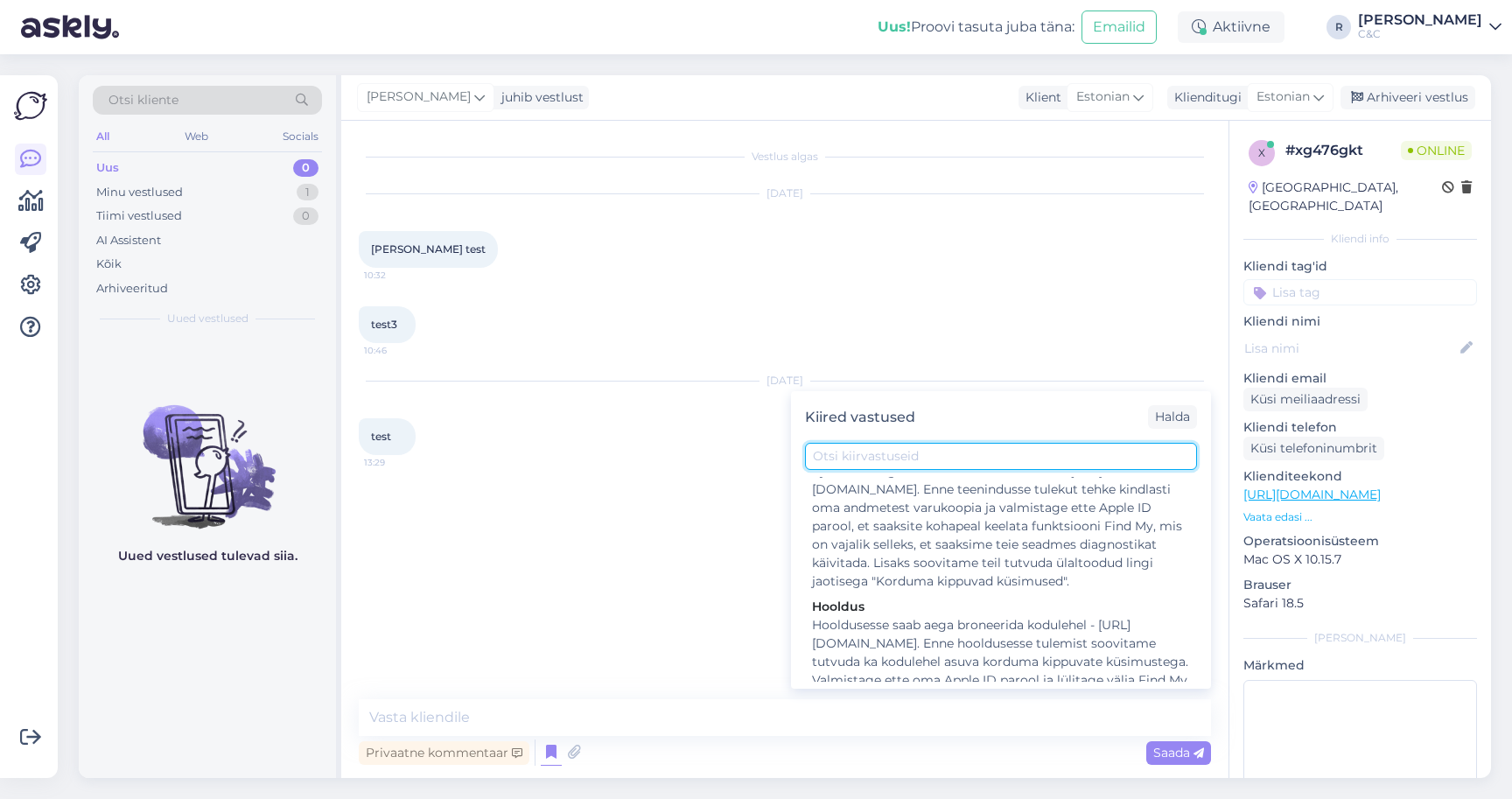
click at [892, 452] on input "text" at bounding box center [1001, 457] width 392 height 27
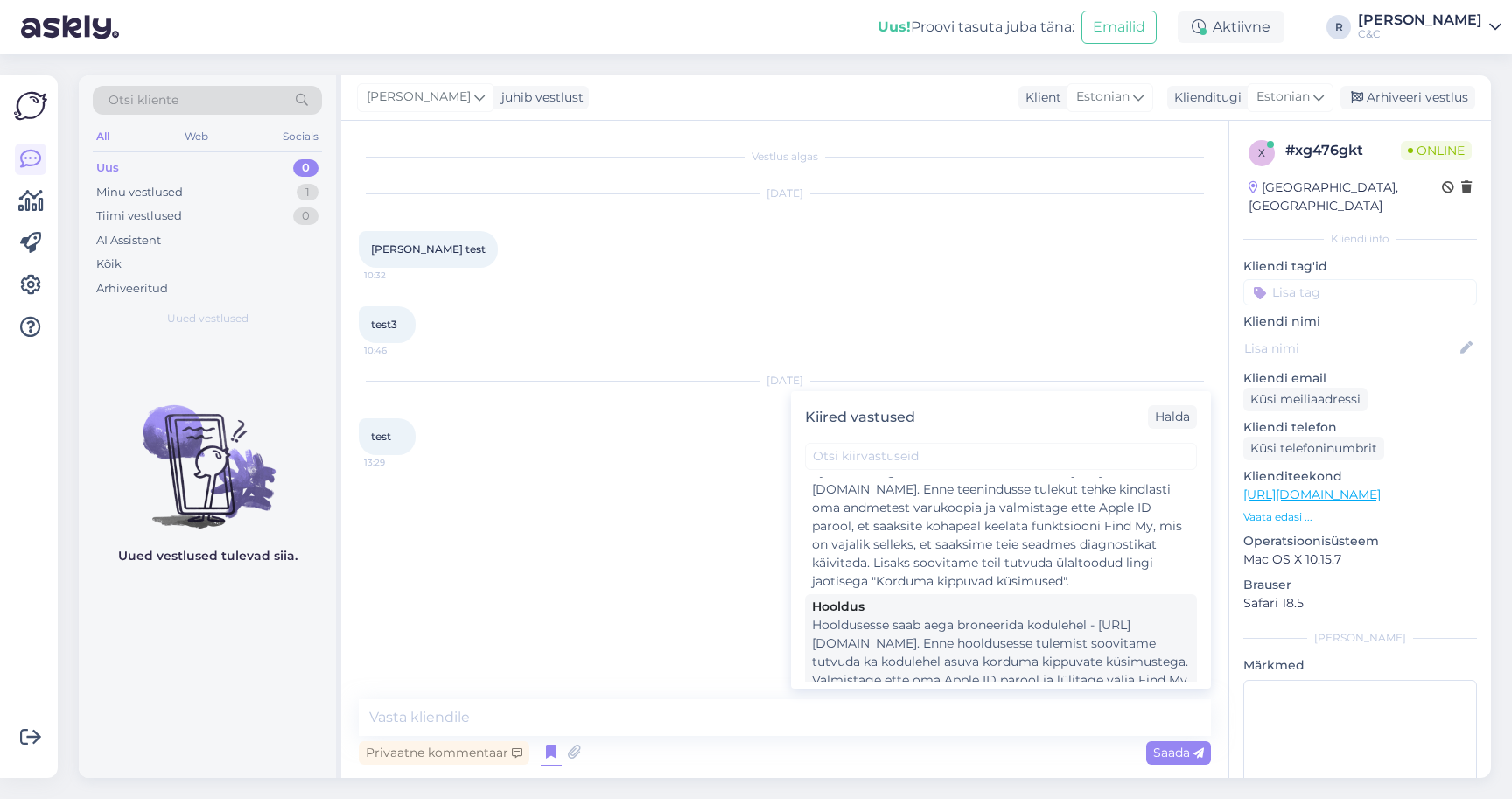
click at [862, 617] on div "Hooldusesse saab aega broneerida kodulehel - [URL][DOMAIN_NAME]. Enne hoolduses…" at bounding box center [1001, 671] width 378 height 111
type textarea "Hooldusesse saab aega broneerida kodulehel - [URL][DOMAIN_NAME]. Enne hoolduses…"
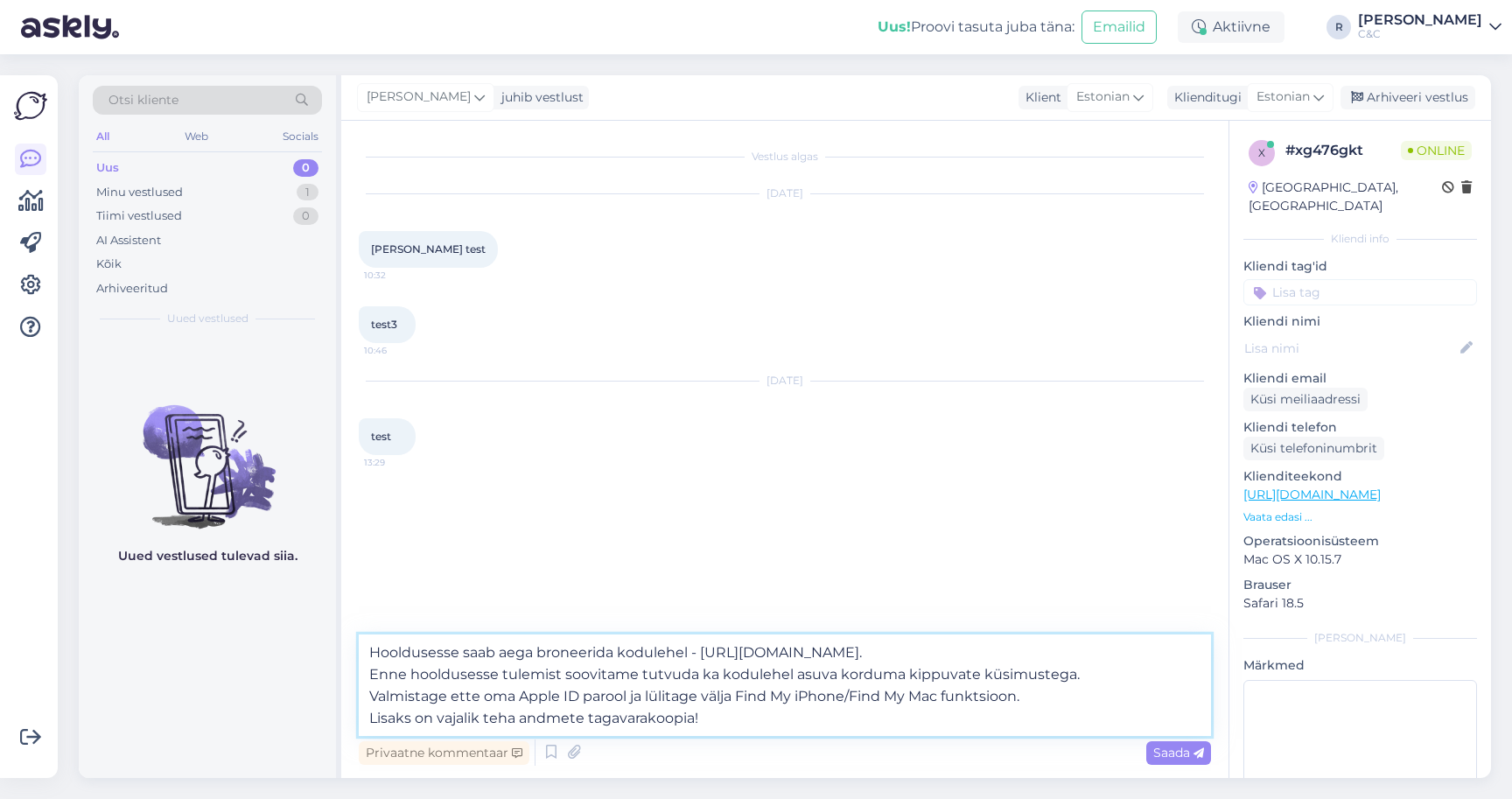
click at [702, 664] on textarea "Hooldusesse saab aega broneerida kodulehel - [URL][DOMAIN_NAME]. Enne hoolduses…" at bounding box center [784, 685] width 853 height 102
click at [743, 697] on textarea "Hooldusesse saab aega broneerida kodulehel - [URL][DOMAIN_NAME]. Enne hoolduses…" at bounding box center [784, 685] width 853 height 102
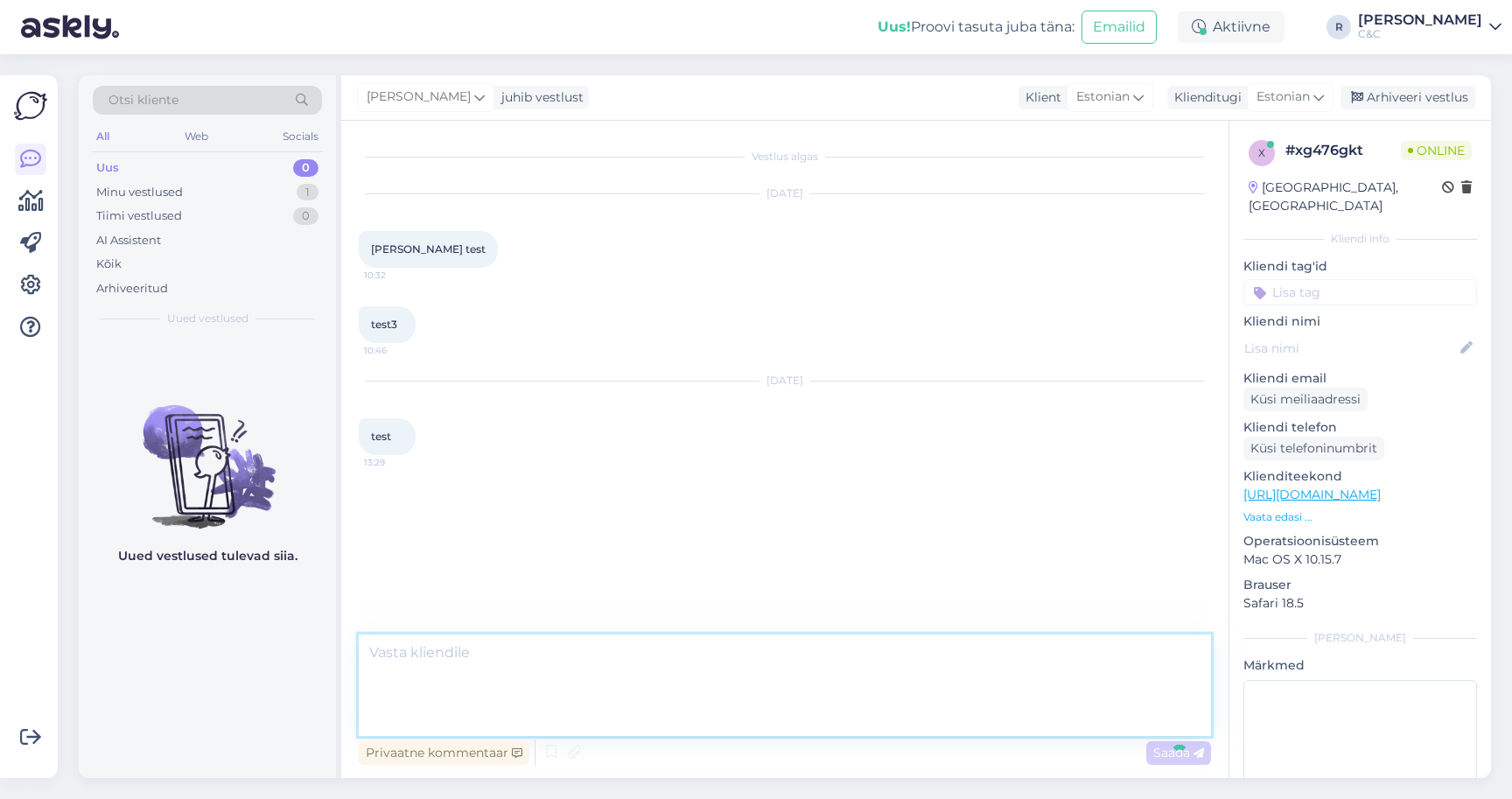
scroll to position [0, 0]
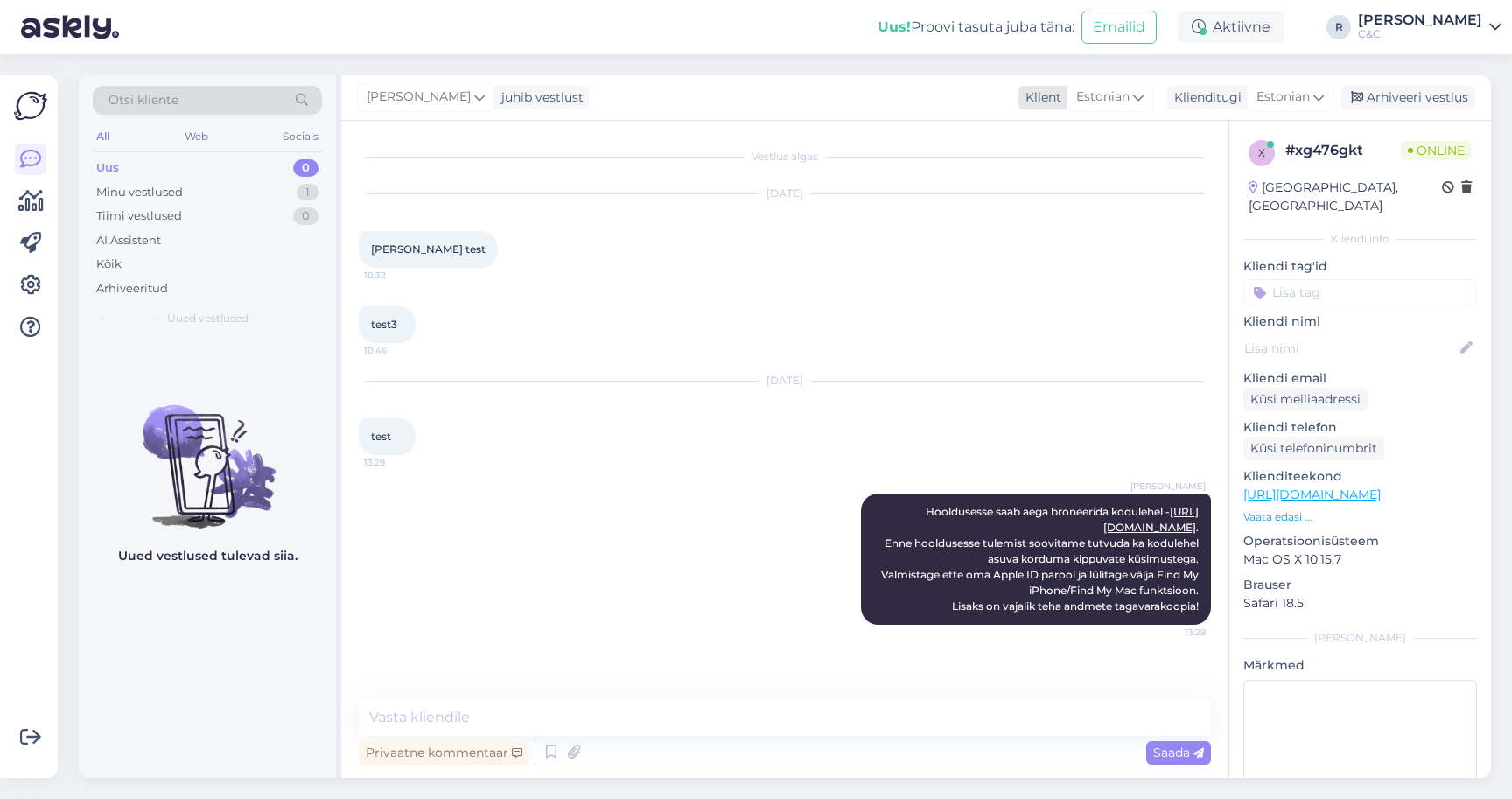
click at [1116, 87] on span "Estonian" at bounding box center [1102, 96] width 53 height 19
type input "v"
type input "r"
type input "rus"
click at [1076, 189] on link "Russian" at bounding box center [1086, 202] width 192 height 28
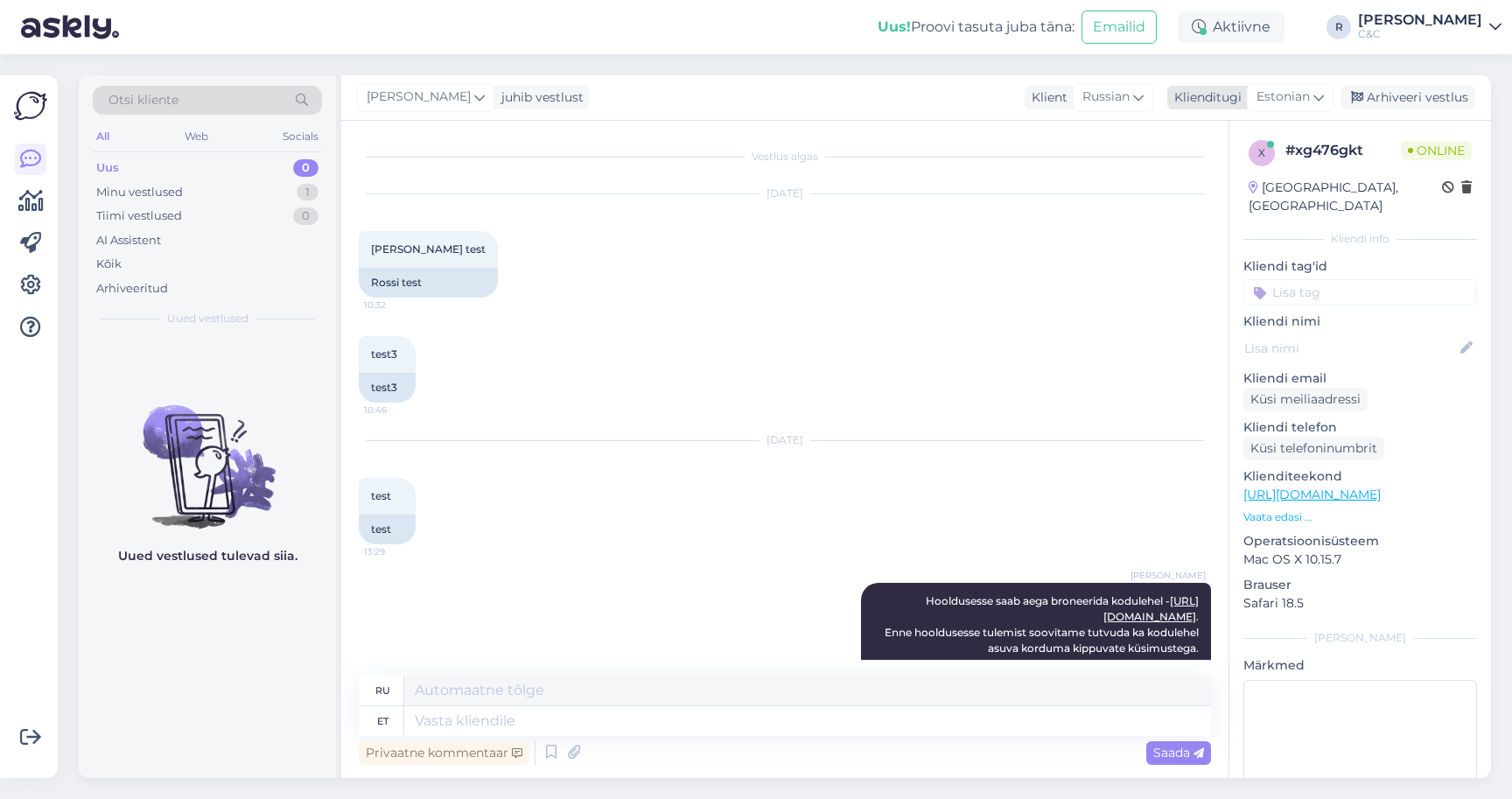
click at [1289, 88] on span "Estonian" at bounding box center [1283, 96] width 53 height 19
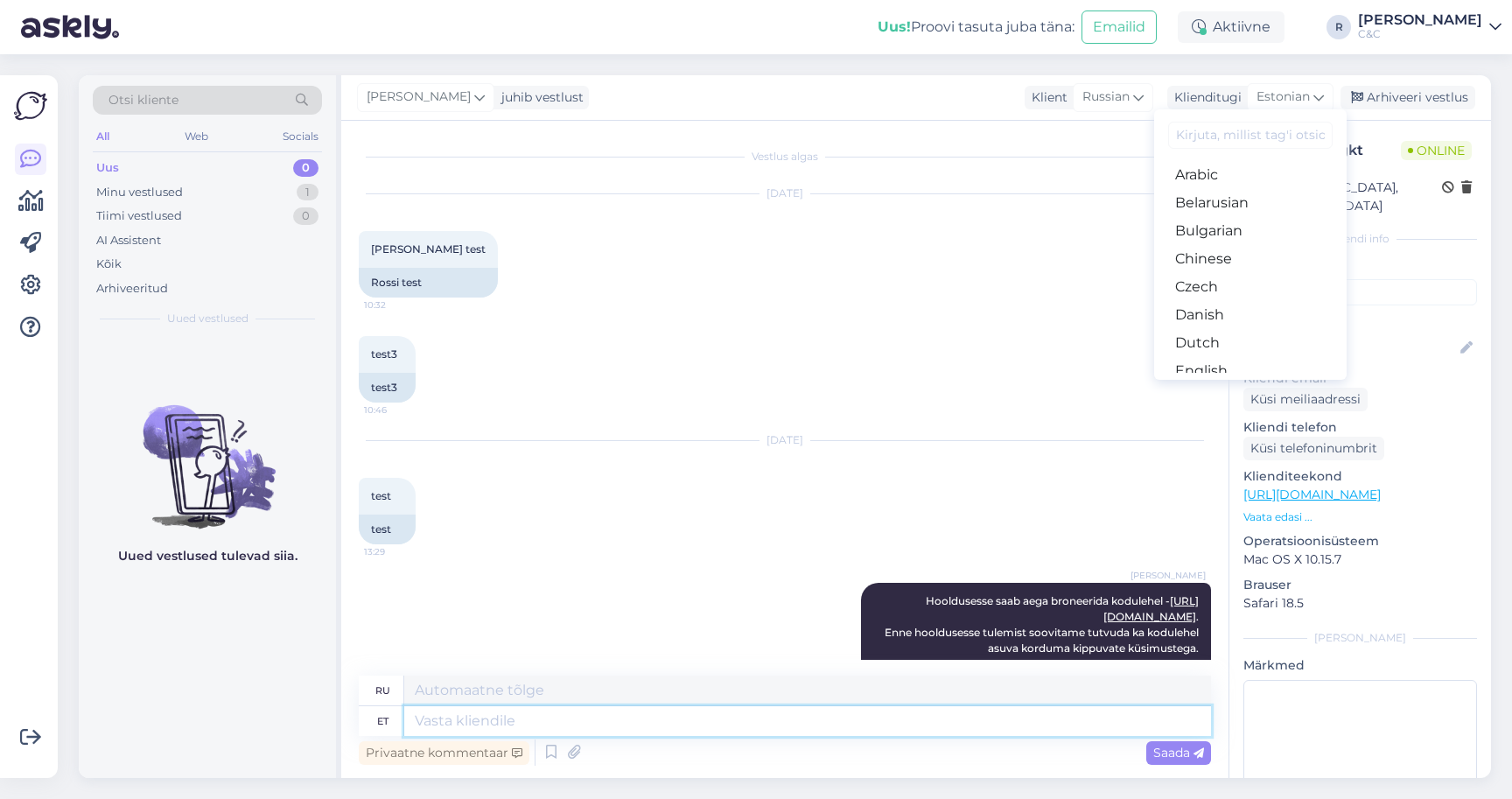
click at [738, 709] on textarea at bounding box center [808, 721] width 807 height 30
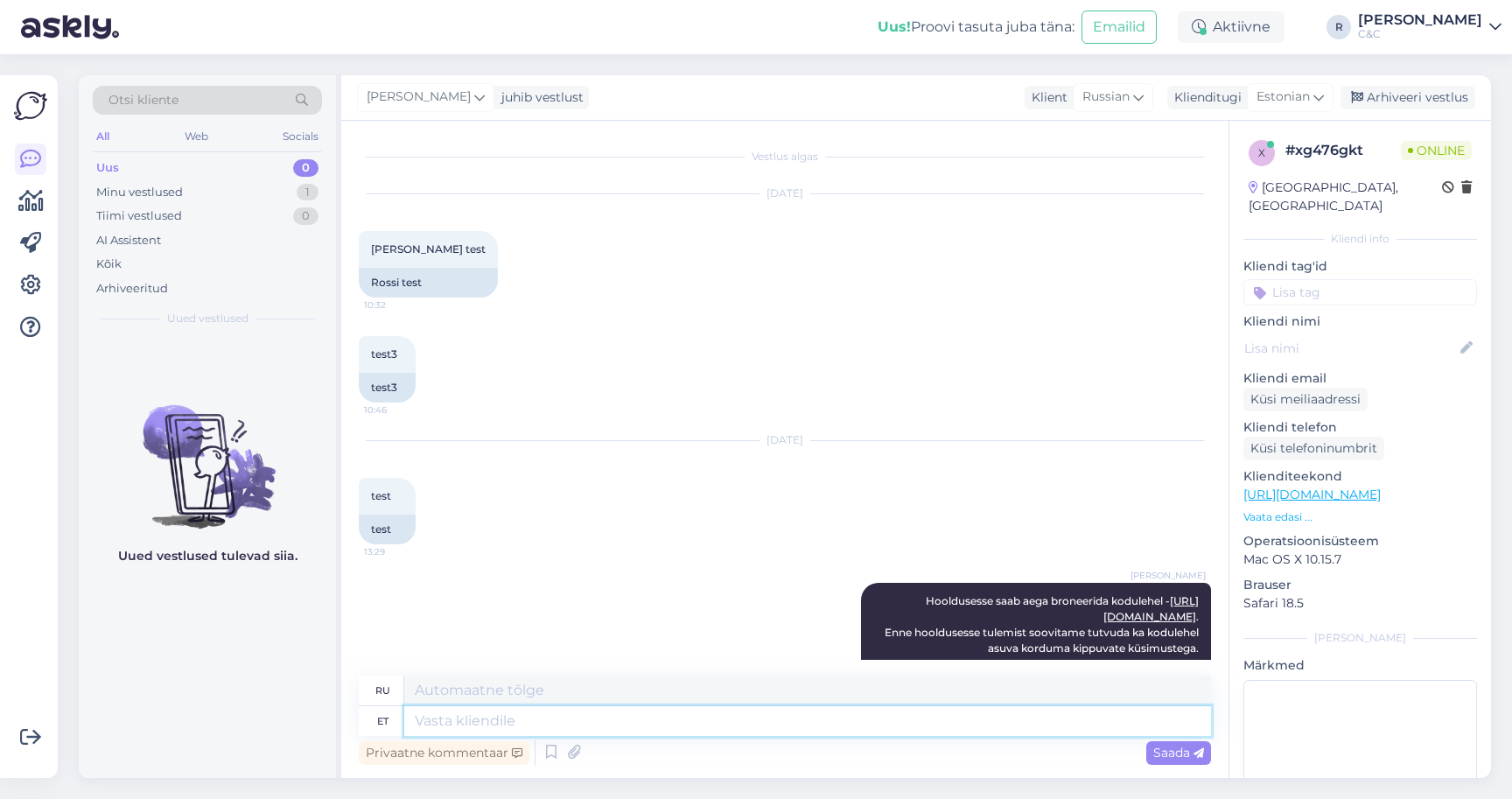
type textarea "T"
type textarea "Tere! Sa"
type textarea "Привет!"
type textarea "Tere! Saab"
type textarea "Привет! Ты можешь"
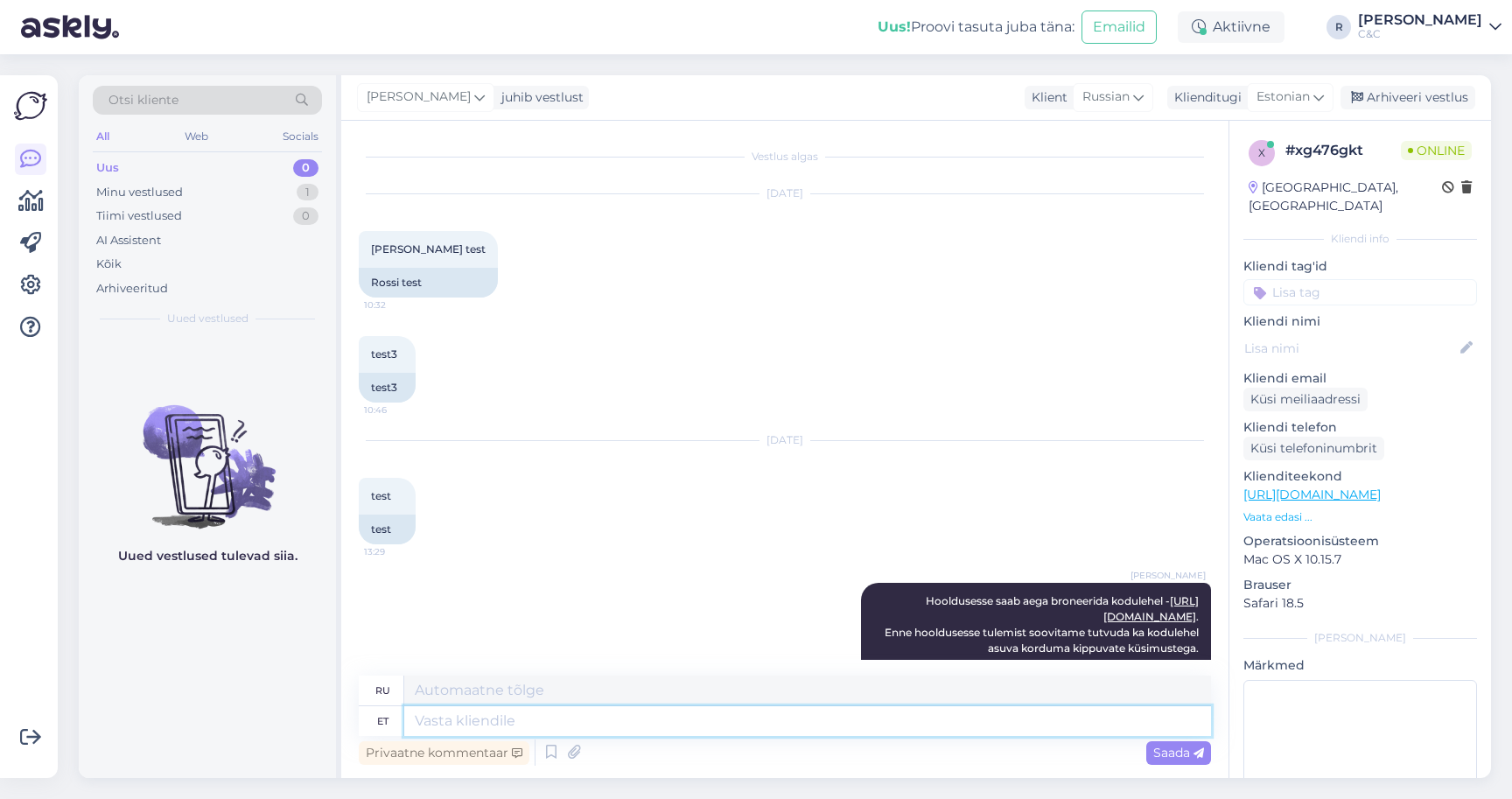
scroll to position [179, 0]
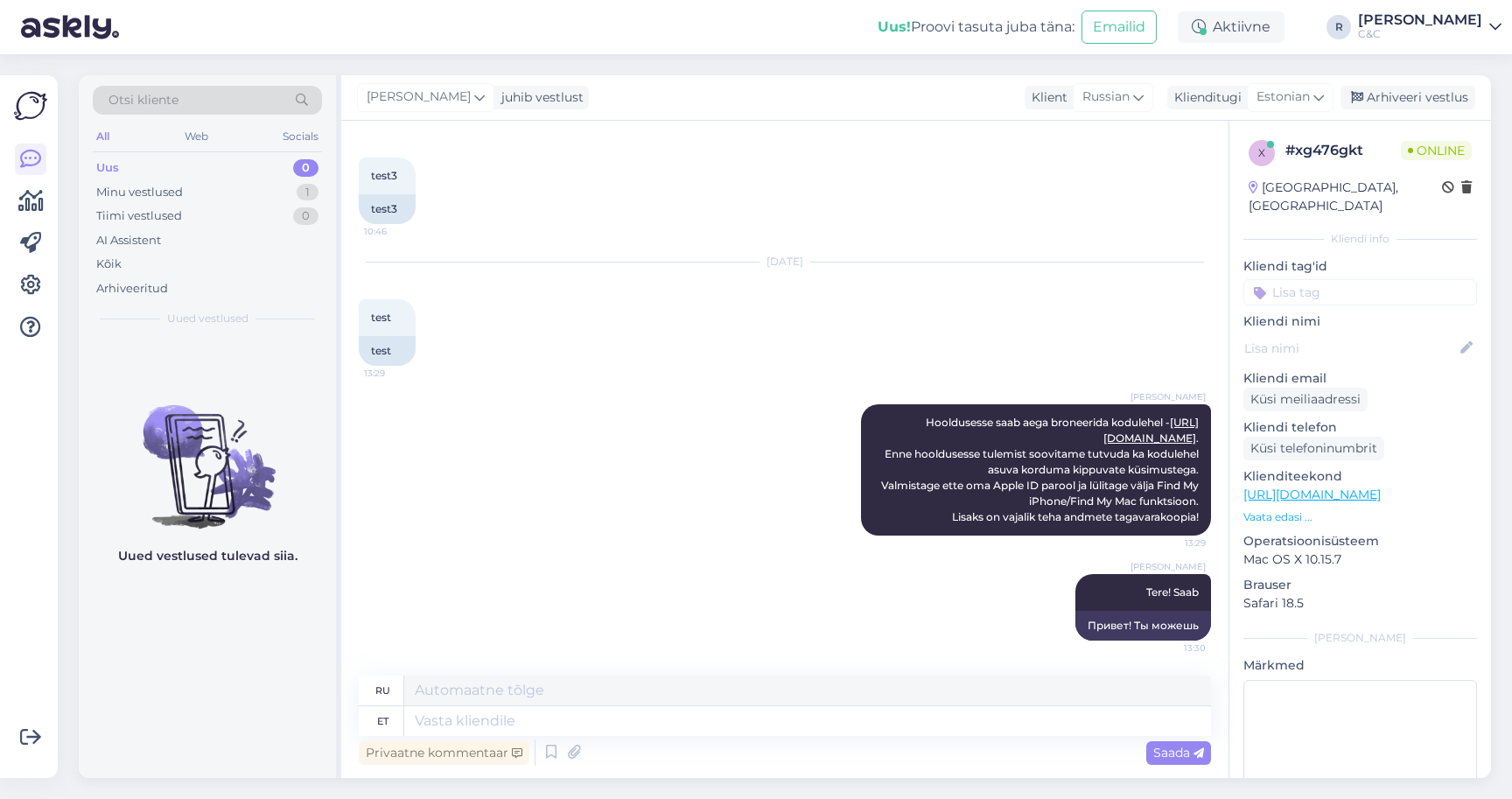
click at [911, 319] on div "[DATE] test 13:29 test" at bounding box center [784, 315] width 853 height 142
click at [1390, 85] on div "Arhiveeri vestlus" at bounding box center [1408, 97] width 135 height 23
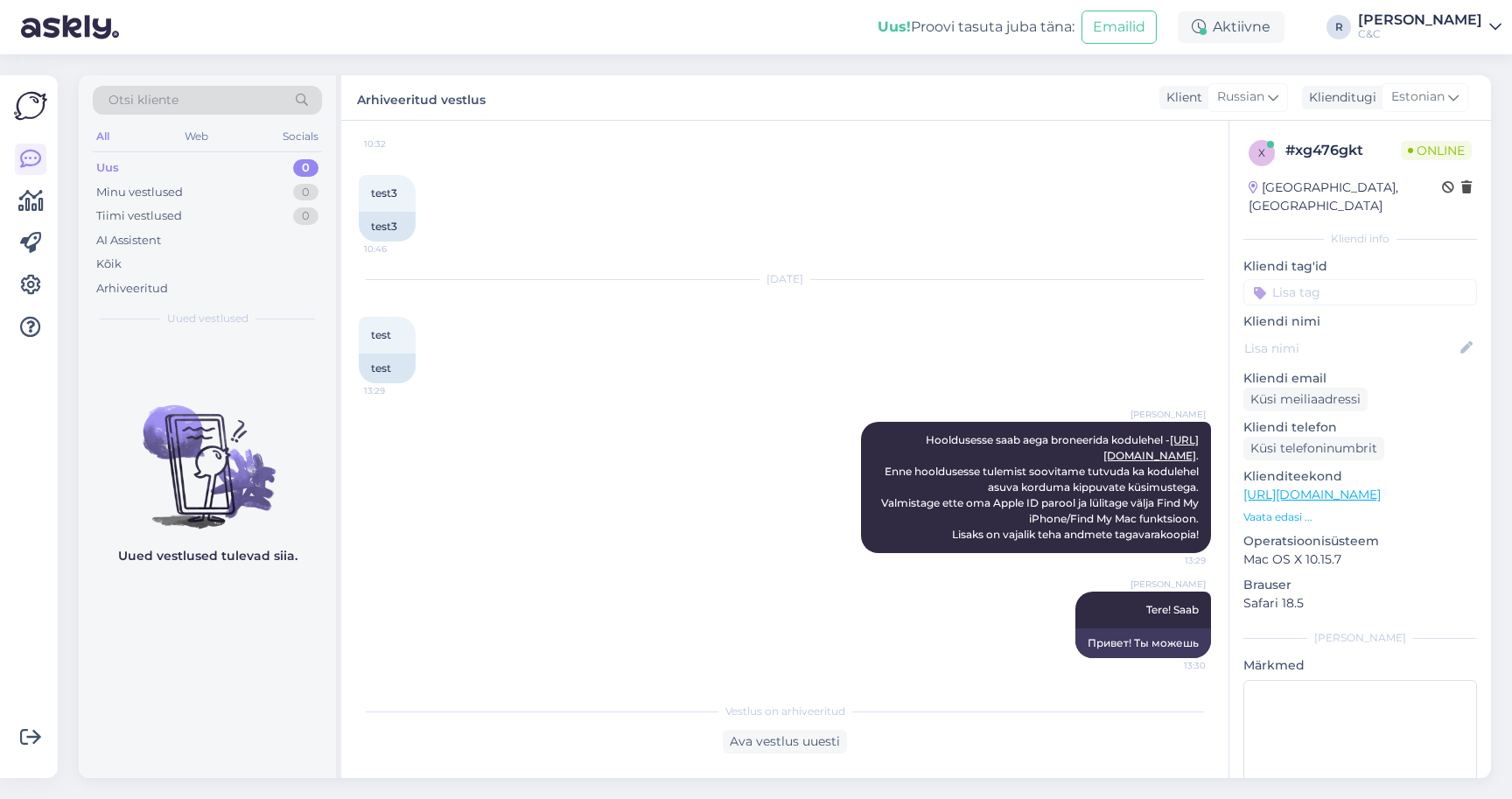
click at [1448, 31] on div "C&C" at bounding box center [1420, 34] width 124 height 14
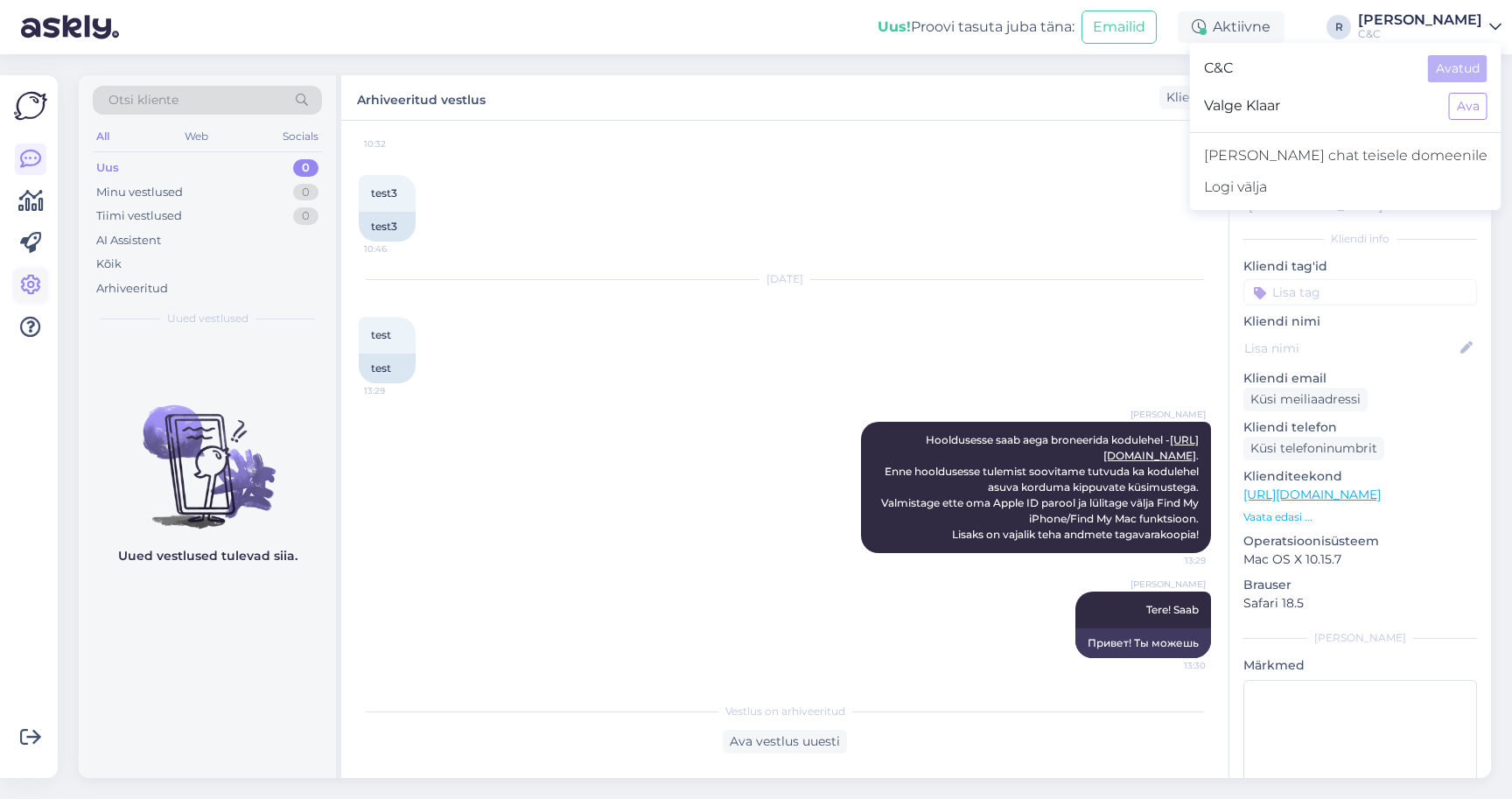
click at [31, 275] on icon at bounding box center [30, 285] width 21 height 21
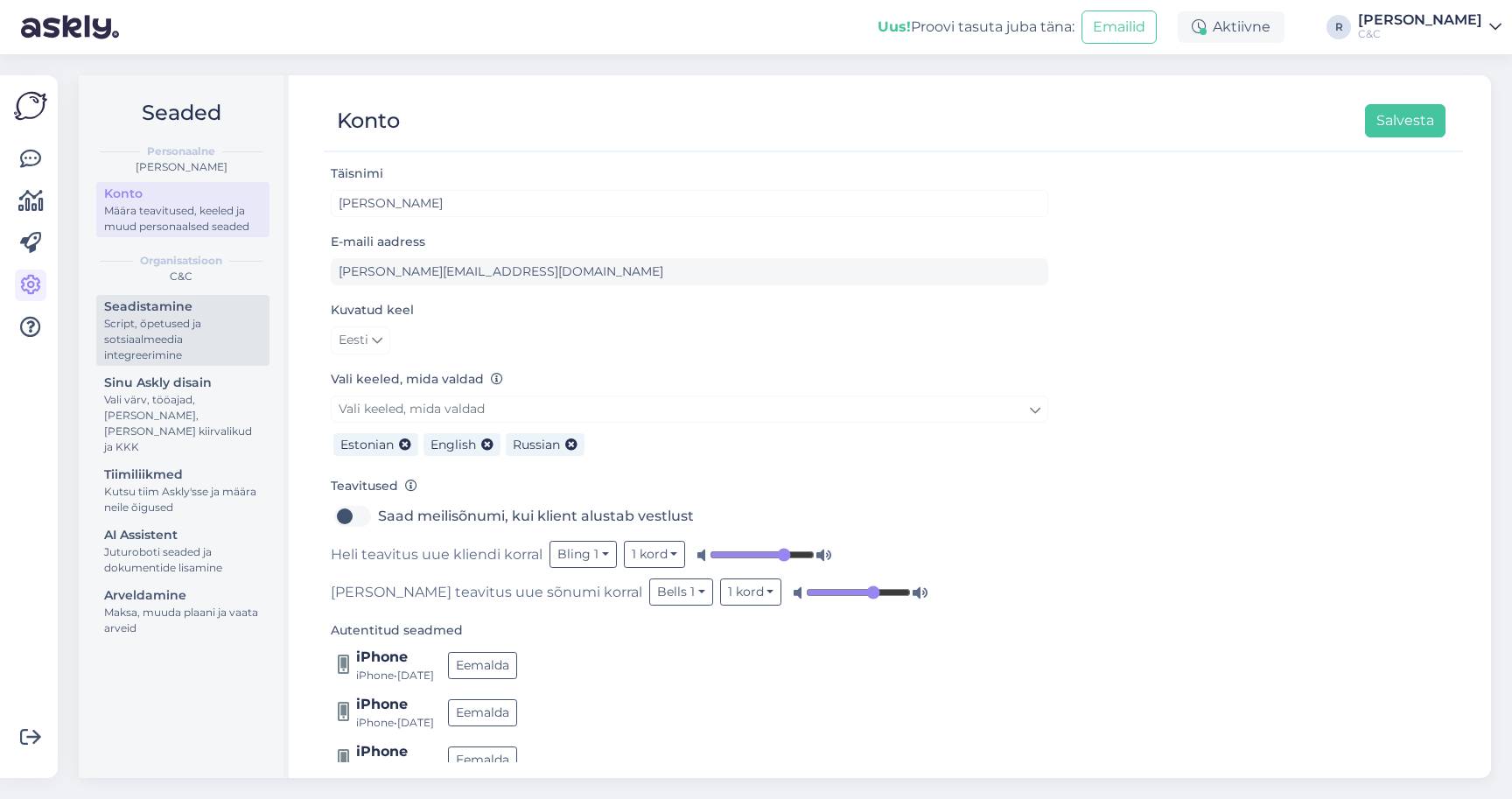
click at [190, 302] on div "Seadistamine" at bounding box center [182, 306] width 157 height 18
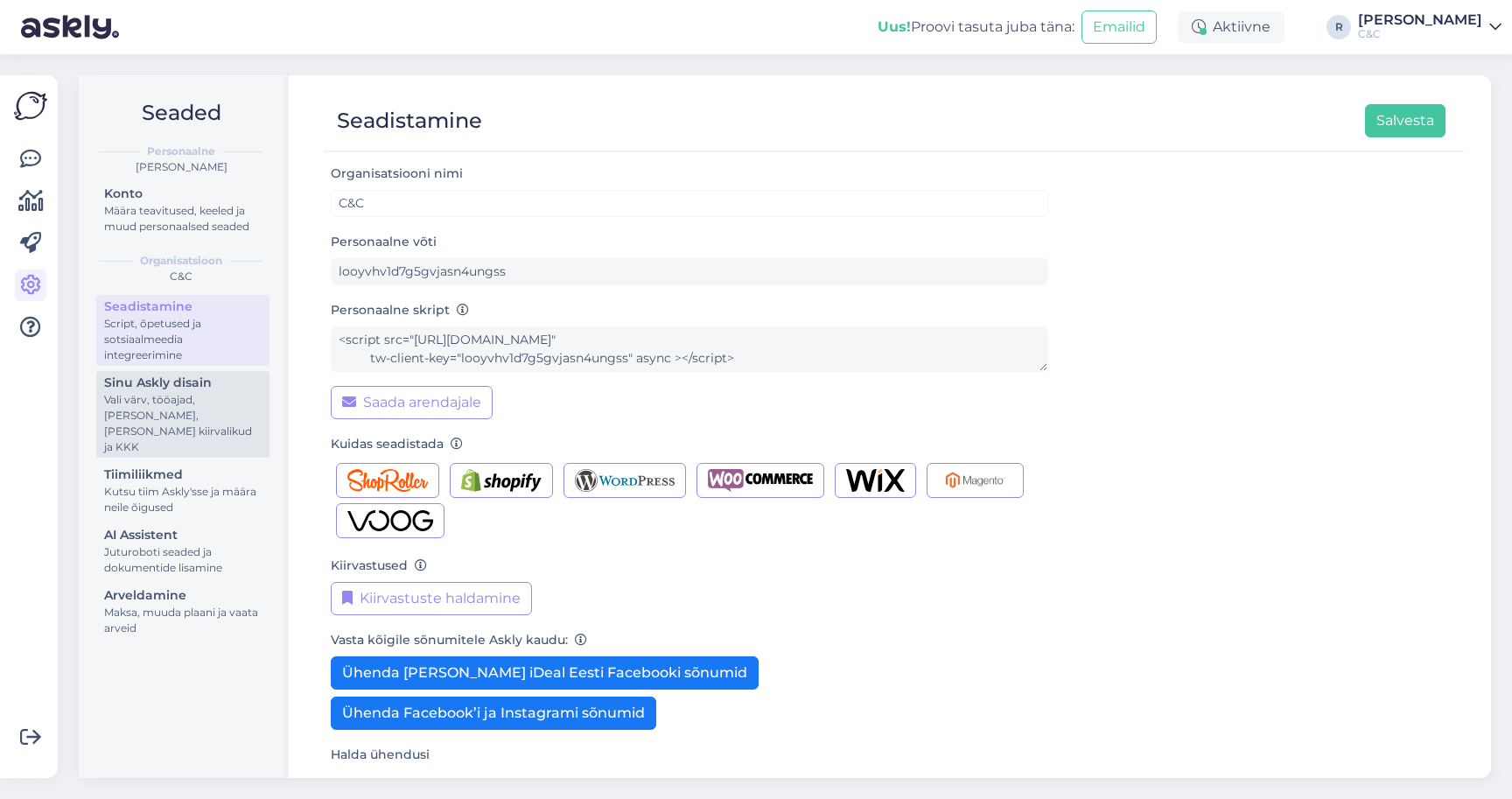
click at [200, 374] on div "Sinu Askly disain" at bounding box center [182, 383] width 157 height 18
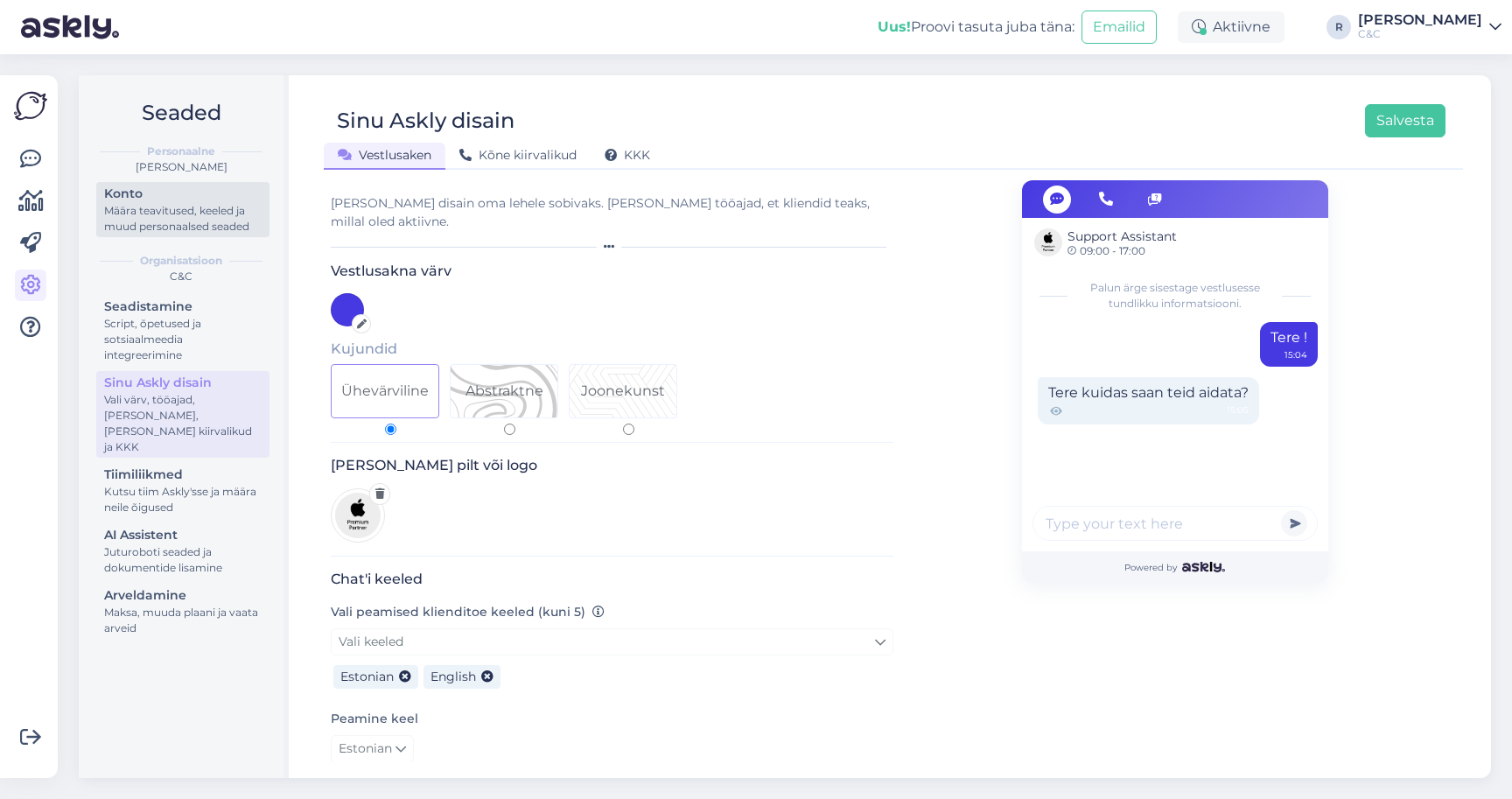
click at [182, 203] on div "Määra teavitused, keeled ja muud personaalsed seaded" at bounding box center [182, 218] width 157 height 31
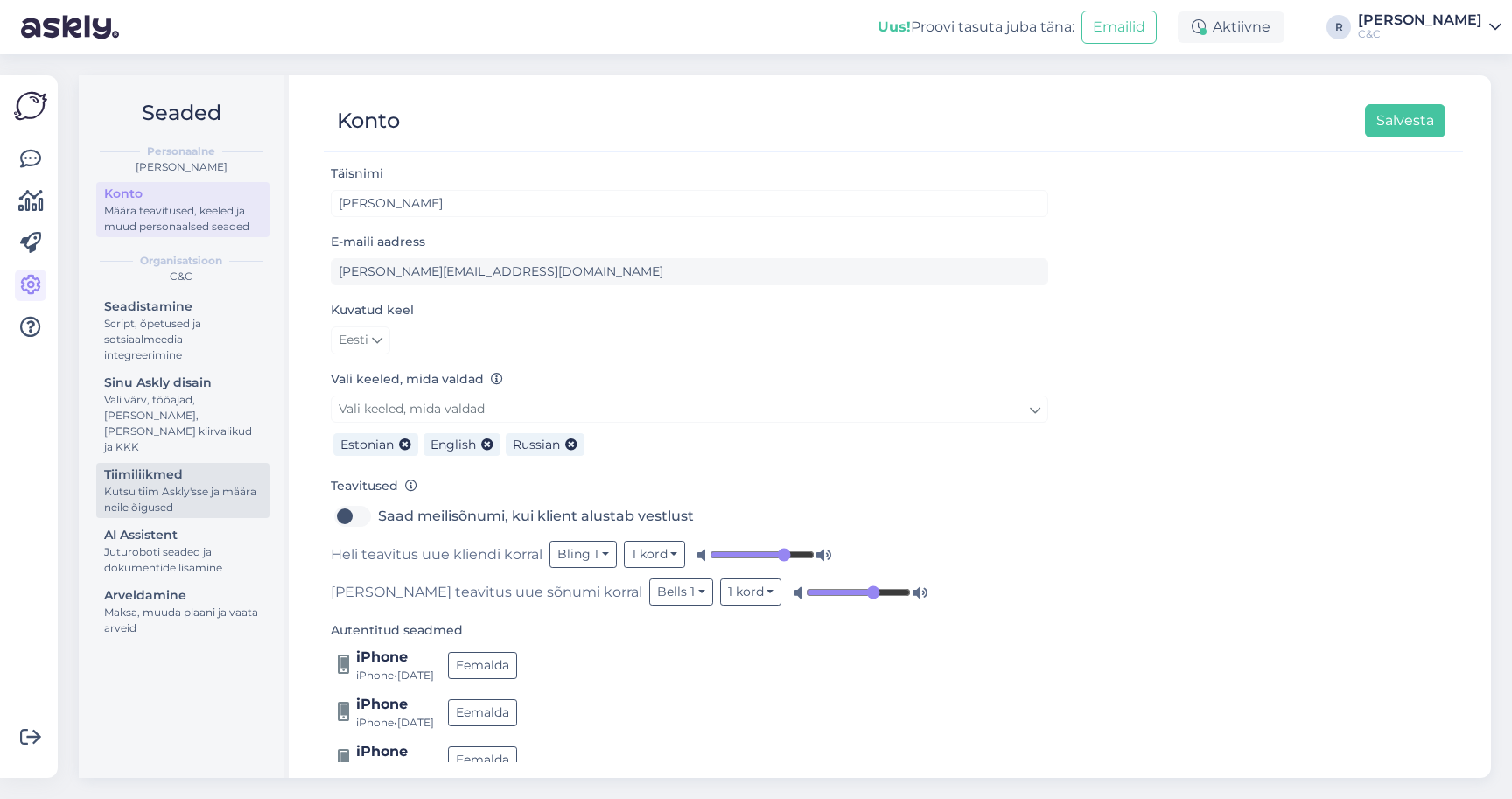
click at [120, 484] on div "Kutsu tiim Askly'sse ja määra neile õigused" at bounding box center [182, 500] width 157 height 31
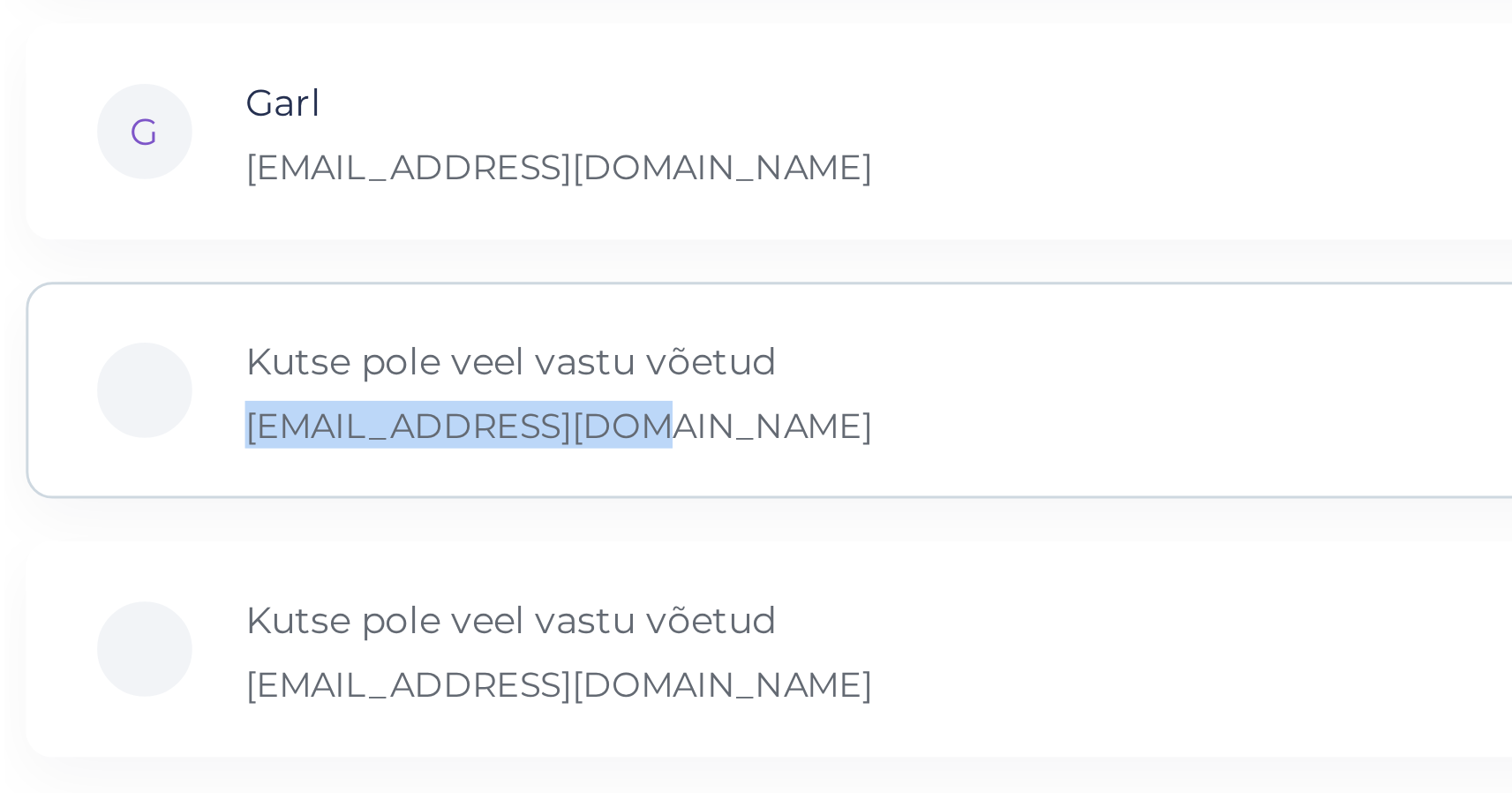
drag, startPoint x: 216, startPoint y: 133, endPoint x: 78, endPoint y: 132, distance: 138.0
click at [356, 354] on div "Kutse pole veel vastu võetud [EMAIL_ADDRESS][DOMAIN_NAME]" at bounding box center [487, 373] width 261 height 39
